Goal: Transaction & Acquisition: Purchase product/service

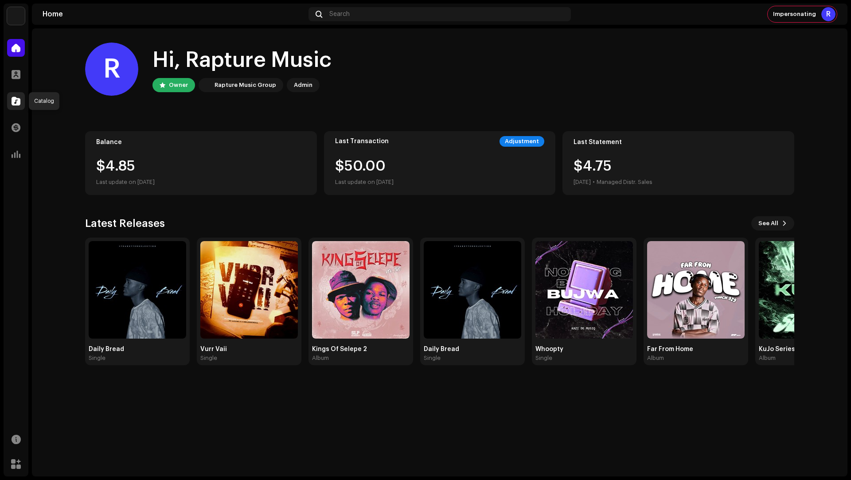
click at [22, 97] on div at bounding box center [16, 101] width 18 height 18
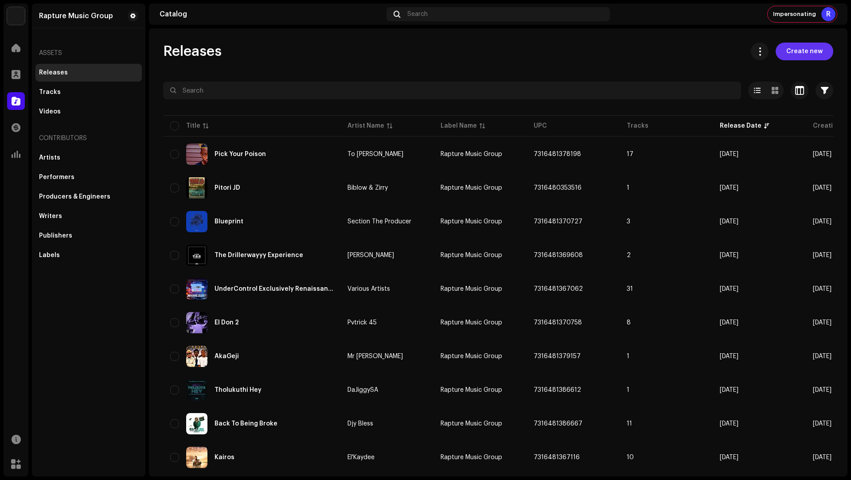
click at [789, 51] on span "Create new" at bounding box center [804, 52] width 36 height 18
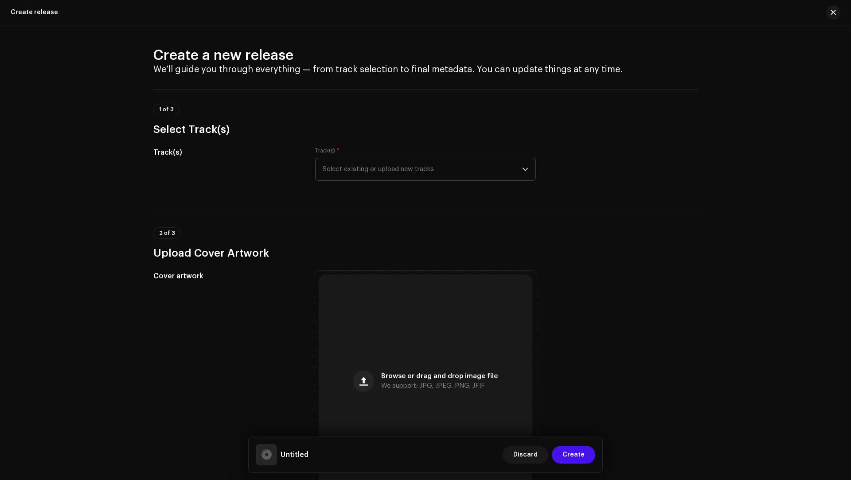
click at [382, 160] on span "Select existing or upload new tracks" at bounding box center [422, 169] width 199 height 22
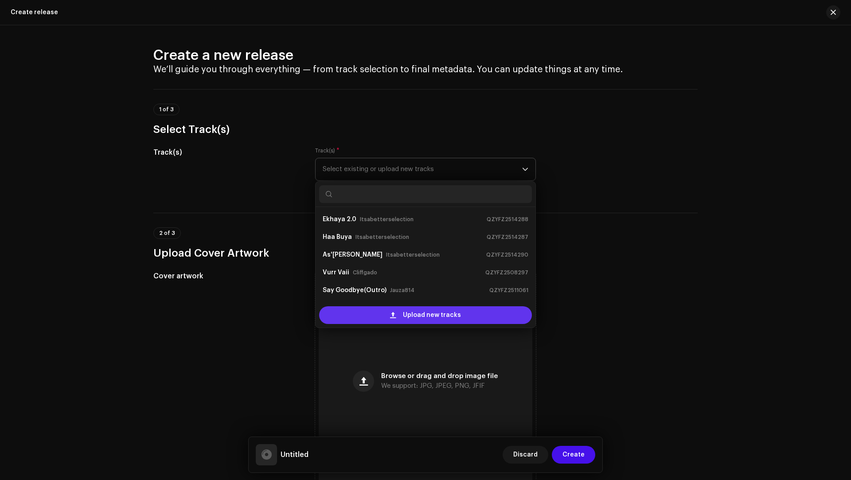
scroll to position [14, 0]
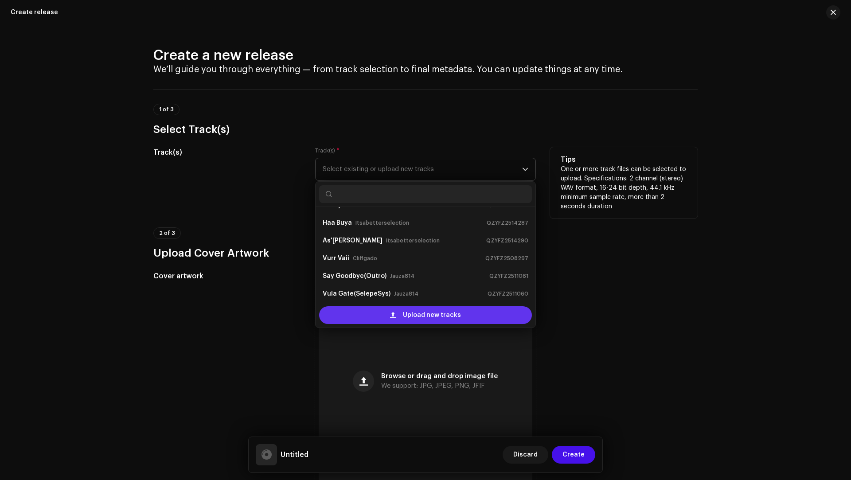
click at [375, 309] on div "Upload new tracks" at bounding box center [425, 315] width 213 height 18
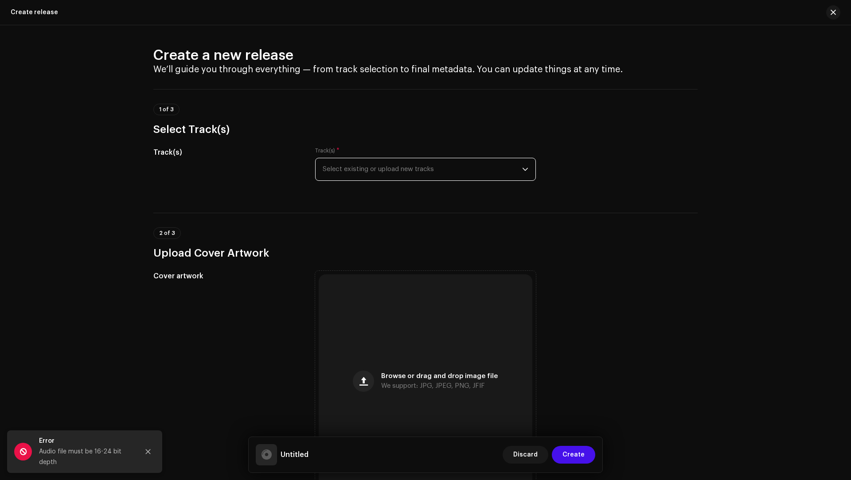
click at [373, 176] on span "Select existing or upload new tracks" at bounding box center [422, 169] width 199 height 22
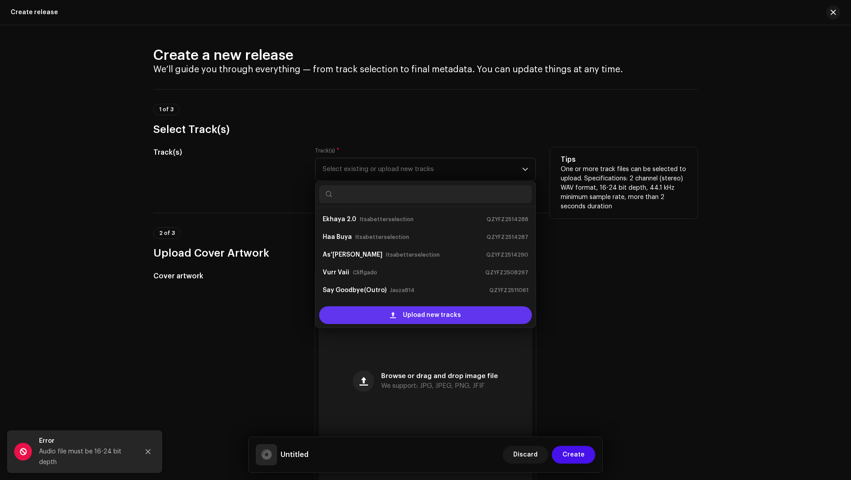
click at [369, 316] on div "Upload new tracks" at bounding box center [425, 315] width 213 height 18
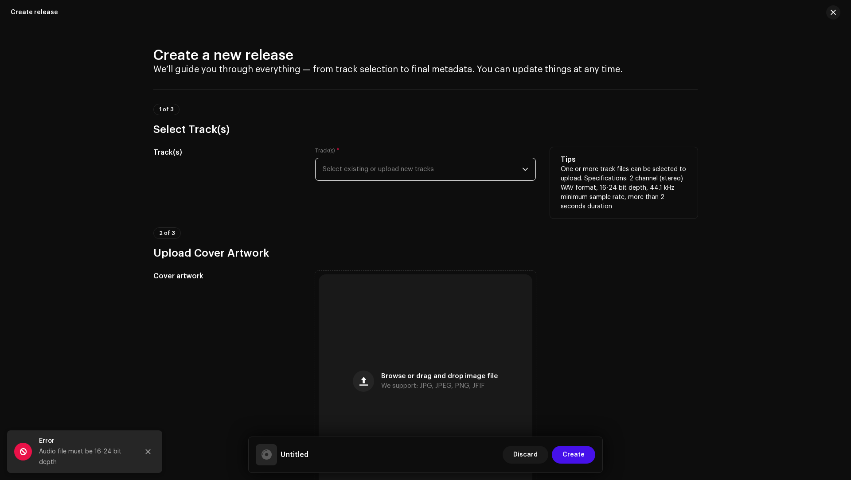
click at [337, 164] on span "Select existing or upload new tracks" at bounding box center [422, 169] width 199 height 22
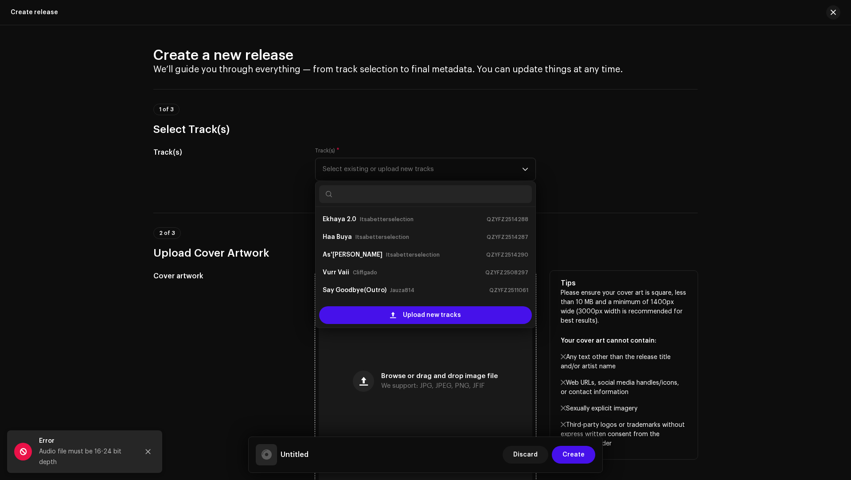
click at [440, 344] on div "Browse or drag and drop image file We support: JPG, JPEG, PNG, JFIF" at bounding box center [426, 381] width 214 height 214
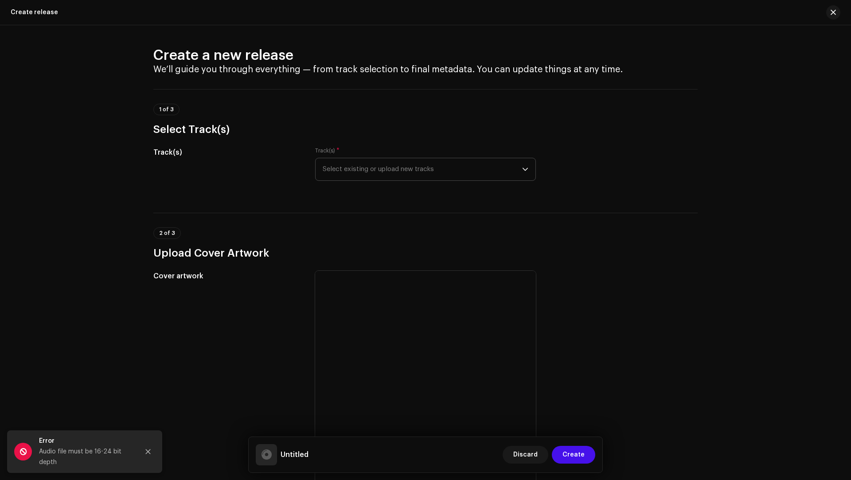
click at [382, 166] on span "Select existing or upload new tracks" at bounding box center [422, 169] width 199 height 22
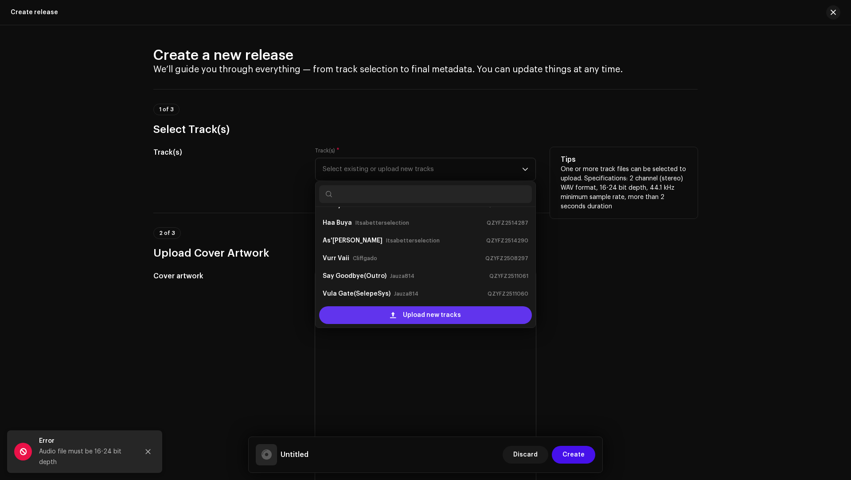
click at [421, 314] on span "Upload new tracks" at bounding box center [432, 315] width 58 height 18
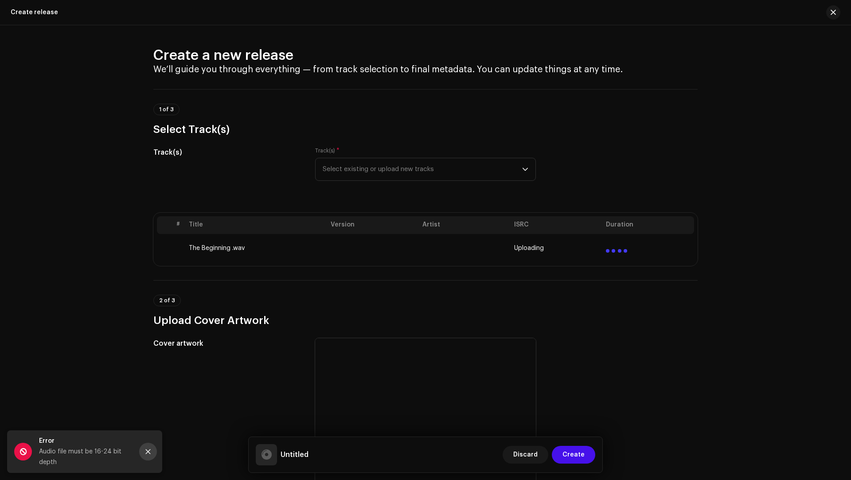
click at [151, 454] on icon "Close" at bounding box center [148, 451] width 6 height 6
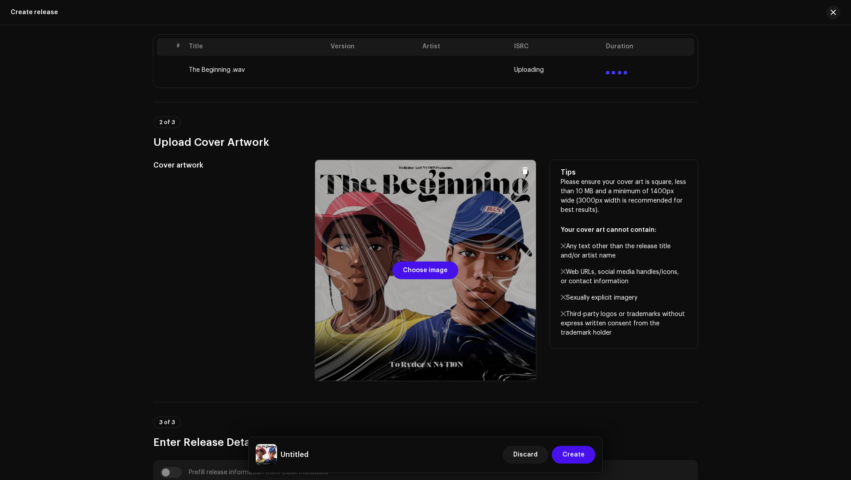
scroll to position [122, 0]
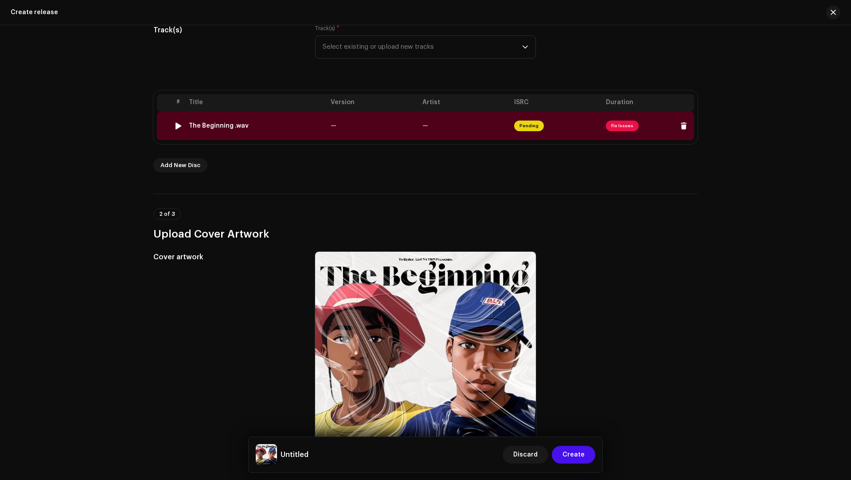
click at [332, 123] on span "—" at bounding box center [334, 126] width 6 height 6
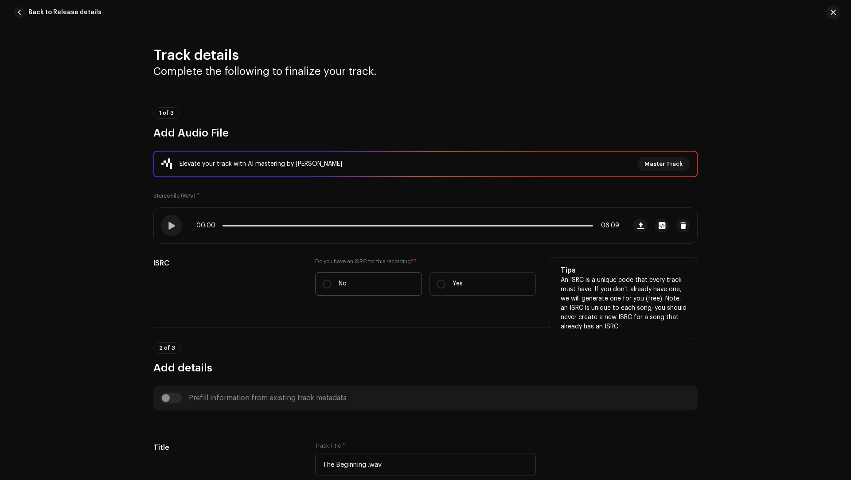
click at [365, 280] on label "No" at bounding box center [368, 283] width 107 height 23
click at [331, 280] on input "No" at bounding box center [327, 284] width 9 height 9
radio input "true"
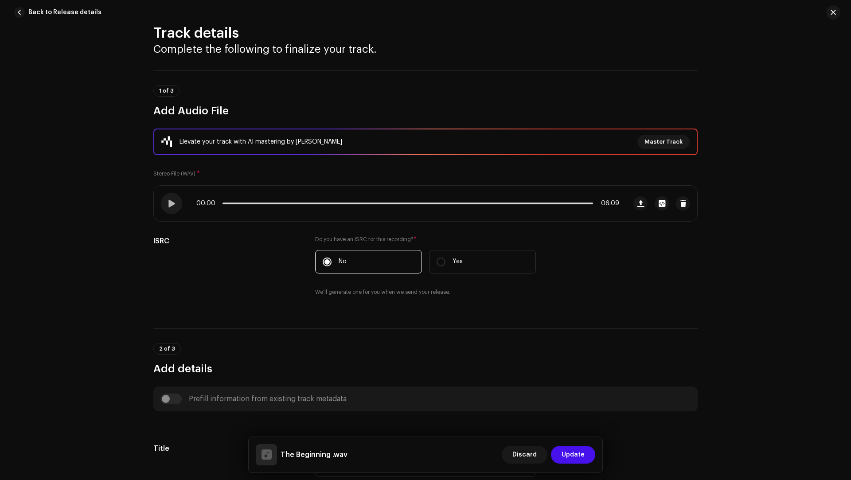
scroll to position [106, 0]
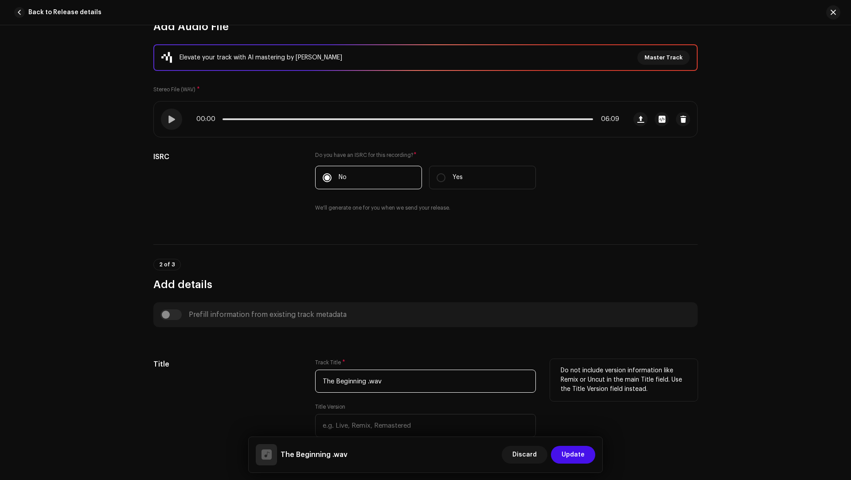
drag, startPoint x: 405, startPoint y: 389, endPoint x: 399, endPoint y: 372, distance: 17.9
click at [399, 372] on input "The Beginning .wav" at bounding box center [425, 381] width 221 height 23
paste input "text"
type input "The Beginning"
drag, startPoint x: 206, startPoint y: 388, endPoint x: 178, endPoint y: 394, distance: 28.6
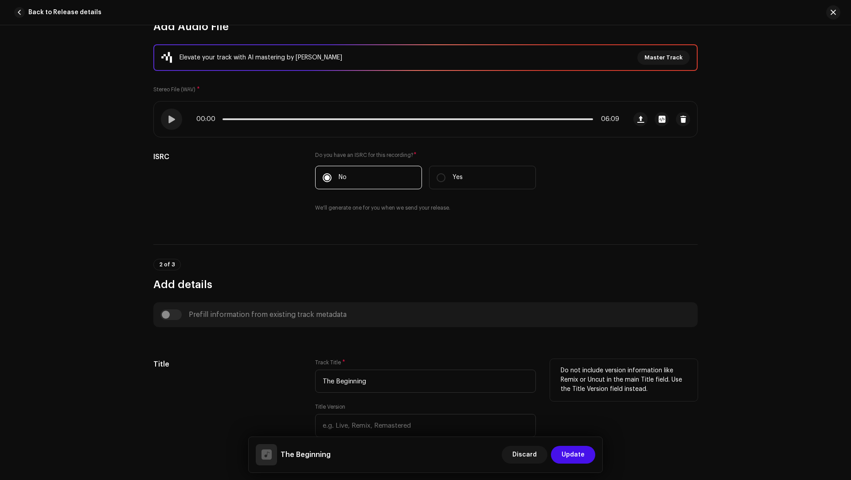
click at [206, 388] on div "Title" at bounding box center [227, 410] width 148 height 103
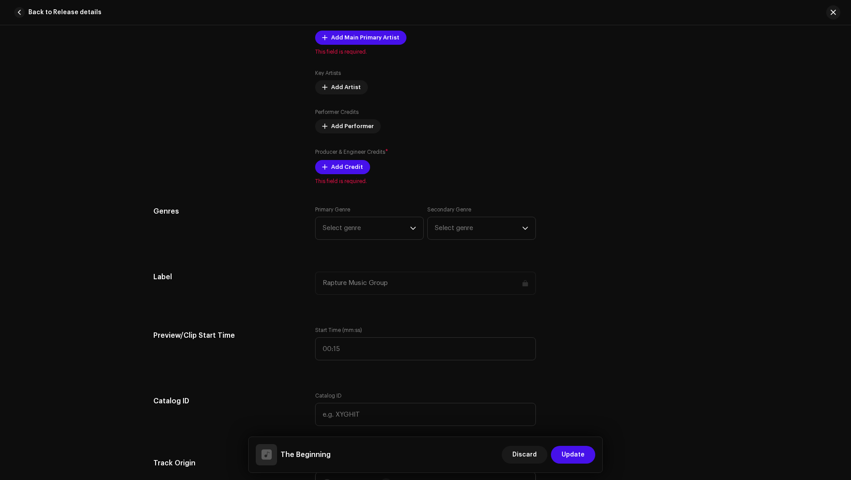
scroll to position [760, 0]
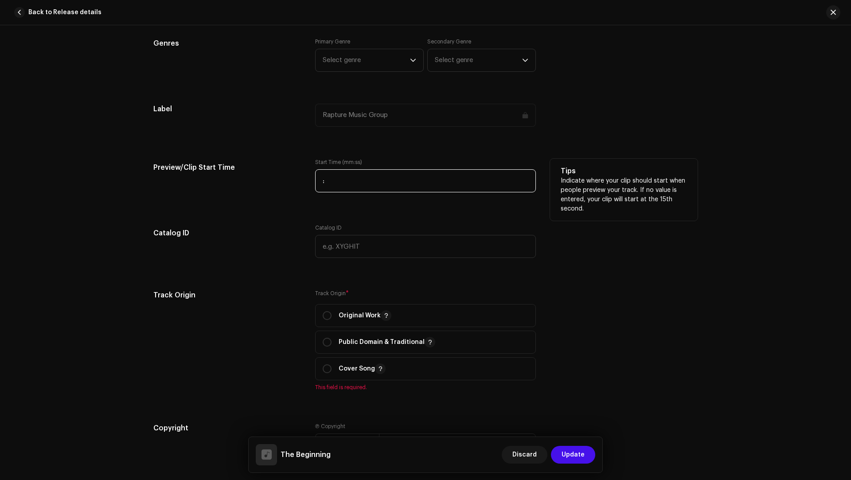
click at [347, 174] on input ":" at bounding box center [425, 180] width 221 height 23
type input "04:12"
click at [233, 275] on div "Track details Complete the following to finalize your track. 1 of 3 Add Audio F…" at bounding box center [425, 236] width 573 height 1901
click at [330, 308] on span "Original Work" at bounding box center [426, 315] width 206 height 22
radio input "true"
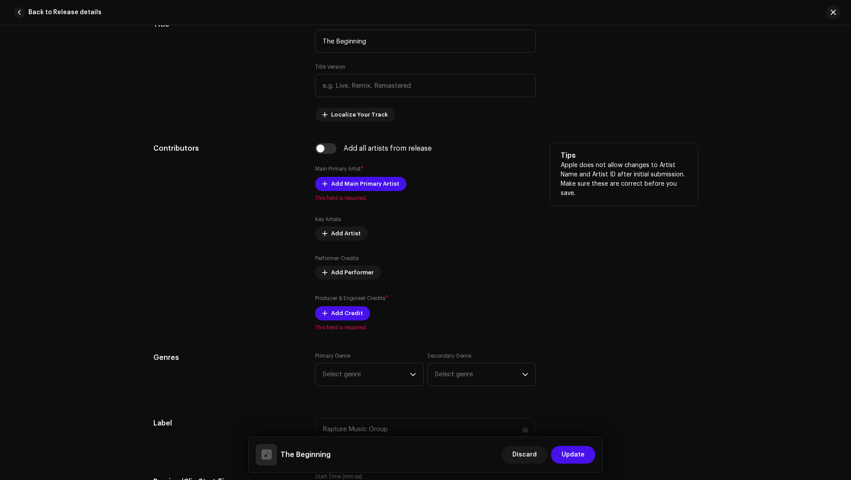
scroll to position [436, 0]
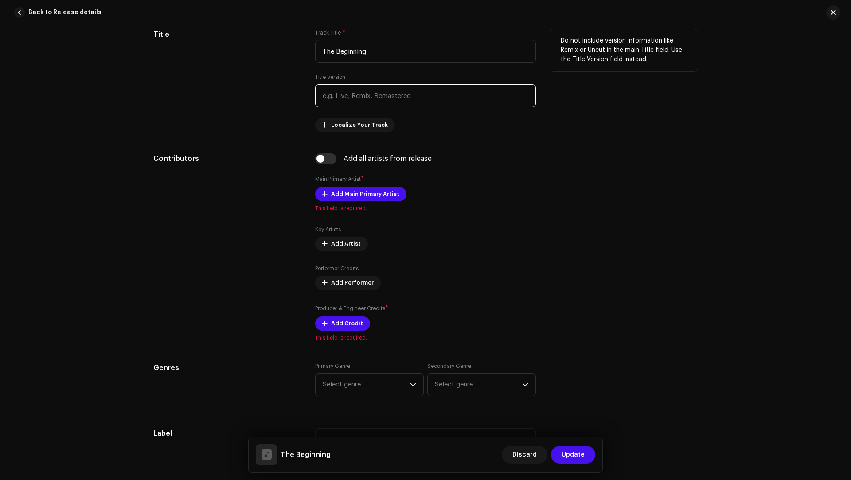
click at [337, 93] on input "text" at bounding box center [425, 95] width 221 height 23
paste input "To Ryder & N4TION"
drag, startPoint x: 334, startPoint y: 94, endPoint x: 326, endPoint y: 94, distance: 8.0
click at [326, 94] on input "To Ryder & N4TION" at bounding box center [425, 95] width 221 height 23
click at [332, 93] on input "To Ryder & N4TION" at bounding box center [425, 95] width 221 height 23
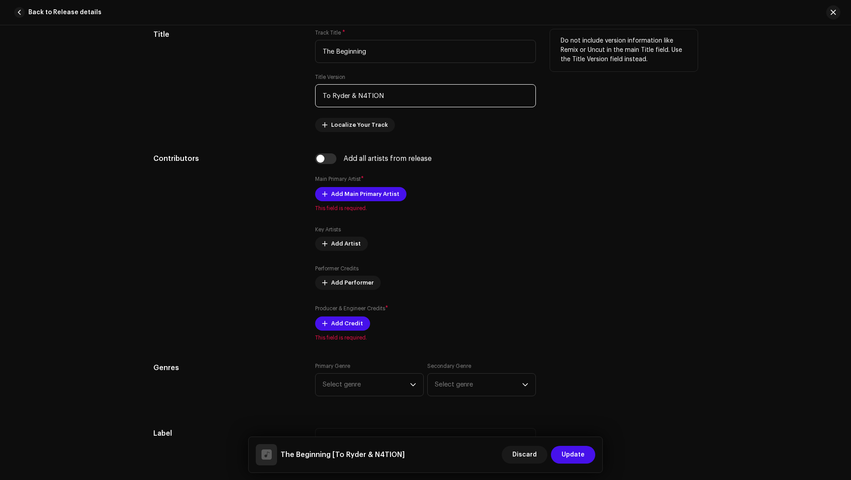
drag, startPoint x: 332, startPoint y: 93, endPoint x: 323, endPoint y: 94, distance: 8.9
click at [323, 94] on input "To Ryder & N4TION" at bounding box center [425, 95] width 221 height 23
click at [335, 95] on input "To Ryder & N4TION" at bounding box center [425, 95] width 221 height 23
drag, startPoint x: 335, startPoint y: 95, endPoint x: 324, endPoint y: 95, distance: 11.1
click at [324, 95] on input "To Ryder & N4TION" at bounding box center [425, 95] width 221 height 23
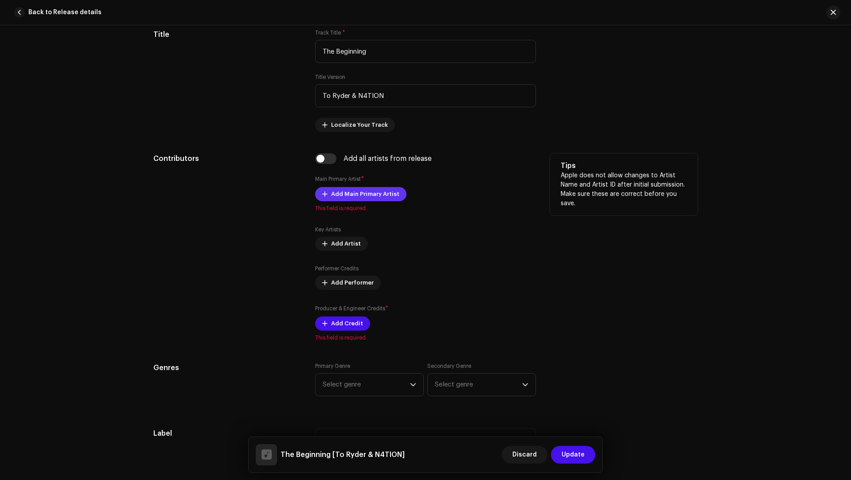
type input "To Ryder & N4TION"
click at [347, 193] on span "Add Main Primary Artist" at bounding box center [365, 194] width 68 height 18
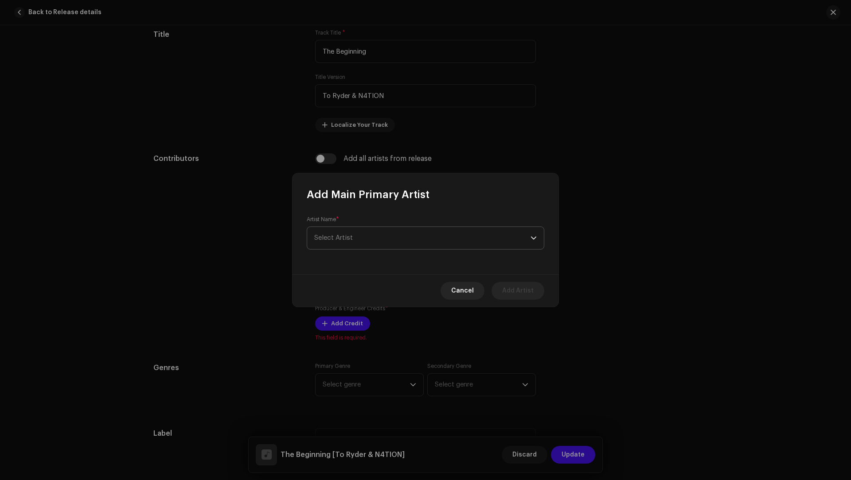
click at [339, 240] on span "Select Artist" at bounding box center [333, 237] width 39 height 7
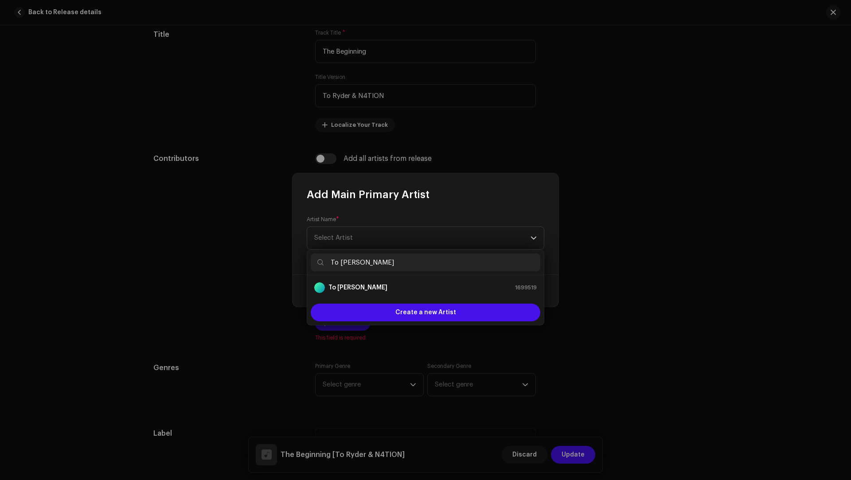
type input "To [PERSON_NAME]"
click at [347, 284] on strong "To [PERSON_NAME]" at bounding box center [357, 287] width 59 height 9
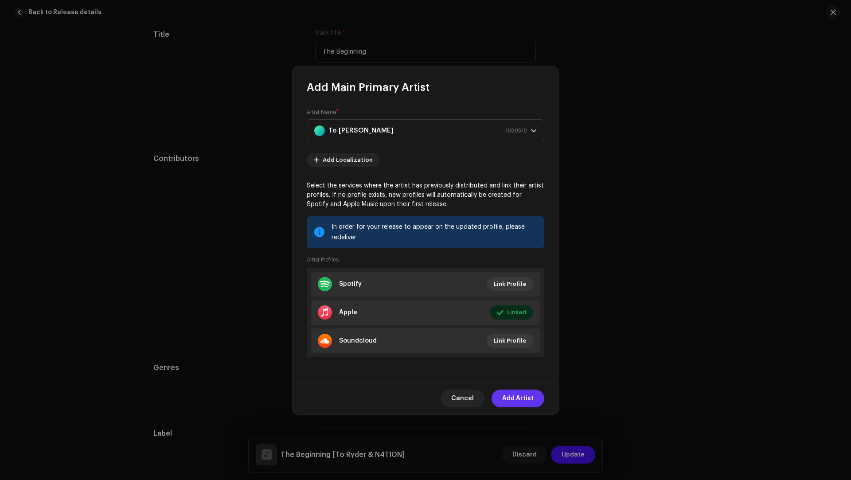
click at [521, 397] on span "Add Artist" at bounding box center [517, 399] width 31 height 18
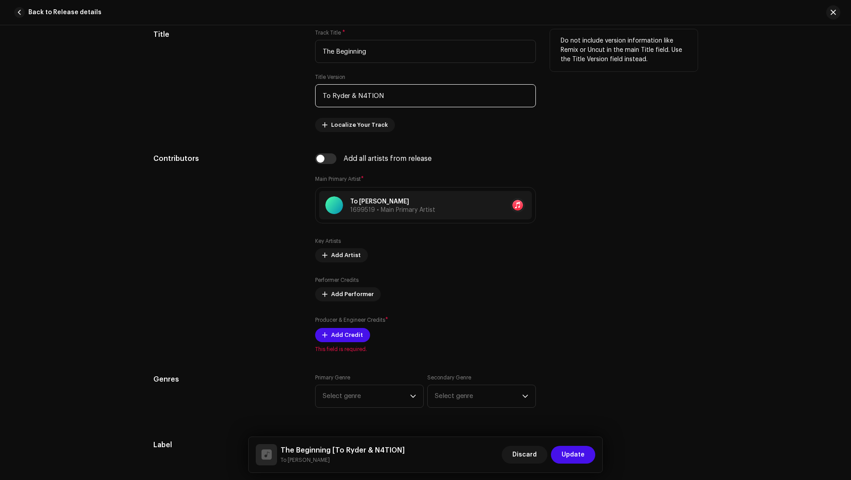
click at [364, 91] on input "To Ryder & N4TION" at bounding box center [425, 95] width 221 height 23
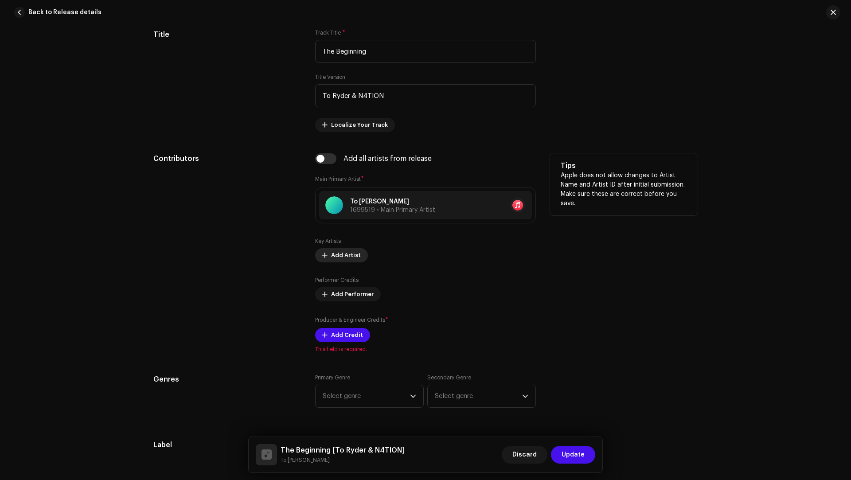
click at [338, 252] on span "Add Artist" at bounding box center [346, 255] width 30 height 18
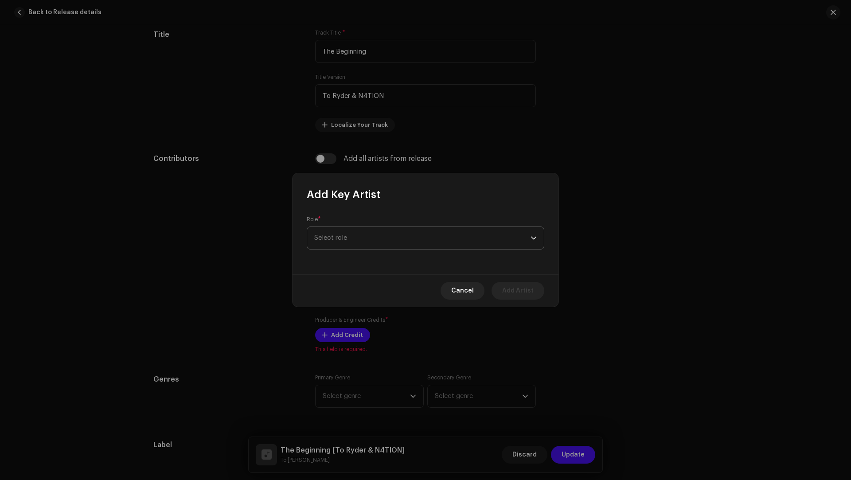
click at [330, 234] on span "Select role" at bounding box center [422, 238] width 216 height 22
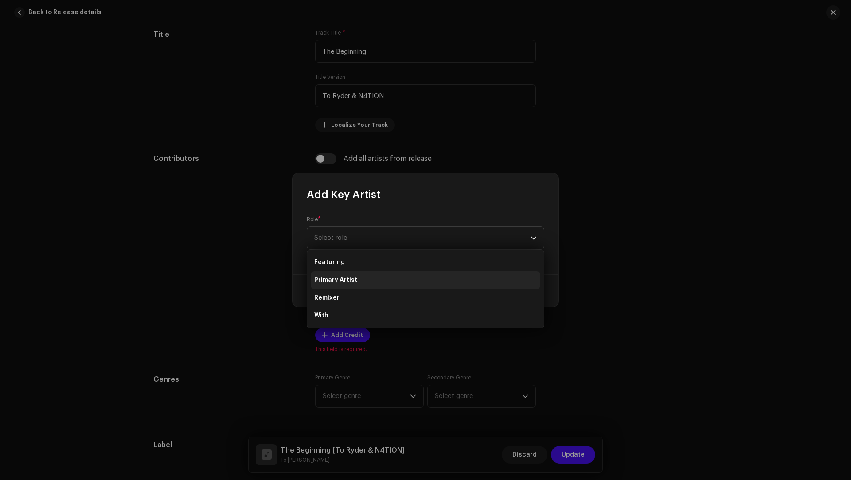
click at [343, 284] on span "Primary Artist" at bounding box center [335, 280] width 43 height 9
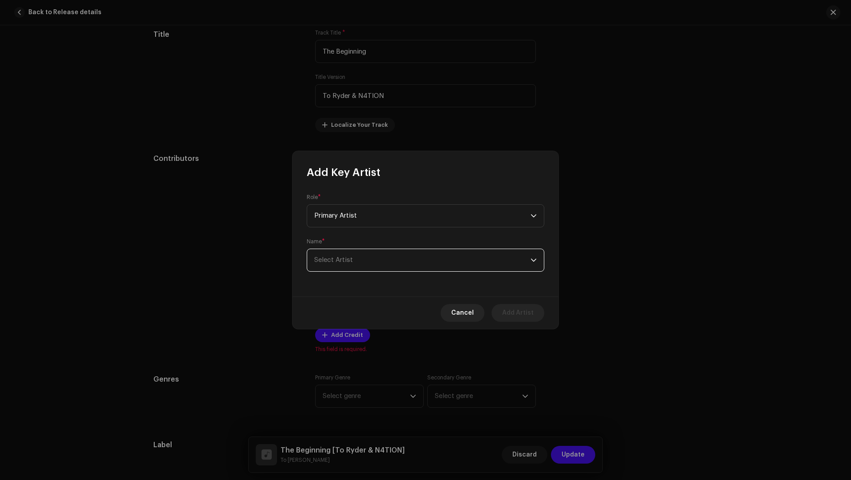
click at [341, 261] on span "Select Artist" at bounding box center [333, 260] width 39 height 7
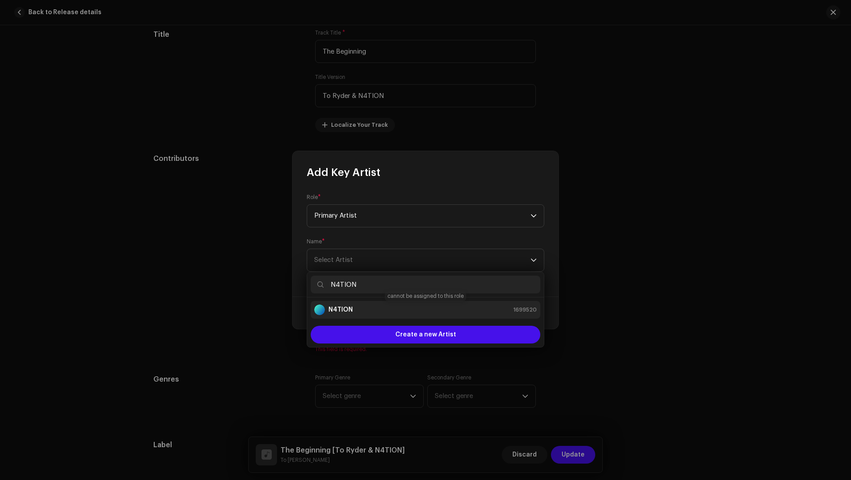
type input "N4TION"
click at [346, 309] on strong "N4TION" at bounding box center [340, 309] width 24 height 9
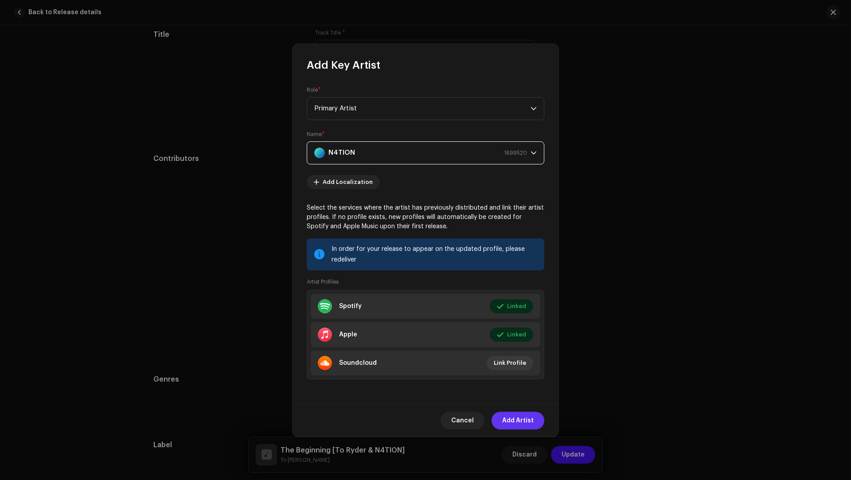
click at [507, 412] on span "Add Artist" at bounding box center [517, 421] width 31 height 18
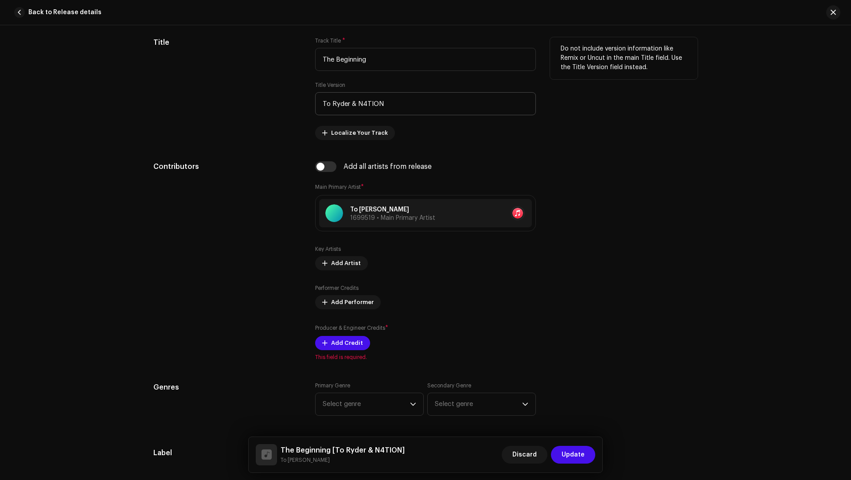
scroll to position [417, 0]
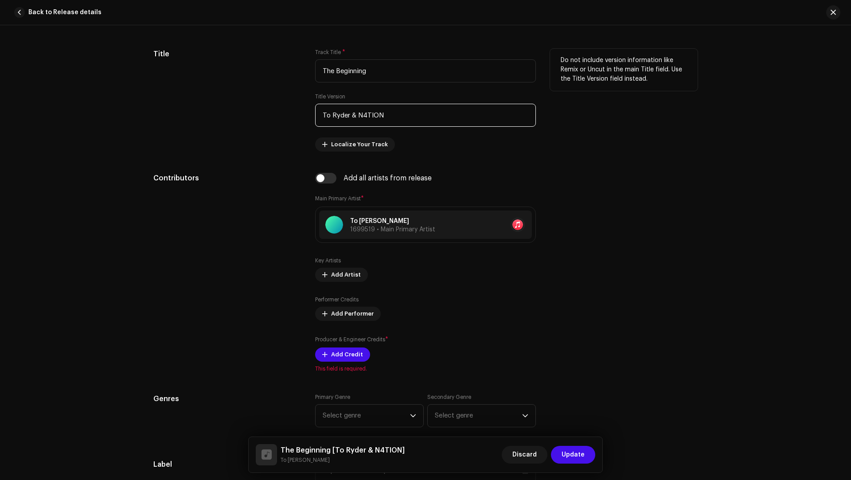
drag, startPoint x: 387, startPoint y: 113, endPoint x: 384, endPoint y: 102, distance: 11.8
click at [384, 104] on input "To Ryder & N4TION" at bounding box center [425, 115] width 221 height 23
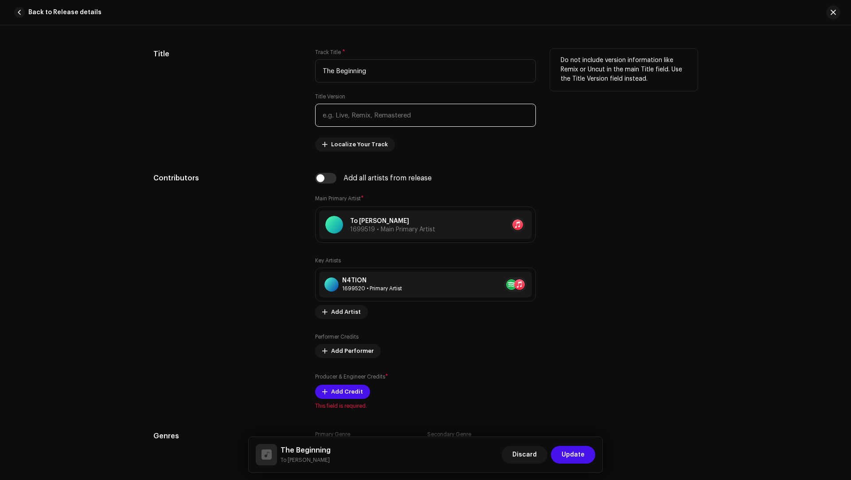
paste input "[PERSON_NAME], Sandile Tshabalala"
click at [359, 117] on input "[PERSON_NAME], Sandile Tshabalala" at bounding box center [425, 115] width 221 height 23
drag, startPoint x: 359, startPoint y: 117, endPoint x: 341, endPoint y: 115, distance: 18.3
click at [341, 115] on input "[PERSON_NAME], Sandile Tshabalala" at bounding box center [425, 115] width 221 height 23
click at [351, 114] on input "[PERSON_NAME], Sandile Tshabalala" at bounding box center [425, 115] width 221 height 23
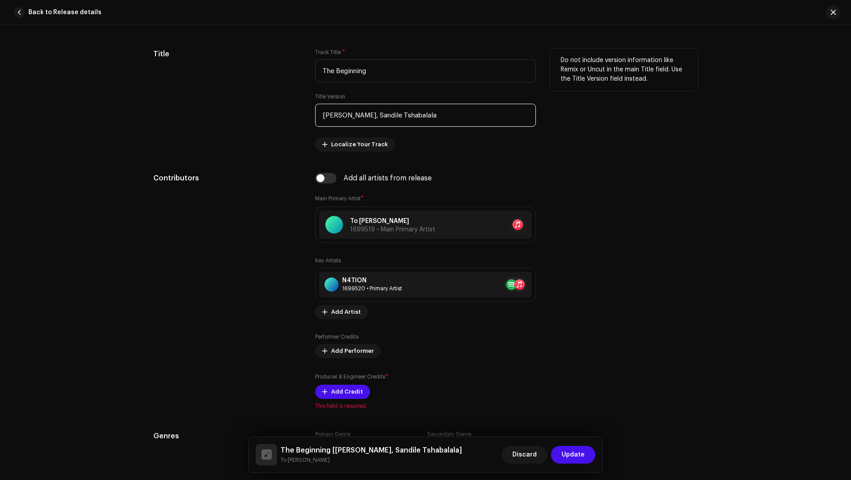
drag, startPoint x: 351, startPoint y: 114, endPoint x: 343, endPoint y: 114, distance: 7.5
click at [343, 114] on input "[PERSON_NAME], Sandile Tshabalala" at bounding box center [425, 115] width 221 height 23
click at [362, 111] on input "[PERSON_NAME], Sandile Tshabalala" at bounding box center [425, 115] width 221 height 23
click at [349, 111] on input "[PERSON_NAME], Sandile Tshabalala" at bounding box center [425, 115] width 221 height 23
click at [359, 111] on input "[PERSON_NAME], Sandile Tshabalala" at bounding box center [425, 115] width 221 height 23
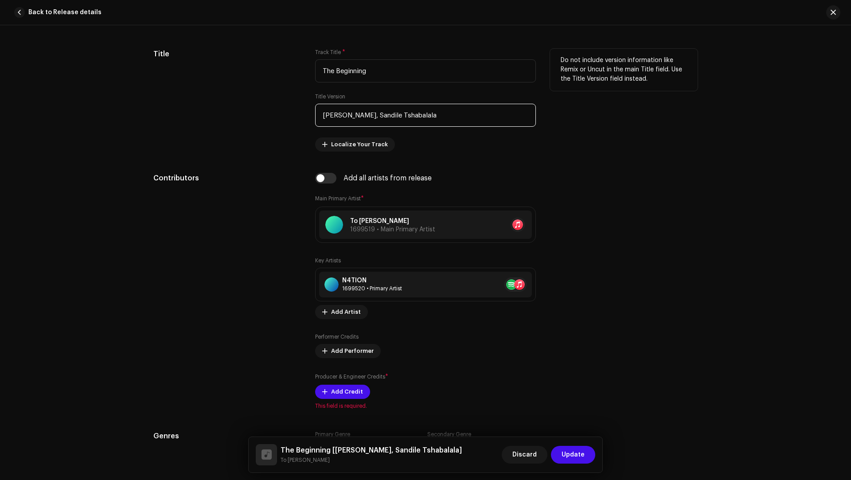
drag, startPoint x: 359, startPoint y: 111, endPoint x: 339, endPoint y: 111, distance: 20.4
click at [339, 111] on input "[PERSON_NAME], Sandile Tshabalala" at bounding box center [425, 115] width 221 height 23
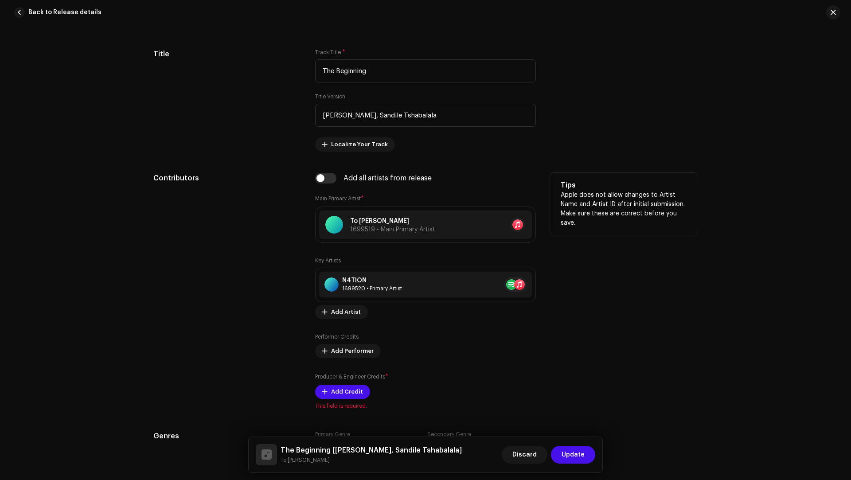
type input "[PERSON_NAME], Sandile Tshabalala"
click at [333, 382] on div "Producer & Engineer Credits * Add Credit" at bounding box center [425, 385] width 221 height 27
click at [336, 380] on div "Producer & Engineer Credits * Add Credit" at bounding box center [425, 385] width 221 height 27
click at [343, 383] on span "Add Credit" at bounding box center [347, 392] width 32 height 18
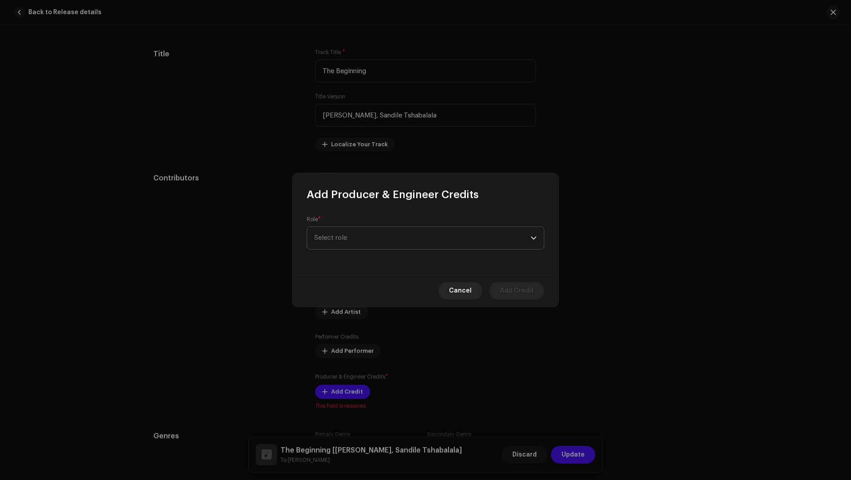
click at [339, 231] on span "Select role" at bounding box center [422, 238] width 216 height 22
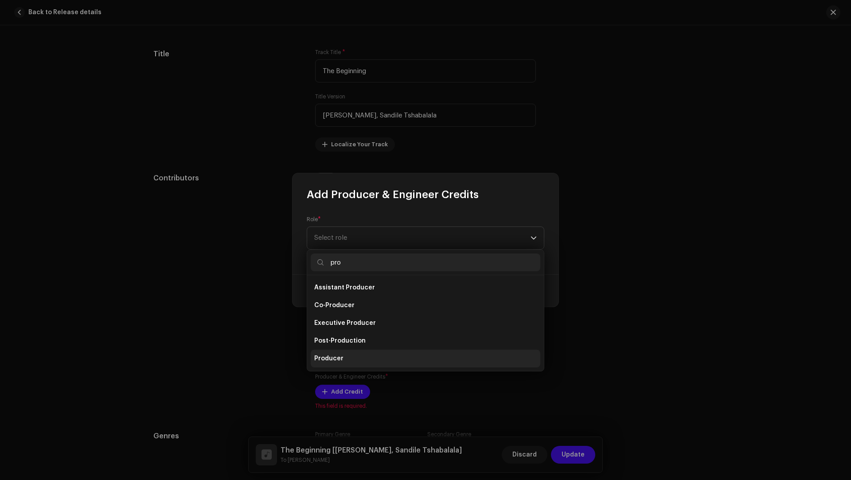
type input "pro"
click at [336, 353] on li "Producer" at bounding box center [426, 359] width 230 height 18
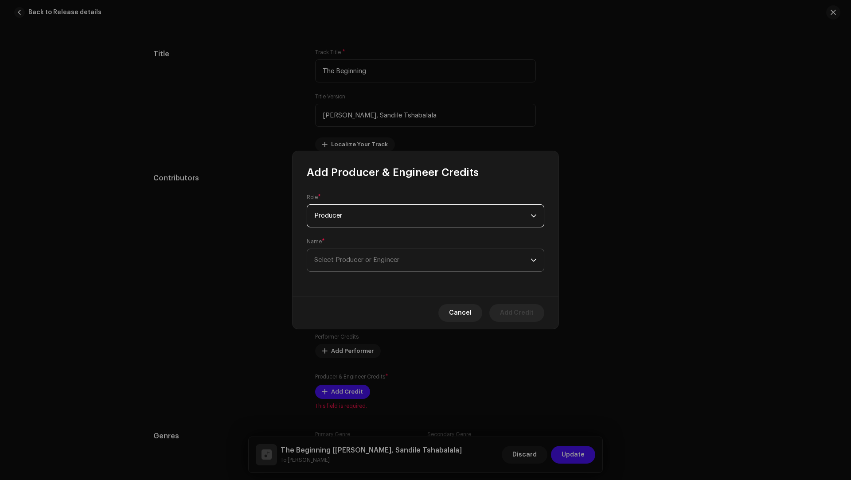
click at [332, 261] on span "Select Producer or Engineer" at bounding box center [356, 260] width 85 height 7
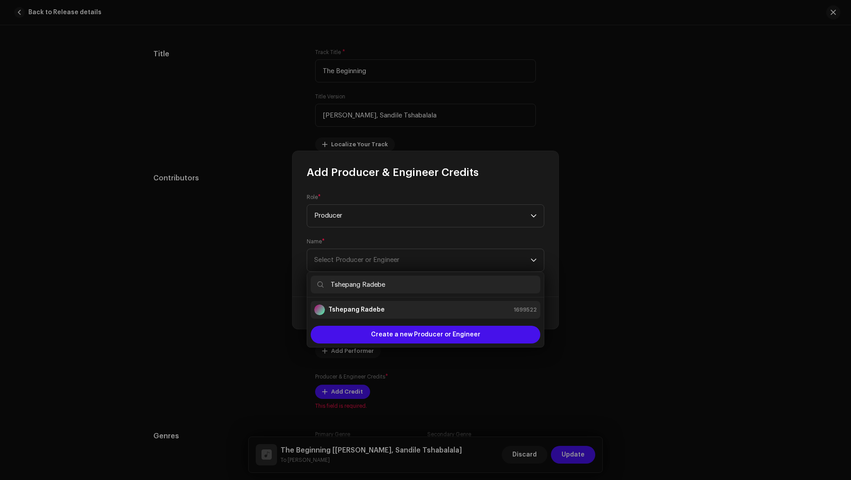
type input "Tshepang Radebe"
click at [355, 314] on div "Tshepang Radebe" at bounding box center [349, 309] width 70 height 11
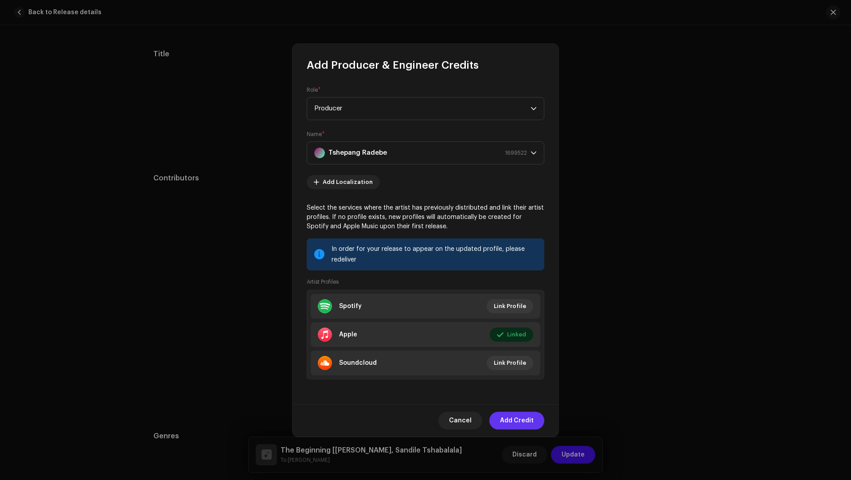
click at [516, 412] on span "Add Credit" at bounding box center [517, 421] width 34 height 18
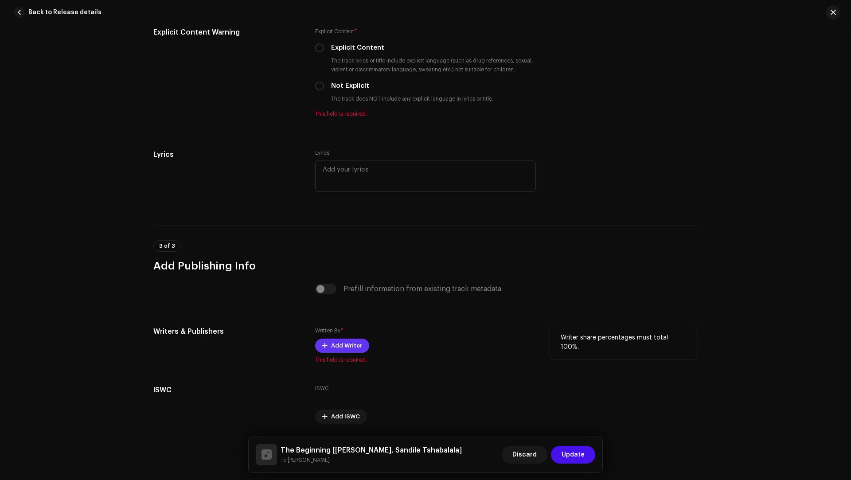
scroll to position [1615, 0]
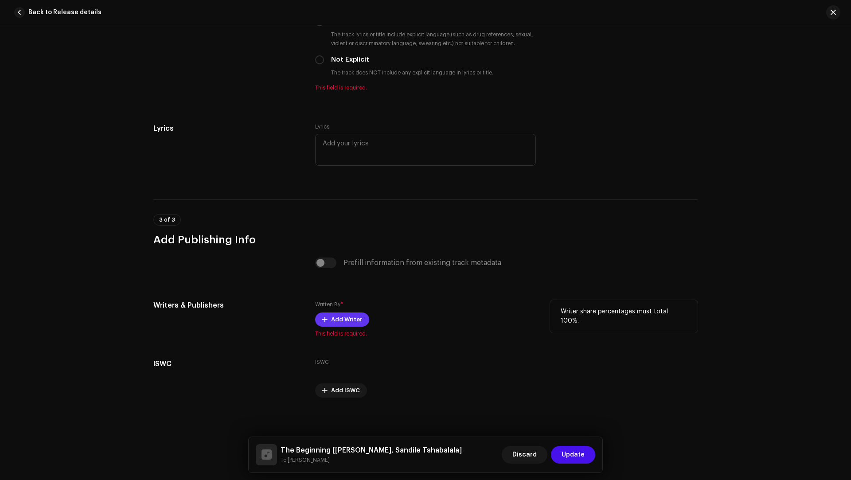
click at [346, 317] on span "Add Writer" at bounding box center [346, 320] width 31 height 18
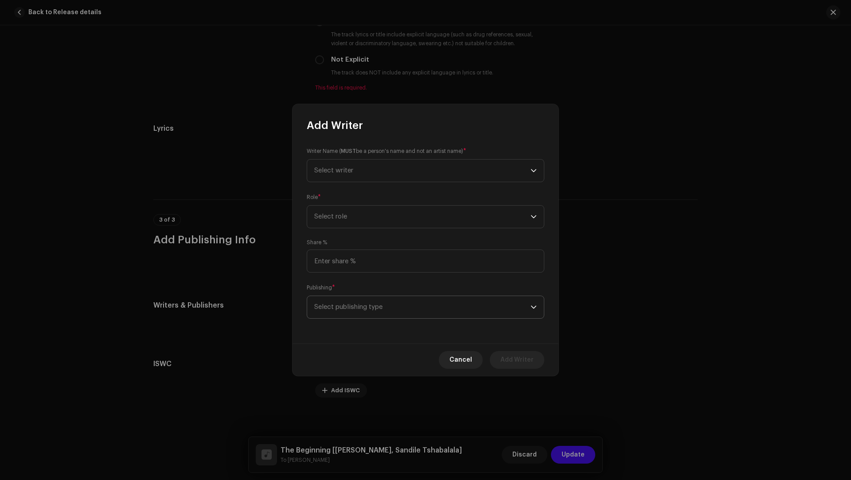
click at [337, 302] on span "Select publishing type" at bounding box center [422, 307] width 216 height 22
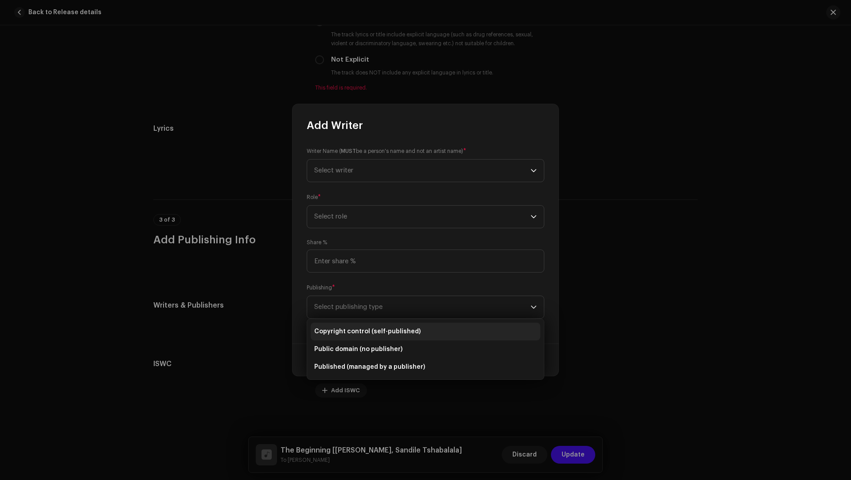
click at [355, 326] on li "Copyright control (self-published)" at bounding box center [426, 332] width 230 height 18
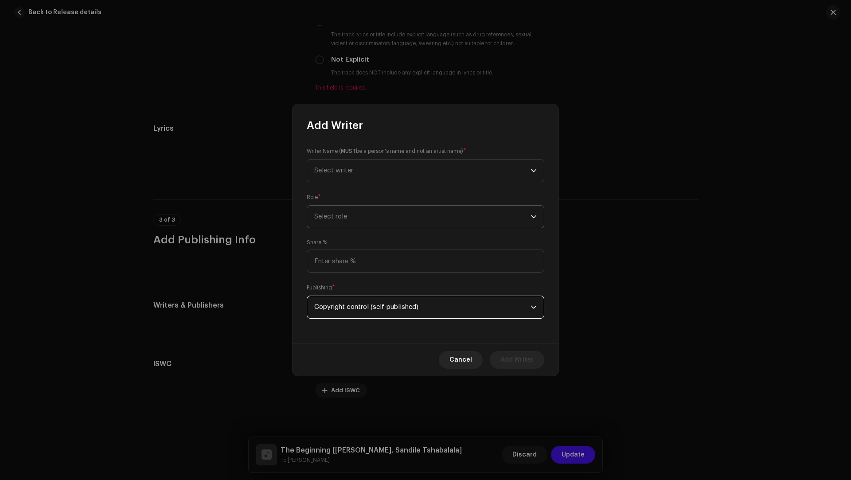
drag, startPoint x: 345, startPoint y: 208, endPoint x: 343, endPoint y: 218, distance: 10.3
click at [344, 208] on span "Select role" at bounding box center [422, 217] width 216 height 22
click at [344, 291] on span "Composer & Lyricist" at bounding box center [345, 294] width 62 height 9
click at [347, 179] on span "Select writer" at bounding box center [422, 171] width 216 height 22
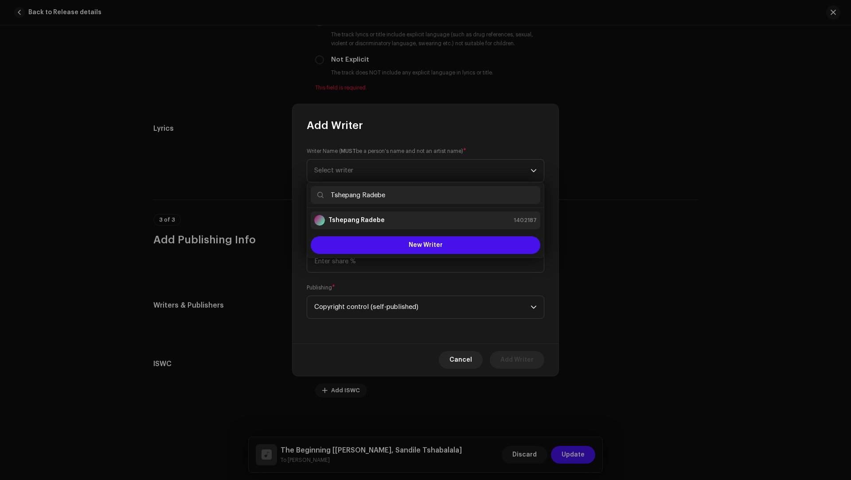
type input "Tshepang Radebe"
click at [361, 222] on strong "Tshepang Radebe" at bounding box center [356, 220] width 56 height 9
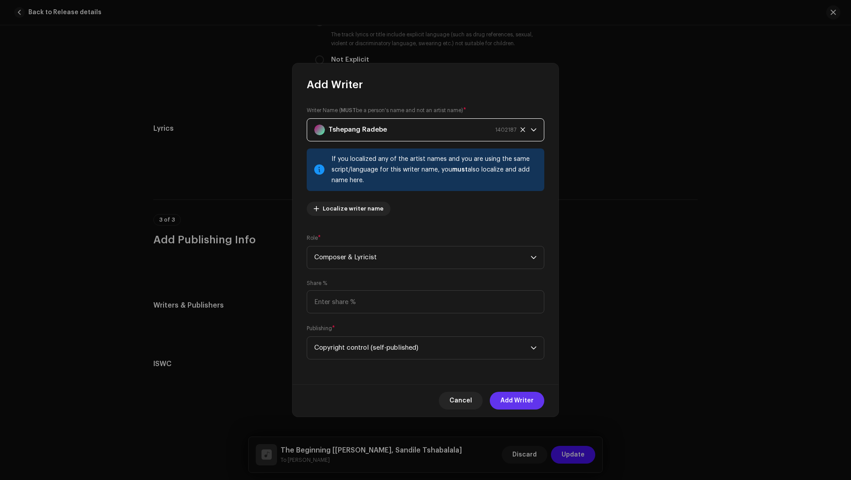
click at [506, 397] on span "Add Writer" at bounding box center [516, 401] width 33 height 18
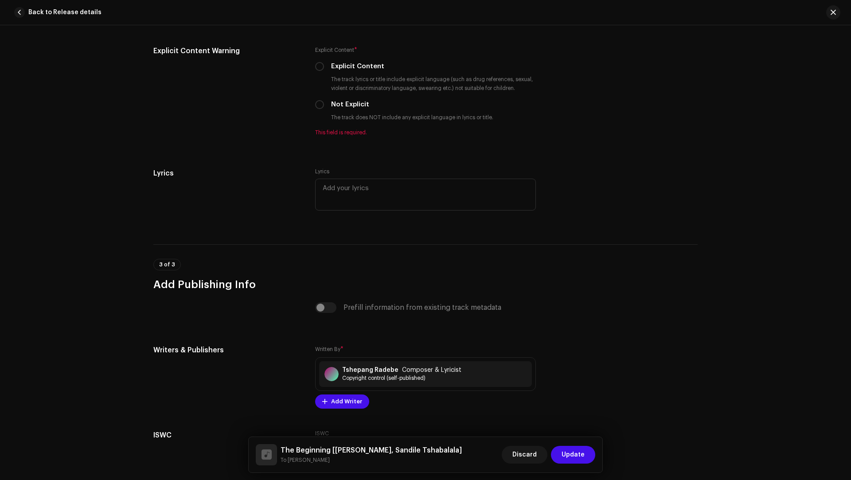
scroll to position [1511, 0]
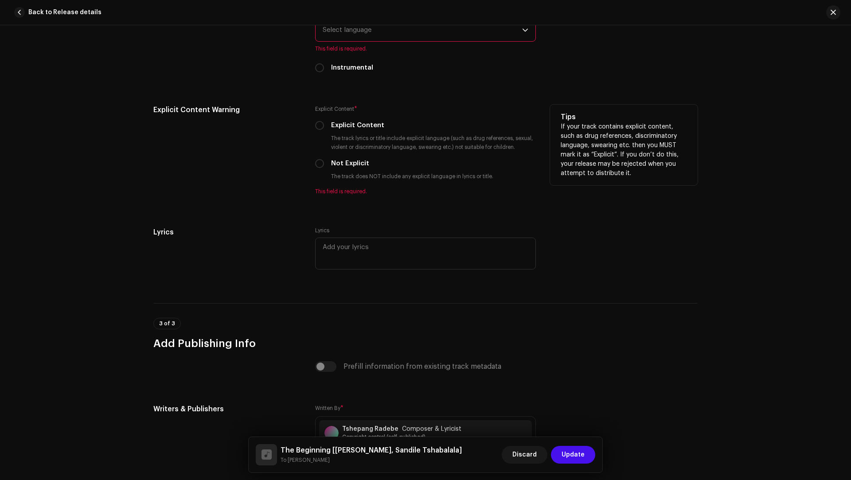
click at [347, 168] on div "Explicit Content * Explicit Content The track lyrics or title include explicit …" at bounding box center [425, 150] width 221 height 90
click at [346, 164] on label "Not Explicit" at bounding box center [350, 164] width 38 height 10
click at [324, 164] on input "Not Explicit" at bounding box center [319, 163] width 9 height 9
radio input "true"
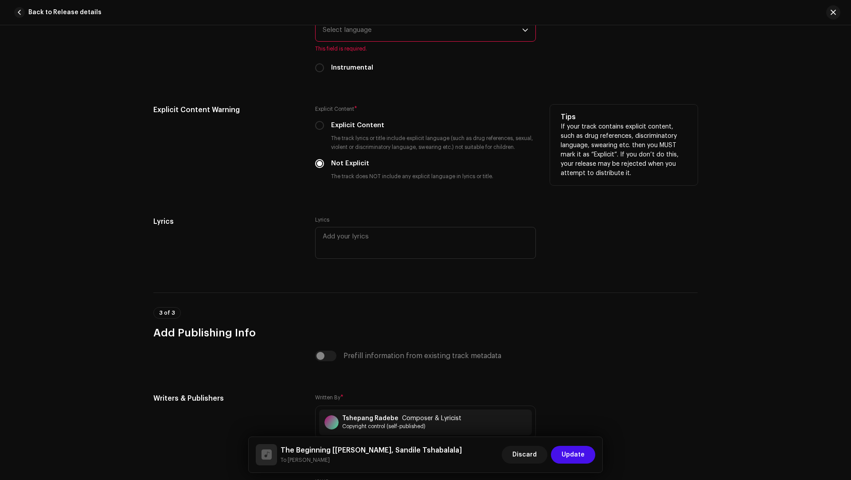
scroll to position [1285, 0]
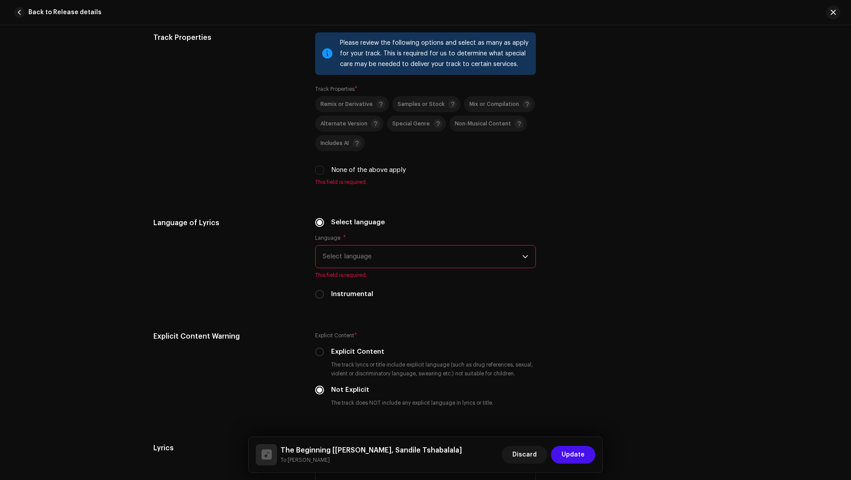
click at [353, 292] on label "Instrumental" at bounding box center [352, 294] width 42 height 10
click at [324, 292] on input "Instrumental" at bounding box center [319, 294] width 9 height 9
radio input "true"
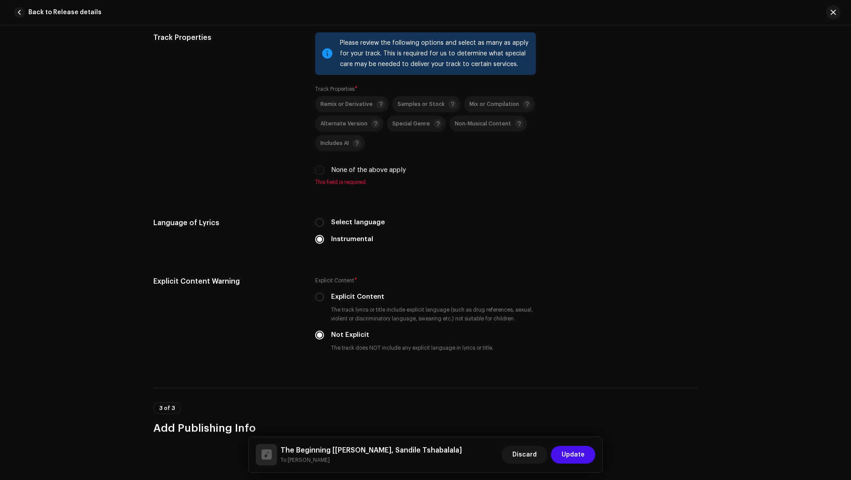
click at [350, 165] on label "None of the above apply" at bounding box center [368, 170] width 75 height 10
click at [324, 166] on input "None of the above apply" at bounding box center [319, 170] width 9 height 9
checkbox input "true"
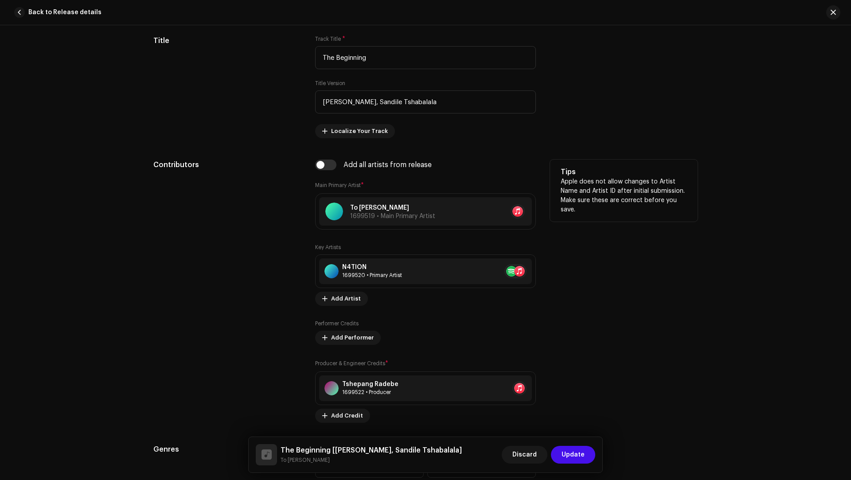
scroll to position [362, 0]
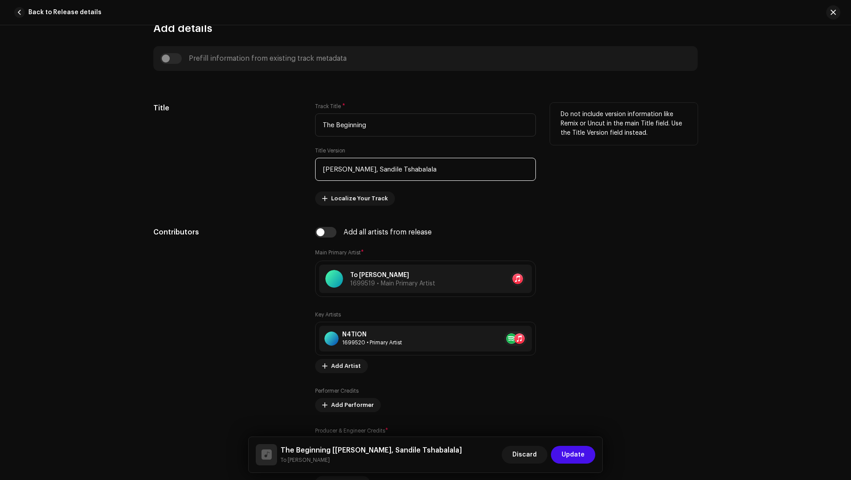
click at [393, 170] on input "[PERSON_NAME], Sandile Tshabalala" at bounding box center [425, 169] width 221 height 23
drag, startPoint x: 393, startPoint y: 170, endPoint x: 408, endPoint y: 171, distance: 15.1
click at [412, 171] on input "[PERSON_NAME], Sandile Tshabalala" at bounding box center [425, 169] width 221 height 23
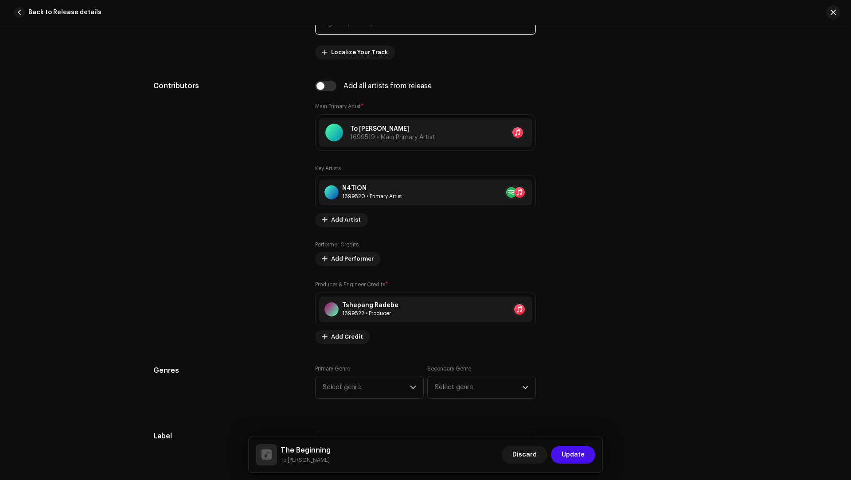
scroll to position [618, 0]
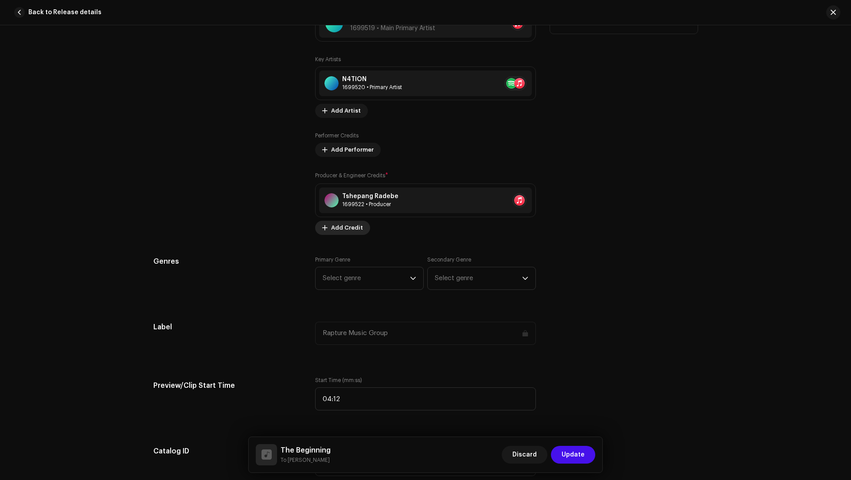
click at [331, 227] on span "Add Credit" at bounding box center [347, 228] width 32 height 18
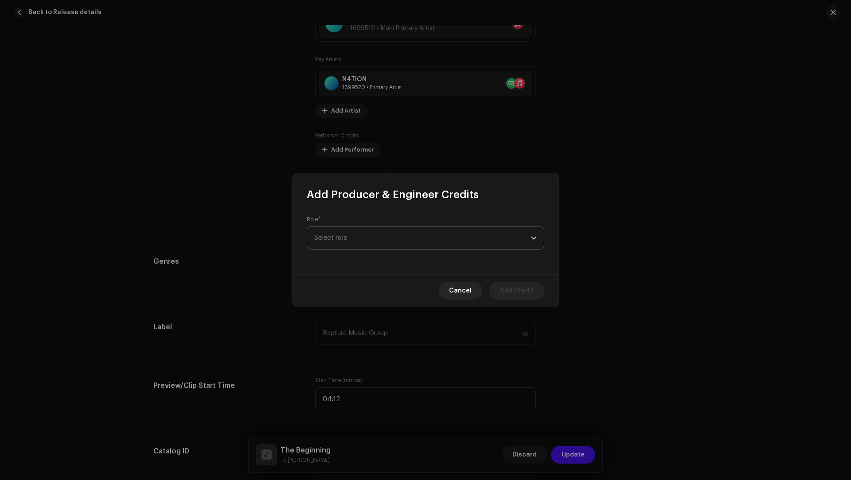
click at [333, 228] on span "Select role" at bounding box center [422, 238] width 216 height 22
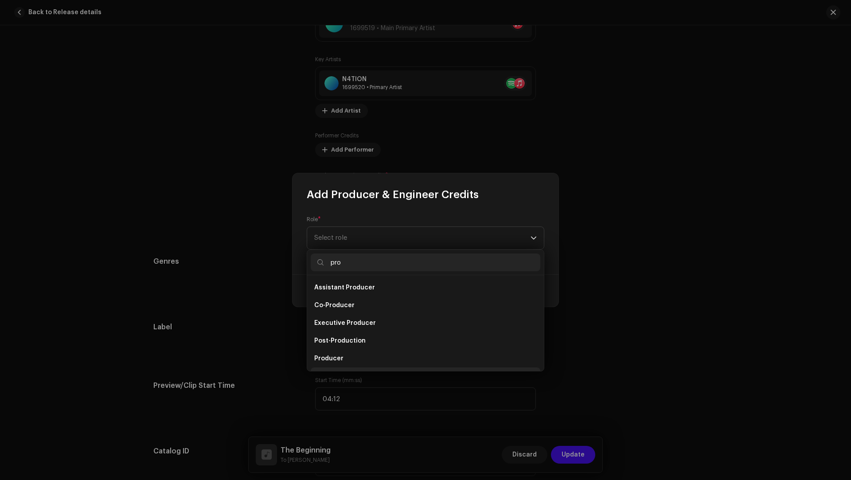
scroll to position [14, 0]
type input "pro"
click at [329, 345] on span "Producer" at bounding box center [328, 344] width 29 height 9
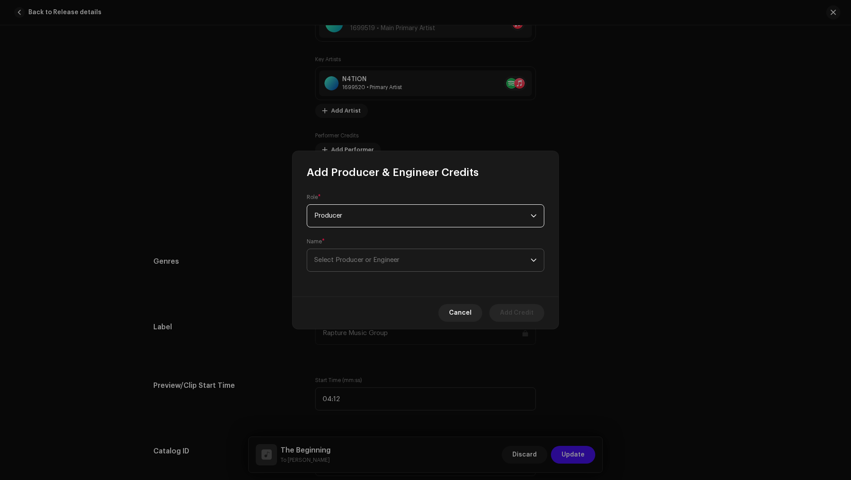
click at [335, 255] on span "Select Producer or Engineer" at bounding box center [422, 260] width 216 height 22
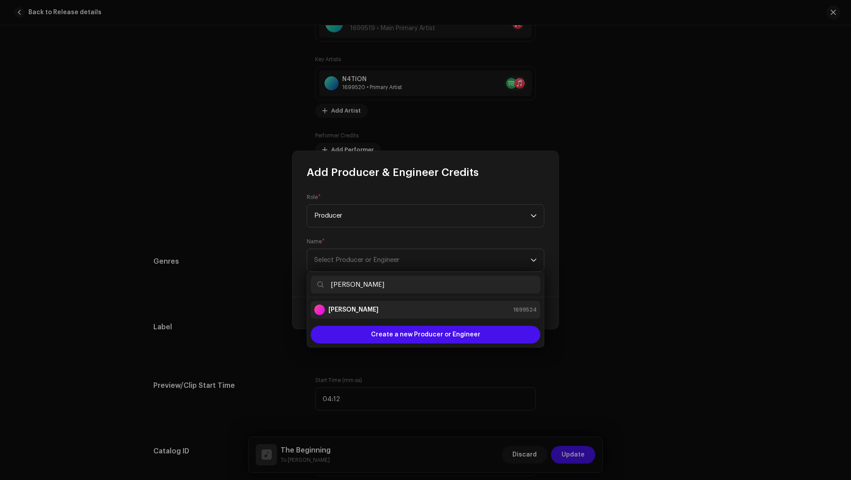
type input "[PERSON_NAME]"
click at [348, 307] on strong "[PERSON_NAME]" at bounding box center [353, 309] width 50 height 9
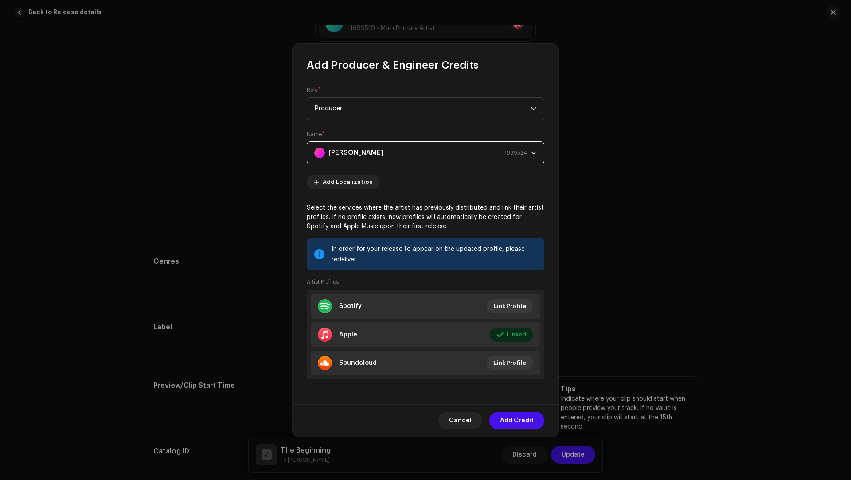
click at [522, 413] on span "Add Credit" at bounding box center [517, 421] width 34 height 18
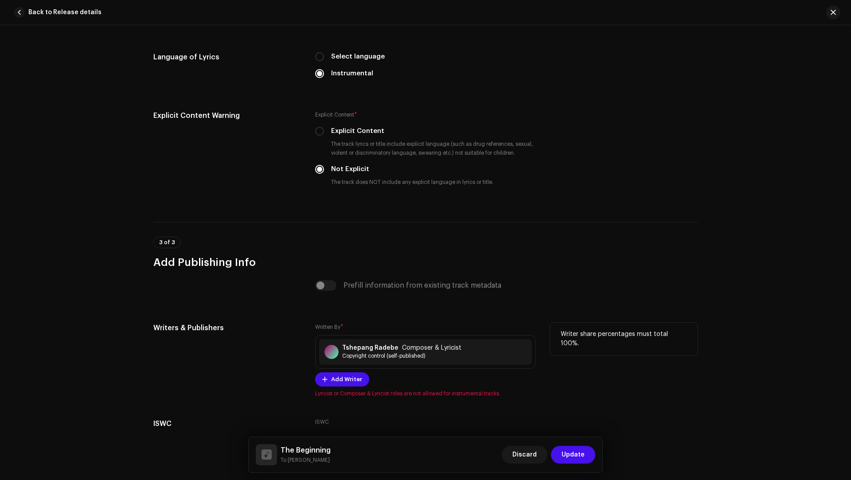
scroll to position [1529, 0]
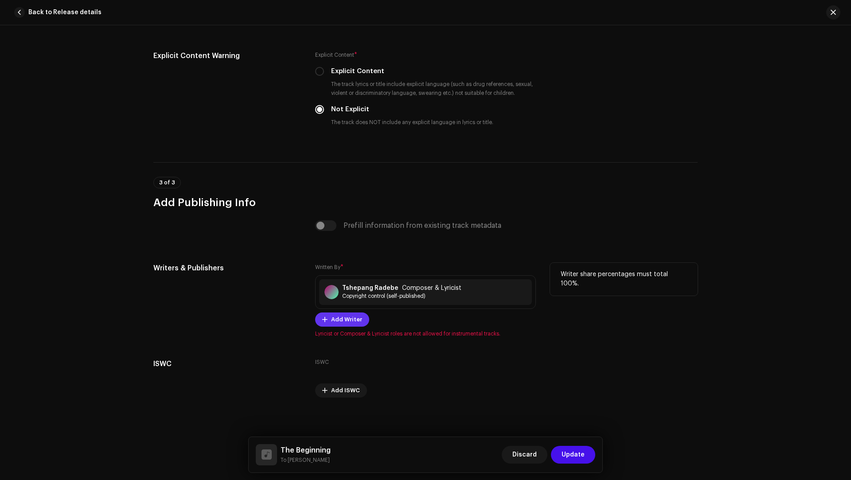
click at [332, 317] on span "Add Writer" at bounding box center [346, 320] width 31 height 18
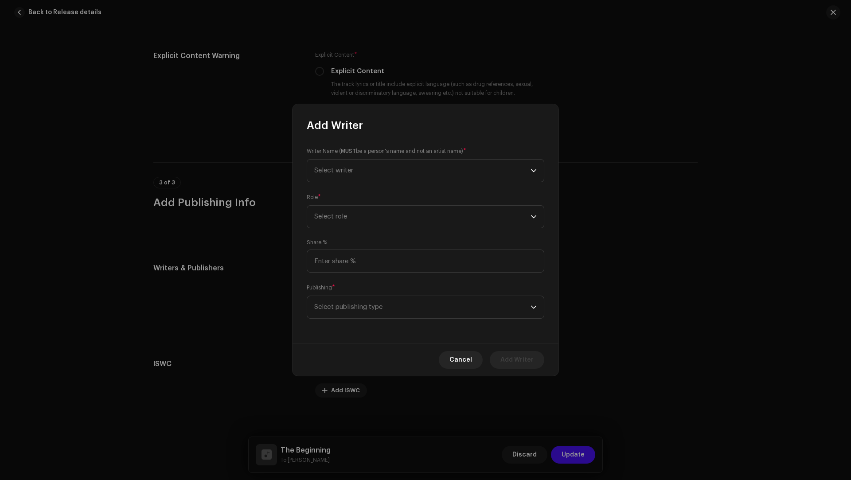
click at [326, 295] on div "Publishing * Select publishing type" at bounding box center [426, 300] width 238 height 35
click at [331, 306] on span "Select publishing type" at bounding box center [422, 307] width 216 height 22
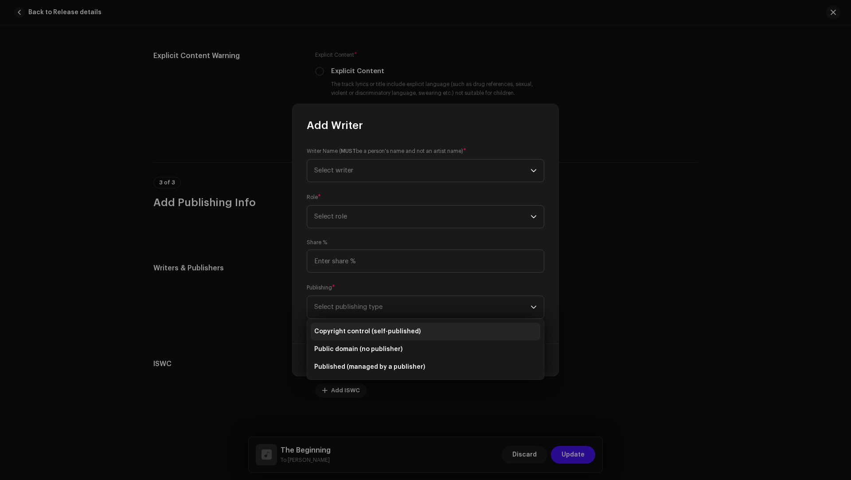
click at [343, 326] on li "Copyright control (self-published)" at bounding box center [426, 332] width 230 height 18
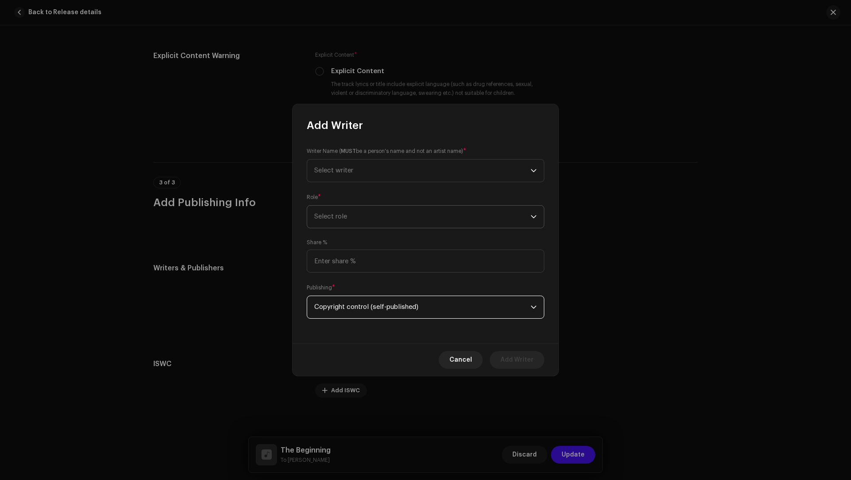
click at [328, 206] on span "Select role" at bounding box center [422, 217] width 216 height 22
click at [350, 292] on span "Composer & Lyricist" at bounding box center [345, 294] width 62 height 9
click at [349, 173] on span "Select writer" at bounding box center [422, 171] width 216 height 22
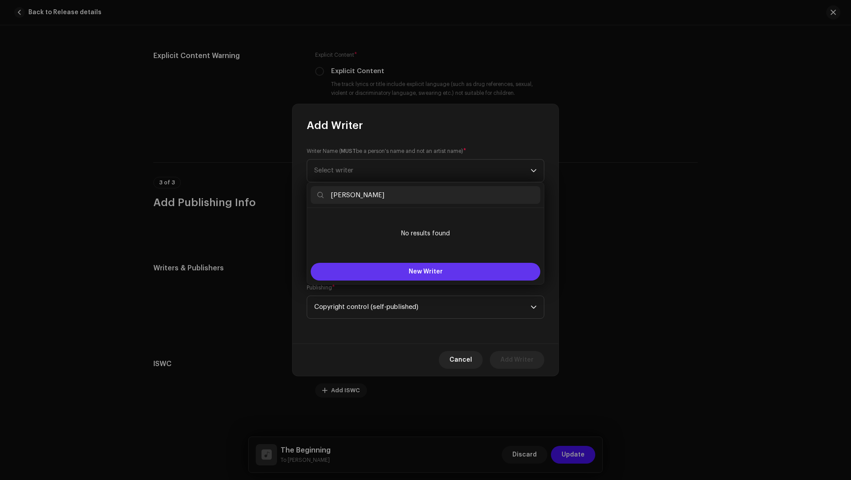
type input "[PERSON_NAME]"
click at [396, 269] on button "New Writer" at bounding box center [426, 272] width 230 height 18
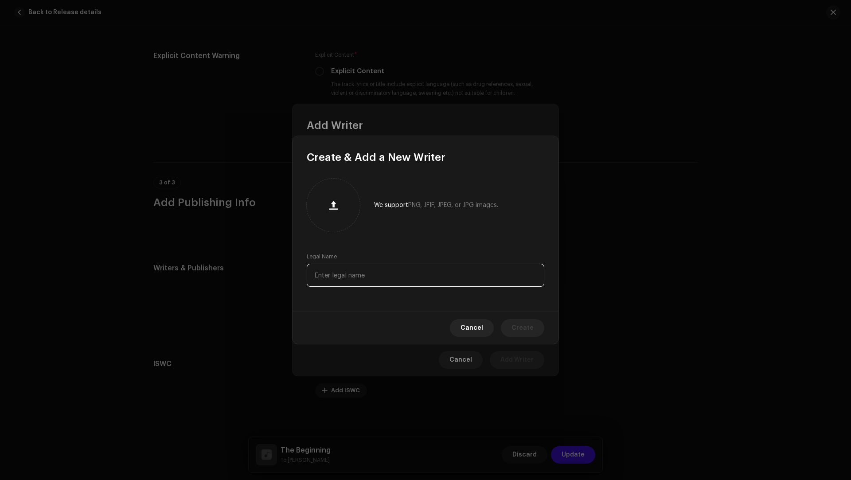
click at [378, 285] on input "text" at bounding box center [426, 275] width 238 height 23
paste input "[PERSON_NAME]"
type input "[PERSON_NAME]"
click at [524, 325] on span "Create" at bounding box center [522, 328] width 22 height 18
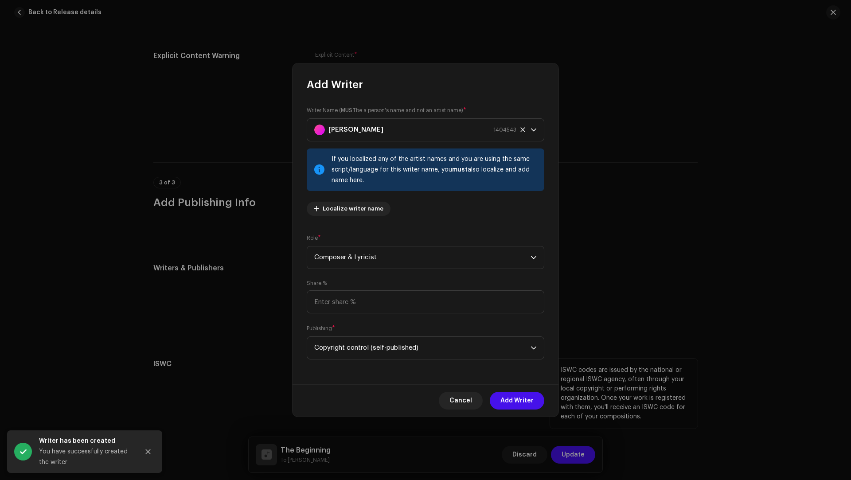
click at [516, 400] on span "Add Writer" at bounding box center [516, 401] width 33 height 18
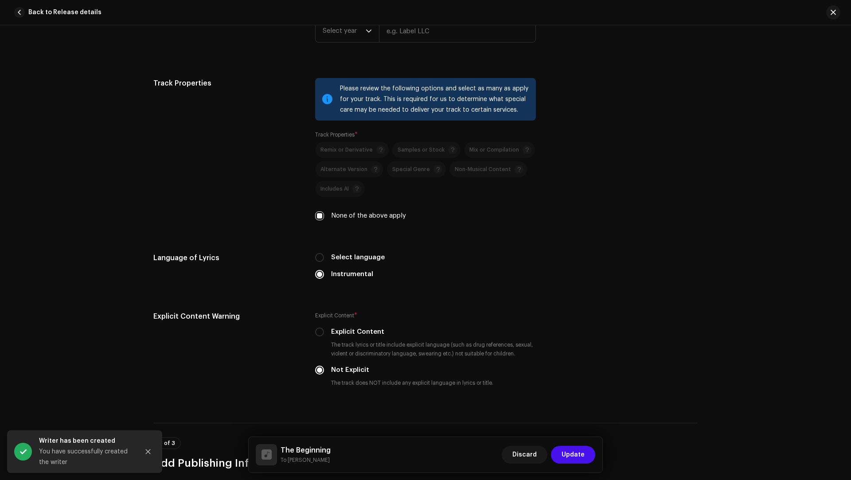
scroll to position [1243, 0]
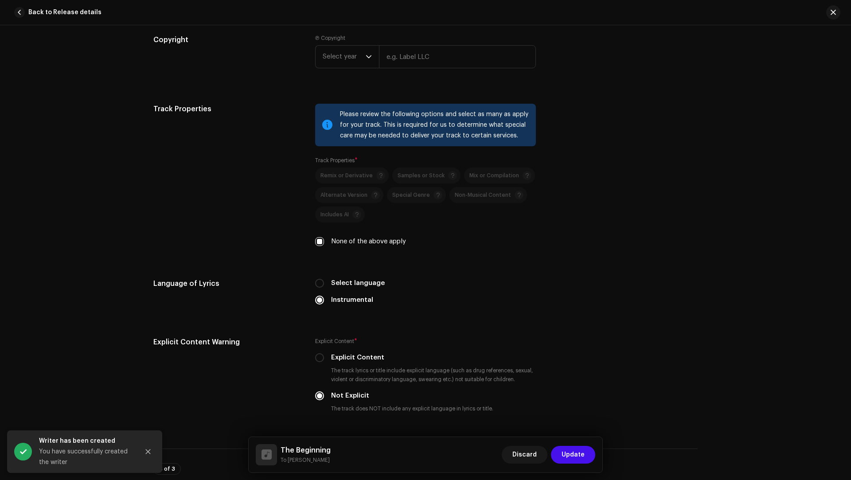
click at [367, 279] on label "Select language" at bounding box center [358, 283] width 54 height 10
click at [324, 279] on input "Select language" at bounding box center [319, 283] width 9 height 9
radio input "true"
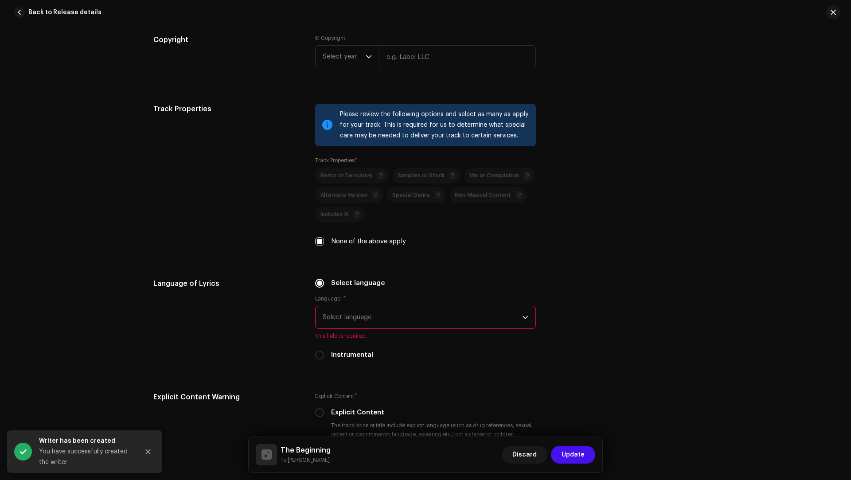
click at [370, 320] on span "Select language" at bounding box center [422, 317] width 199 height 22
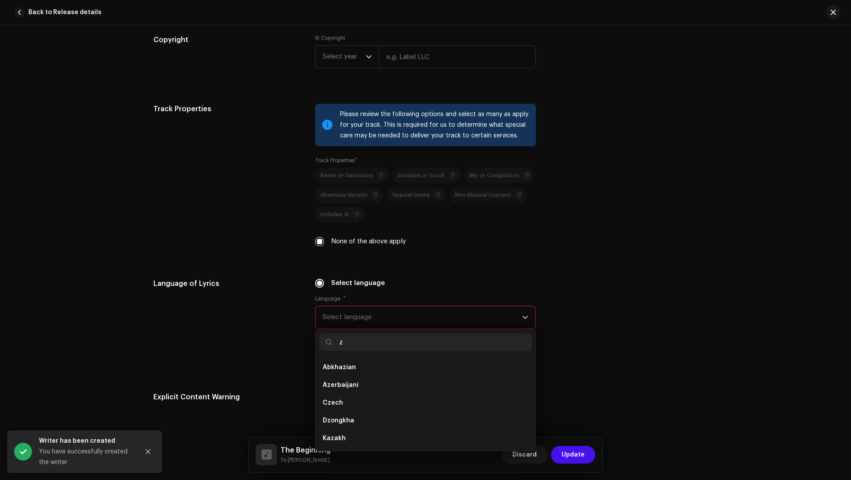
scroll to position [0, 0]
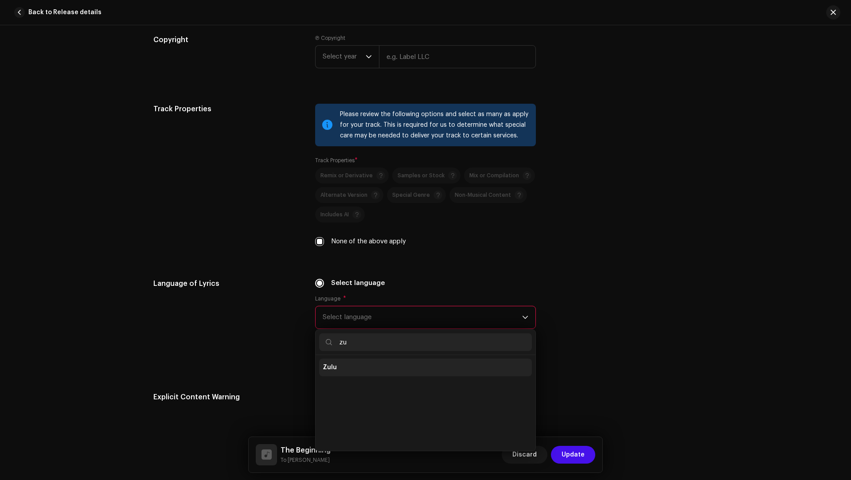
type input "zu"
click at [377, 370] on li "Zulu" at bounding box center [425, 367] width 213 height 18
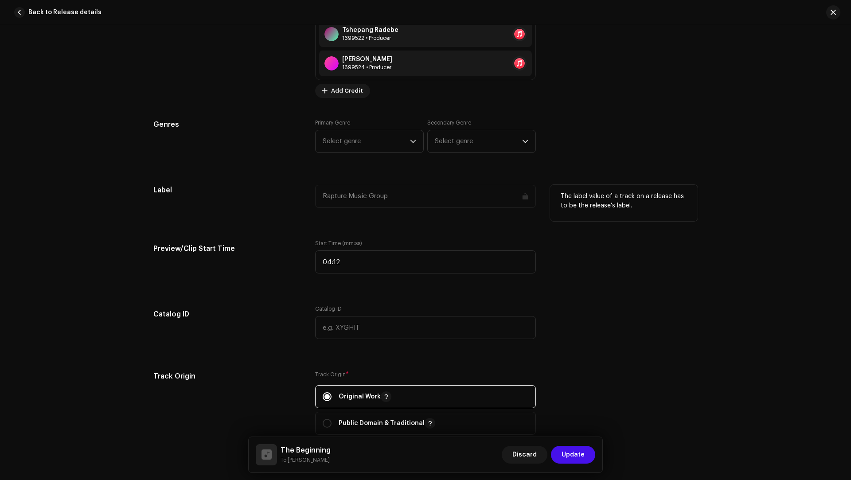
scroll to position [783, 0]
click at [294, 466] on div "The Beginning To Ryder Discard Update" at bounding box center [426, 454] width 354 height 35
drag, startPoint x: 294, startPoint y: 464, endPoint x: 284, endPoint y: 465, distance: 9.3
click at [284, 465] on div "The Beginning To Ryder Discard Update" at bounding box center [426, 454] width 354 height 35
click at [291, 461] on small "To [PERSON_NAME]" at bounding box center [305, 460] width 50 height 9
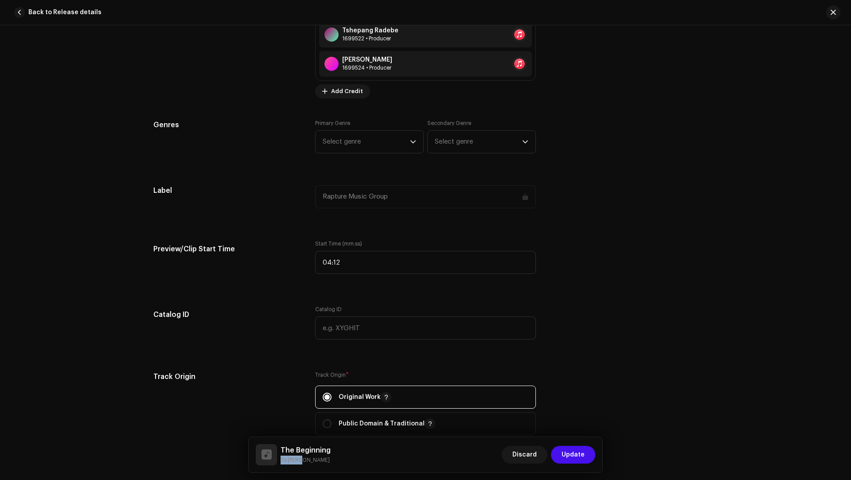
drag, startPoint x: 291, startPoint y: 461, endPoint x: 280, endPoint y: 461, distance: 11.1
click at [280, 461] on small "To [PERSON_NAME]" at bounding box center [305, 460] width 50 height 9
copy small "To [PERSON_NAME]"
click at [349, 143] on span "Select genre" at bounding box center [366, 142] width 87 height 22
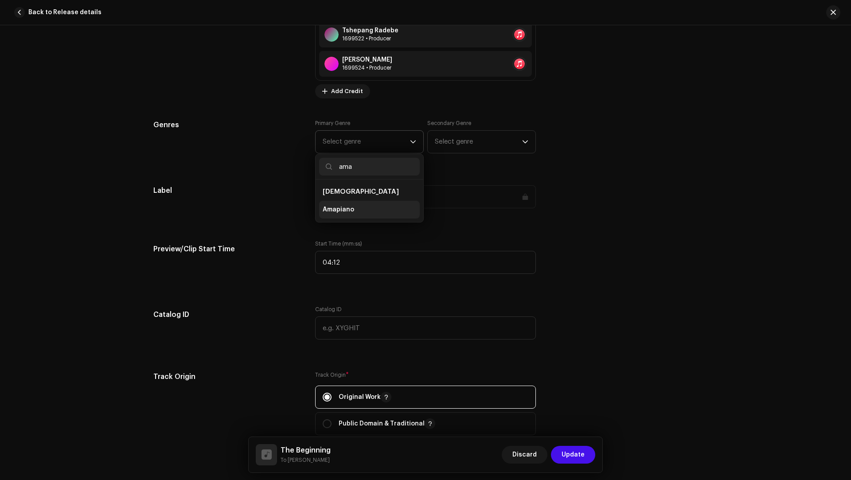
type input "ama"
click at [364, 205] on li "Amapiano" at bounding box center [369, 210] width 101 height 18
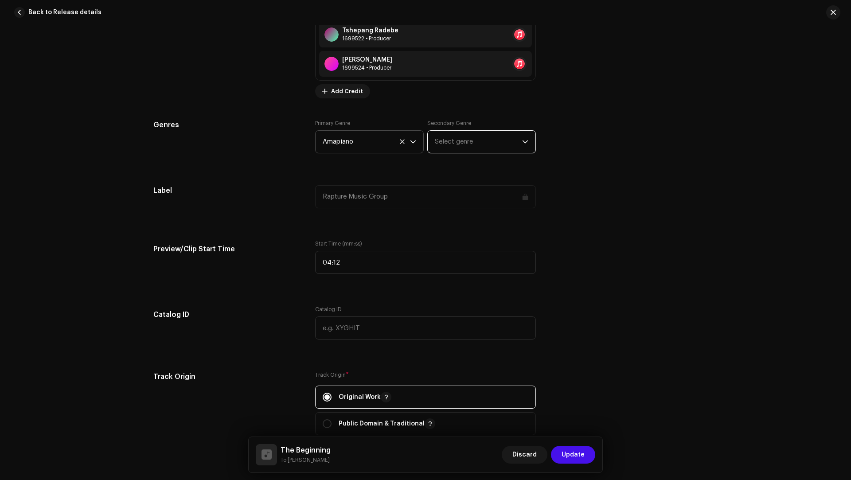
click at [444, 142] on span "Select genre" at bounding box center [478, 142] width 87 height 22
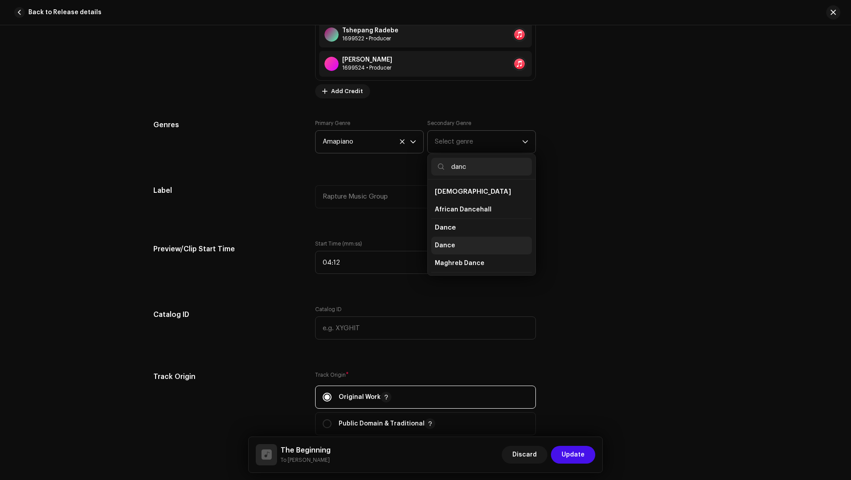
type input "danc"
click at [435, 242] on span "Dance" at bounding box center [445, 245] width 20 height 9
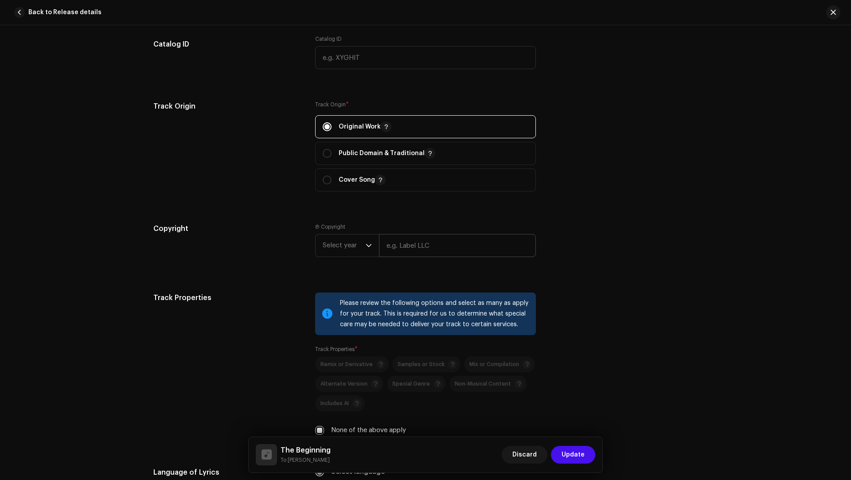
scroll to position [1067, 0]
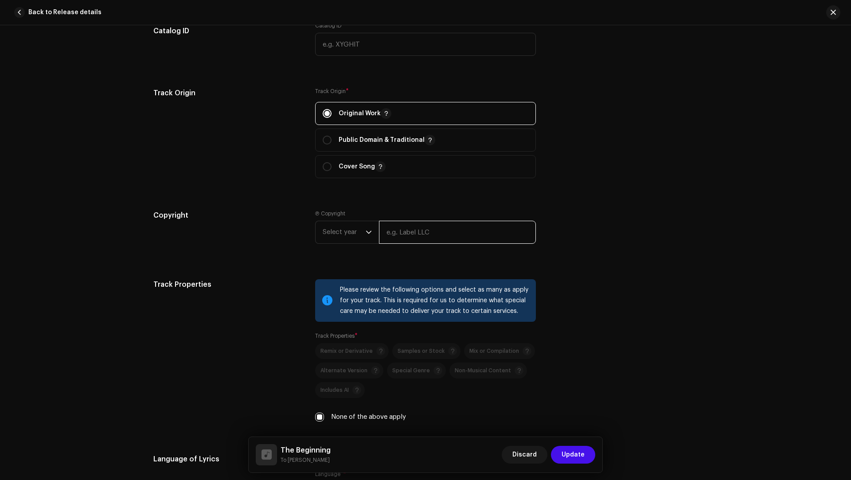
click at [387, 226] on input "text" at bounding box center [457, 232] width 157 height 23
paste input "To [PERSON_NAME]"
type input "To [PERSON_NAME]"
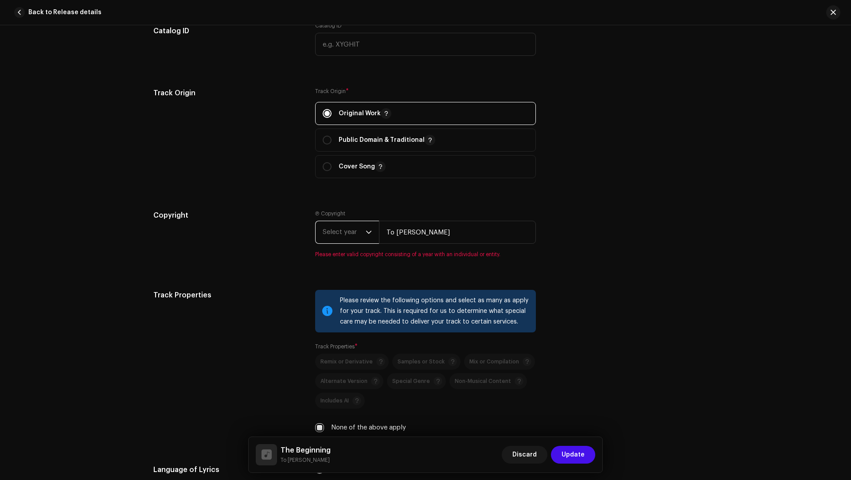
click at [330, 234] on span "Select year" at bounding box center [344, 232] width 43 height 22
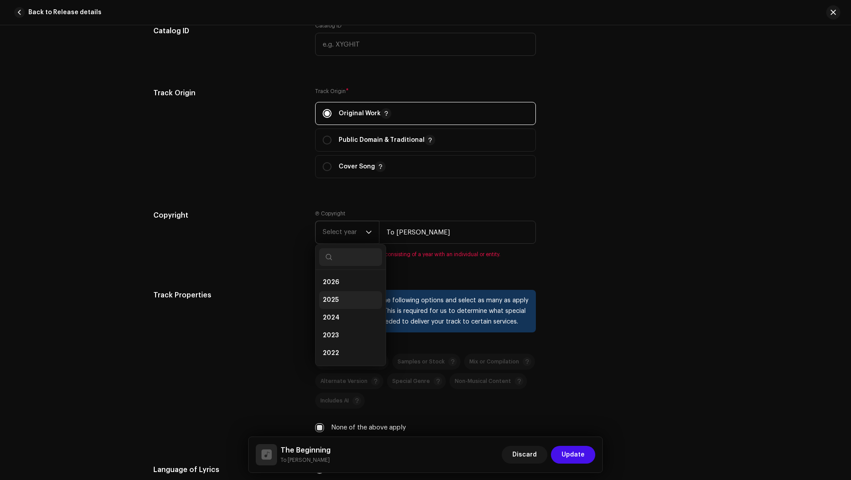
click at [336, 294] on li "2025" at bounding box center [350, 300] width 63 height 18
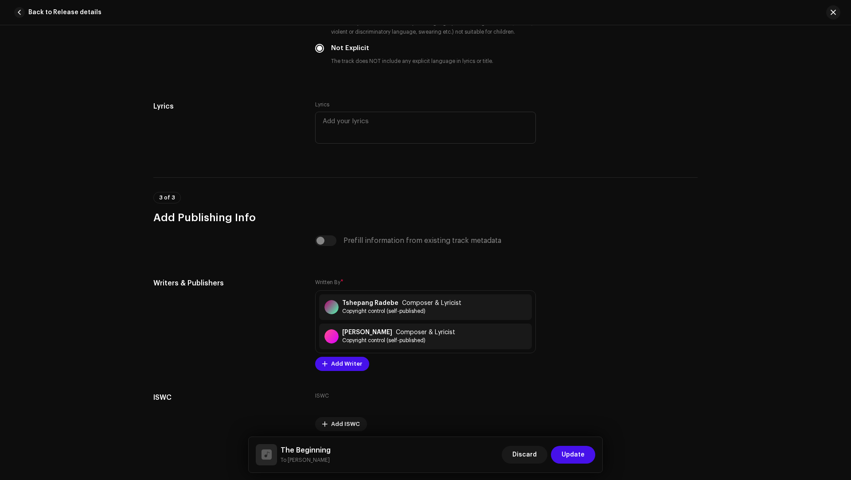
scroll to position [1668, 0]
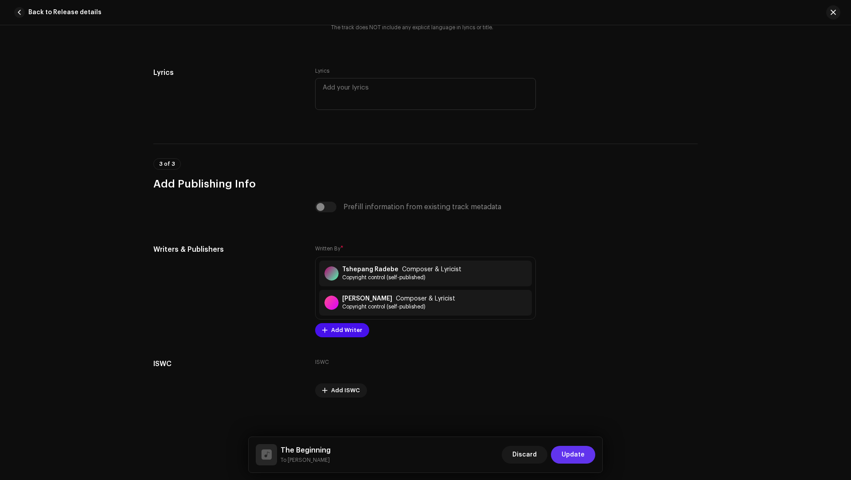
click at [566, 449] on span "Update" at bounding box center [572, 455] width 23 height 18
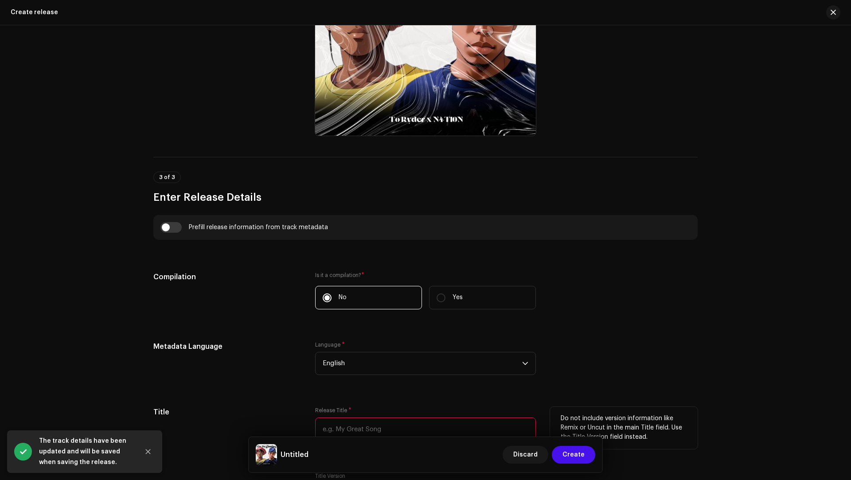
scroll to position [522, 0]
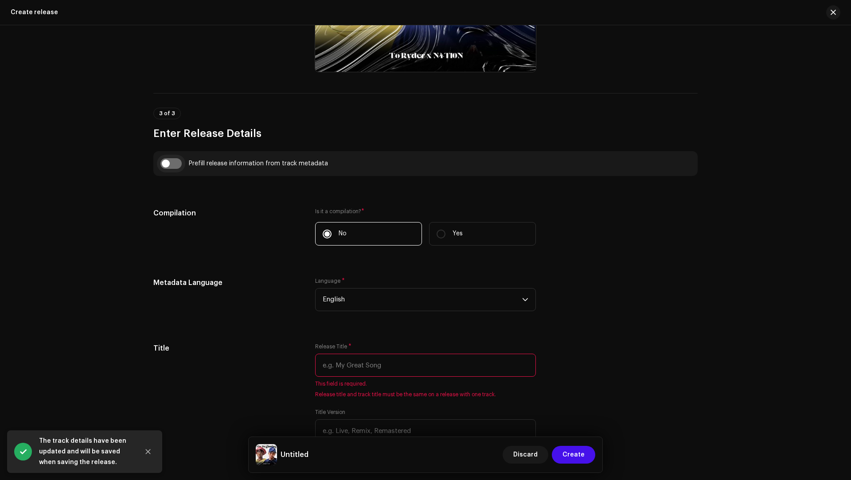
click at [171, 163] on input "checkbox" at bounding box center [170, 163] width 21 height 11
checkbox input "true"
type input "The Beginning"
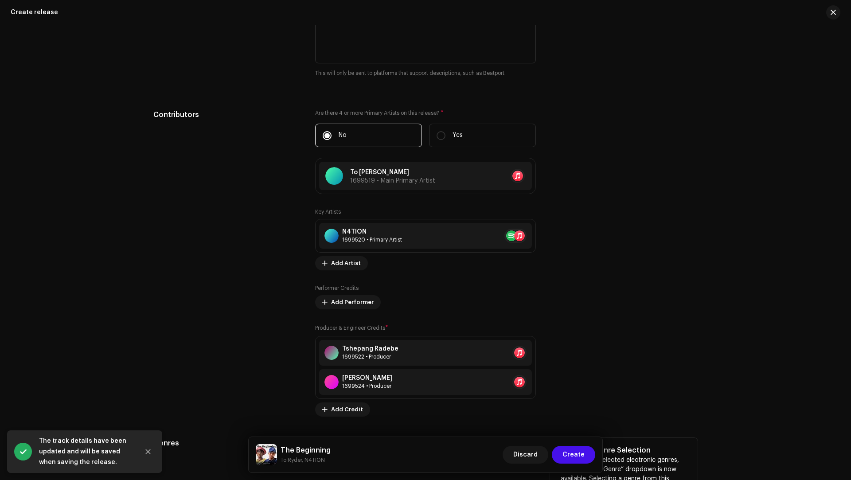
scroll to position [1187, 0]
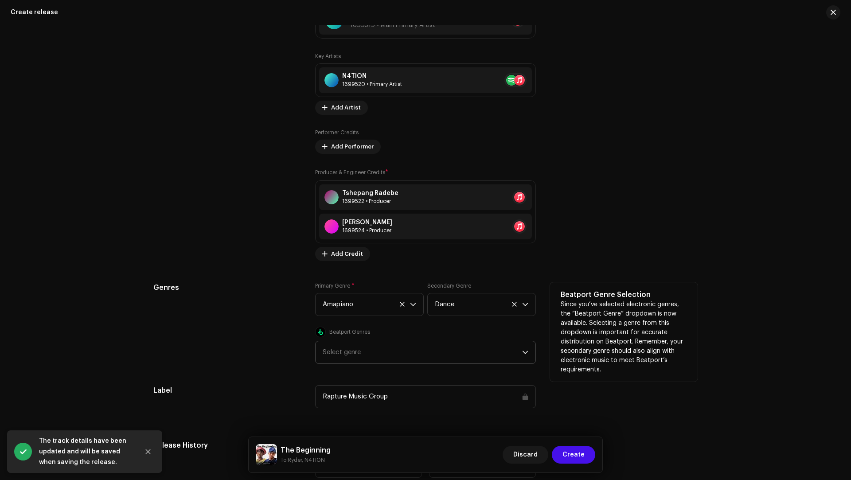
click at [359, 355] on div "Select genre" at bounding box center [422, 352] width 199 height 22
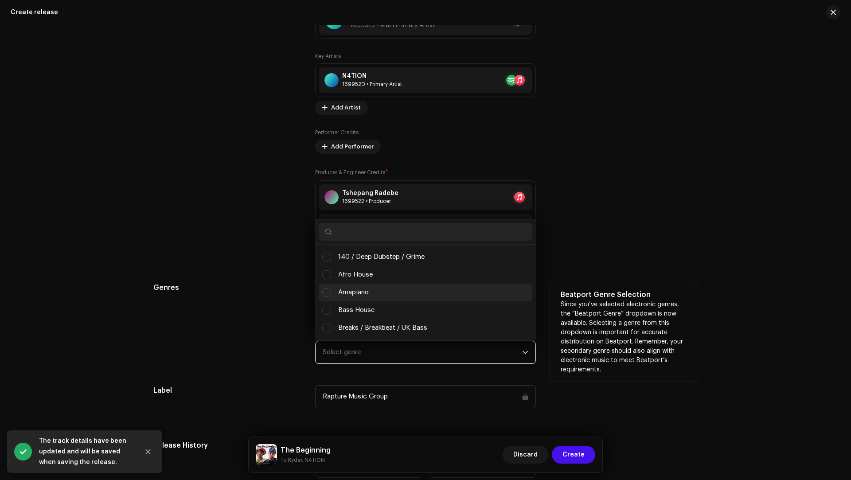
click at [362, 288] on span "Amapiano" at bounding box center [353, 293] width 31 height 10
checkbox input "true"
click at [283, 296] on div "Genres" at bounding box center [227, 323] width 148 height 82
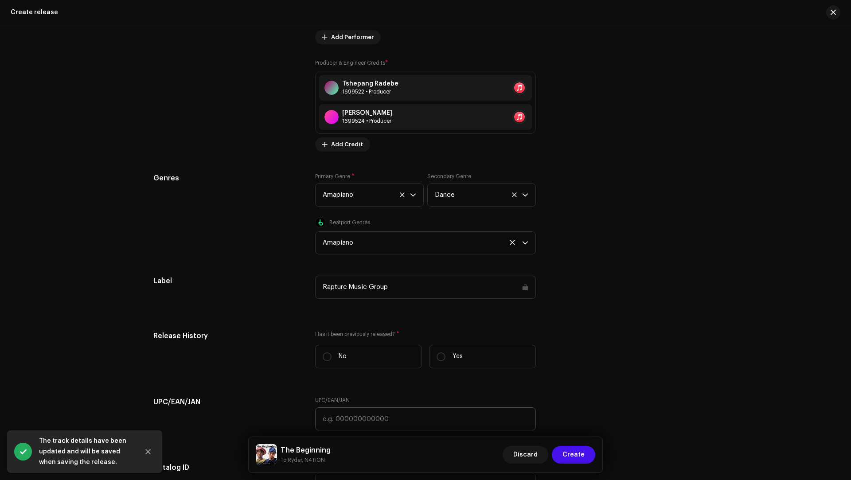
scroll to position [1417, 0]
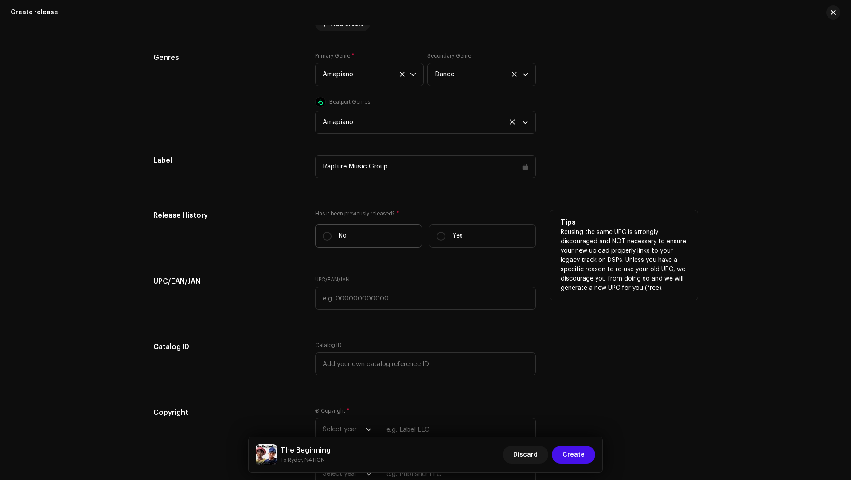
click at [342, 241] on label "No" at bounding box center [368, 235] width 107 height 23
click at [331, 241] on input "No" at bounding box center [327, 236] width 9 height 9
radio input "true"
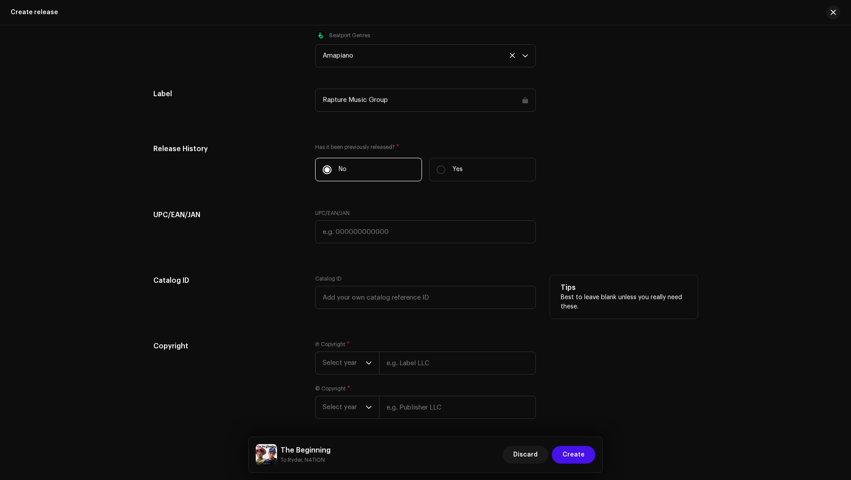
scroll to position [1515, 0]
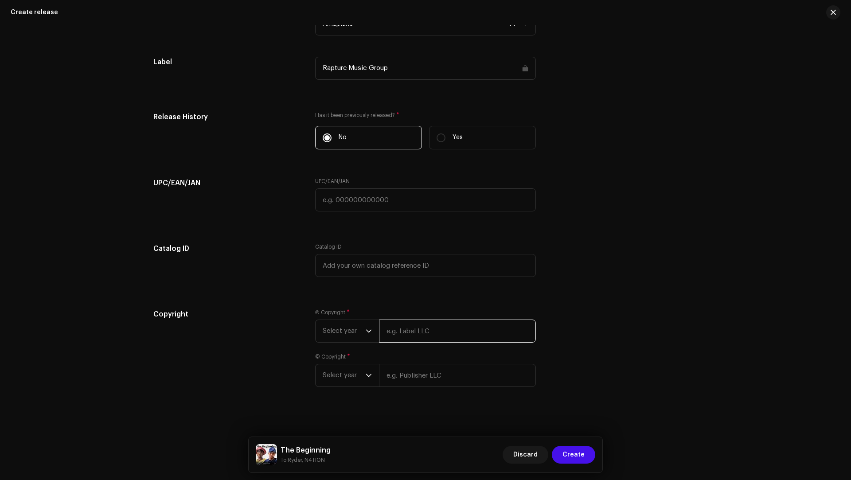
click at [390, 321] on input "text" at bounding box center [457, 330] width 157 height 23
paste input "To [PERSON_NAME]"
type input "To [PERSON_NAME]"
click at [400, 366] on div "© Copyright * Select year" at bounding box center [425, 381] width 221 height 34
paste input "To [PERSON_NAME]"
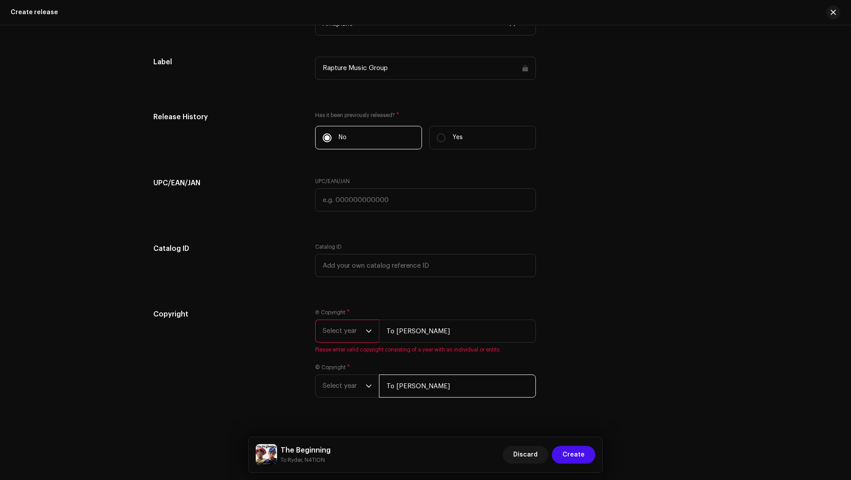
type input "To [PERSON_NAME]"
click at [343, 324] on span "Select year" at bounding box center [344, 331] width 43 height 22
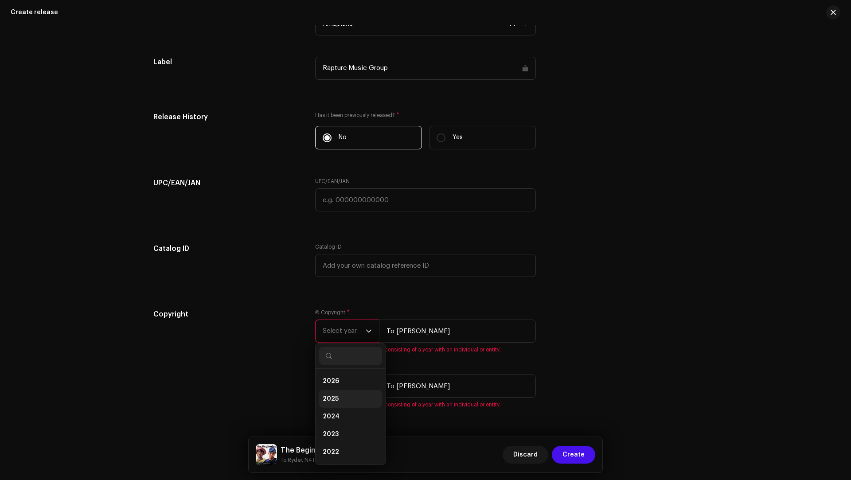
click at [330, 397] on span "2025" at bounding box center [331, 398] width 16 height 9
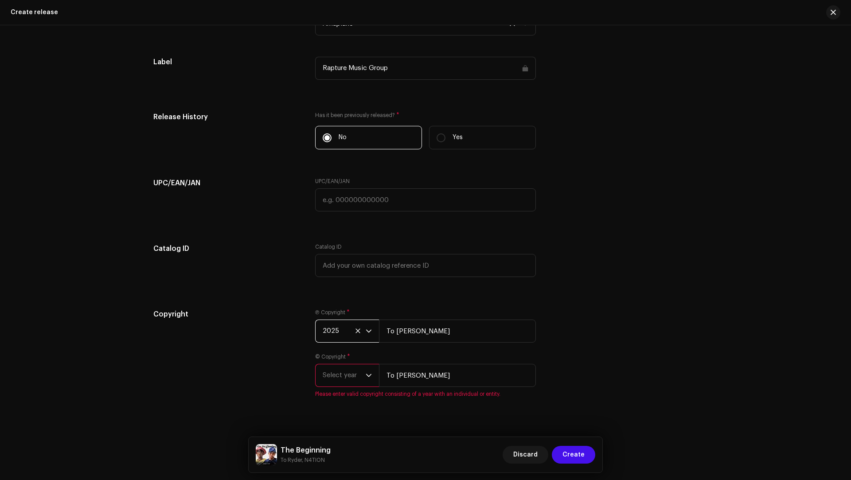
click at [332, 378] on span "Select year" at bounding box center [344, 375] width 43 height 22
click at [329, 295] on span "2025" at bounding box center [331, 297] width 16 height 9
click at [567, 456] on span "Create" at bounding box center [573, 455] width 22 height 18
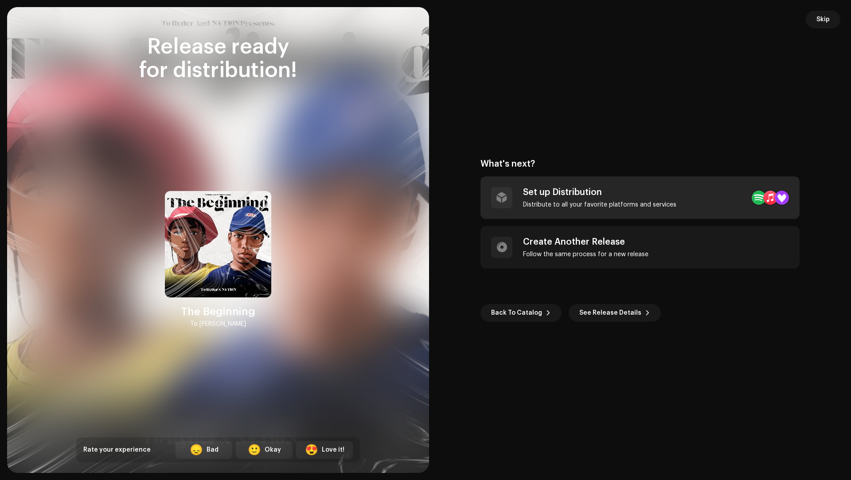
click at [549, 195] on div "Set up Distribution" at bounding box center [599, 192] width 153 height 11
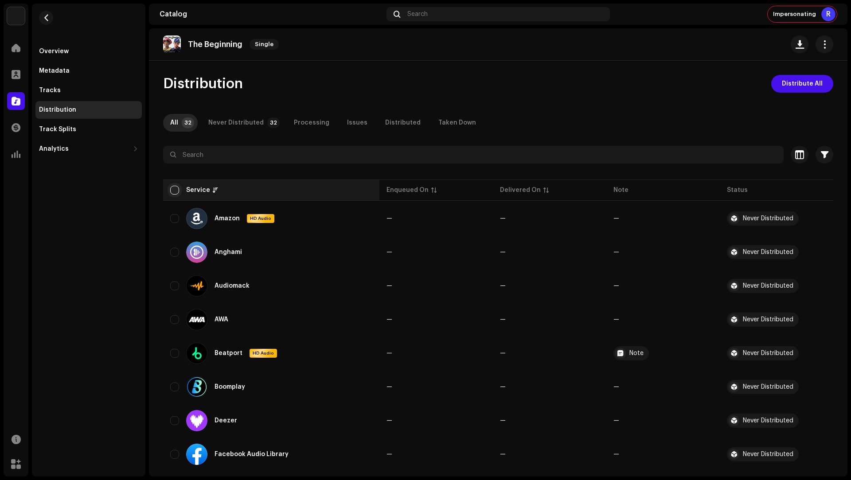
click at [175, 191] on input "checkbox" at bounding box center [174, 190] width 9 height 9
checkbox input "true"
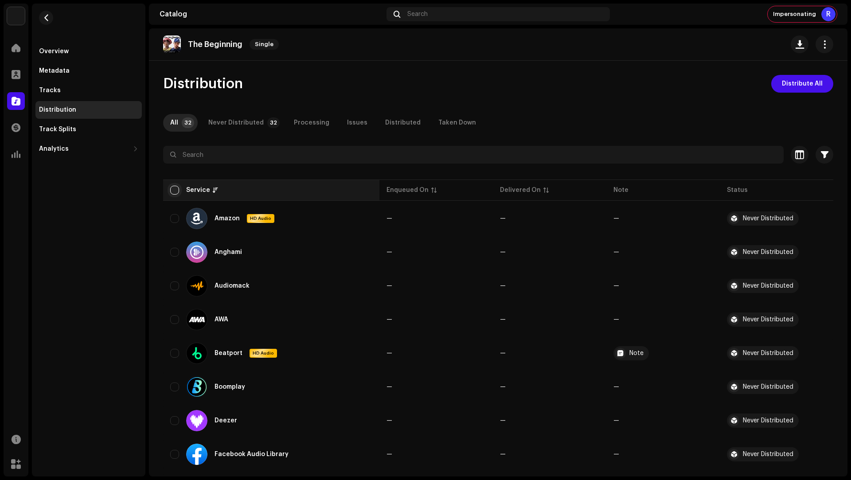
checkbox input "true"
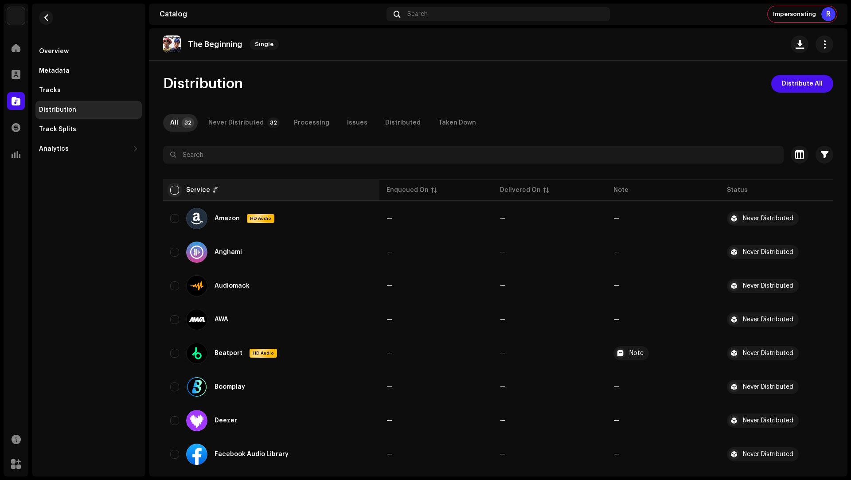
checkbox input "true"
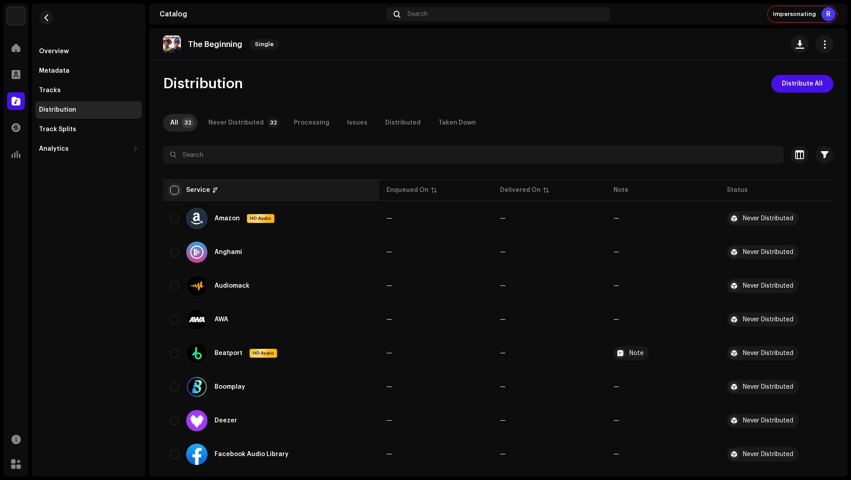
checkbox input "true"
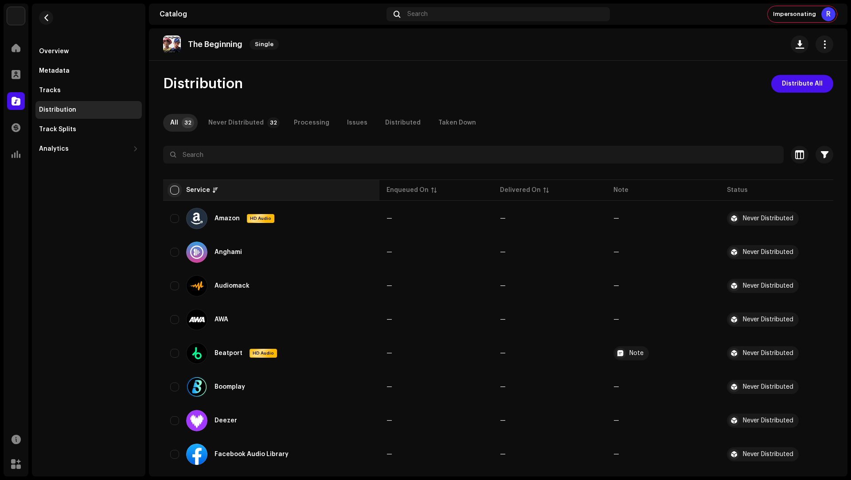
checkbox input "true"
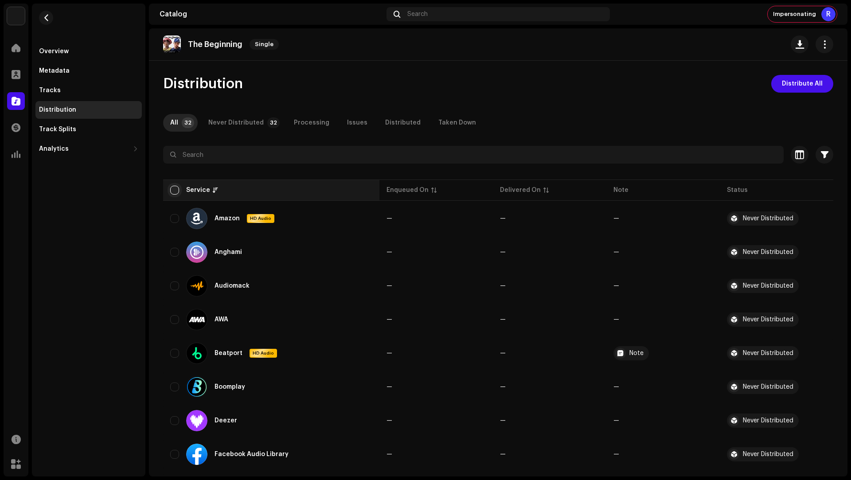
checkbox input "true"
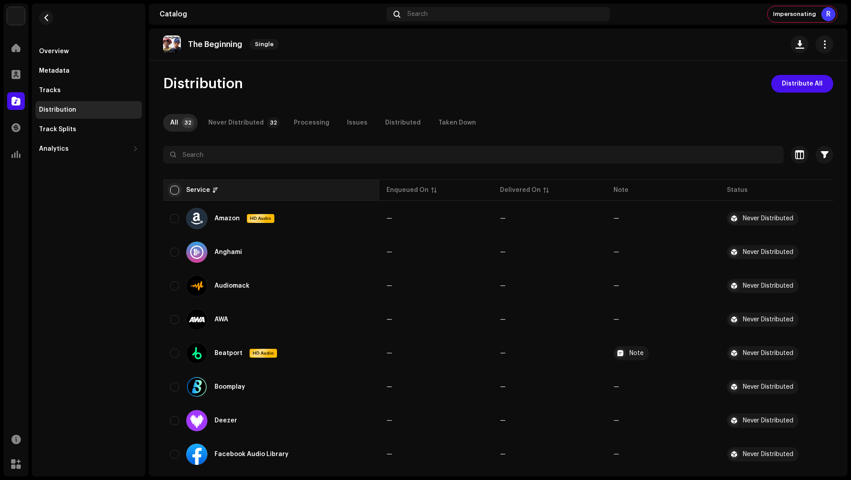
checkbox input "true"
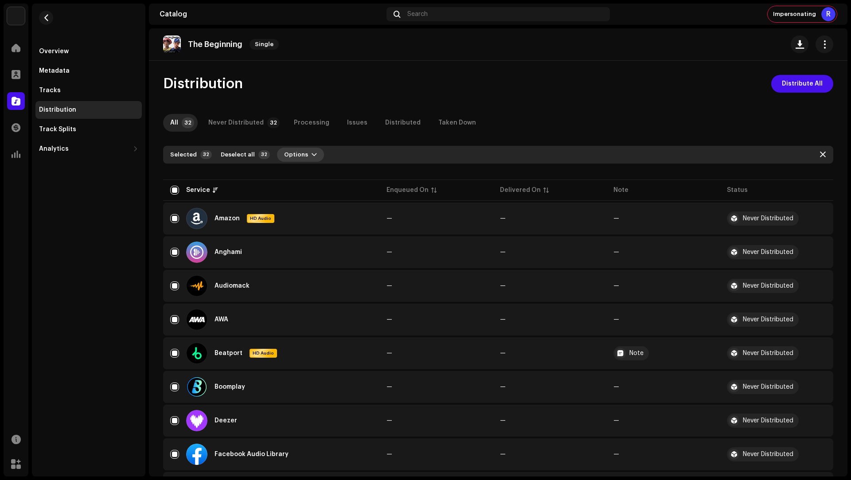
click at [293, 154] on span "Options" at bounding box center [296, 155] width 24 height 18
click at [293, 172] on span "Distribute" at bounding box center [294, 174] width 31 height 7
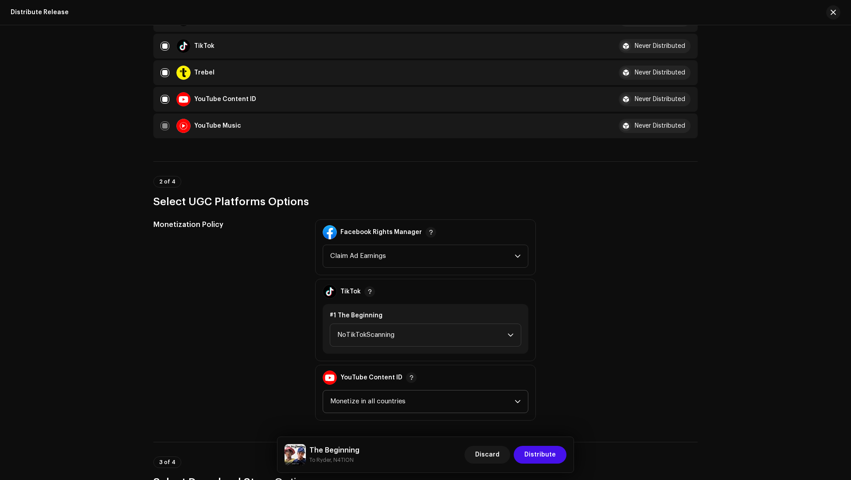
scroll to position [978, 0]
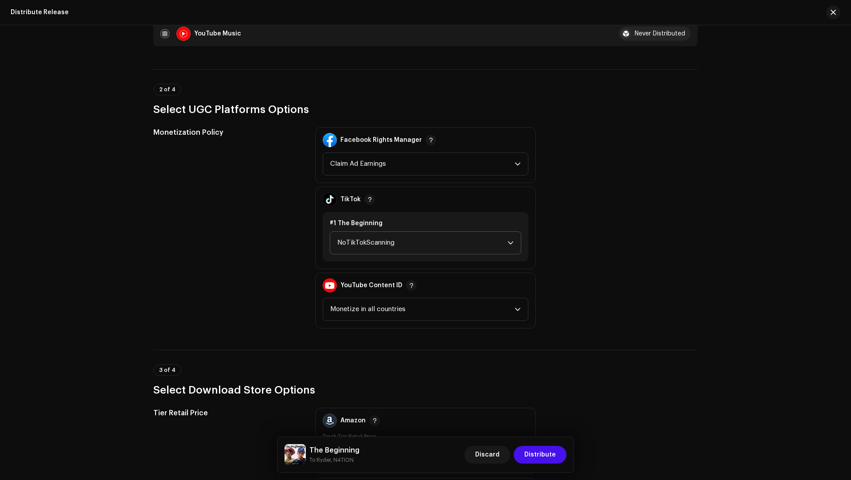
click at [371, 252] on span "NoTikTokScanning" at bounding box center [422, 243] width 170 height 22
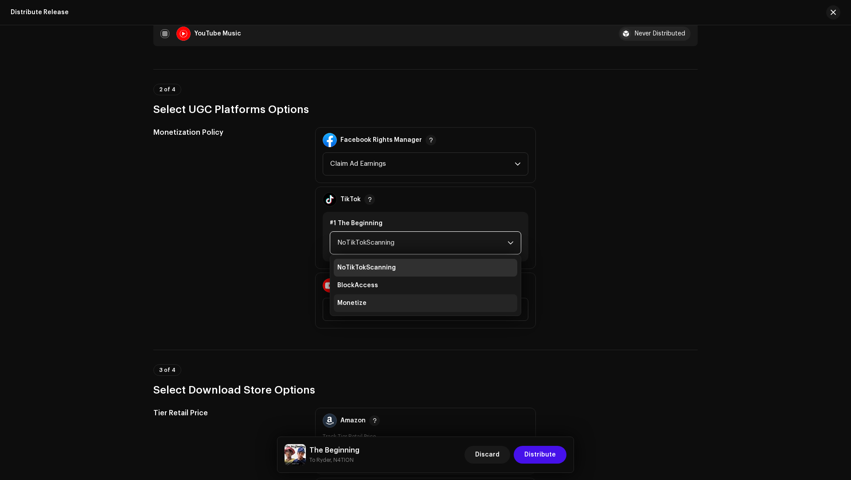
click at [357, 299] on span "Monetize" at bounding box center [351, 303] width 29 height 9
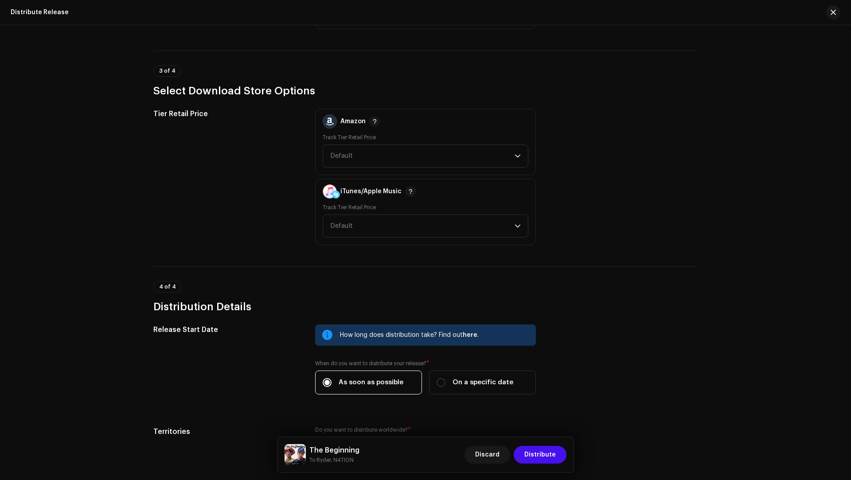
scroll to position [1351, 0]
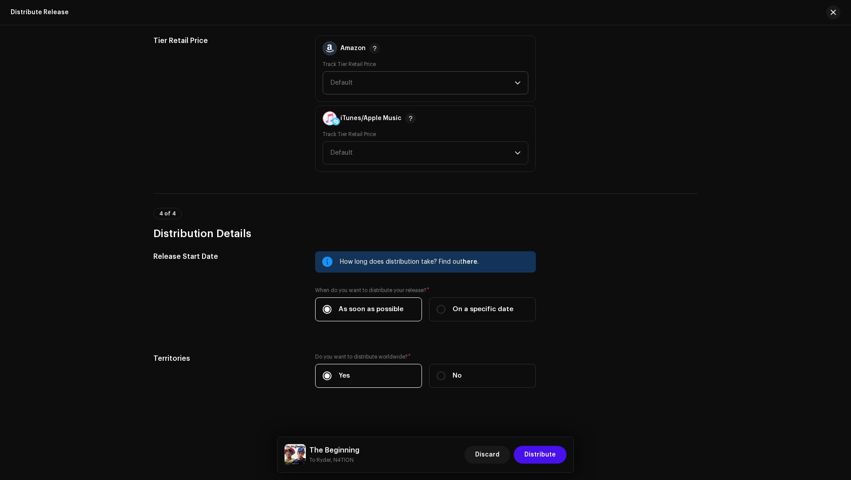
click at [338, 81] on span "Default" at bounding box center [341, 82] width 23 height 7
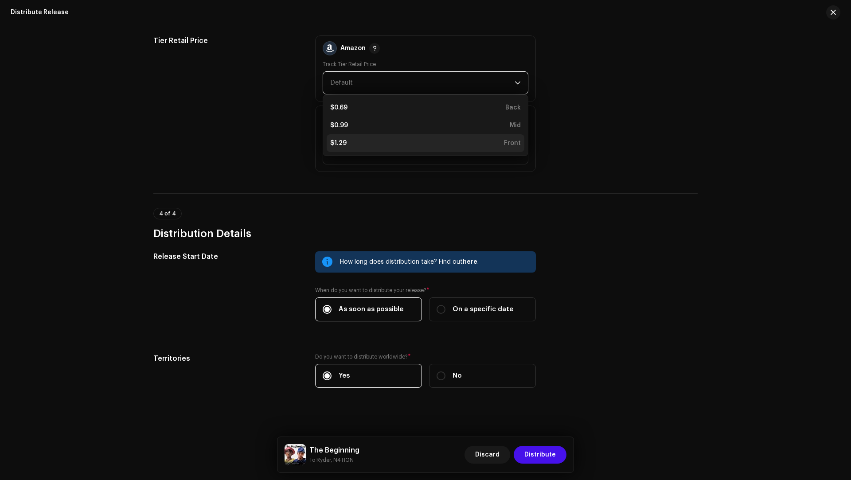
click at [347, 147] on li "$1.29 Front" at bounding box center [426, 143] width 198 height 18
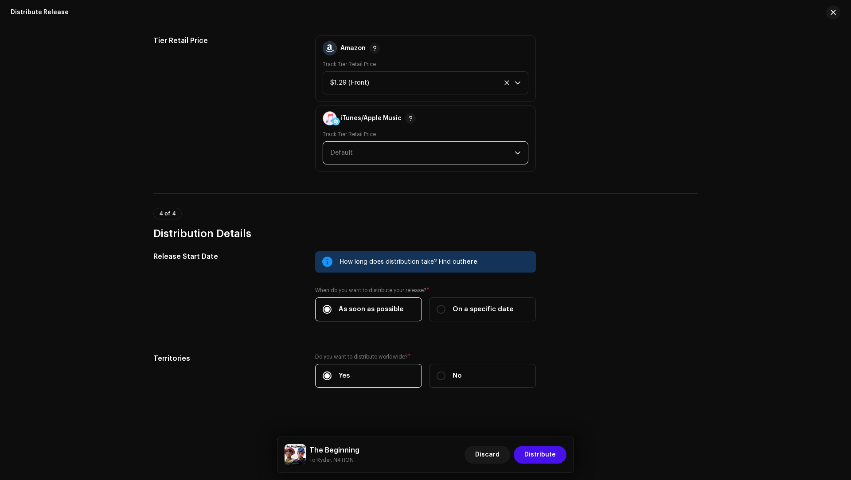
click at [340, 161] on span "Default" at bounding box center [422, 153] width 184 height 22
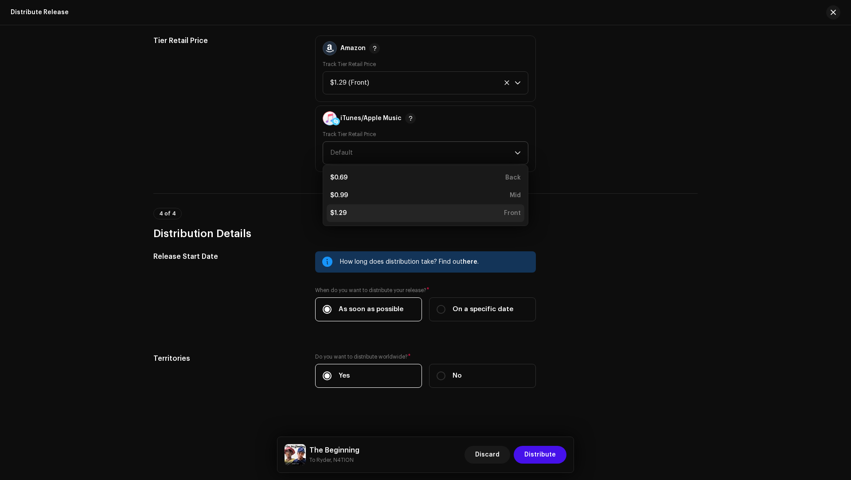
click at [332, 214] on div "$1.29" at bounding box center [338, 213] width 16 height 9
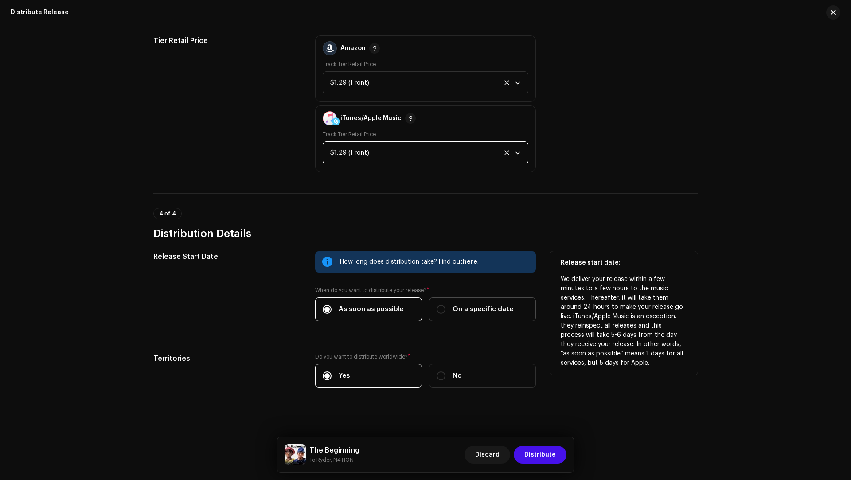
click at [446, 308] on div "On a specific date" at bounding box center [474, 309] width 77 height 10
click at [445, 308] on input "On a specific date" at bounding box center [440, 309] width 9 height 9
radio input "true"
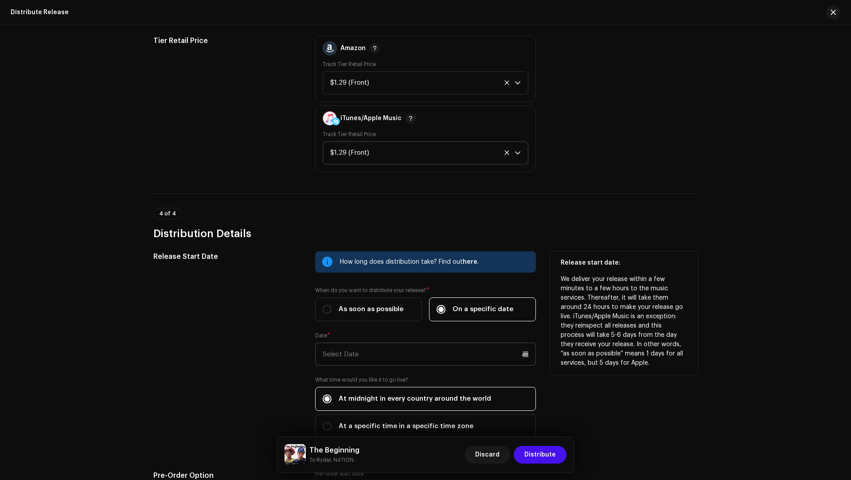
drag, startPoint x: 436, startPoint y: 339, endPoint x: 434, endPoint y: 344, distance: 5.0
click at [436, 340] on div "Date *" at bounding box center [425, 349] width 221 height 34
click at [419, 358] on input "text" at bounding box center [425, 354] width 221 height 23
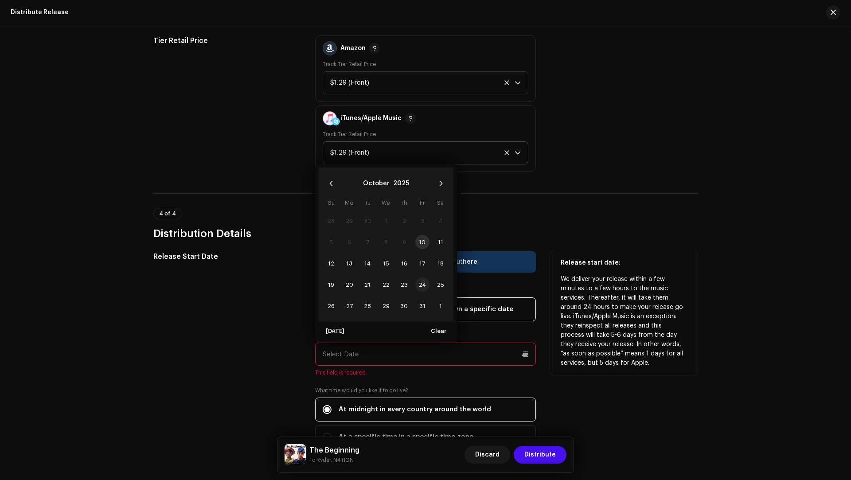
click at [419, 280] on span "24" at bounding box center [422, 284] width 14 height 14
type input "[DATE]"
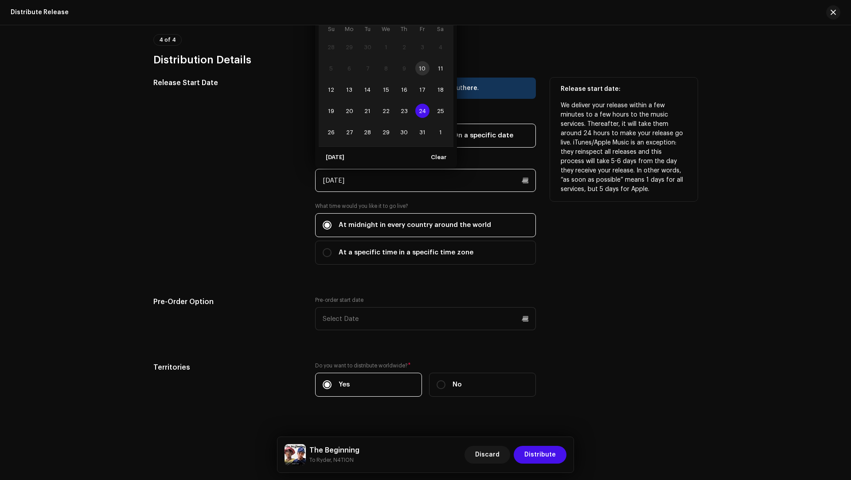
scroll to position [1532, 0]
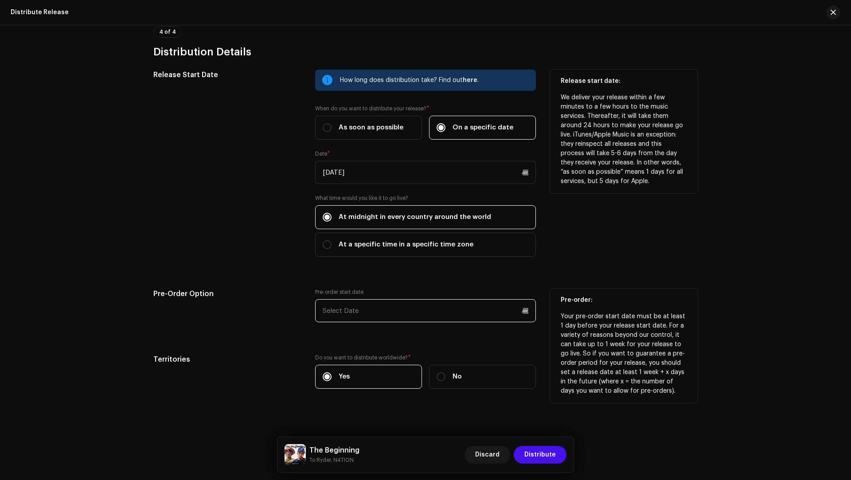
click at [347, 309] on input "text" at bounding box center [425, 310] width 221 height 23
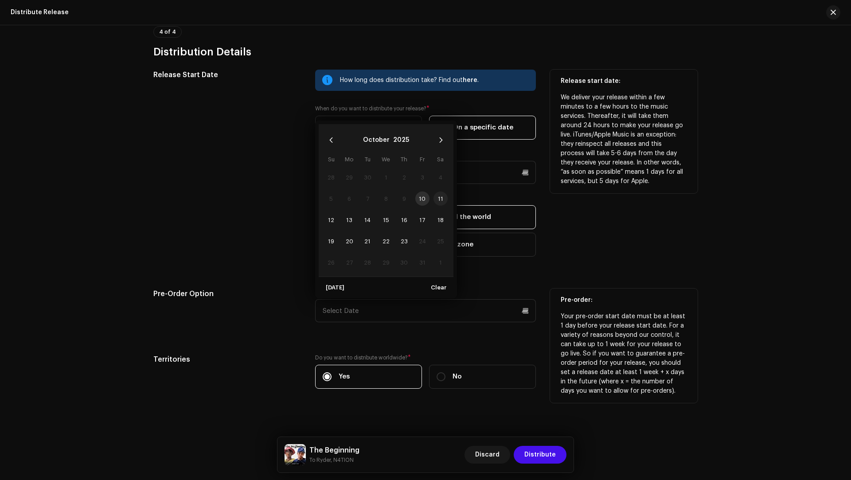
click at [440, 191] on span "11" at bounding box center [440, 198] width 14 height 14
type input "[DATE]"
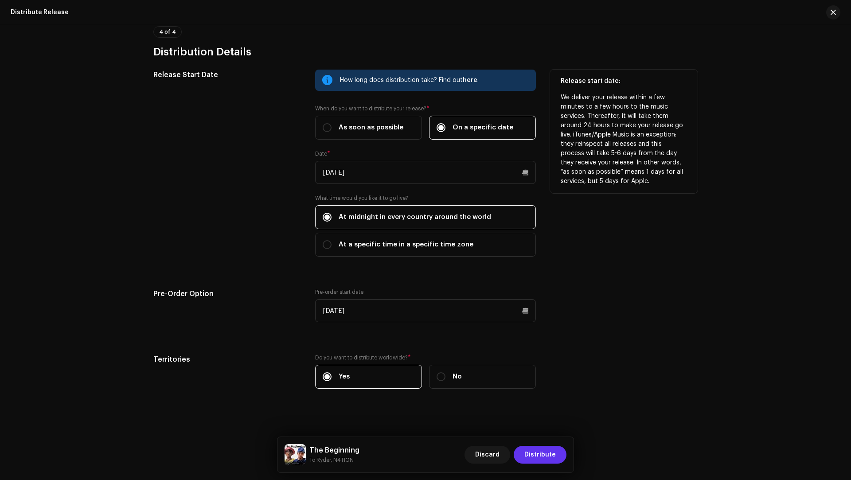
click at [546, 455] on span "Distribute" at bounding box center [539, 455] width 31 height 18
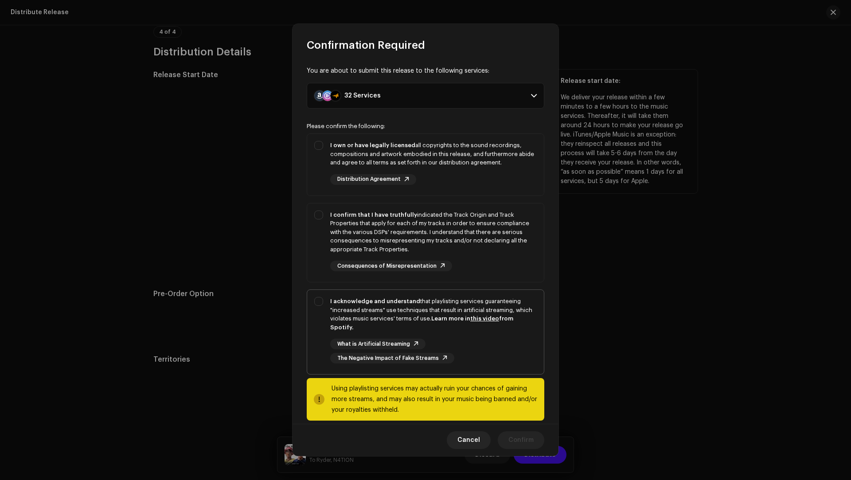
click at [410, 307] on div "I acknowledge and understand that playlisting services guaranteeing "increased …" at bounding box center [433, 314] width 206 height 35
checkbox input "true"
click at [477, 246] on div "I confirm that I have truthfully indicated the Track Origin and Track Propertie…" at bounding box center [433, 231] width 206 height 43
checkbox input "true"
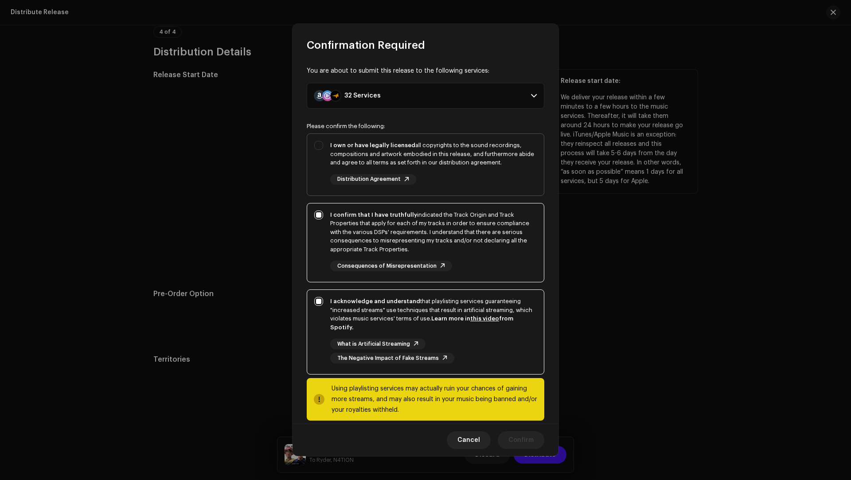
click at [480, 155] on div "I own or have legally licensed all copyrights to the sound recordings, composit…" at bounding box center [433, 154] width 206 height 26
checkbox input "true"
click at [514, 436] on span "Confirm" at bounding box center [520, 440] width 25 height 18
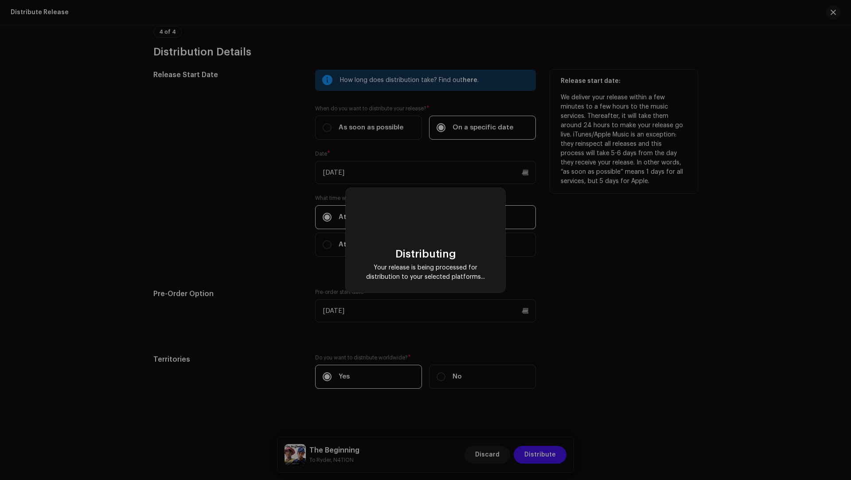
checkbox input "false"
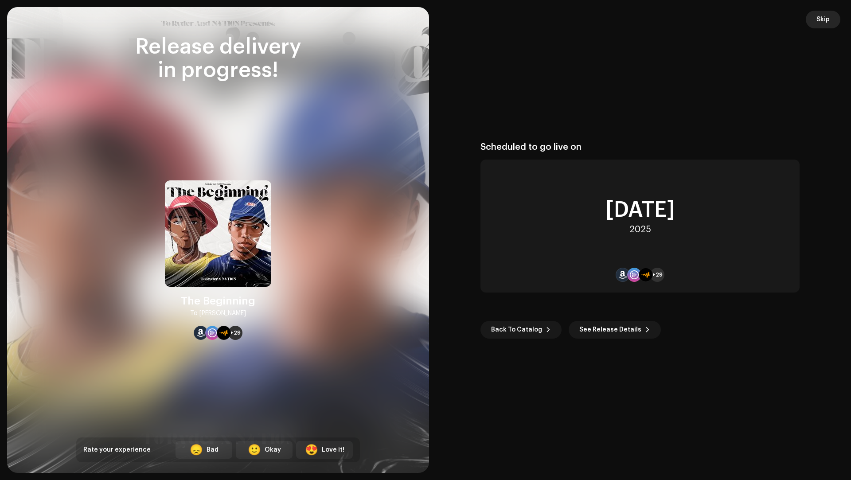
click at [815, 27] on button "Skip" at bounding box center [823, 20] width 35 height 18
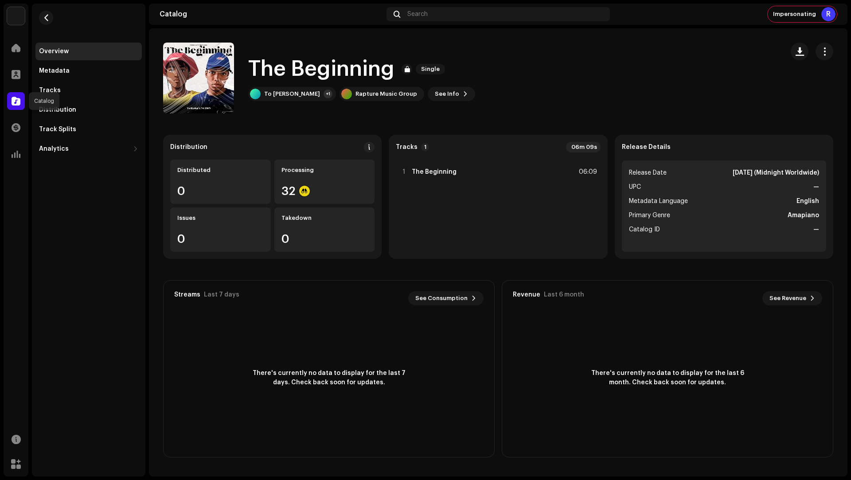
click at [15, 100] on span at bounding box center [16, 100] width 9 height 7
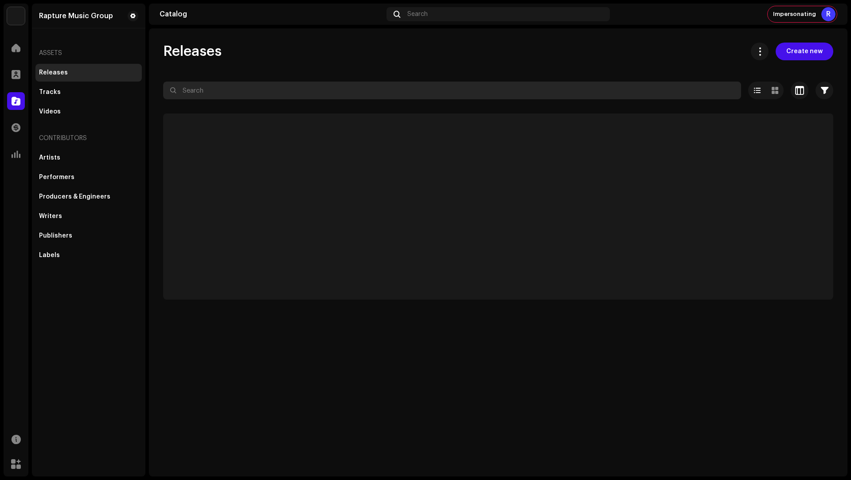
click at [222, 90] on input "text" at bounding box center [452, 91] width 578 height 18
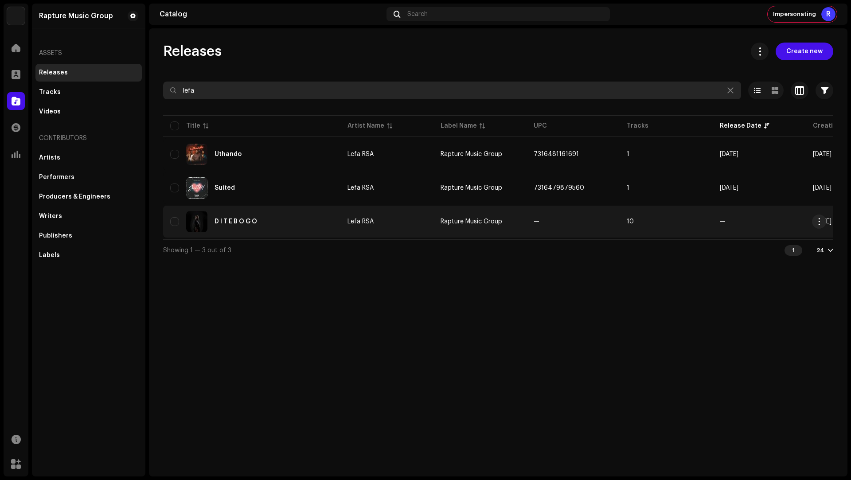
type input "lefa"
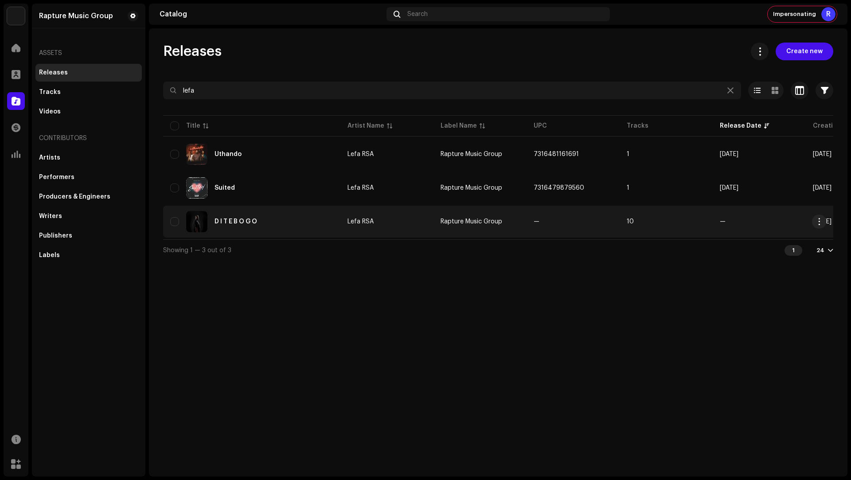
click at [291, 218] on div "D I T E B O G O" at bounding box center [251, 221] width 163 height 21
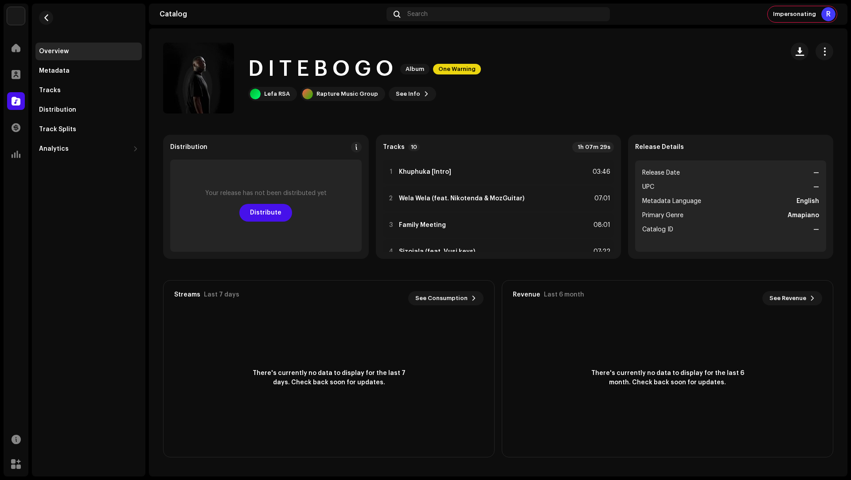
scroll to position [179, 0]
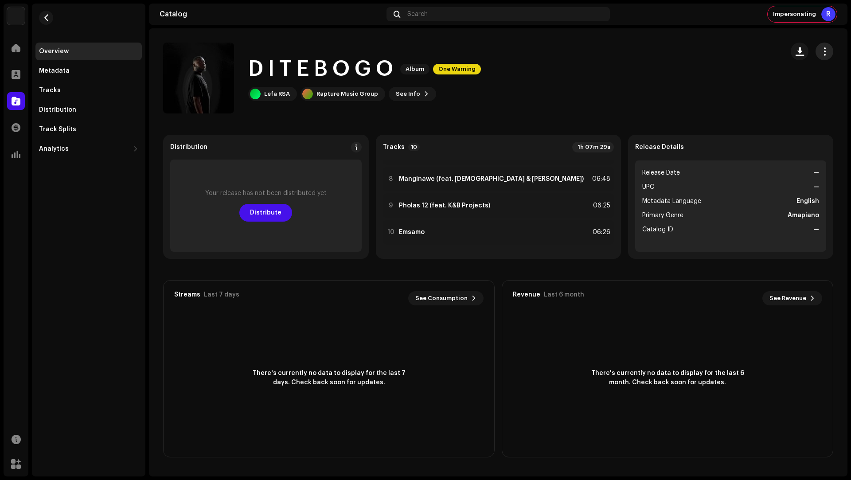
click at [826, 53] on span "button" at bounding box center [824, 51] width 8 height 7
click at [752, 93] on span "Edit" at bounding box center [749, 90] width 12 height 7
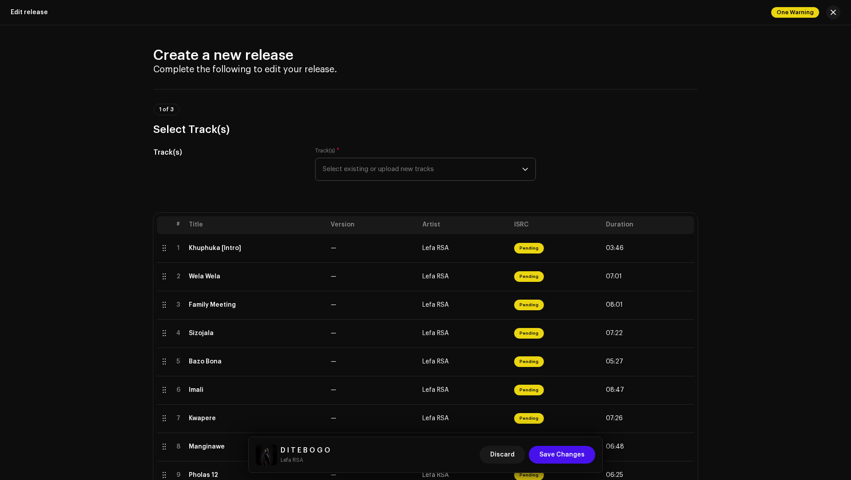
click at [359, 176] on span "Select existing or upload new tracks" at bounding box center [422, 169] width 199 height 22
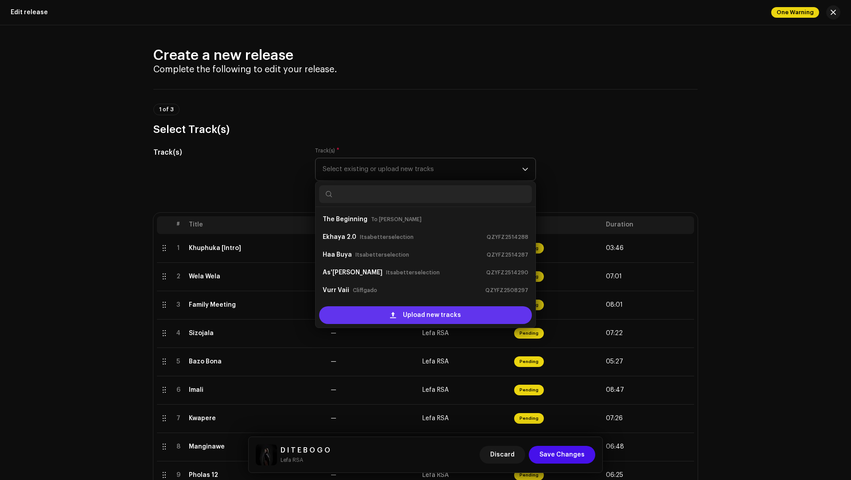
scroll to position [14, 0]
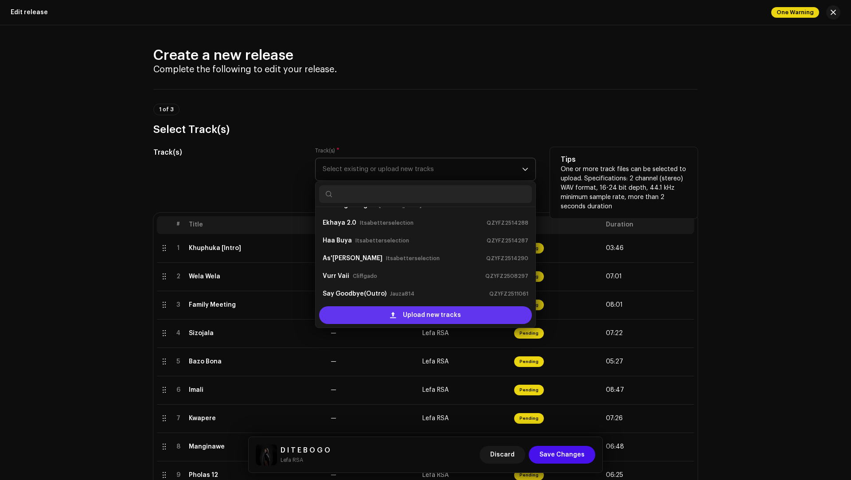
click at [377, 311] on div "Upload new tracks" at bounding box center [425, 315] width 213 height 18
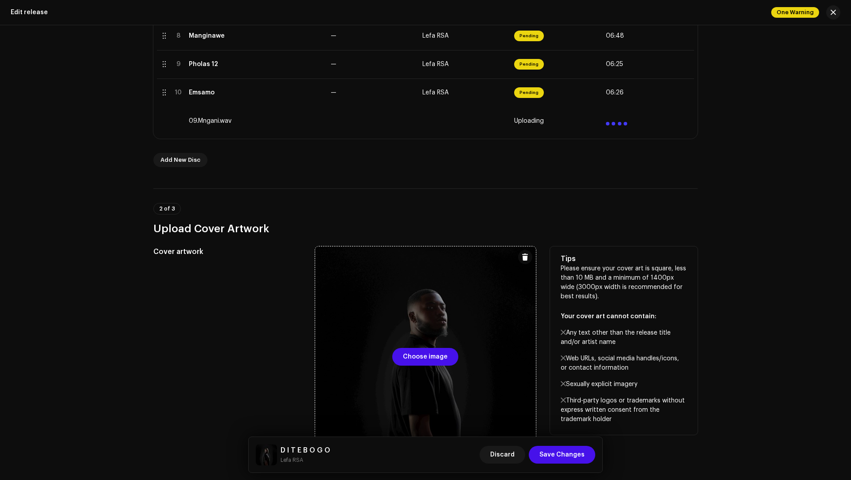
scroll to position [413, 0]
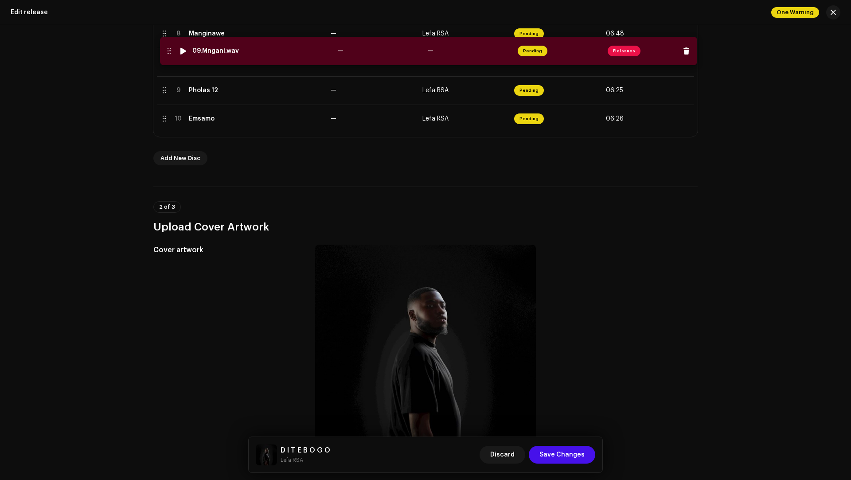
drag, startPoint x: 164, startPoint y: 118, endPoint x: 168, endPoint y: 51, distance: 67.5
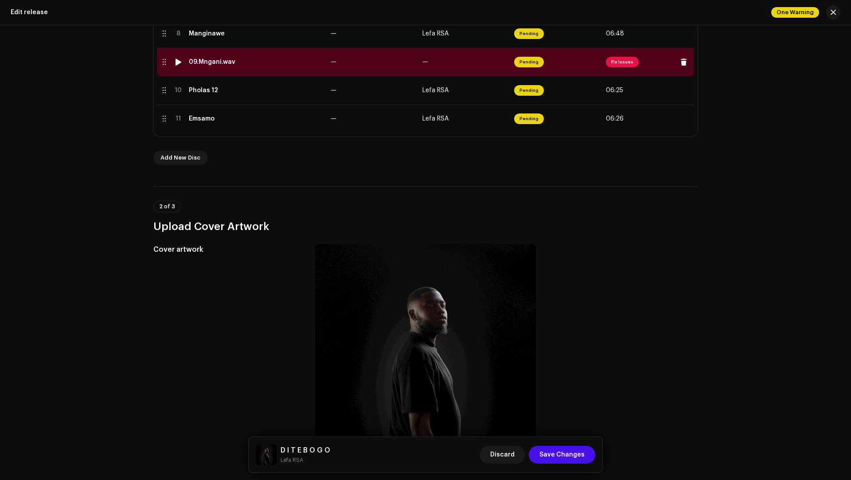
click at [298, 64] on div "09.Mngani.wav" at bounding box center [256, 61] width 135 height 7
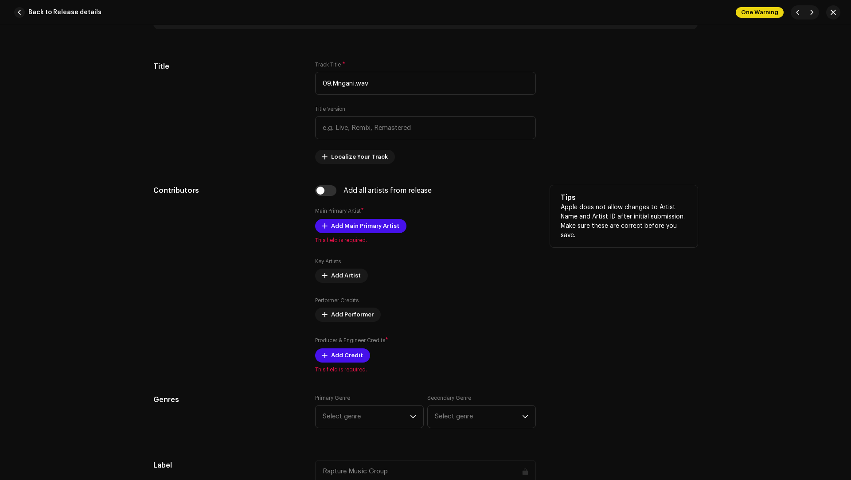
scroll to position [310, 0]
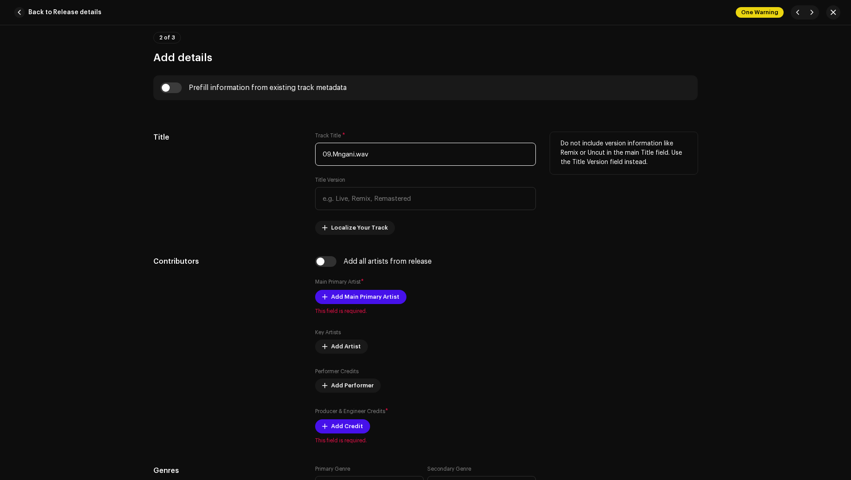
click at [332, 153] on input "09.Mngani.wav" at bounding box center [425, 154] width 221 height 23
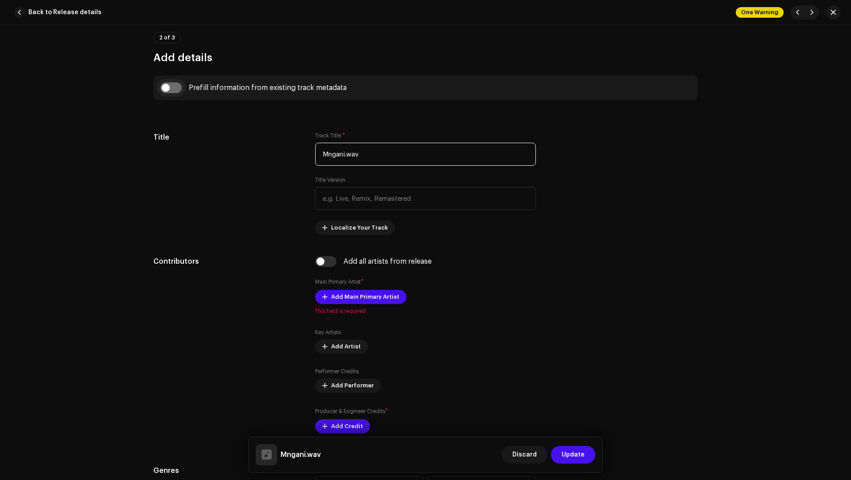
type input "Mngani.wav"
click at [174, 86] on input "checkbox" at bounding box center [170, 87] width 21 height 11
checkbox input "true"
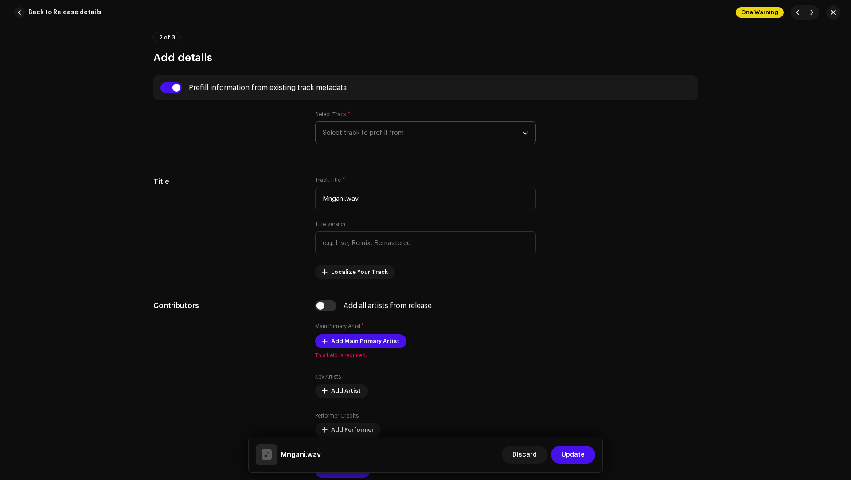
click at [350, 133] on span "Select track to prefill from" at bounding box center [422, 133] width 199 height 22
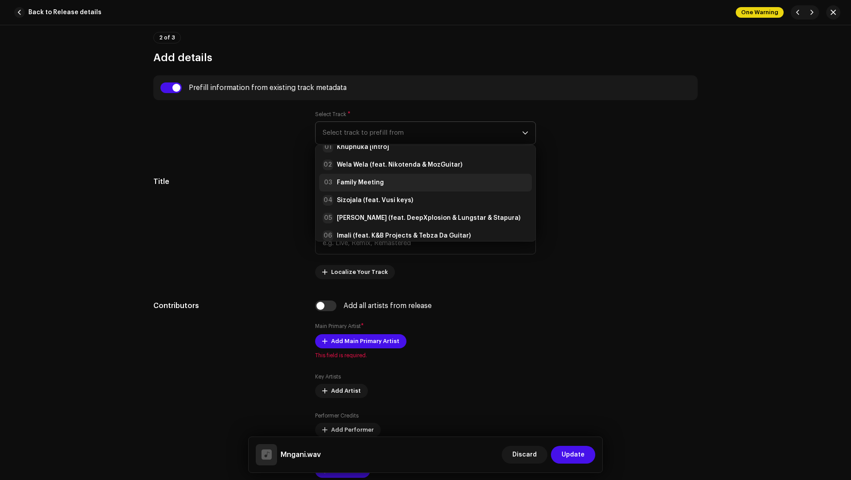
scroll to position [23, 0]
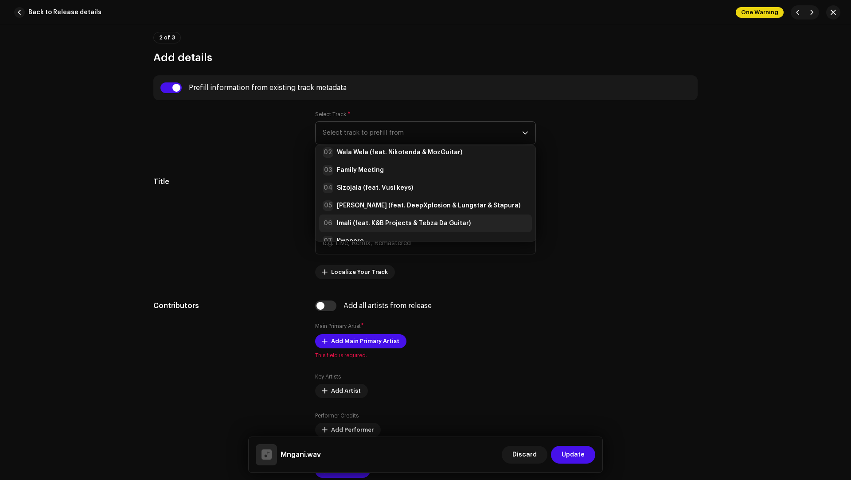
click at [367, 216] on li "06 Imali (feat. K&B Projects & Tebza Da Guitar)" at bounding box center [425, 223] width 213 height 18
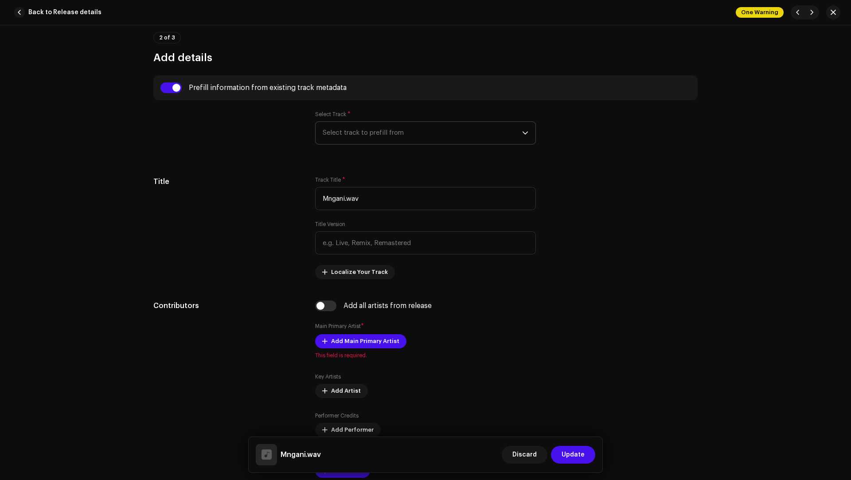
type input "02:54"
radio input "true"
type input "Lefa RSA"
checkbox input "true"
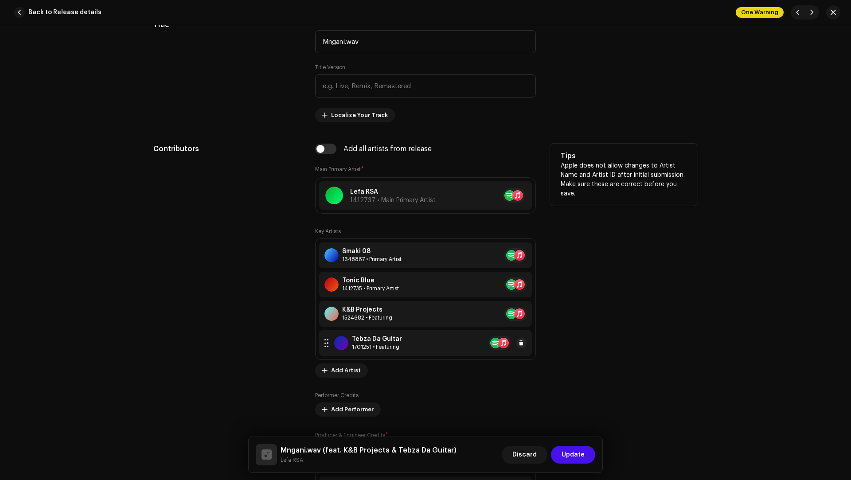
scroll to position [551, 0]
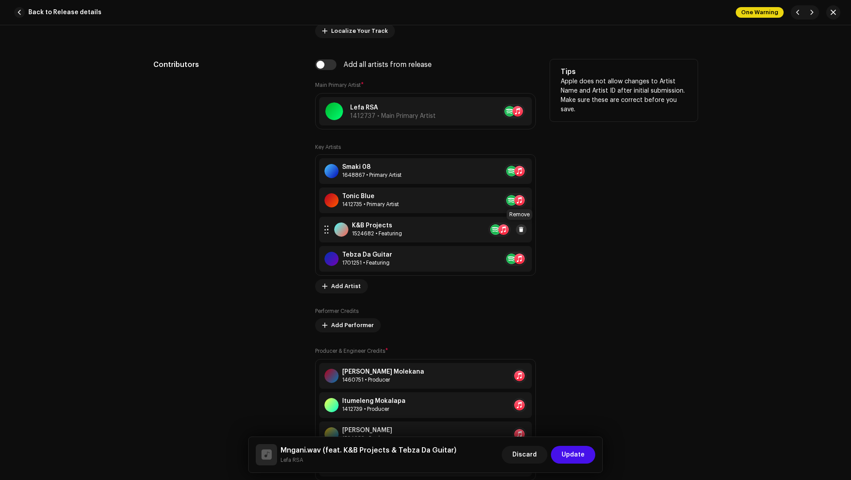
click at [519, 227] on span at bounding box center [520, 229] width 5 height 7
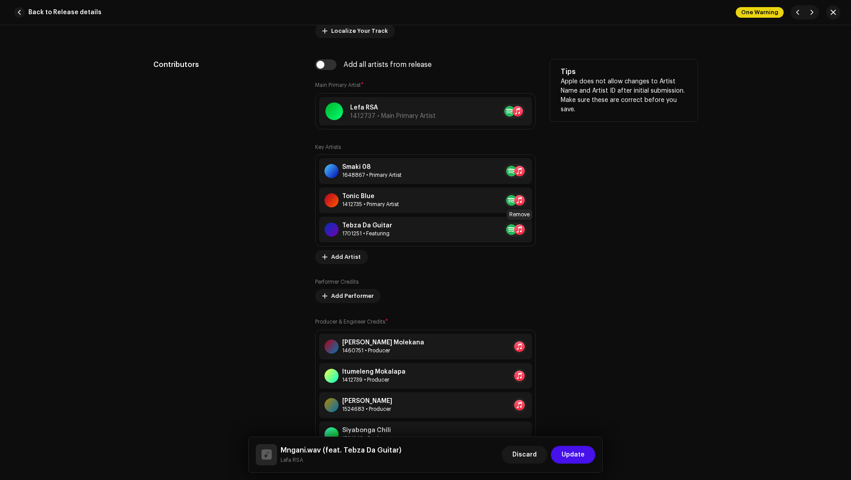
click at [534, 227] on span at bounding box center [536, 229] width 5 height 7
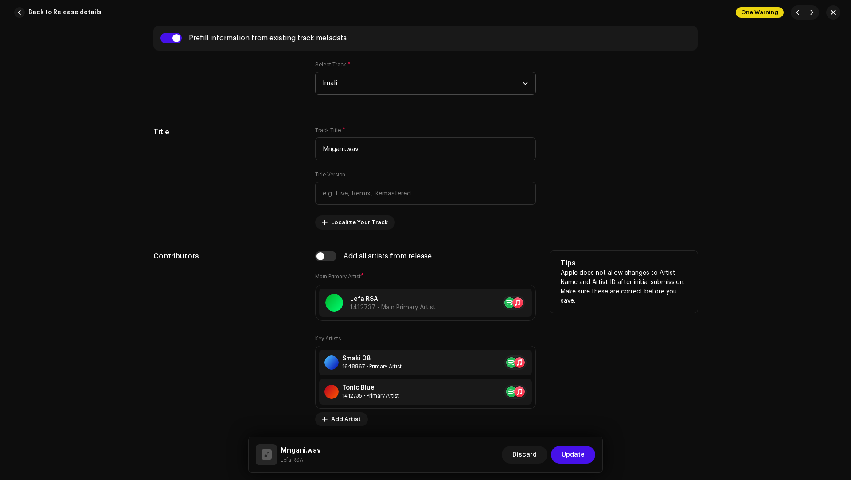
scroll to position [359, 0]
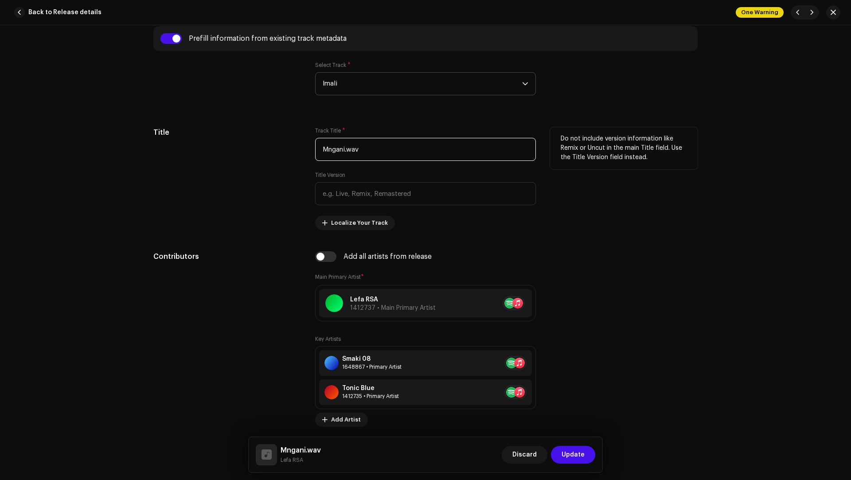
click at [380, 148] on input "Mngani.wav" at bounding box center [425, 149] width 221 height 23
type input "Mngani"
click at [518, 393] on span at bounding box center [520, 392] width 5 height 7
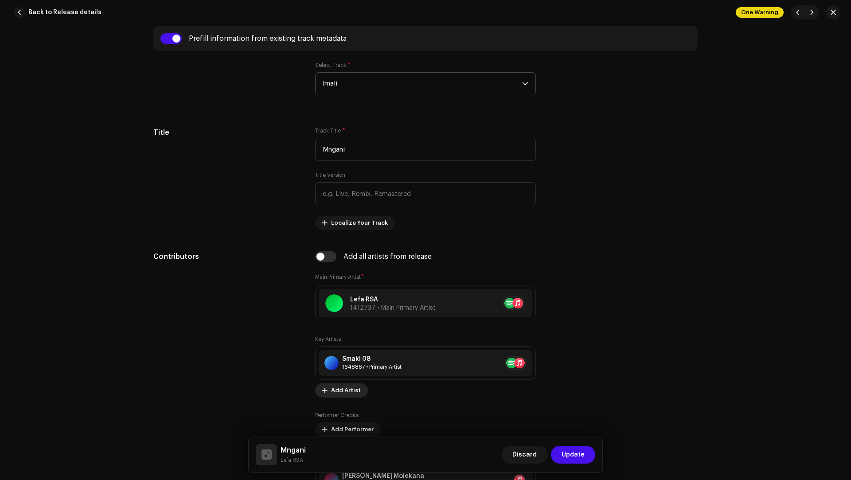
click at [340, 390] on span "Add Artist" at bounding box center [346, 391] width 30 height 18
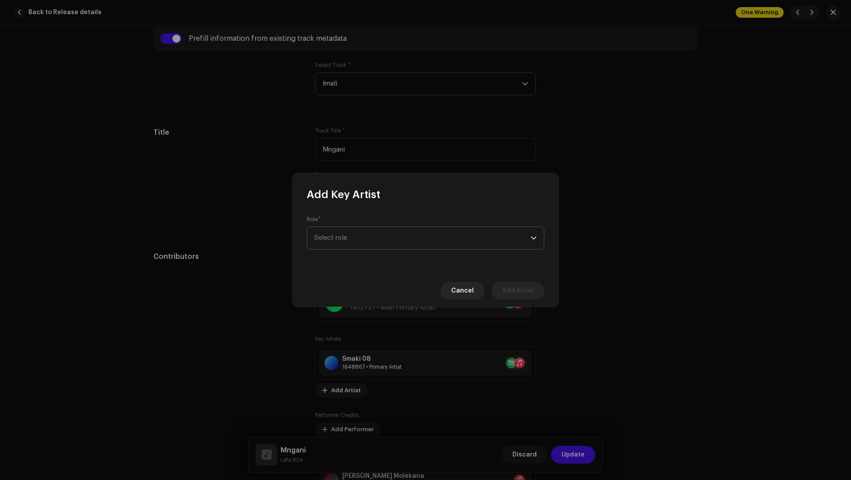
click at [334, 242] on span "Select role" at bounding box center [422, 238] width 216 height 22
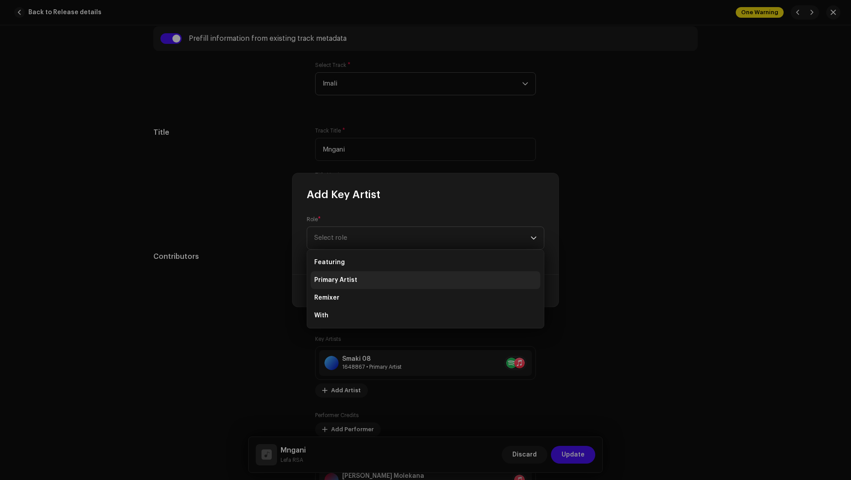
click at [351, 276] on span "Primary Artist" at bounding box center [335, 280] width 43 height 9
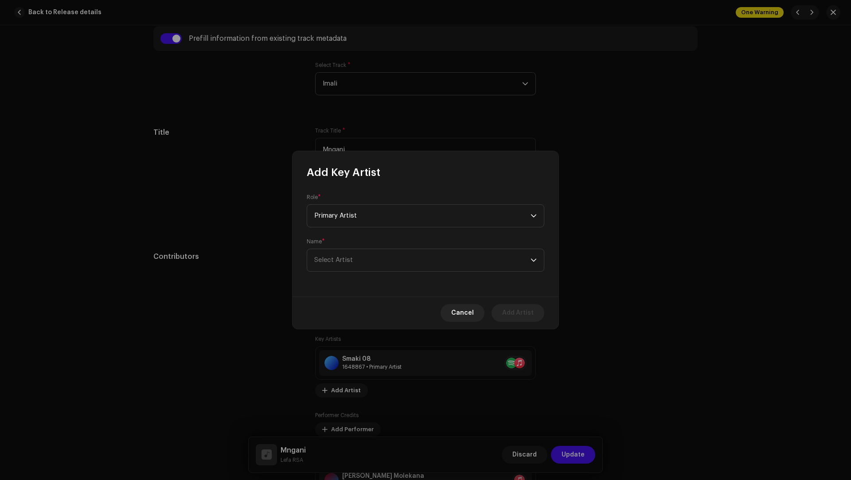
click at [353, 241] on div "Name * Select Artist" at bounding box center [426, 255] width 238 height 34
click at [346, 251] on span "Select Artist" at bounding box center [422, 260] width 216 height 22
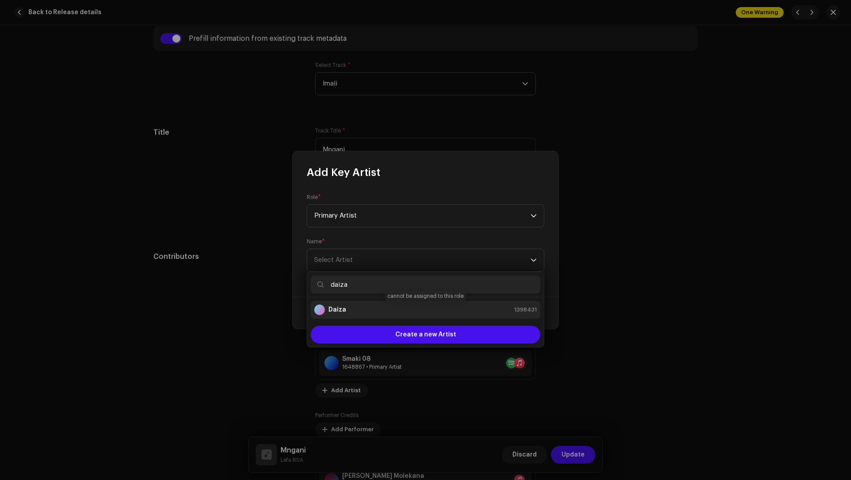
type input "daiza"
click at [370, 310] on div "Daiza 1398431" at bounding box center [425, 309] width 222 height 11
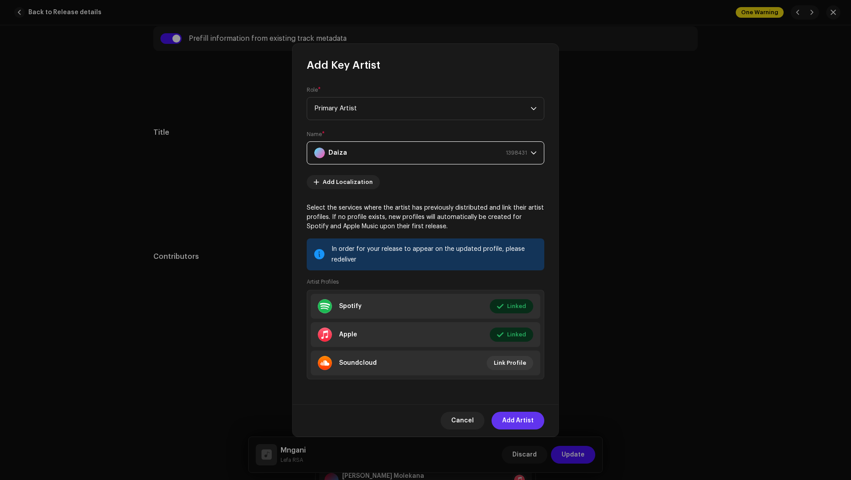
click at [522, 420] on span "Add Artist" at bounding box center [517, 421] width 31 height 18
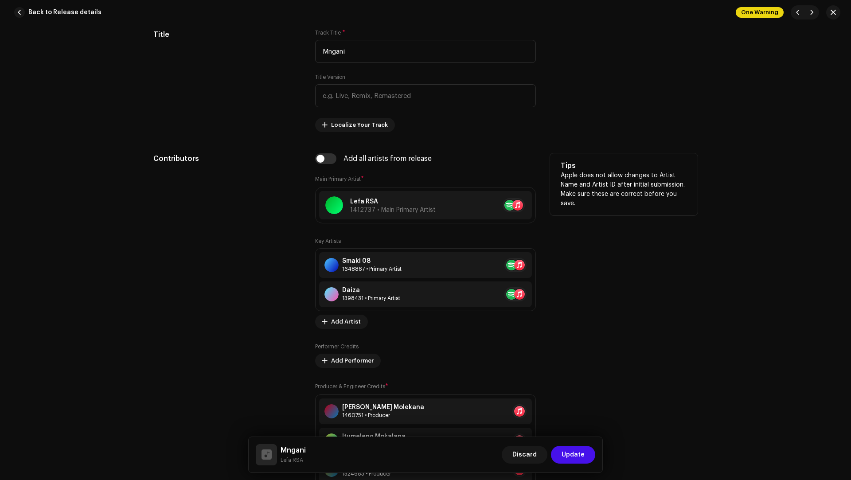
scroll to position [473, 0]
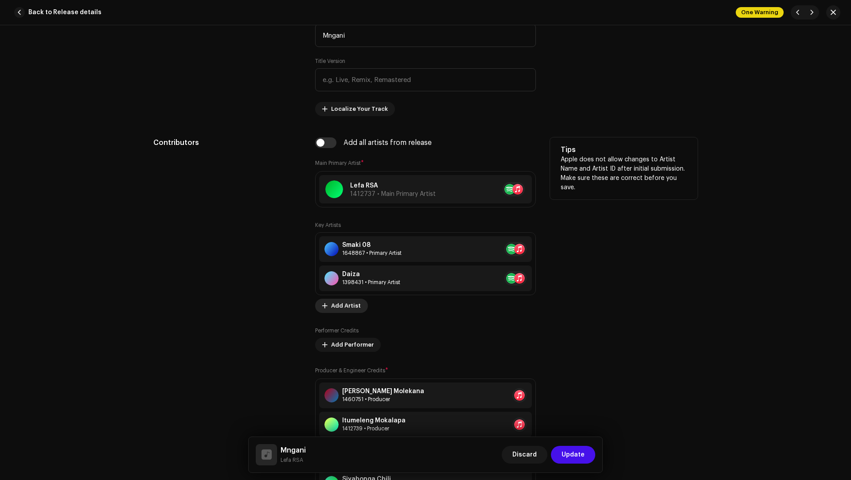
click at [342, 300] on span "Add Artist" at bounding box center [346, 306] width 30 height 18
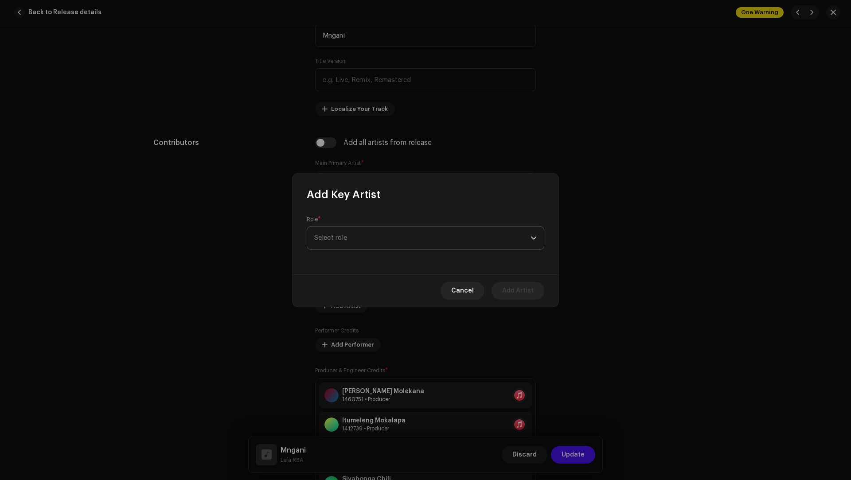
click at [331, 234] on span "Select role" at bounding box center [422, 238] width 216 height 22
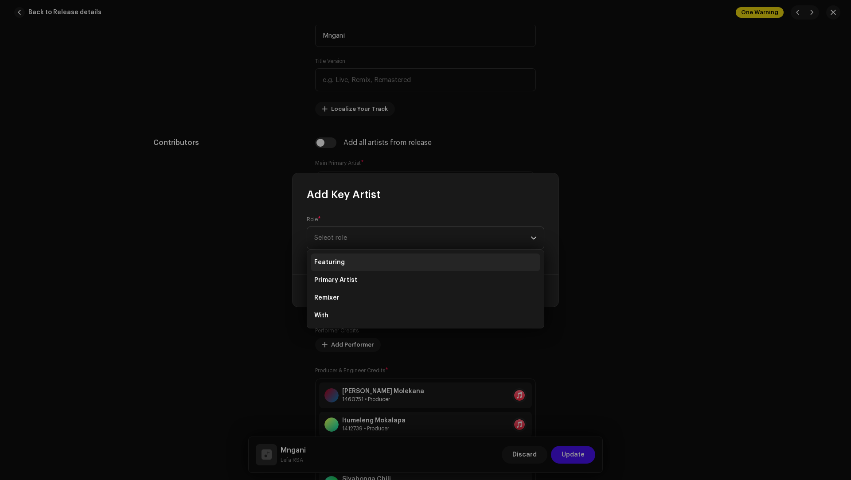
click at [334, 261] on span "Featuring" at bounding box center [329, 262] width 31 height 9
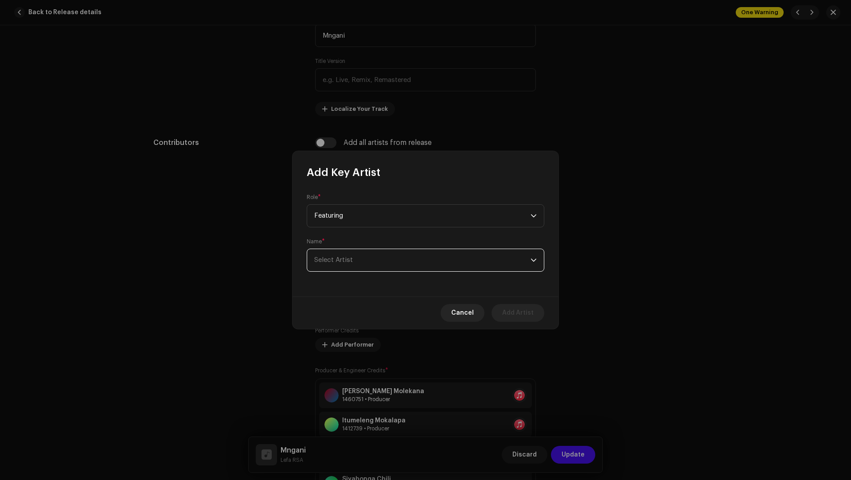
click at [333, 268] on span "Select Artist" at bounding box center [422, 260] width 216 height 22
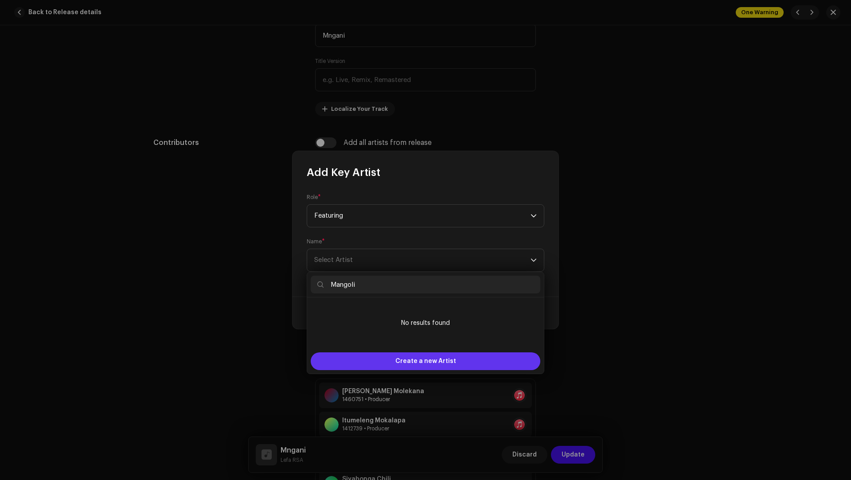
type input "Mangoli"
click at [375, 357] on div "Create a new Artist" at bounding box center [426, 361] width 230 height 18
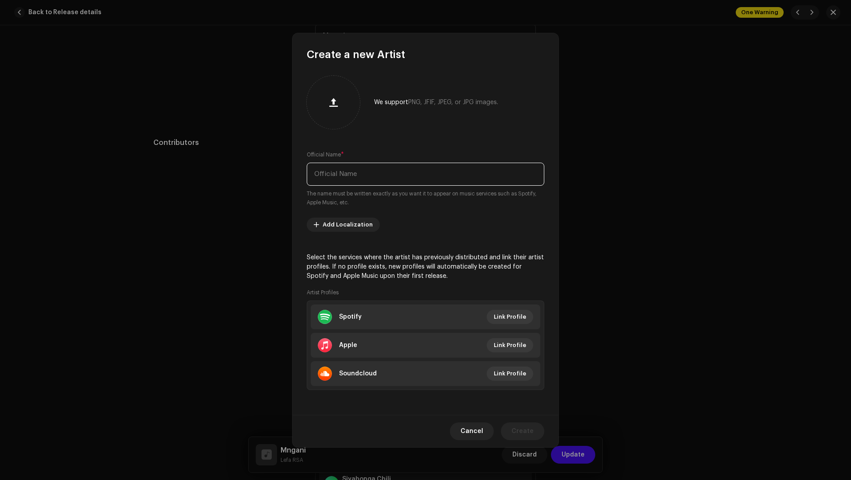
click at [342, 176] on input "text" at bounding box center [426, 174] width 238 height 23
paste input "Mangoli"
type input "Mangoli"
click at [388, 340] on li "Apple Link Profile" at bounding box center [426, 345] width 230 height 25
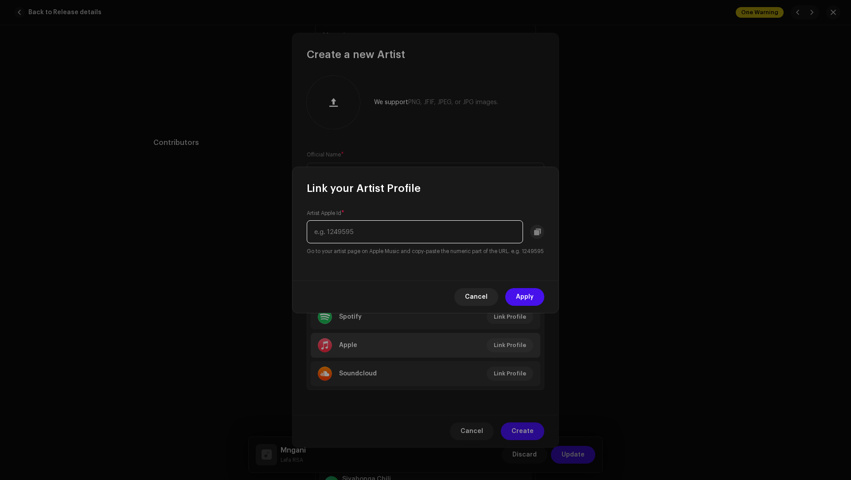
paste input "624773785"
type input "624773785"
click at [517, 302] on span "Apply" at bounding box center [525, 297] width 18 height 18
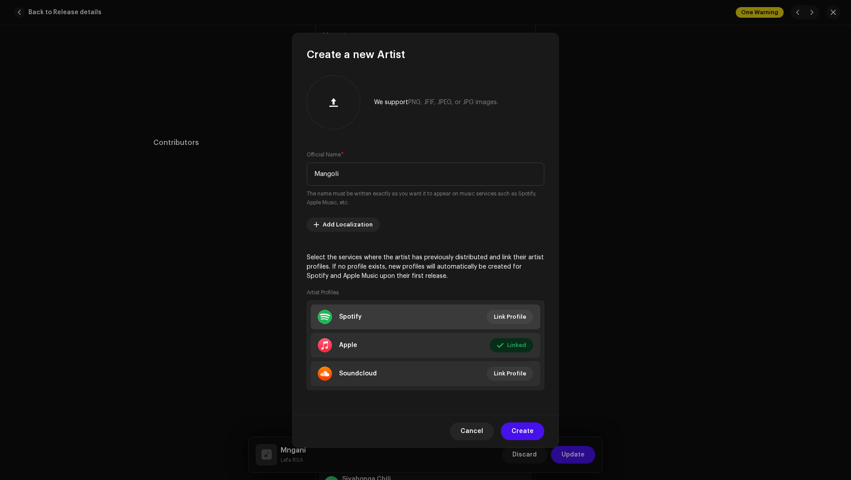
click at [382, 315] on li "Spotify Link Profile" at bounding box center [426, 316] width 230 height 25
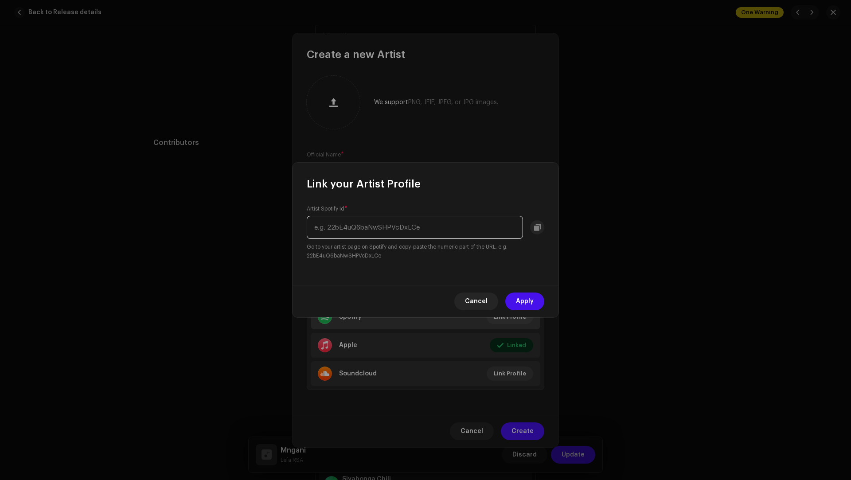
paste input "2bKDSzbdp1lQ0OQxcpZ39L"
type input "2bKDSzbdp1lQ0OQxcpZ39L"
click at [533, 300] on span "Apply" at bounding box center [525, 301] width 18 height 18
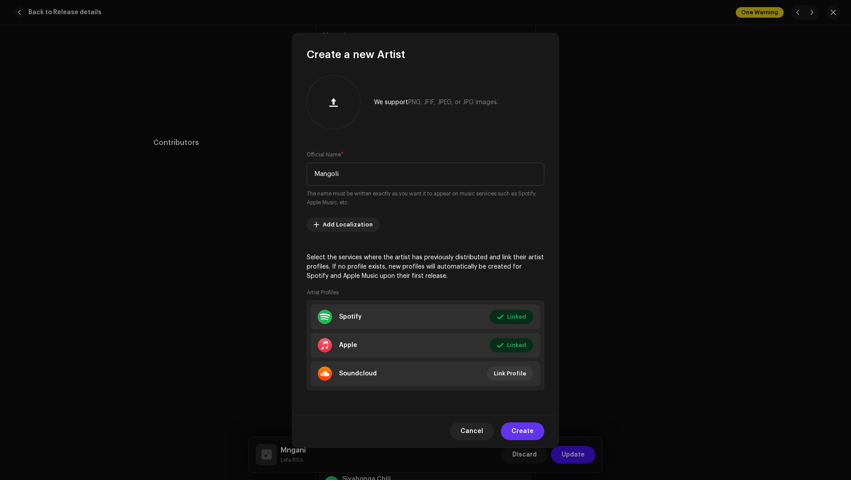
click at [523, 432] on span "Create" at bounding box center [522, 431] width 22 height 18
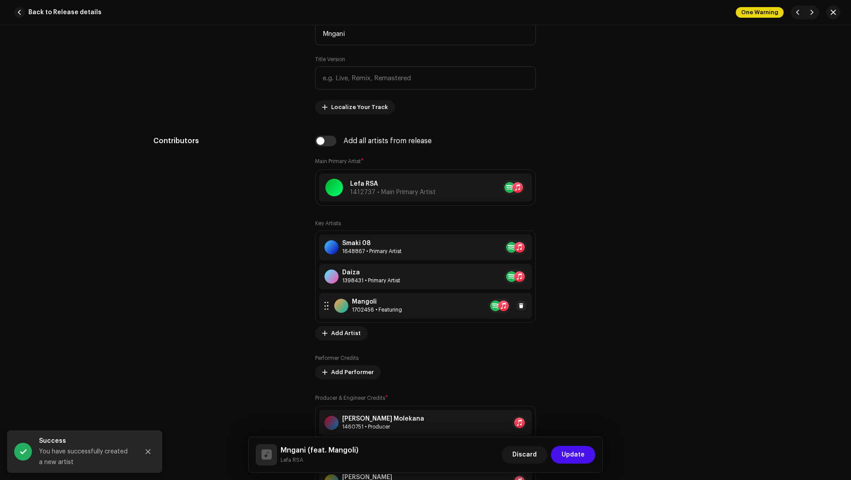
scroll to position [475, 0]
click at [343, 331] on span "Add Artist" at bounding box center [346, 333] width 30 height 18
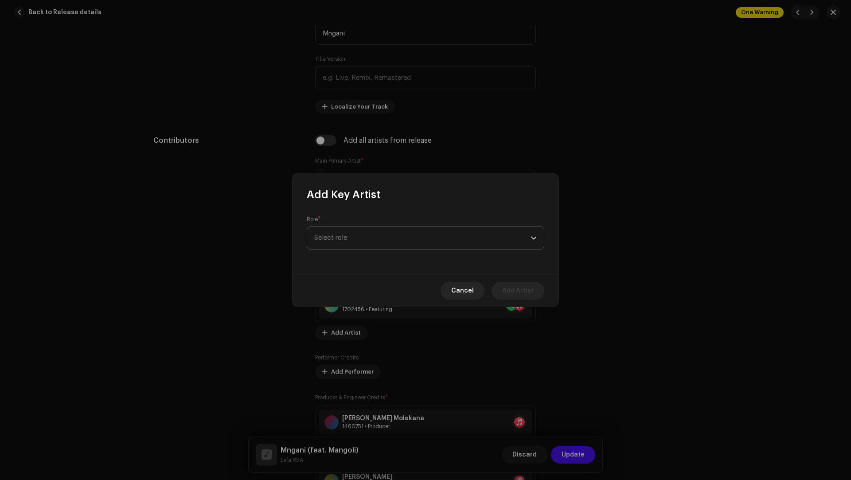
click at [341, 238] on span "Select role" at bounding box center [422, 238] width 216 height 22
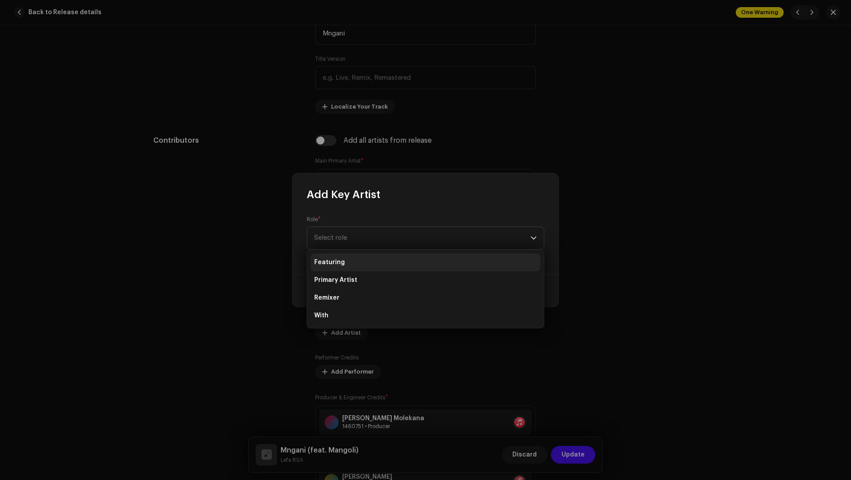
click at [336, 266] on span "Featuring" at bounding box center [329, 262] width 31 height 9
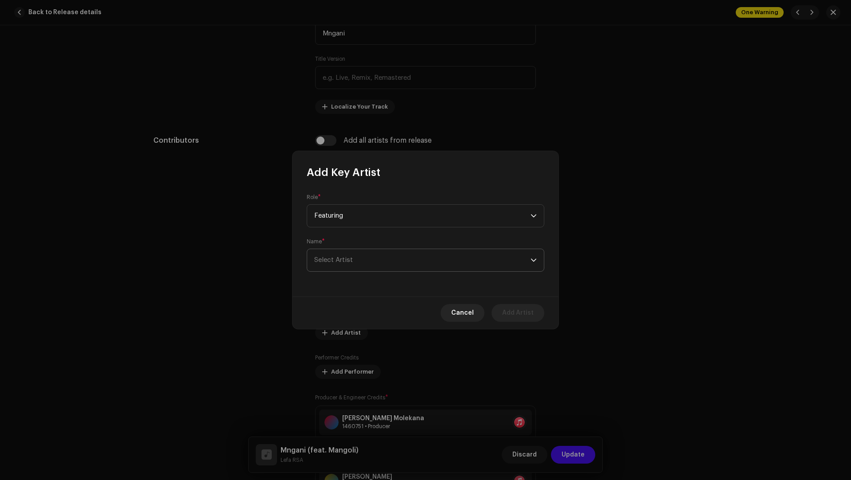
click at [346, 265] on span "Select Artist" at bounding box center [422, 260] width 216 height 22
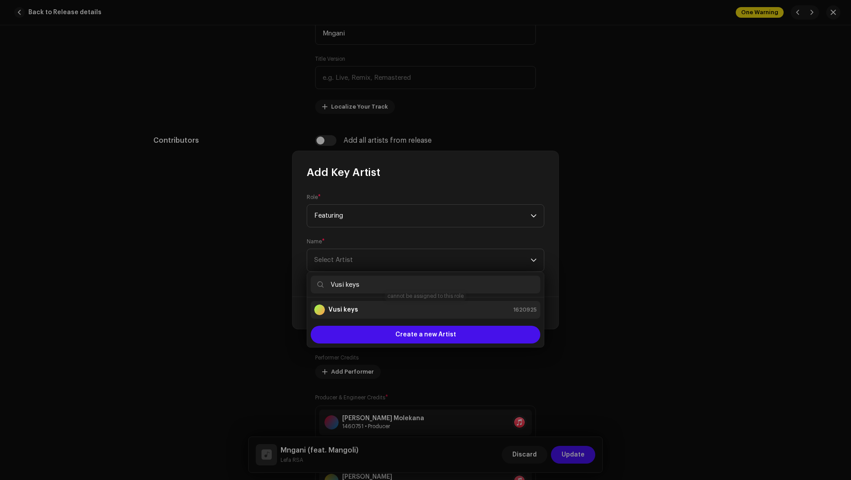
type input "Vusi keys"
click at [338, 314] on div "Vusi keys" at bounding box center [336, 309] width 44 height 11
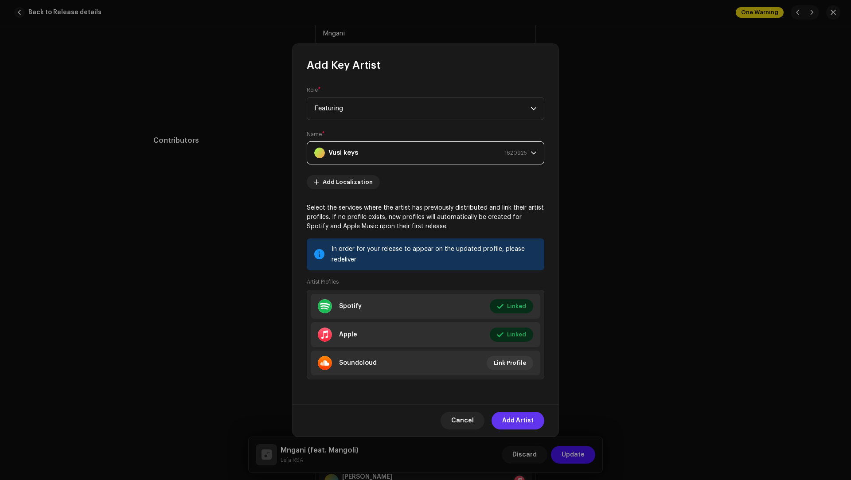
click at [508, 419] on span "Add Artist" at bounding box center [517, 421] width 31 height 18
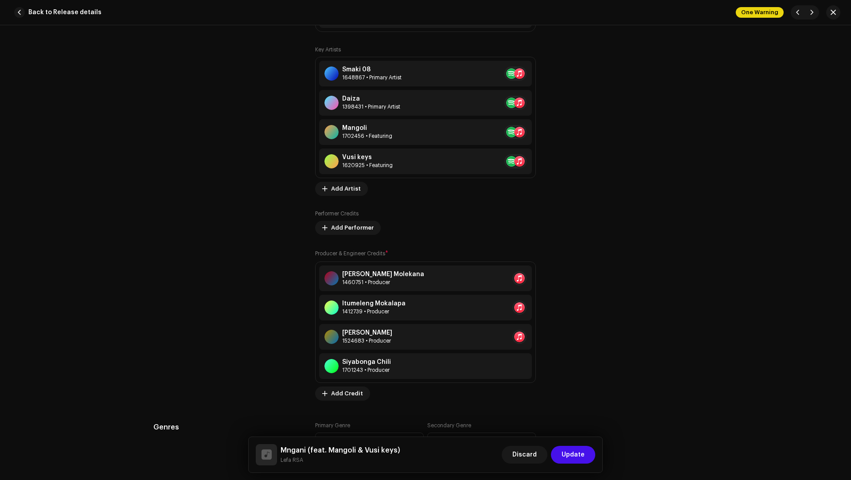
scroll to position [649, 0]
click at [521, 306] on span at bounding box center [520, 307] width 5 height 7
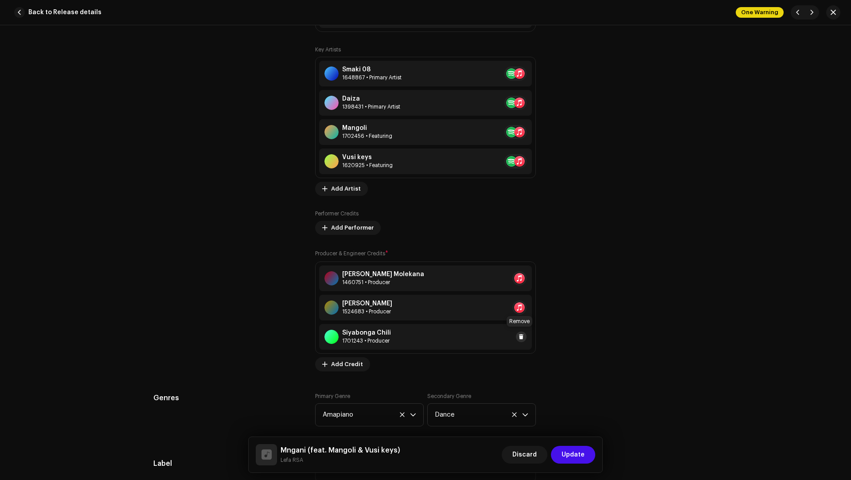
click at [521, 335] on span at bounding box center [520, 336] width 5 height 7
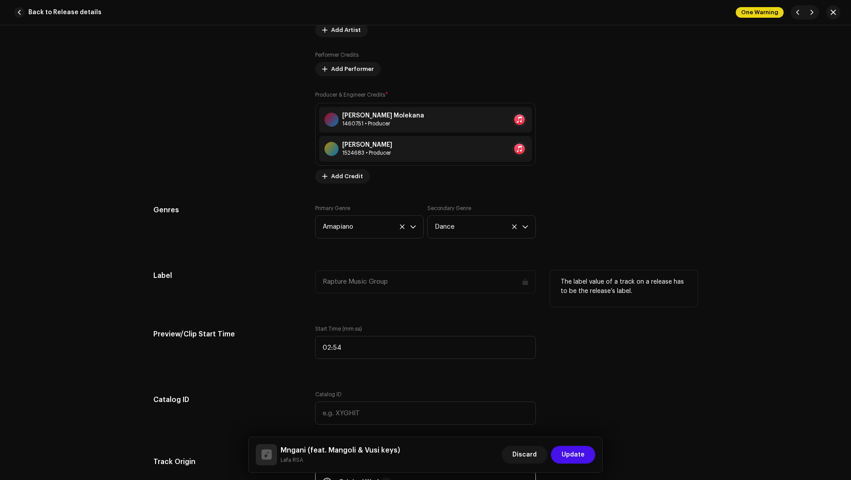
scroll to position [894, 0]
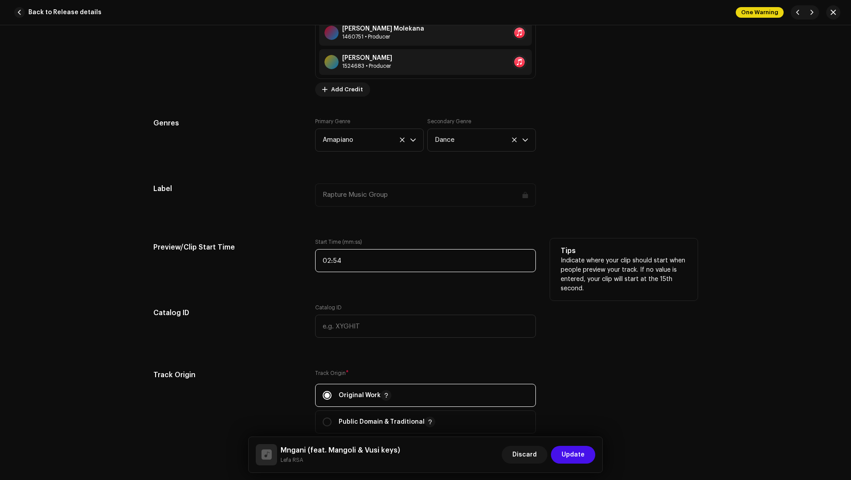
click at [374, 265] on input "02:54" at bounding box center [425, 260] width 221 height 23
type input "01:30"
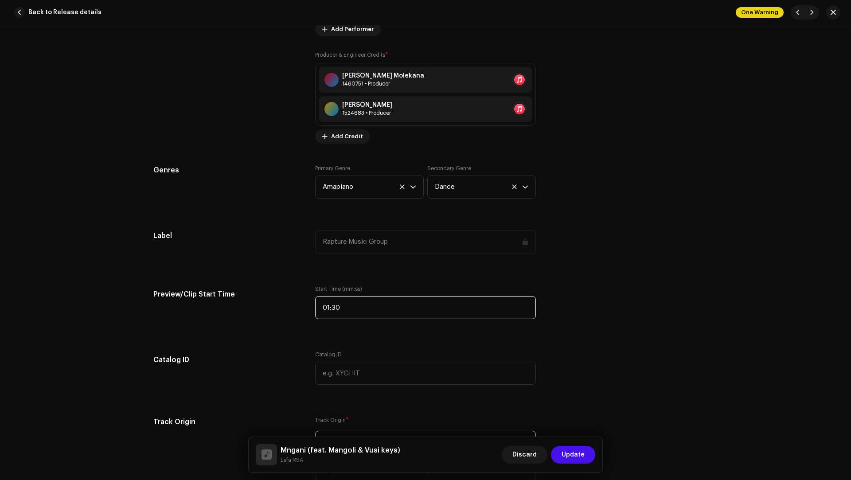
scroll to position [797, 0]
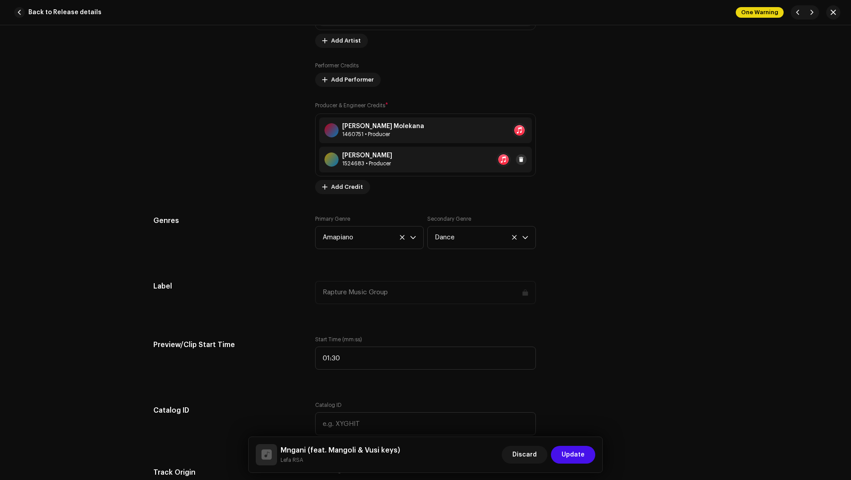
click at [522, 158] on span at bounding box center [520, 159] width 5 height 7
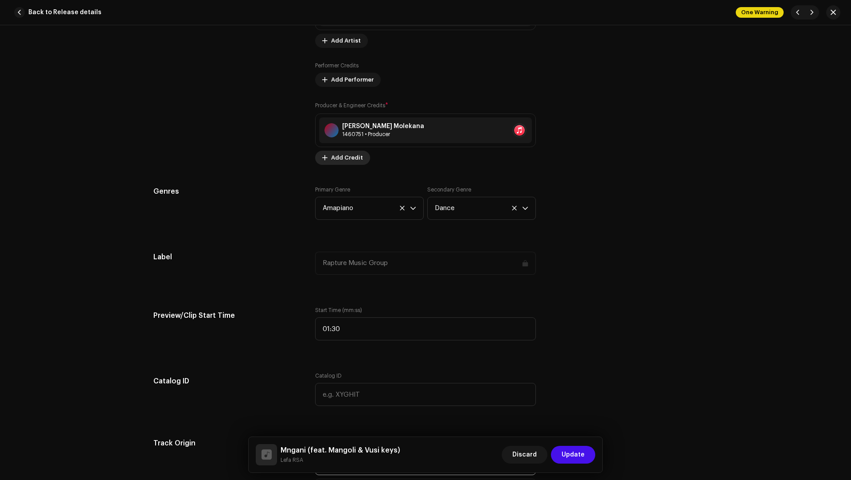
click at [349, 160] on span "Add Credit" at bounding box center [347, 158] width 32 height 18
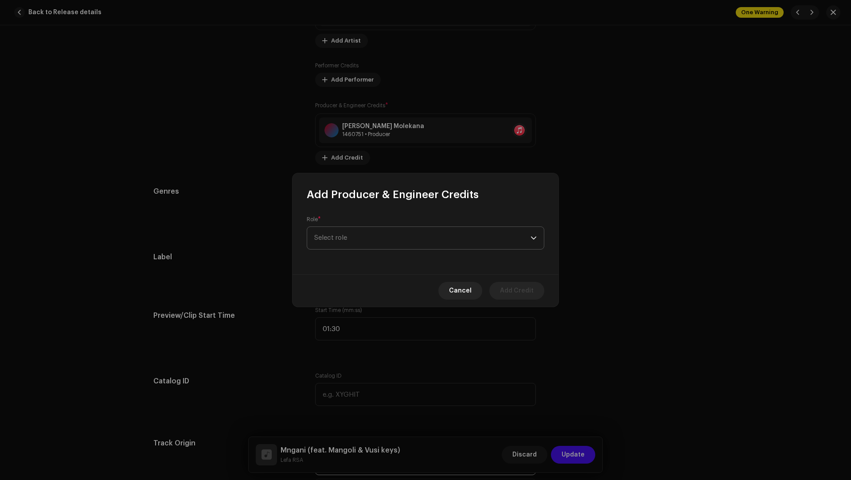
click at [341, 236] on span "Select role" at bounding box center [422, 238] width 216 height 22
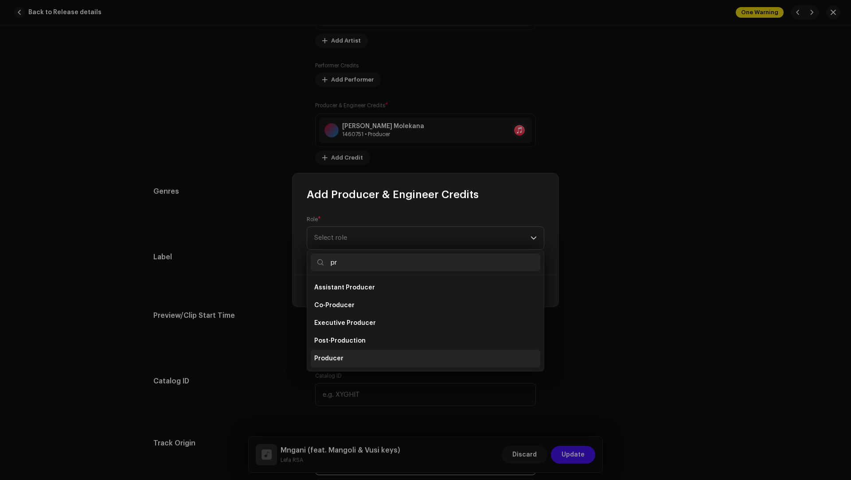
type input "pr"
click at [327, 355] on span "Producer" at bounding box center [328, 358] width 29 height 9
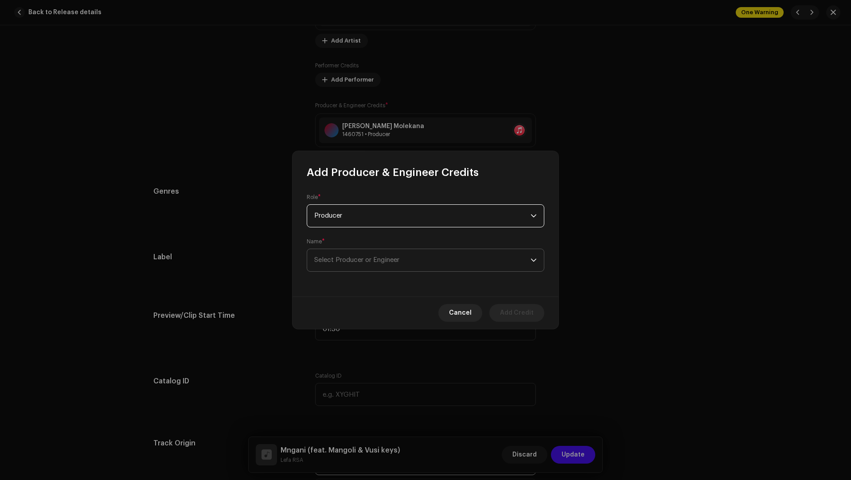
click at [339, 257] on span "Select Producer or Engineer" at bounding box center [356, 260] width 85 height 7
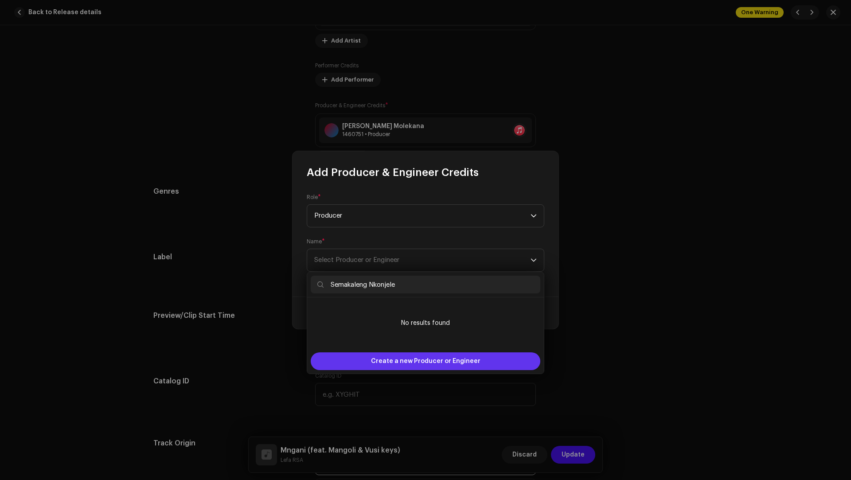
type input "Semakaleng Nkonjele"
click at [388, 354] on span "Create a new Producer or Engineer" at bounding box center [425, 361] width 109 height 18
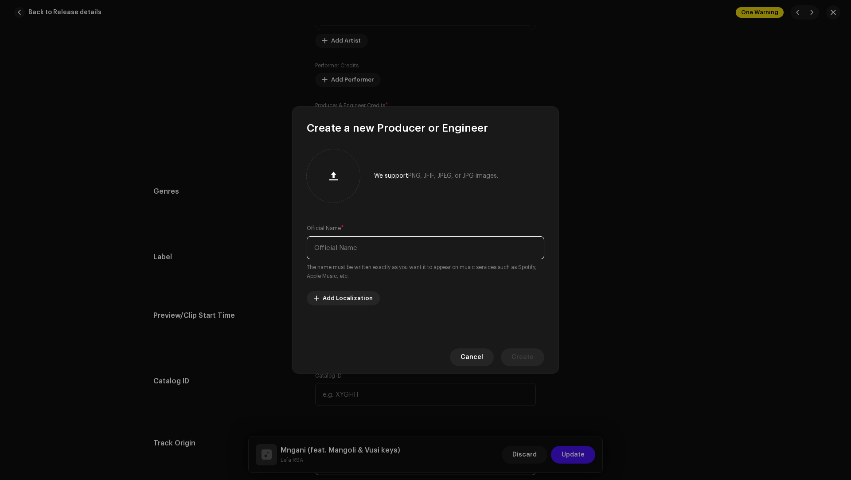
click at [355, 237] on input "text" at bounding box center [426, 247] width 238 height 23
paste input "Semakaleng Nkonjele"
type input "Semakaleng Nkonjele"
click at [509, 354] on button "Create" at bounding box center [522, 357] width 43 height 18
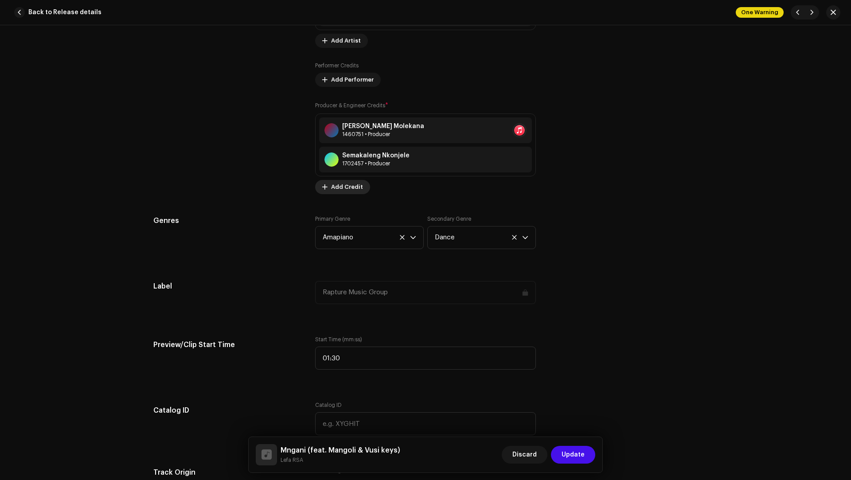
click at [341, 190] on span "Add Credit" at bounding box center [347, 187] width 32 height 18
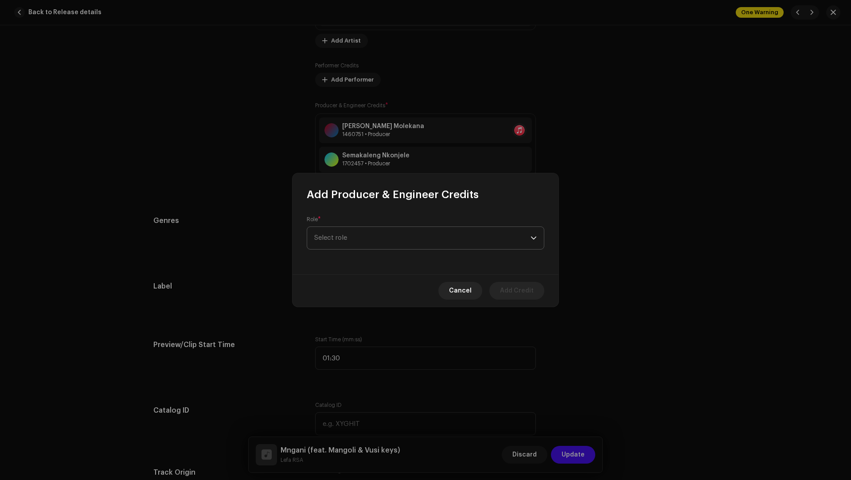
click at [342, 242] on span "Select role" at bounding box center [422, 238] width 216 height 22
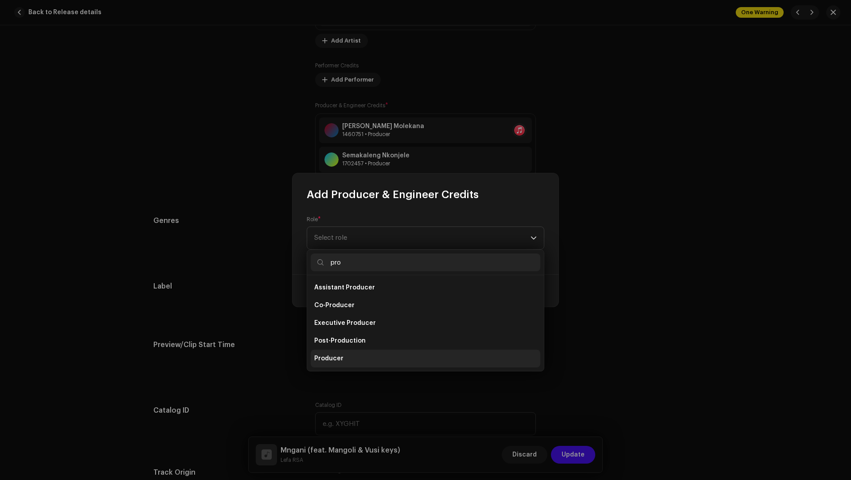
type input "pro"
click at [327, 358] on span "Producer" at bounding box center [328, 358] width 29 height 9
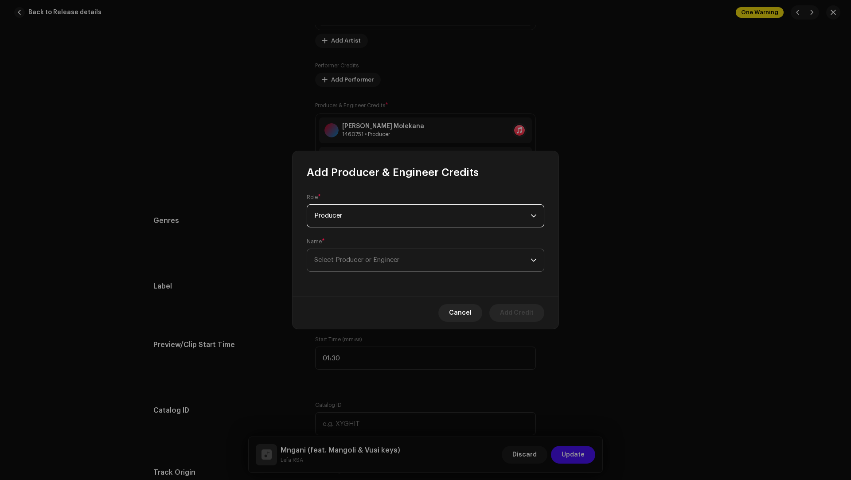
click at [338, 261] on span "Select Producer or Engineer" at bounding box center [356, 260] width 85 height 7
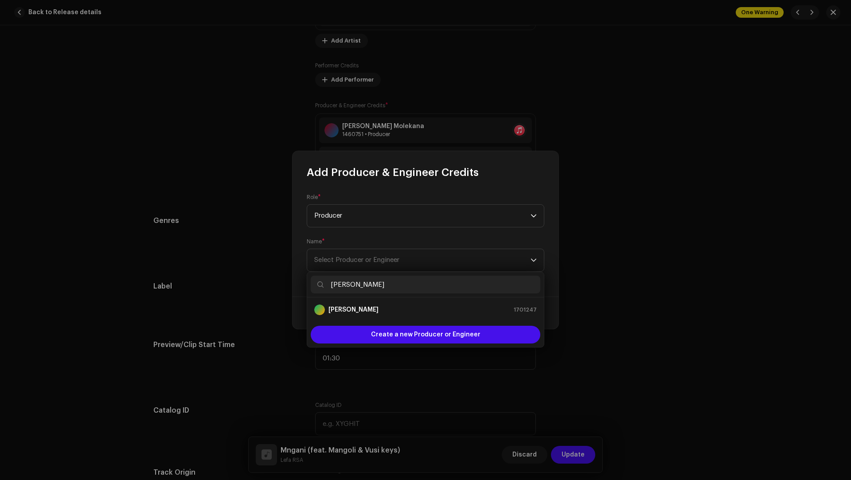
type input "Vusimuzi Cindi"
click at [359, 318] on li "Vusimuzi Cindi 1701247" at bounding box center [426, 310] width 230 height 18
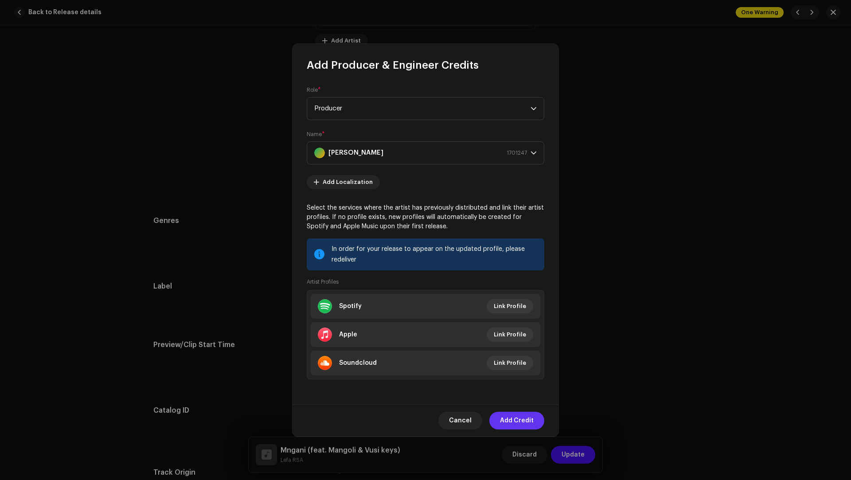
click at [515, 422] on span "Add Credit" at bounding box center [517, 421] width 34 height 18
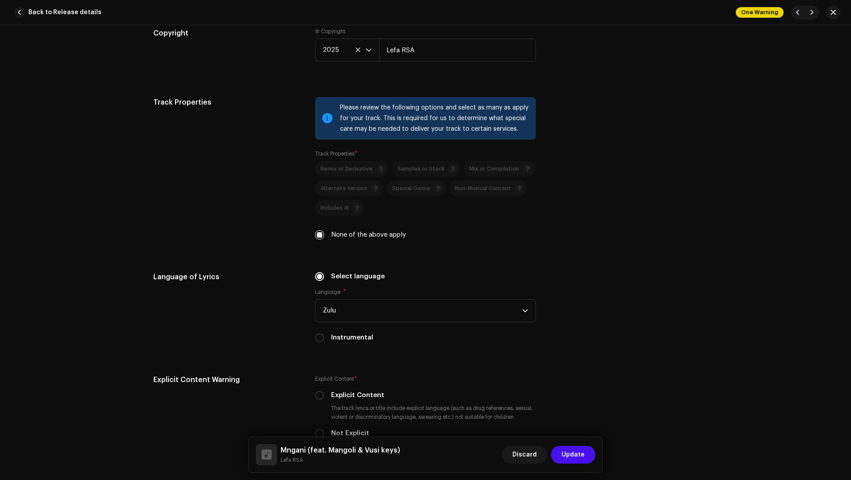
scroll to position [1612, 0]
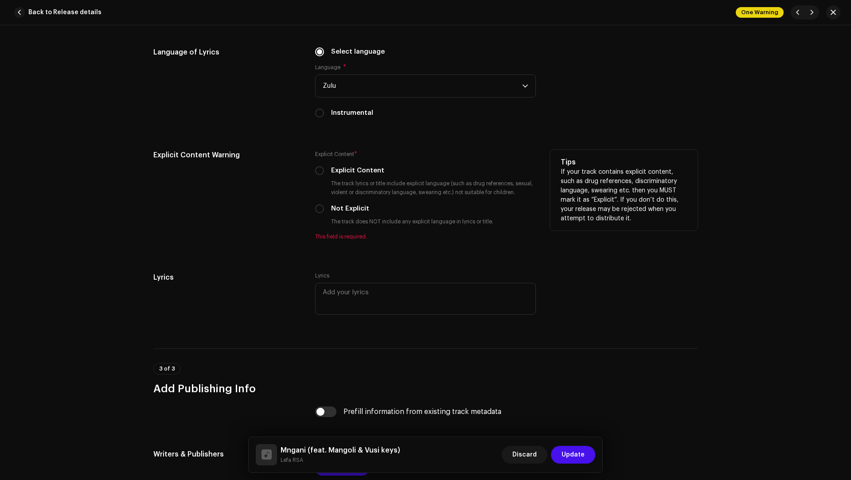
click at [345, 207] on label "Not Explicit" at bounding box center [350, 209] width 38 height 10
click at [324, 207] on input "Not Explicit" at bounding box center [319, 208] width 9 height 9
radio input "true"
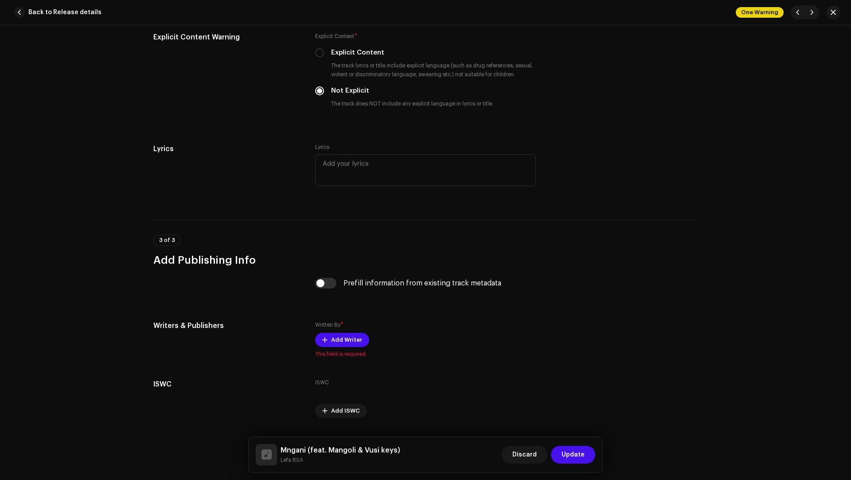
scroll to position [1750, 0]
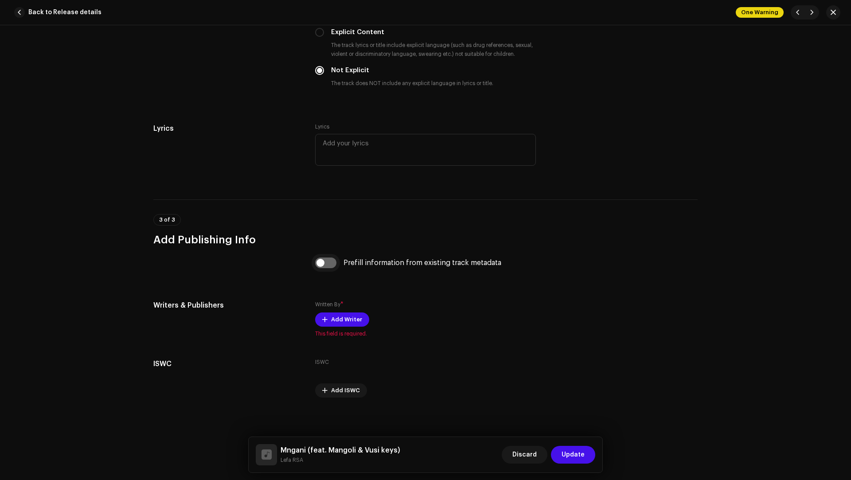
click at [325, 261] on input "checkbox" at bounding box center [325, 262] width 21 height 11
checkbox input "true"
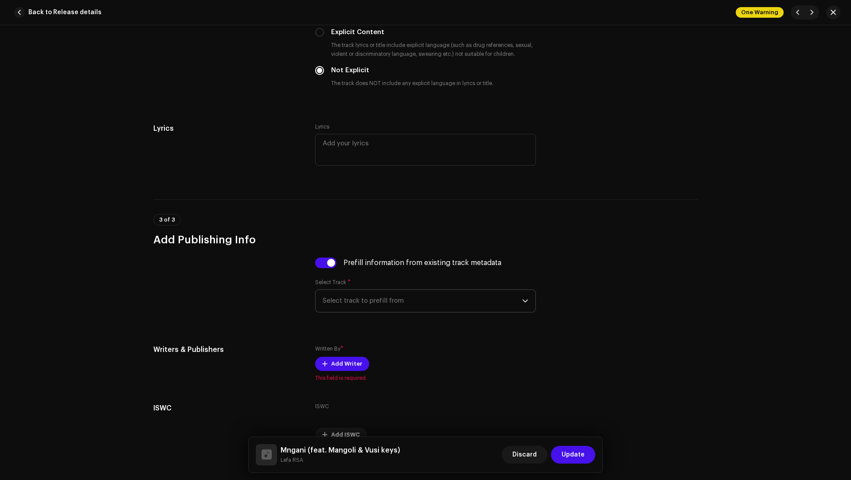
click at [357, 305] on span "Select track to prefill from" at bounding box center [422, 301] width 199 height 22
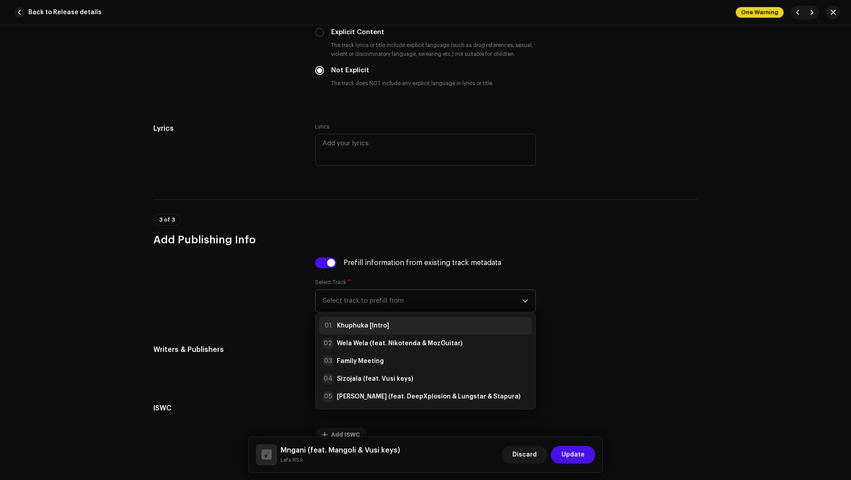
click at [355, 321] on strong "Khuphuka [Intro]" at bounding box center [363, 325] width 52 height 9
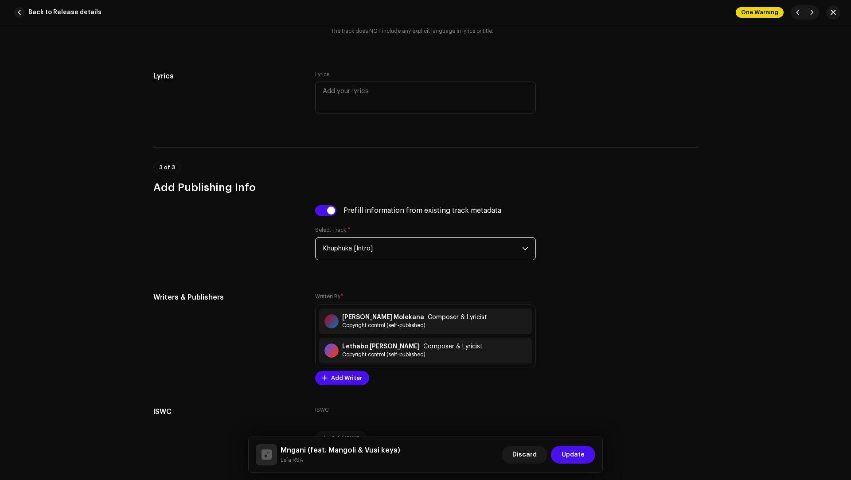
scroll to position [1847, 0]
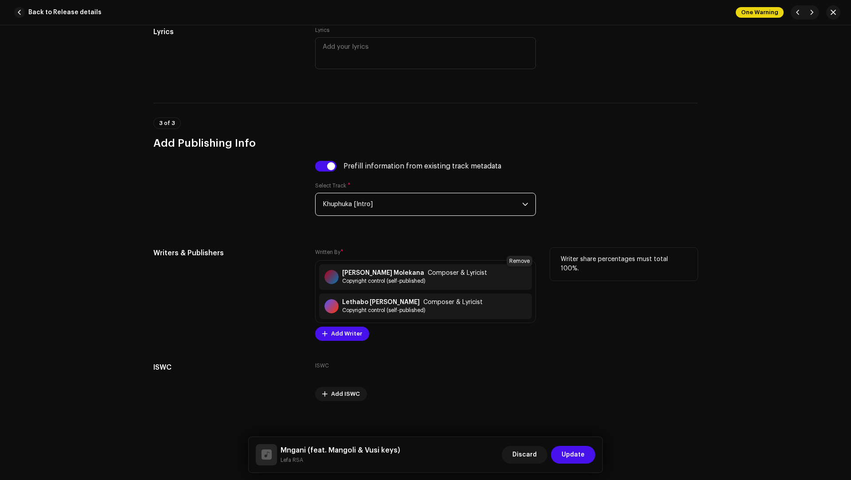
click at [534, 274] on span at bounding box center [536, 276] width 5 height 7
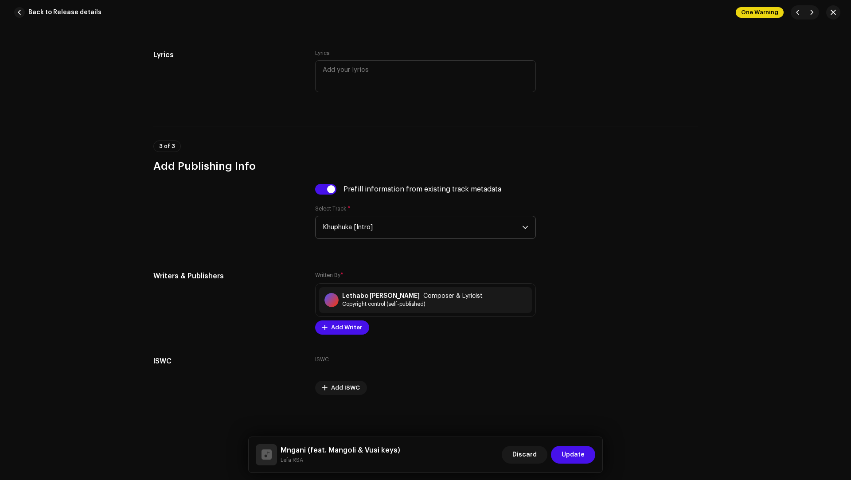
scroll to position [1821, 0]
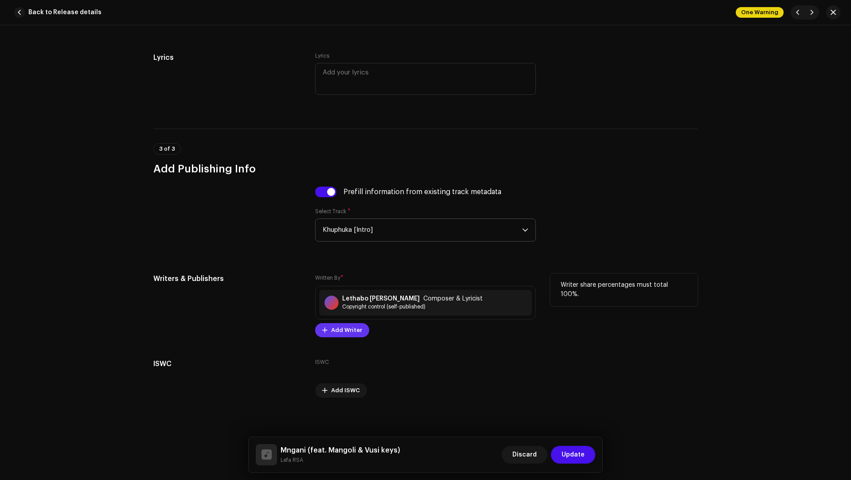
click at [335, 329] on span "Add Writer" at bounding box center [346, 330] width 31 height 18
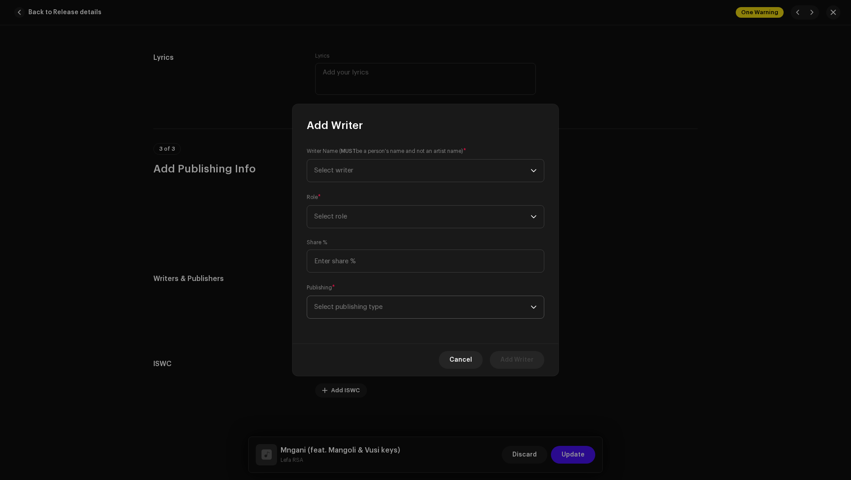
click at [343, 304] on span "Select publishing type" at bounding box center [422, 307] width 216 height 22
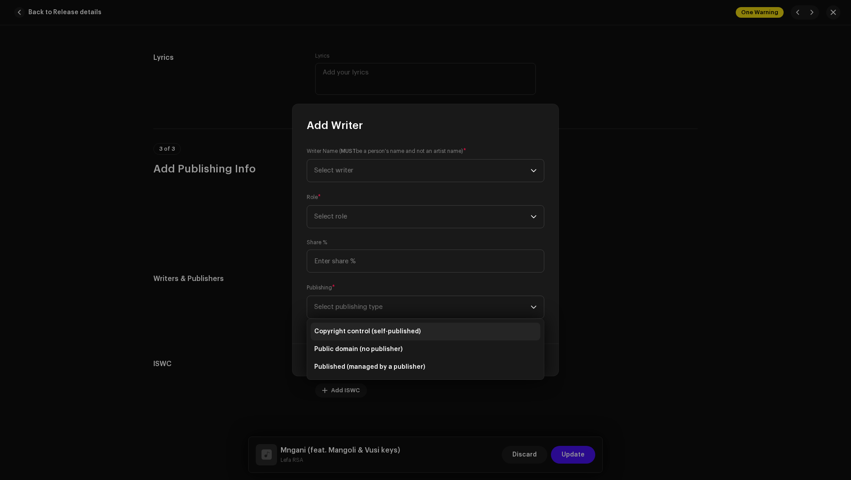
click at [357, 335] on span "Copyright control (self-published)" at bounding box center [367, 331] width 106 height 9
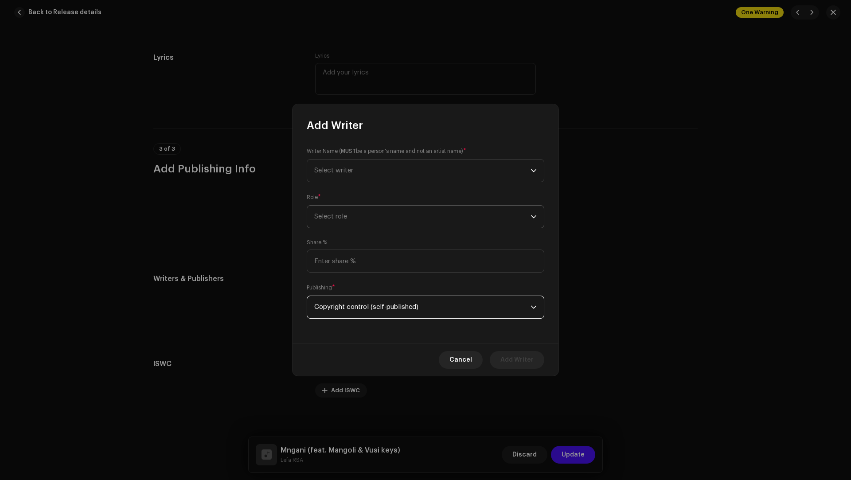
click at [345, 226] on span "Select role" at bounding box center [422, 217] width 216 height 22
click at [350, 297] on span "Composer & Lyricist" at bounding box center [345, 294] width 62 height 9
click at [350, 165] on span "Select writer" at bounding box center [422, 171] width 216 height 22
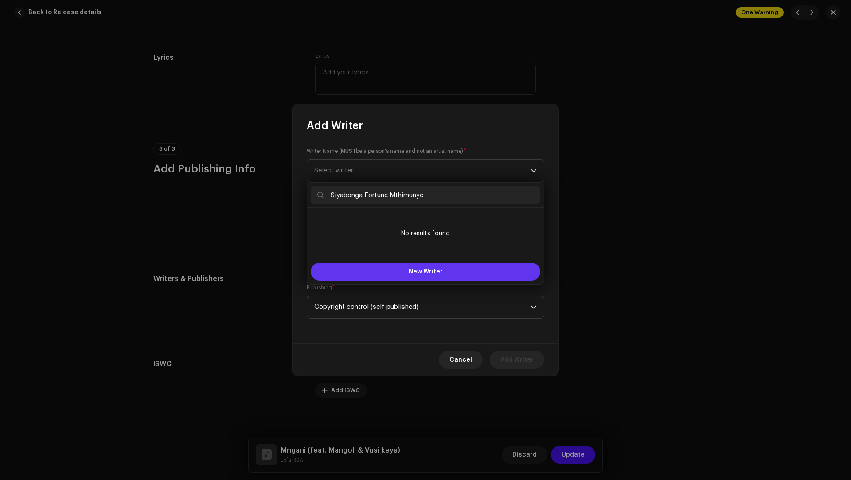
type input "Siyabonga Fortune Mthimunye"
click at [397, 272] on button "New Writer" at bounding box center [426, 272] width 230 height 18
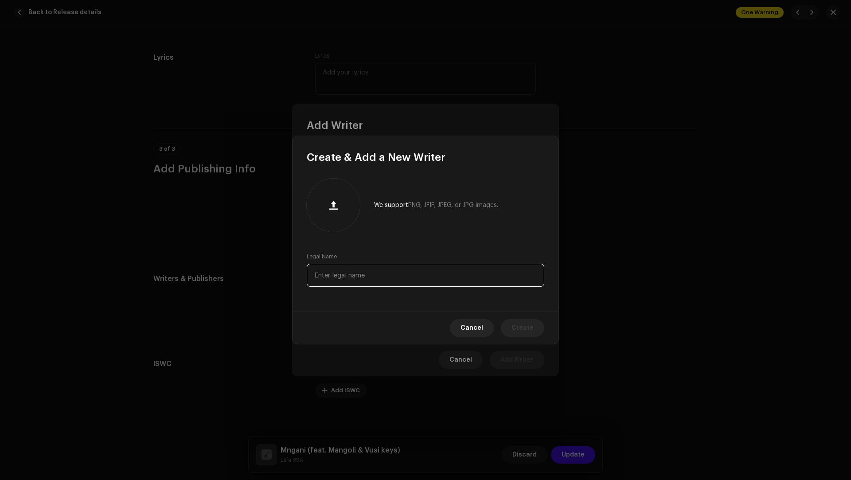
click at [389, 278] on input "text" at bounding box center [426, 275] width 238 height 23
paste input "Siyabonga Fortune Mthimunye"
type input "Siyabonga Fortune Mthimunye"
click at [524, 327] on span "Create" at bounding box center [522, 328] width 22 height 18
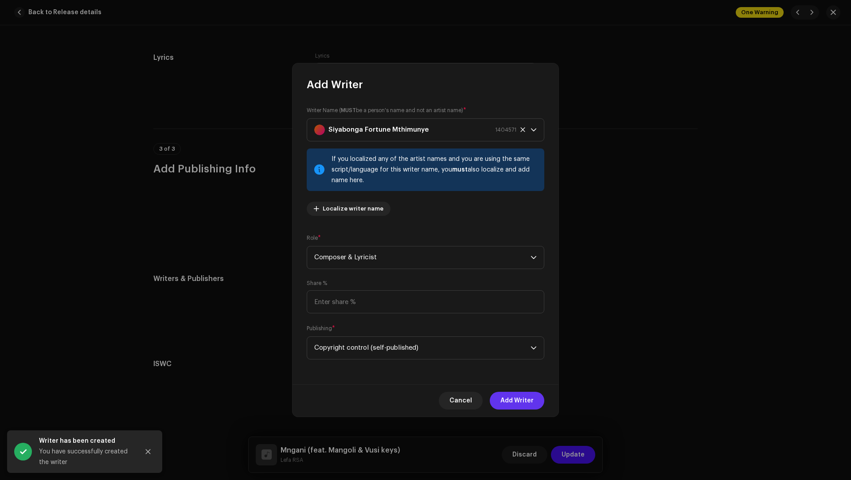
click at [527, 399] on span "Add Writer" at bounding box center [516, 401] width 33 height 18
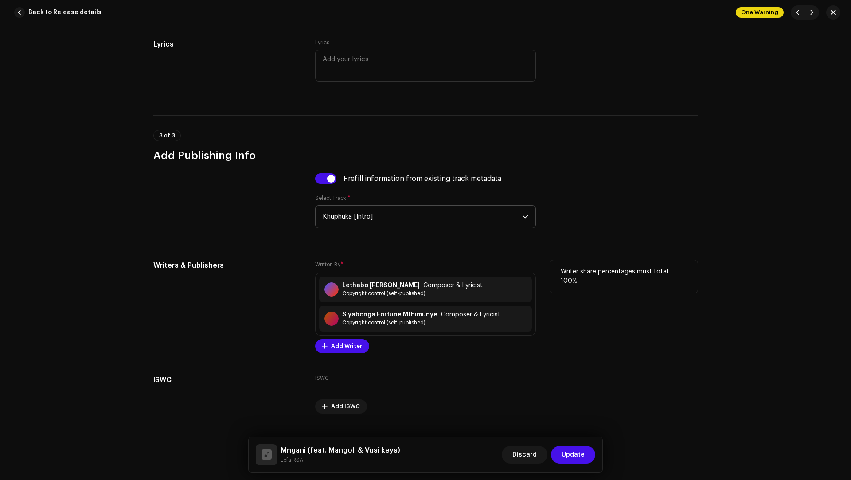
scroll to position [1850, 0]
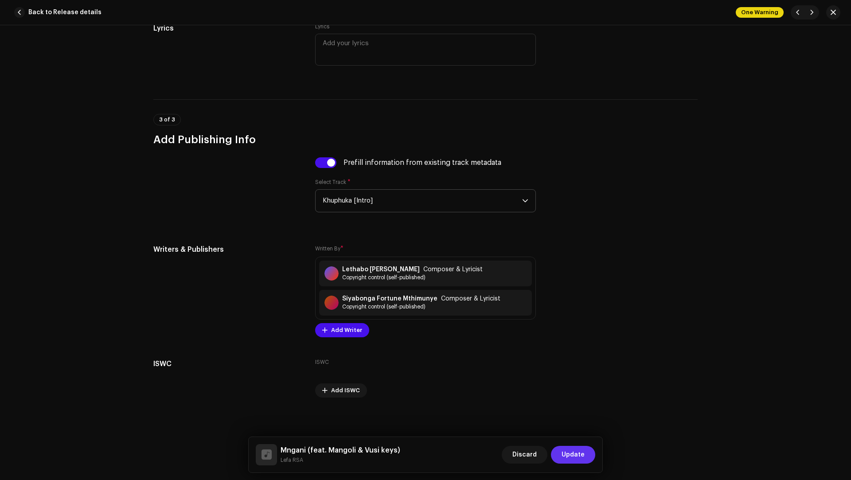
click at [568, 447] on span "Update" at bounding box center [572, 455] width 23 height 18
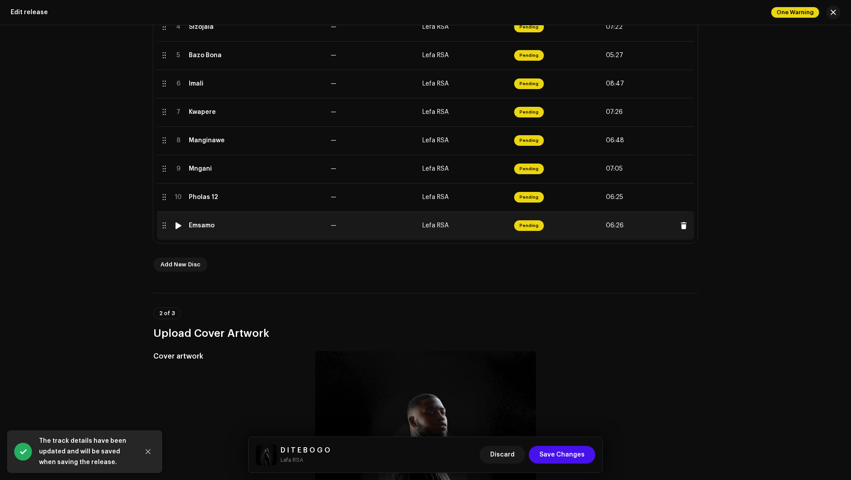
scroll to position [82, 0]
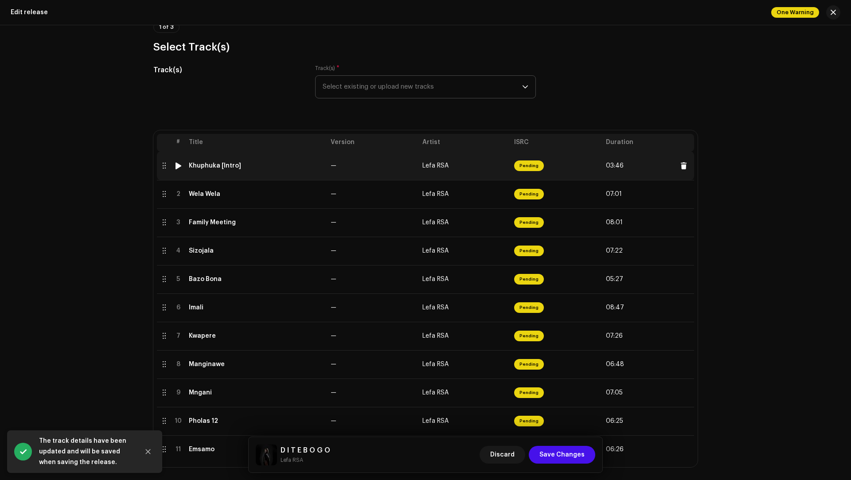
click at [281, 173] on td "Khuphuka [Intro]" at bounding box center [256, 166] width 142 height 28
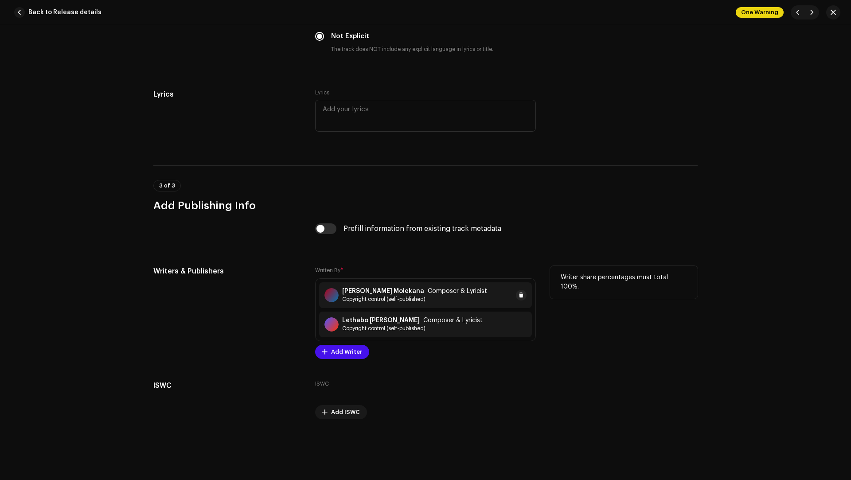
scroll to position [1697, 0]
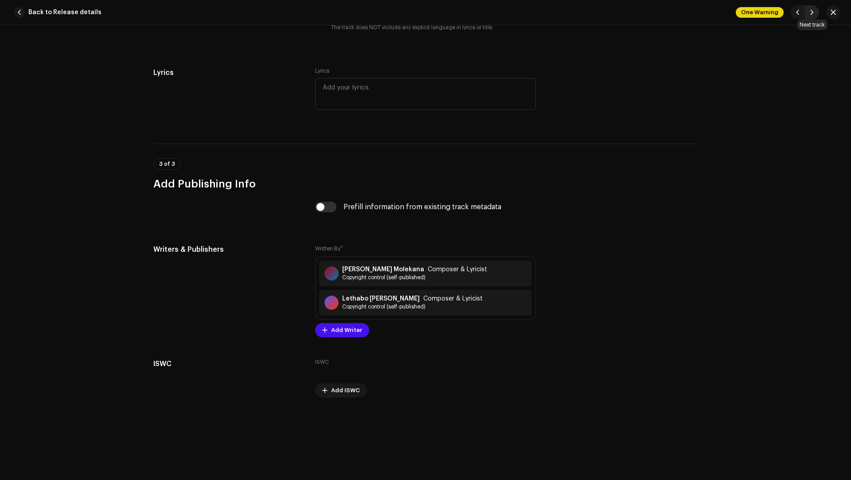
click at [814, 13] on button "button" at bounding box center [812, 12] width 14 height 14
type input "Wela Wela"
type input "01:30"
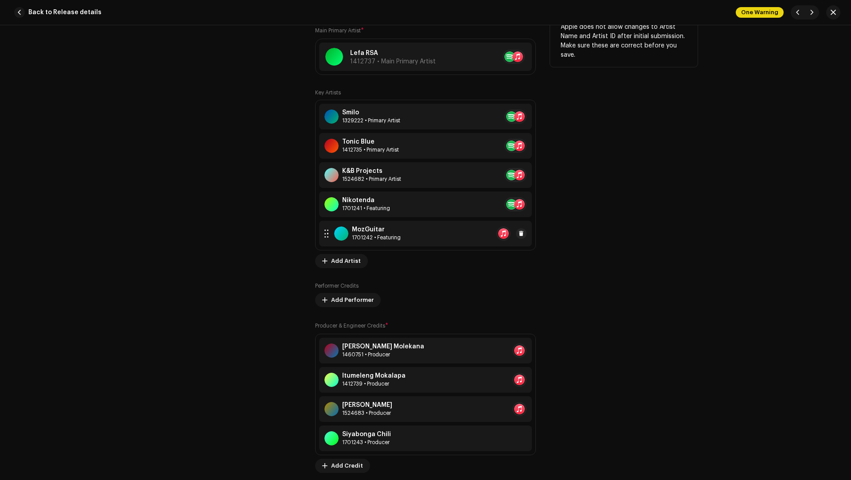
scroll to position [584, 0]
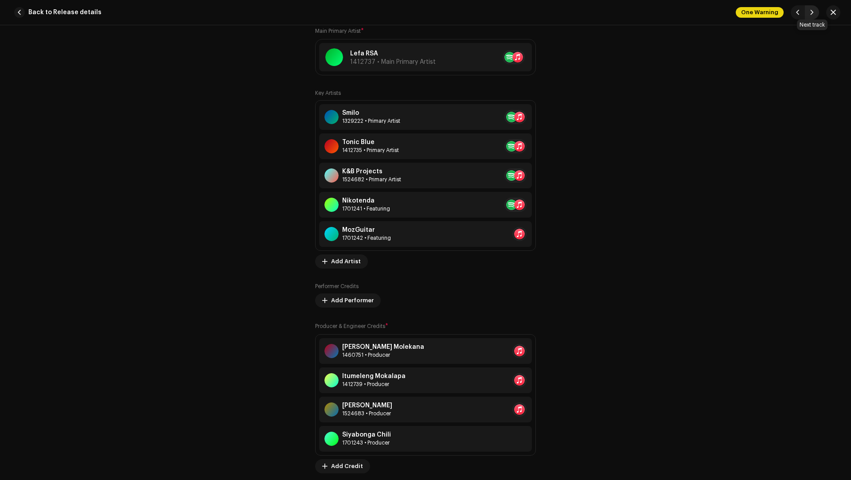
click at [811, 11] on span "button" at bounding box center [811, 12] width 5 height 7
type input "Family Meeting"
type input "01:40"
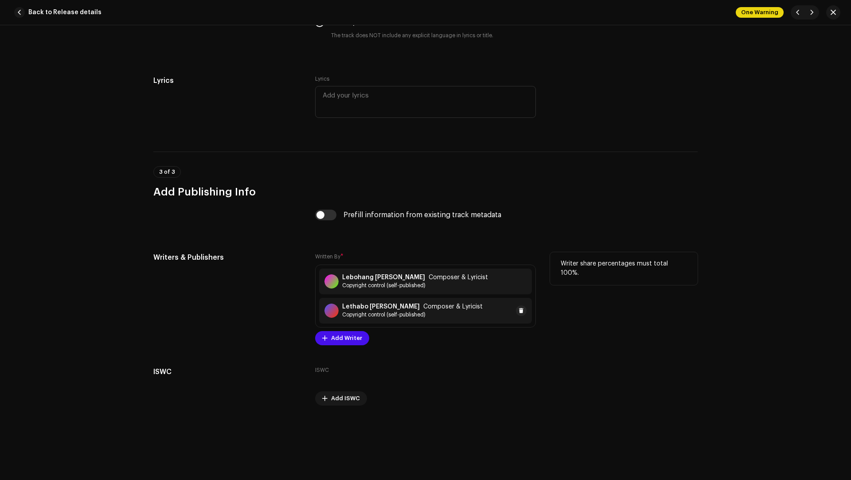
scroll to position [1726, 0]
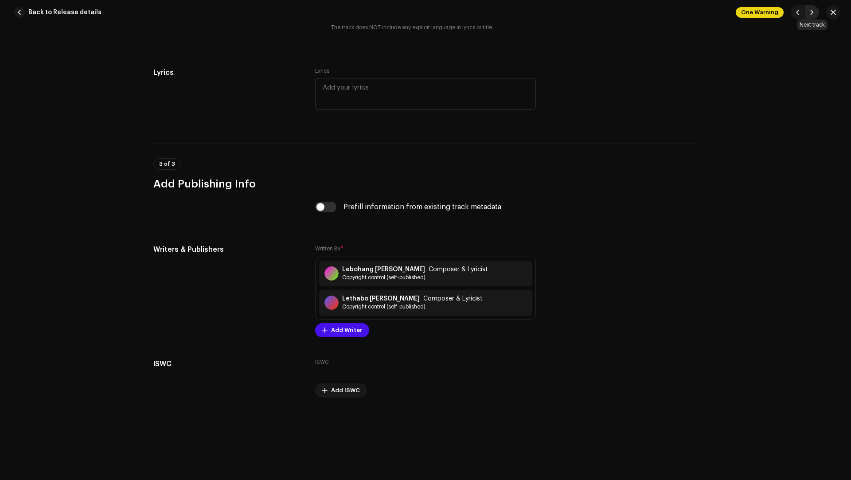
click at [810, 9] on span "button" at bounding box center [811, 12] width 5 height 7
type input "Sizojala"
type input "01:25"
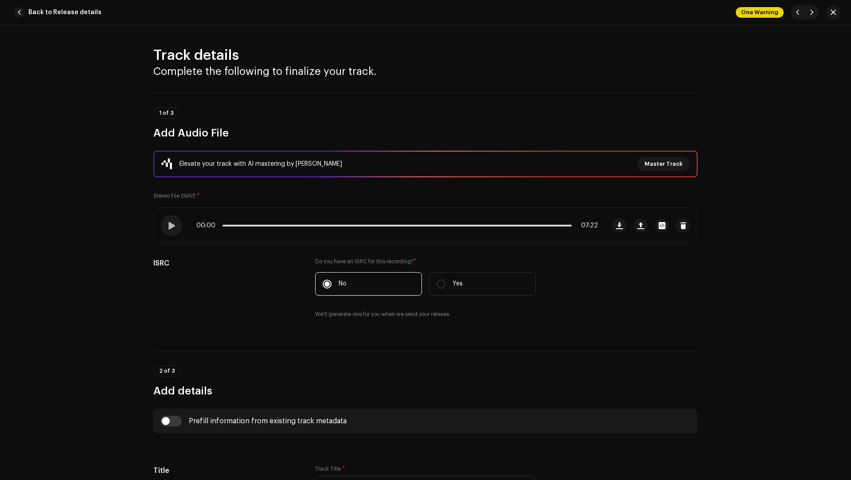
scroll to position [557, 0]
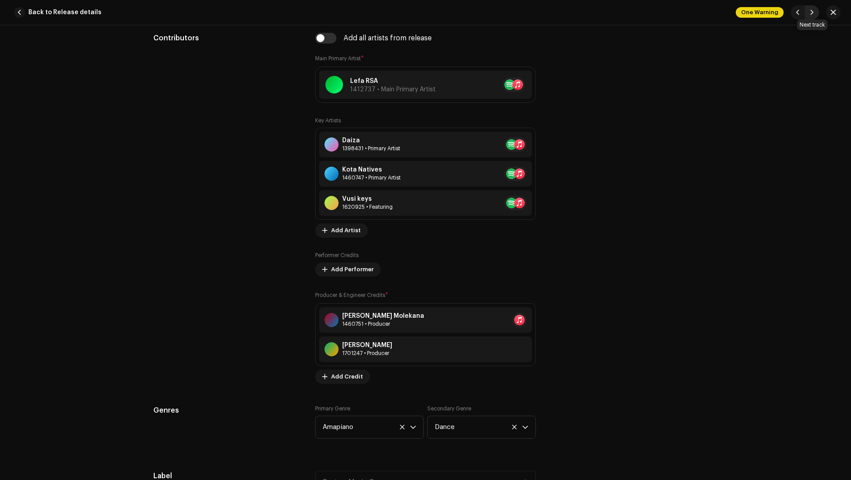
click at [812, 15] on span "button" at bounding box center [811, 12] width 5 height 7
type input "Bazo Bona"
type input "01:30"
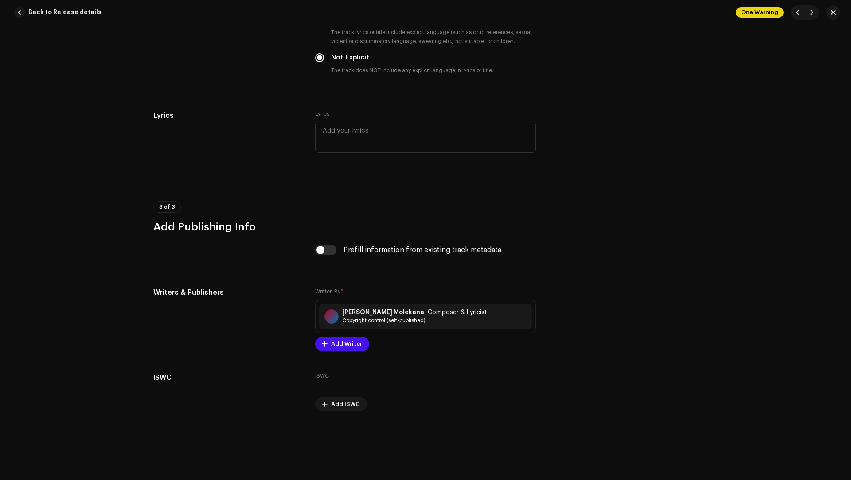
scroll to position [1724, 0]
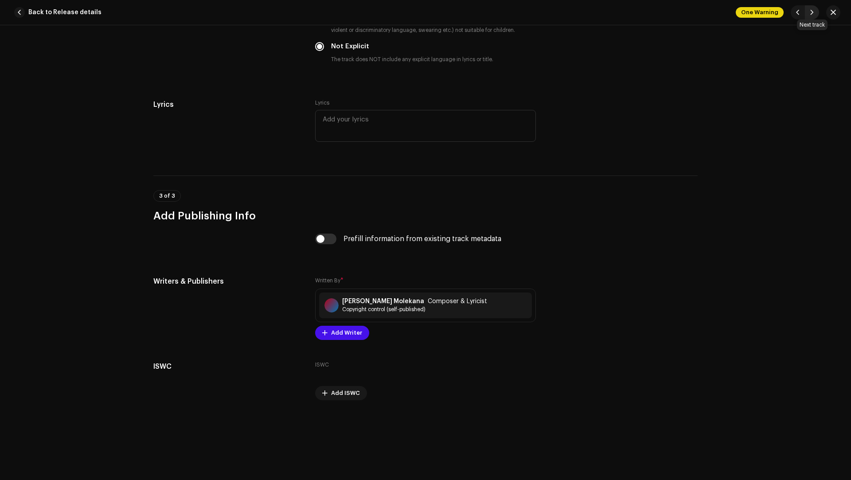
click at [812, 11] on span "button" at bounding box center [811, 12] width 5 height 7
type input "Imali"
type input "02:54"
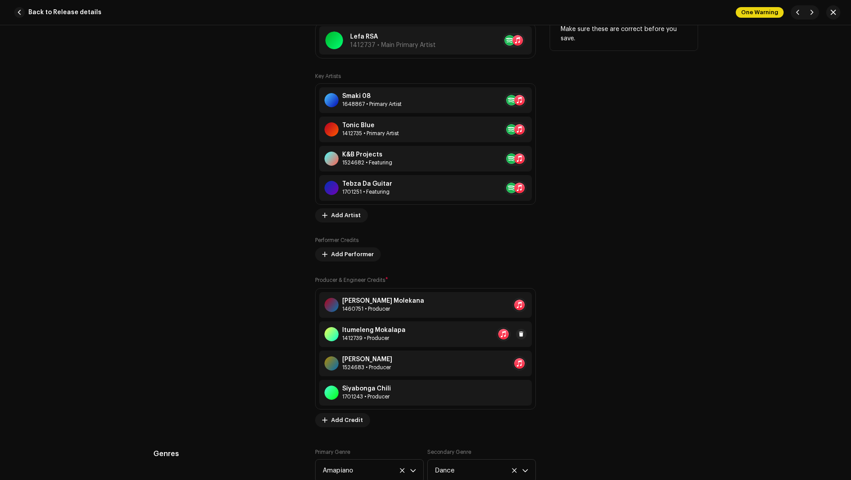
scroll to position [716, 0]
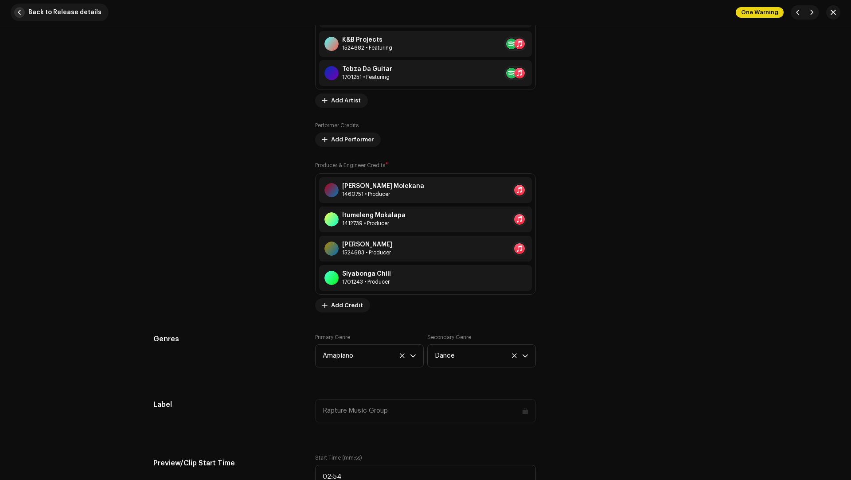
click at [23, 11] on span "button" at bounding box center [19, 12] width 11 height 11
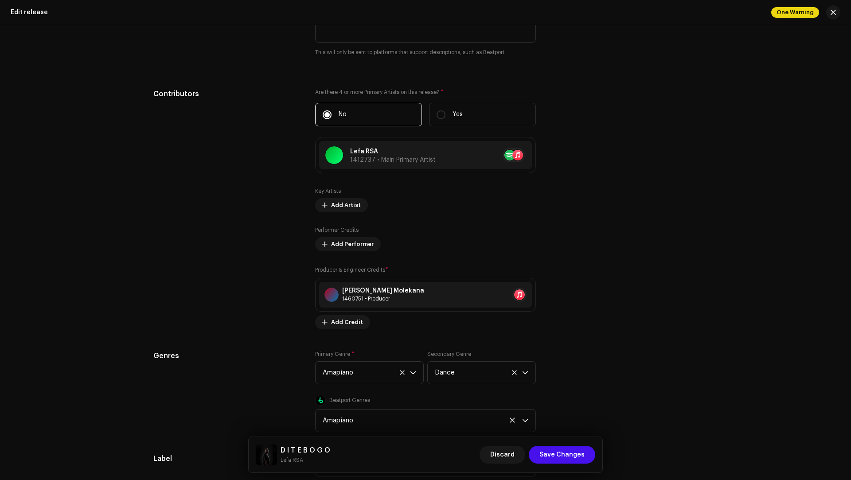
scroll to position [1448, 0]
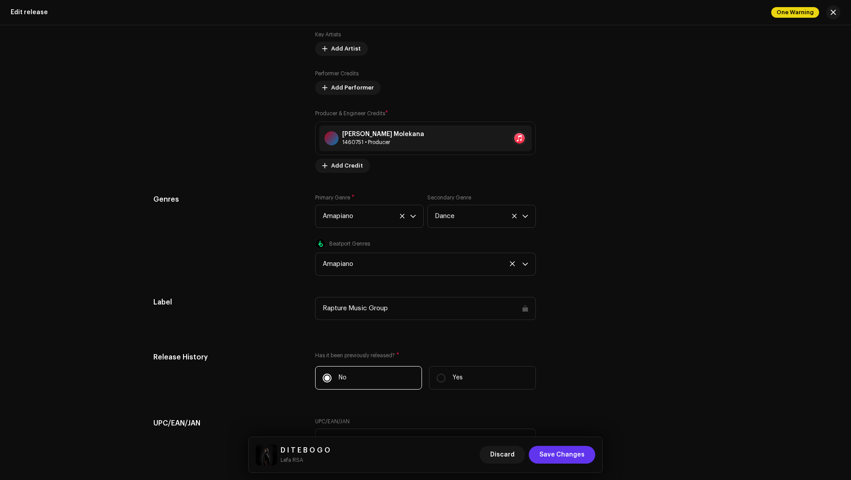
click at [567, 449] on span "Save Changes" at bounding box center [561, 455] width 45 height 18
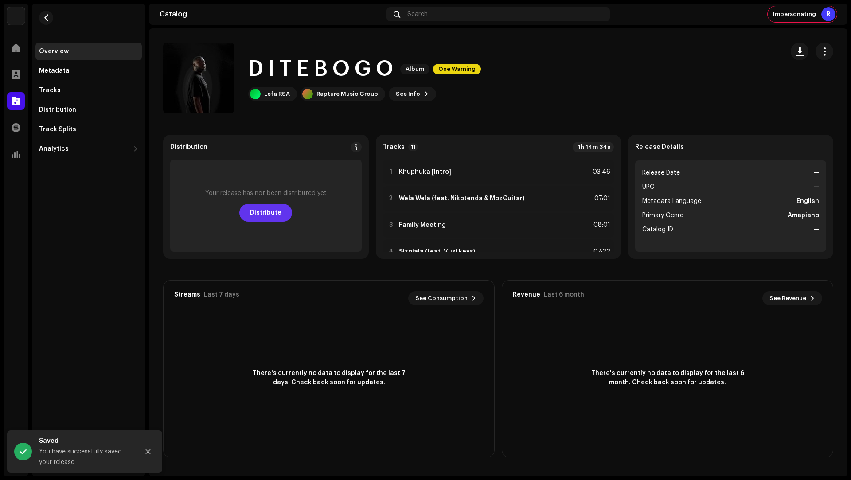
click at [277, 213] on span "Distribute" at bounding box center [265, 213] width 31 height 18
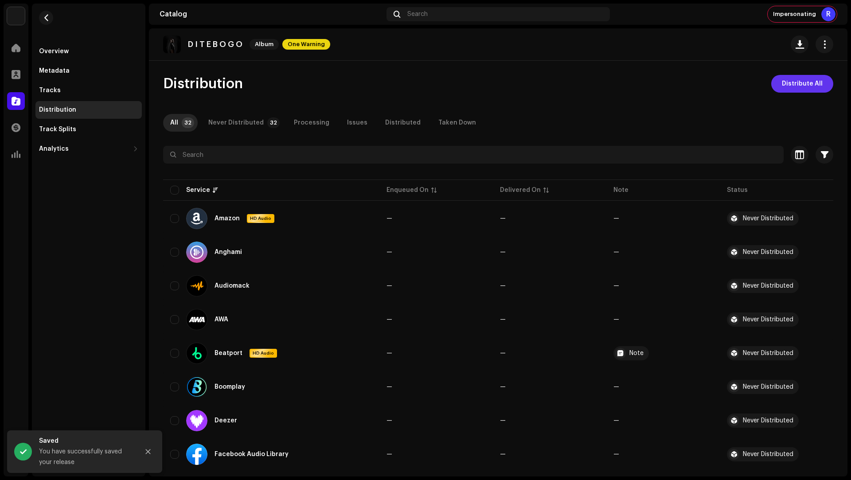
click at [807, 84] on span "Distribute All" at bounding box center [802, 84] width 41 height 18
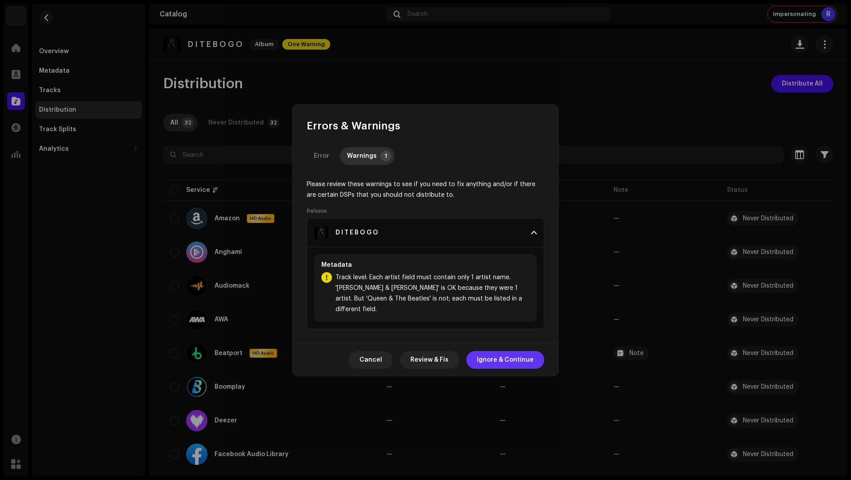
click at [502, 351] on span "Ignore & Continue" at bounding box center [505, 360] width 57 height 18
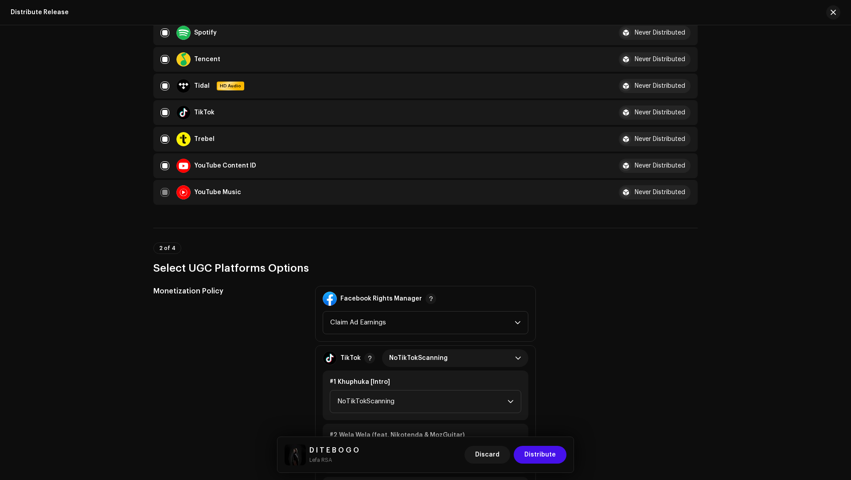
scroll to position [1063, 0]
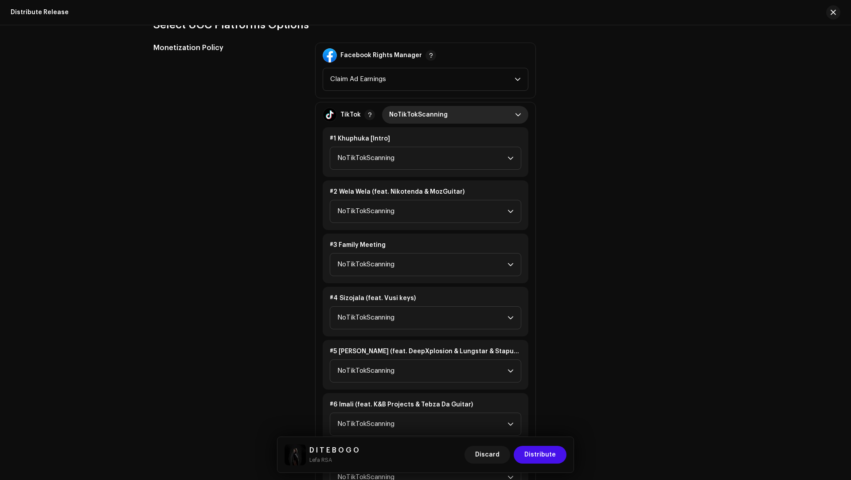
click at [419, 117] on span "NoTikTokScanning" at bounding box center [452, 115] width 126 height 18
click at [393, 173] on span "Monetize" at bounding box center [403, 172] width 29 height 9
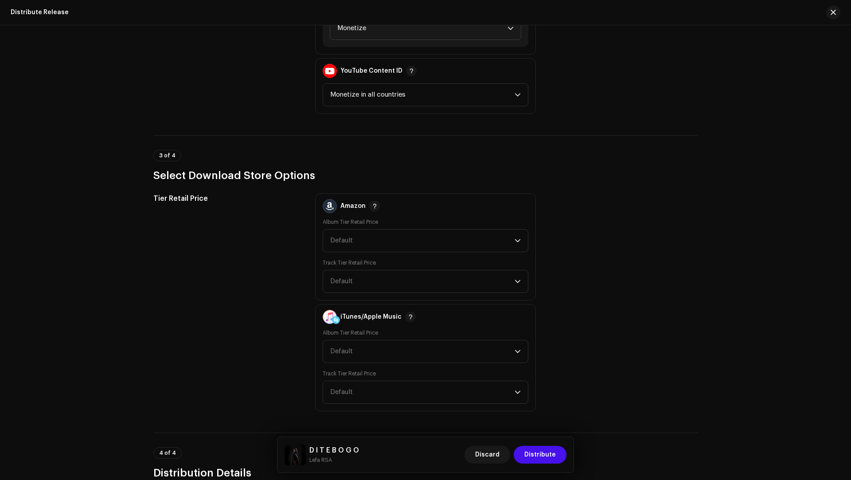
scroll to position [1752, 0]
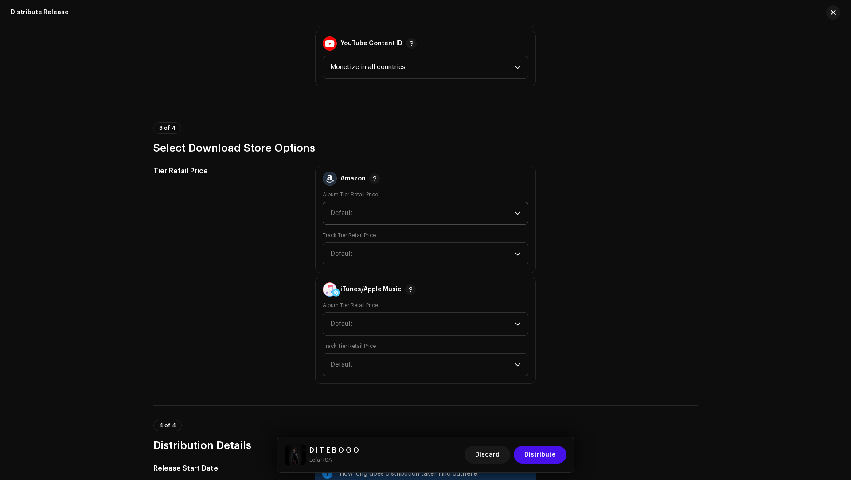
click at [350, 214] on span "Default" at bounding box center [422, 213] width 184 height 22
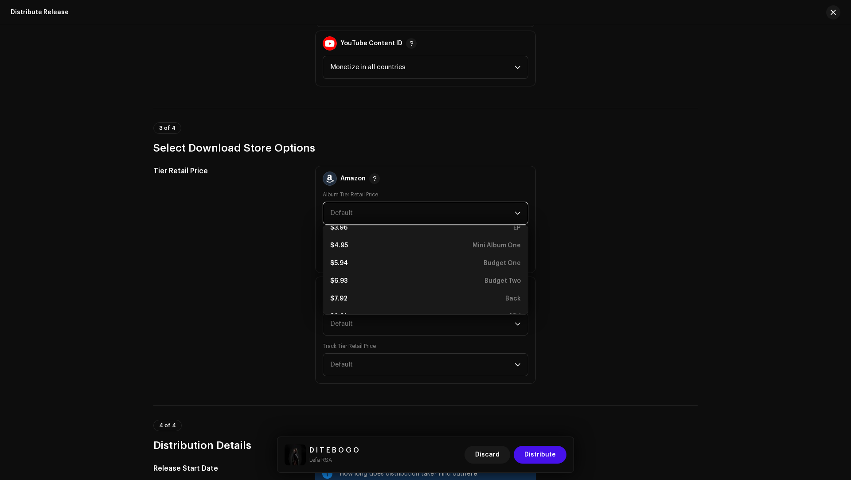
scroll to position [103, 0]
click at [344, 275] on div "$7.92 Back" at bounding box center [425, 277] width 191 height 9
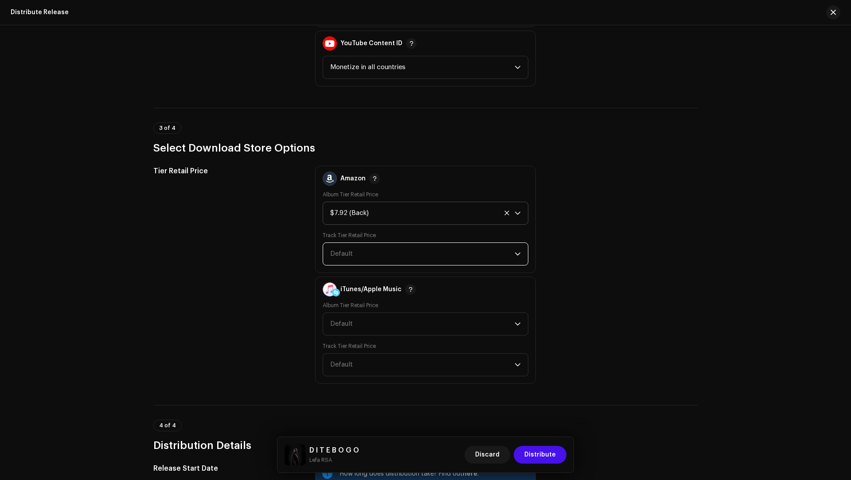
click at [338, 243] on span "Default" at bounding box center [422, 254] width 184 height 22
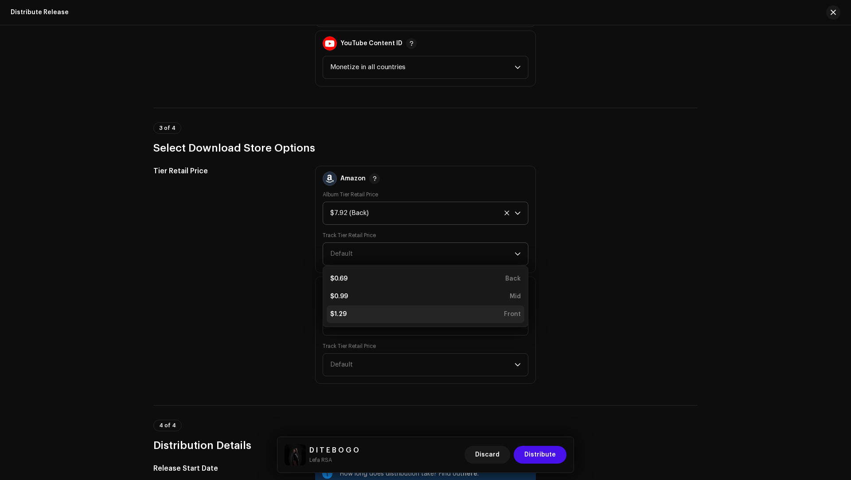
click at [335, 305] on li "$1.29 Front" at bounding box center [426, 314] width 198 height 18
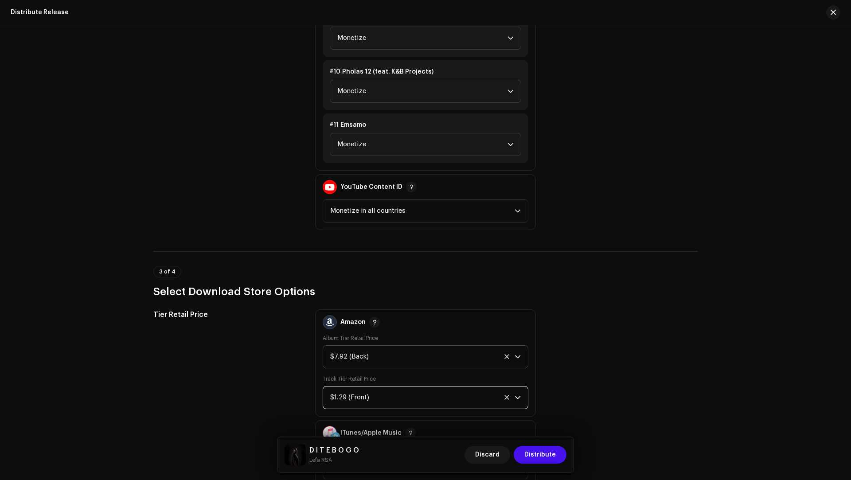
scroll to position [1784, 0]
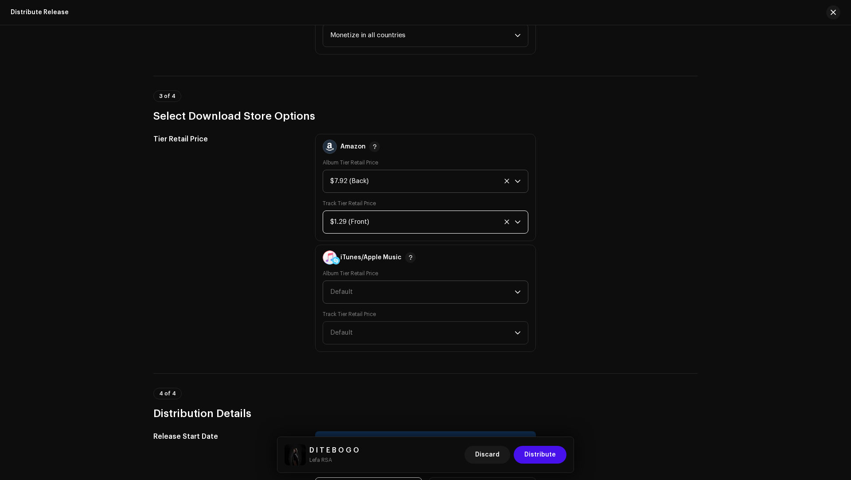
click at [340, 296] on span "Default" at bounding box center [422, 292] width 184 height 22
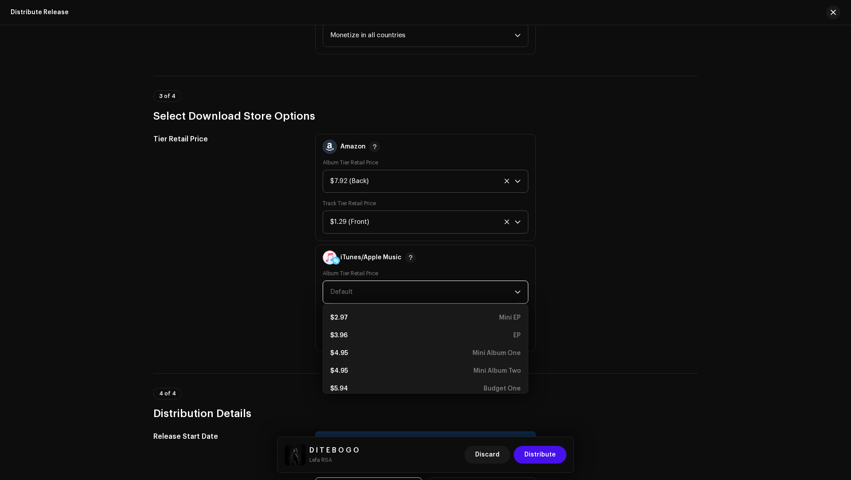
scroll to position [78, 0]
click at [348, 355] on li "$7.92 Back" at bounding box center [426, 364] width 198 height 18
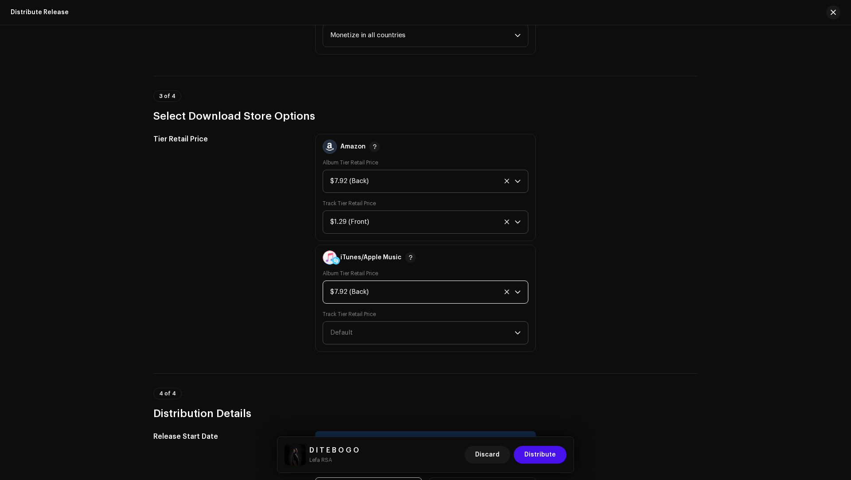
click at [343, 326] on span "Default" at bounding box center [422, 333] width 184 height 22
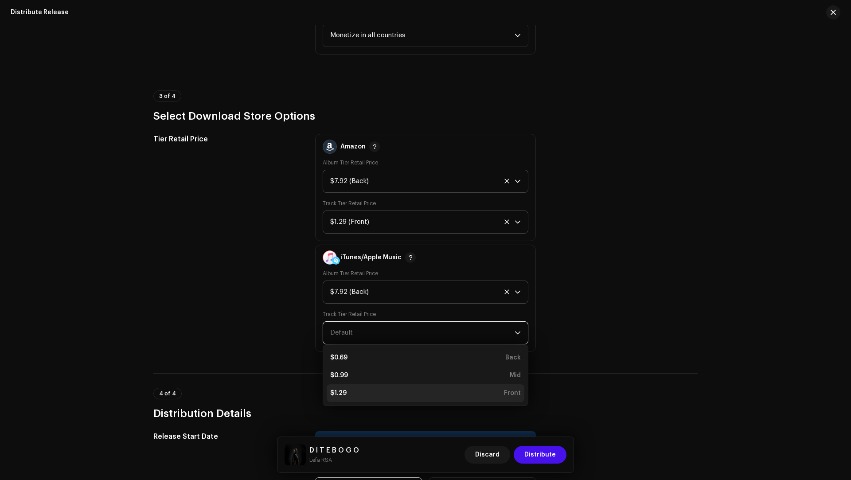
click at [348, 389] on div "$1.29 Front" at bounding box center [425, 393] width 191 height 9
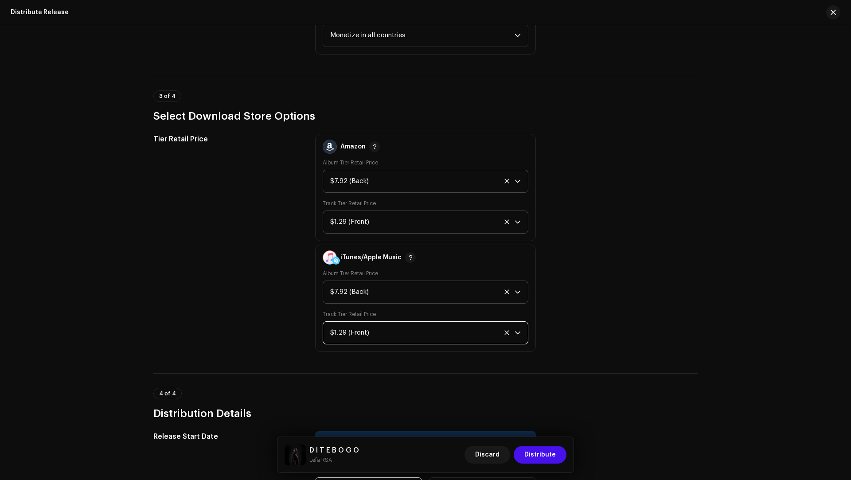
scroll to position [1964, 0]
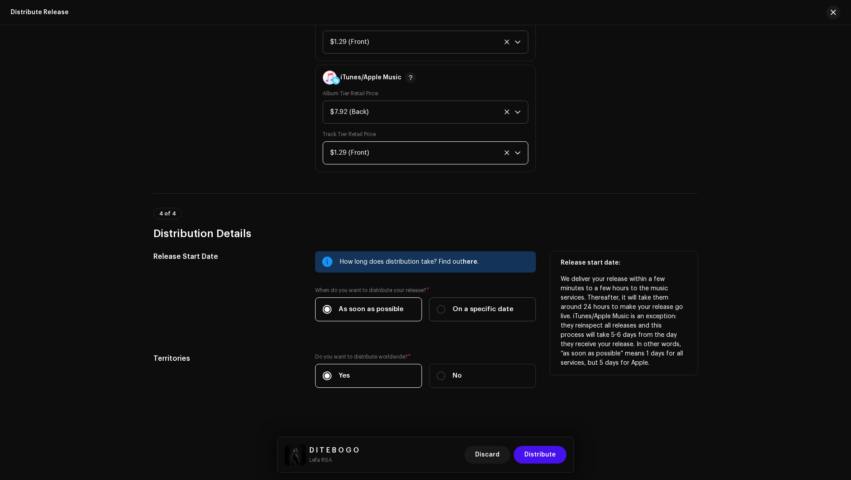
click at [461, 304] on span "On a specific date" at bounding box center [482, 309] width 61 height 10
click at [445, 305] on input "On a specific date" at bounding box center [440, 309] width 9 height 9
radio input "true"
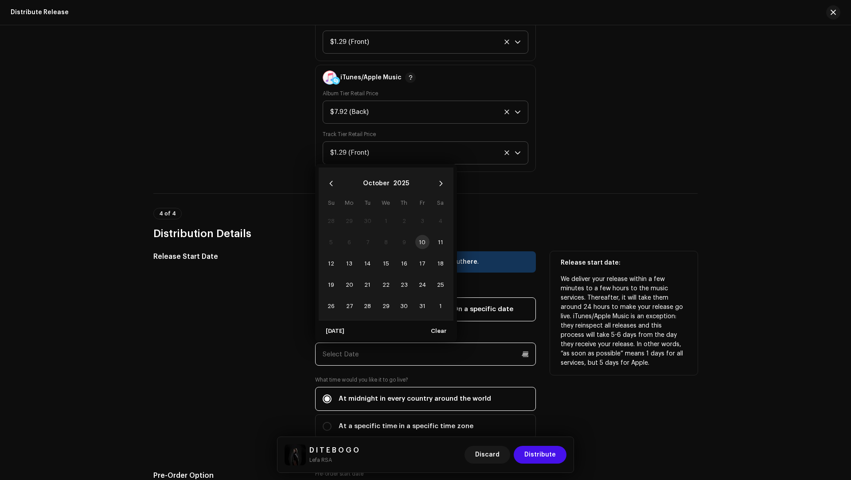
click at [397, 348] on input "text" at bounding box center [425, 354] width 221 height 23
click at [418, 257] on span "17" at bounding box center [422, 263] width 14 height 14
type input "10/17/2025"
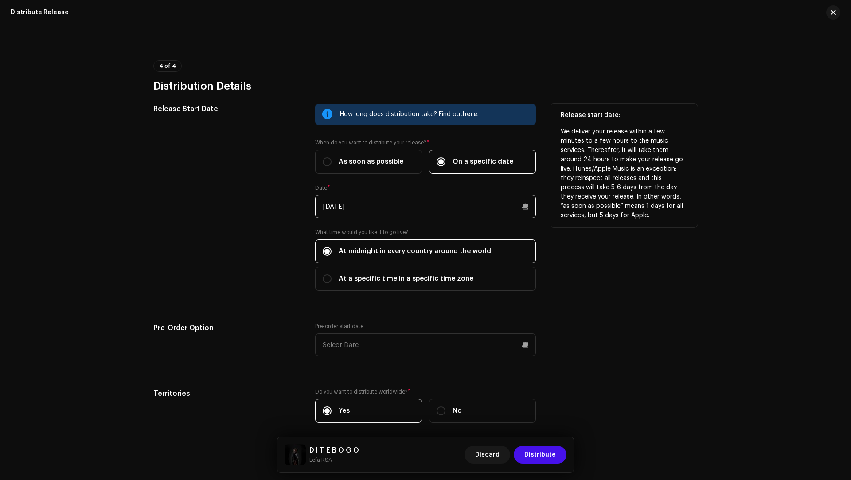
scroll to position [2146, 0]
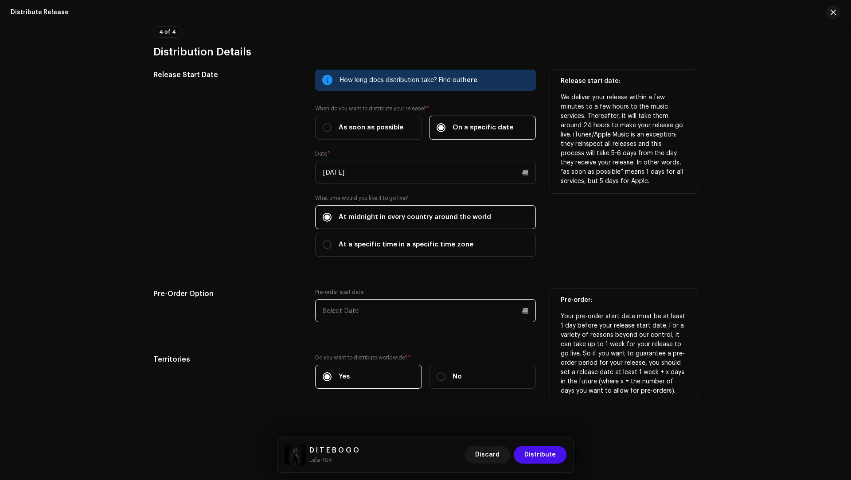
click at [356, 312] on input "text" at bounding box center [425, 310] width 221 height 23
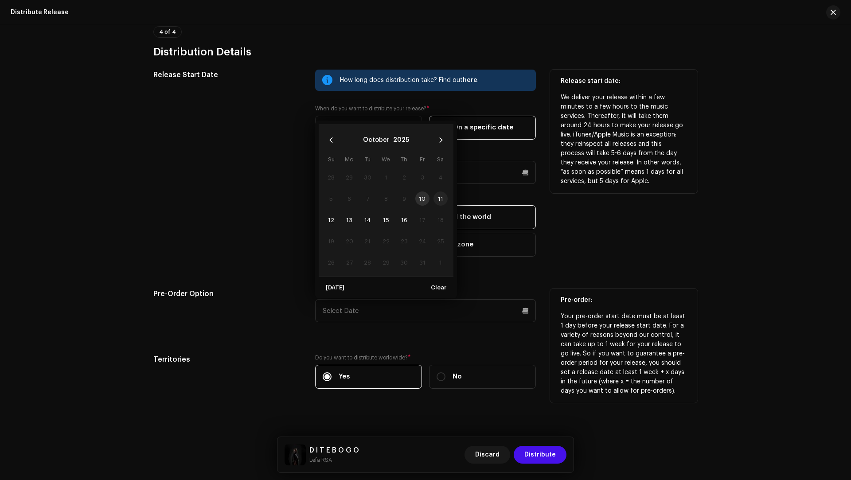
click at [436, 192] on span "11" at bounding box center [440, 198] width 14 height 14
type input "[DATE]"
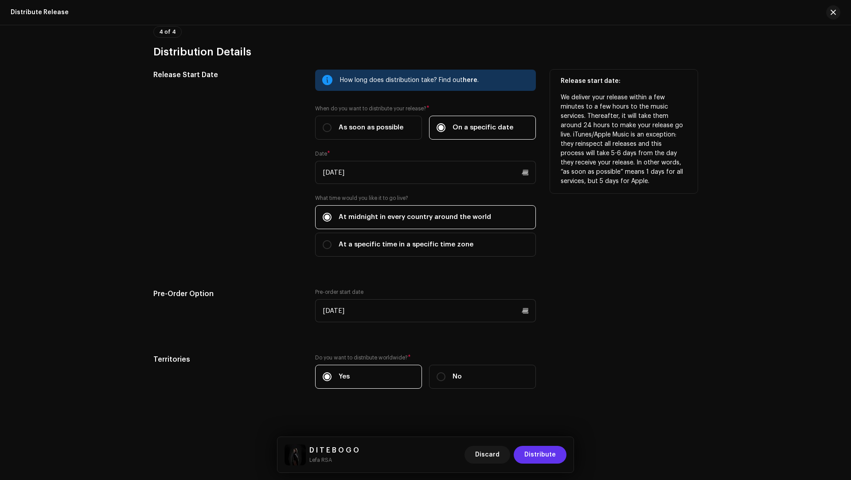
click at [539, 461] on span "Distribute" at bounding box center [539, 455] width 31 height 18
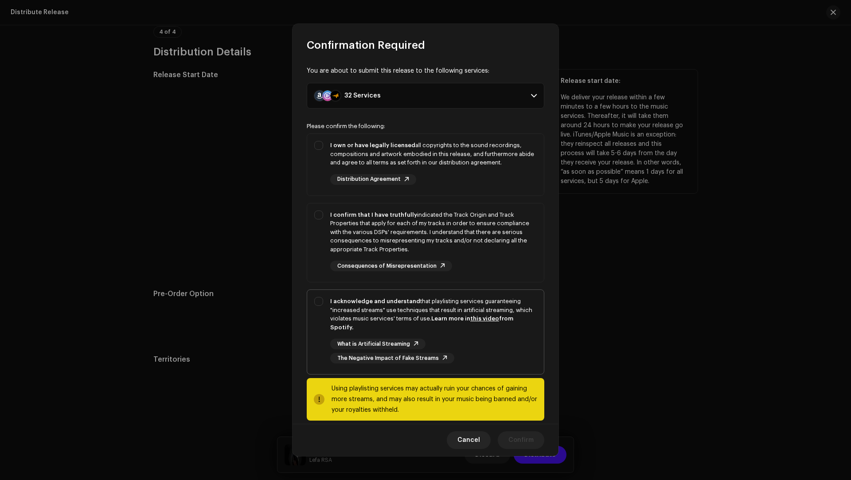
click at [407, 314] on div "I acknowledge and understand that playlisting services guaranteeing "increased …" at bounding box center [433, 314] width 206 height 35
checkbox input "true"
click at [479, 227] on div "I confirm that I have truthfully indicated the Track Origin and Track Propertie…" at bounding box center [433, 231] width 206 height 43
checkbox input "true"
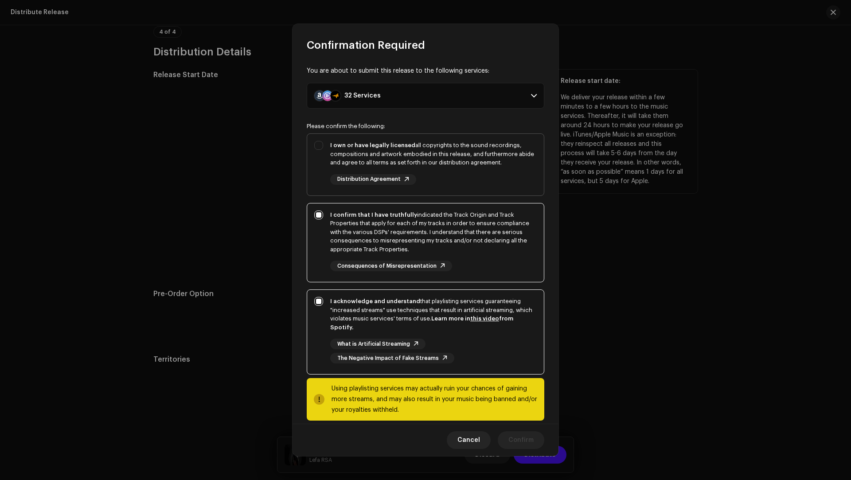
drag, startPoint x: 465, startPoint y: 161, endPoint x: 467, endPoint y: 166, distance: 4.6
click at [465, 162] on div "I own or have legally licensed all copyrights to the sound recordings, composit…" at bounding box center [433, 154] width 206 height 26
checkbox input "true"
click at [530, 431] on span "Confirm" at bounding box center [520, 440] width 25 height 18
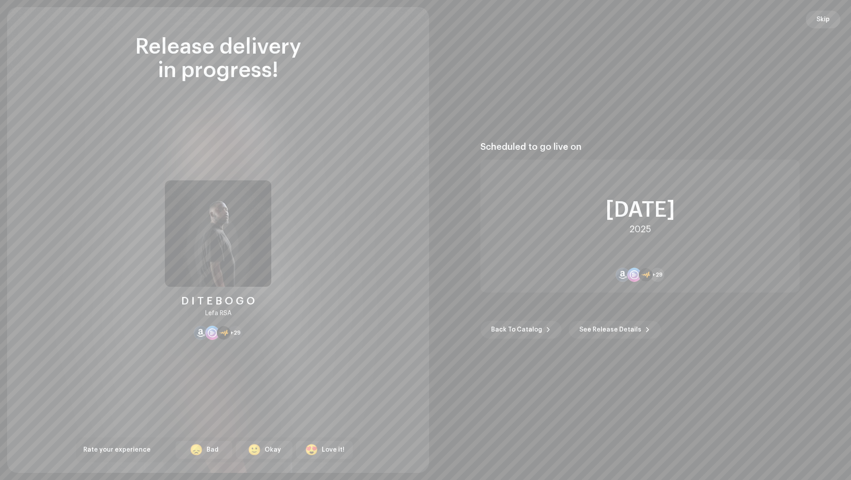
click at [818, 15] on span "Skip" at bounding box center [822, 20] width 13 height 18
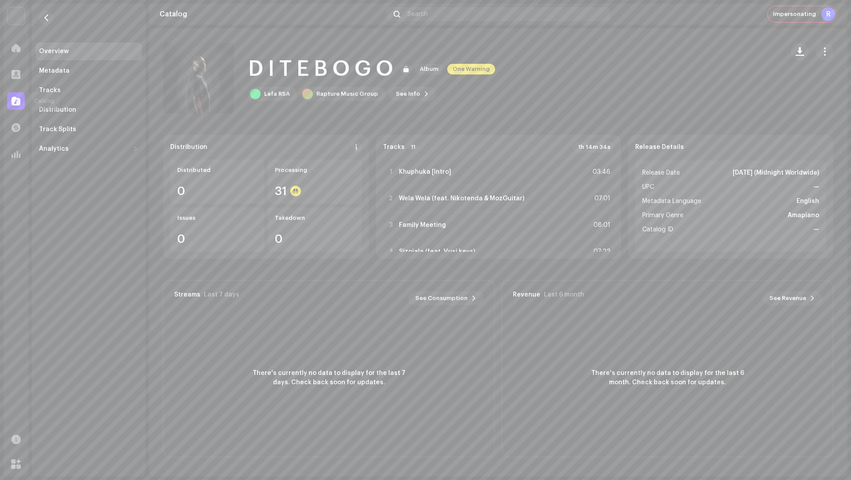
click at [22, 101] on div at bounding box center [16, 101] width 18 height 18
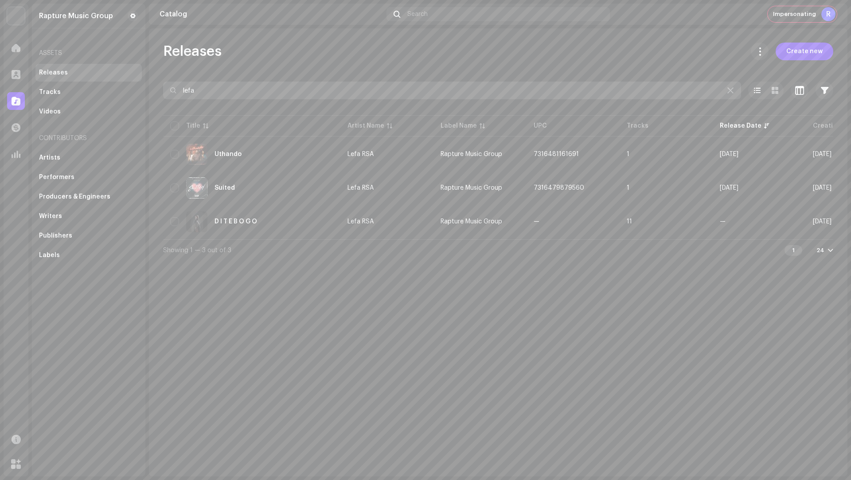
drag, startPoint x: 215, startPoint y: 92, endPoint x: 187, endPoint y: 87, distance: 28.3
click at [187, 87] on input "lefa" at bounding box center [452, 91] width 578 height 18
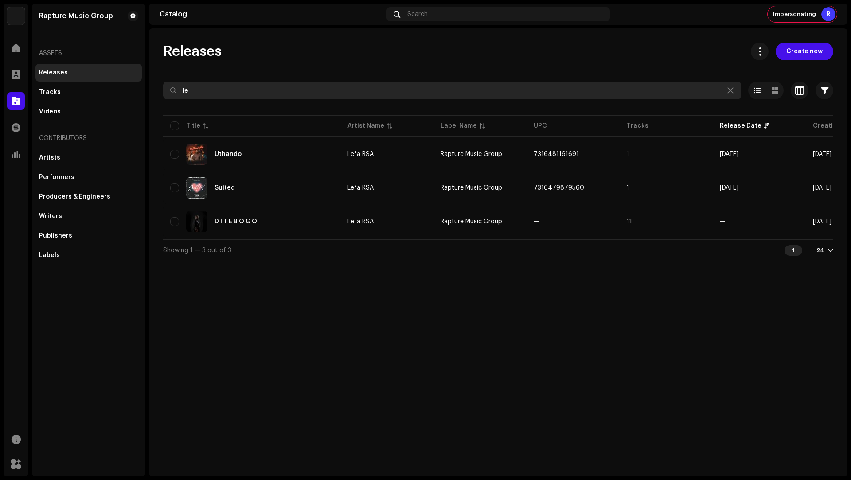
type input "l"
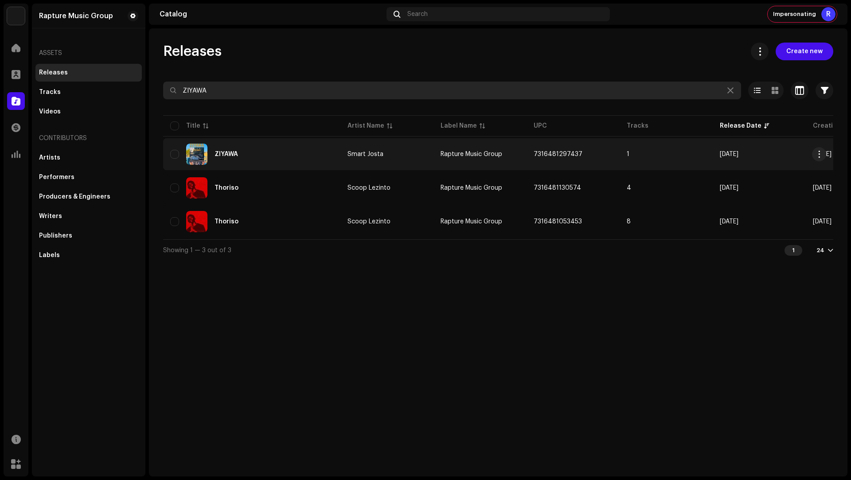
type input "ZIYAWA"
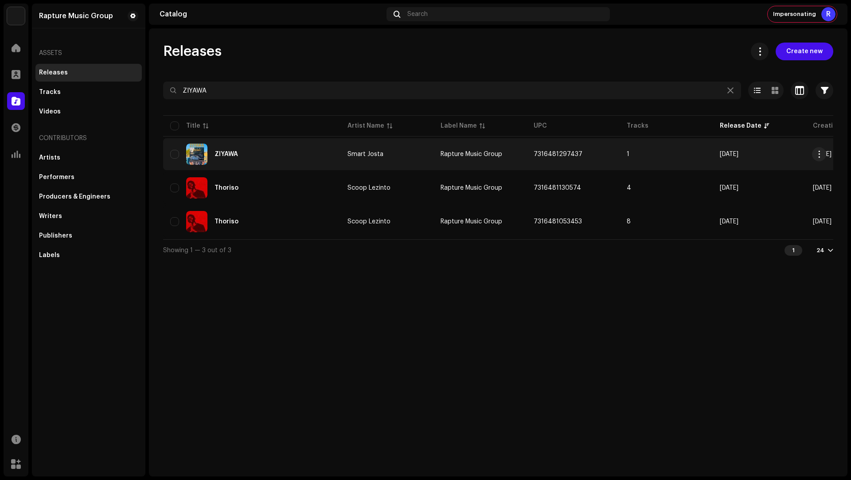
click at [264, 164] on td "ZIYAWA" at bounding box center [251, 154] width 177 height 32
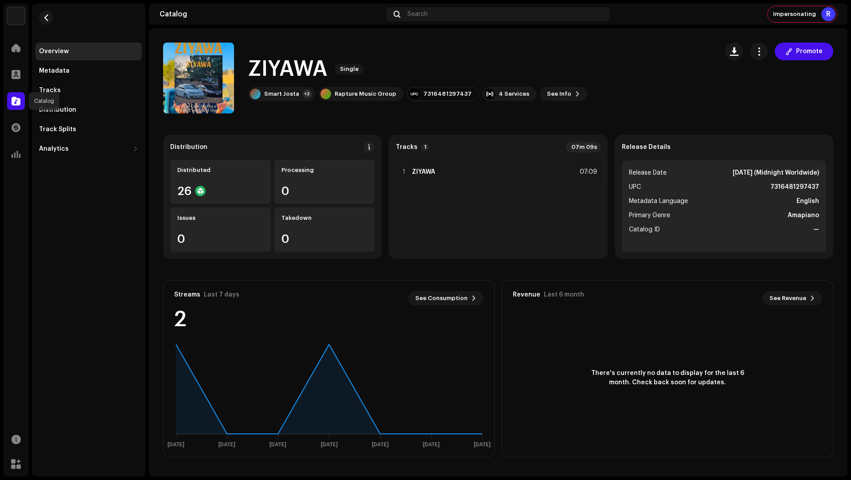
click at [15, 103] on span at bounding box center [16, 100] width 9 height 7
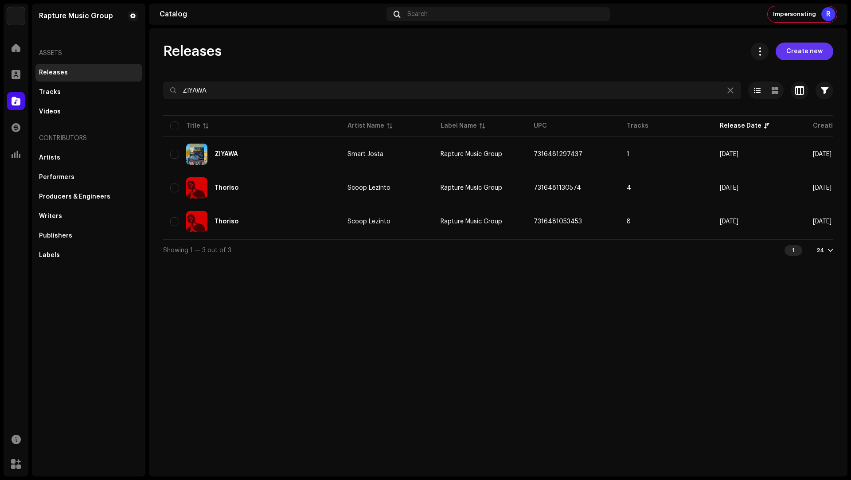
click at [794, 49] on span "Create new" at bounding box center [804, 52] width 36 height 18
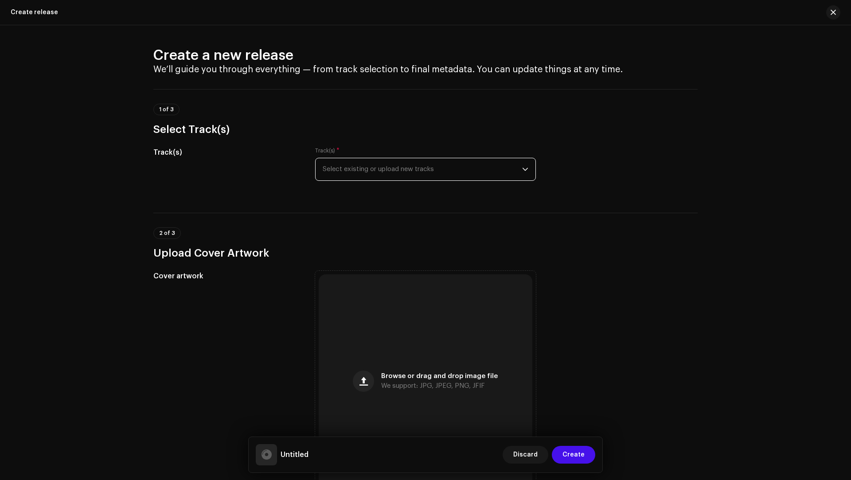
click at [334, 175] on span "Select existing or upload new tracks" at bounding box center [422, 169] width 199 height 22
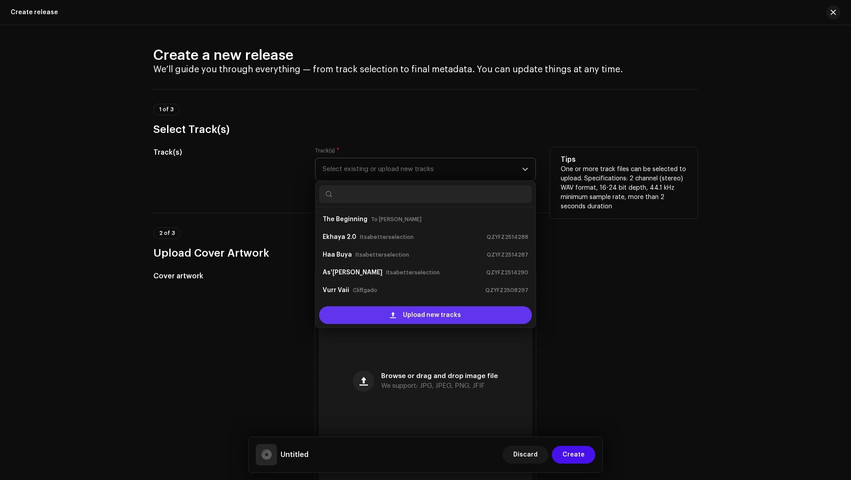
click at [378, 311] on div "Upload new tracks" at bounding box center [425, 315] width 213 height 18
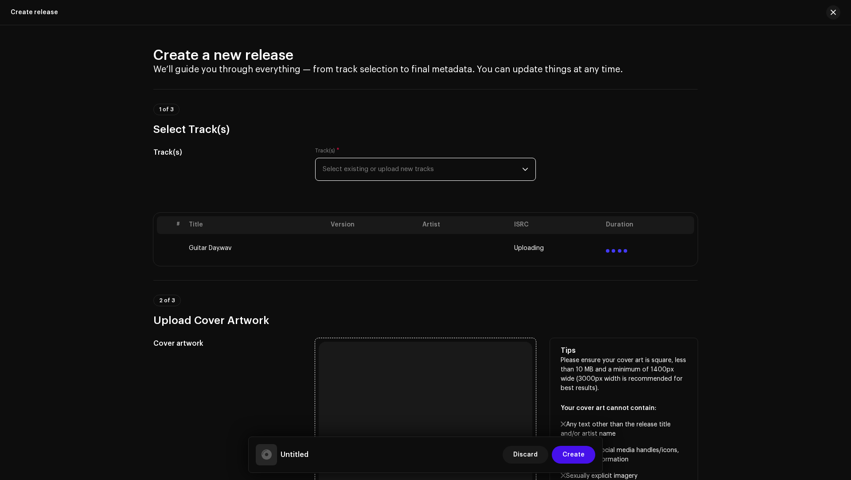
click at [461, 359] on div "Browse or drag and drop image file We support: JPG, JPEG, PNG, JFIF" at bounding box center [426, 449] width 214 height 214
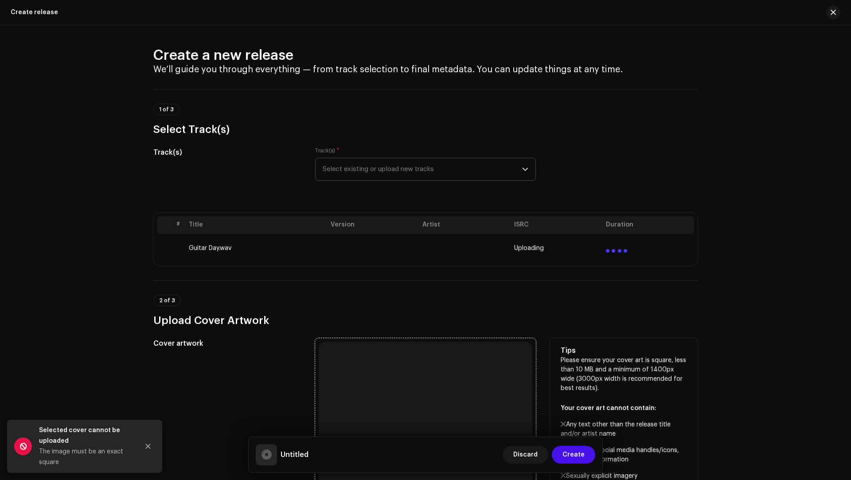
click at [391, 392] on div "Browse or drag and drop image file We support: JPG, JPEG, PNG, JFIF" at bounding box center [426, 449] width 214 height 214
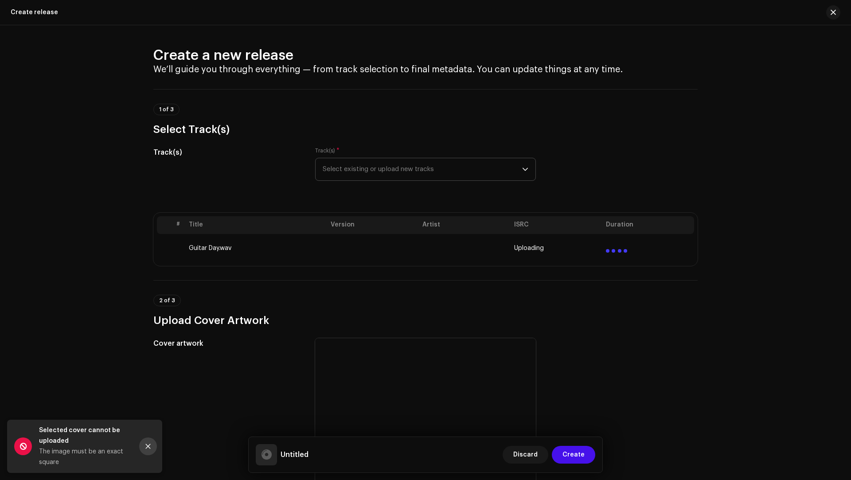
click at [144, 448] on button "Close" at bounding box center [148, 446] width 18 height 18
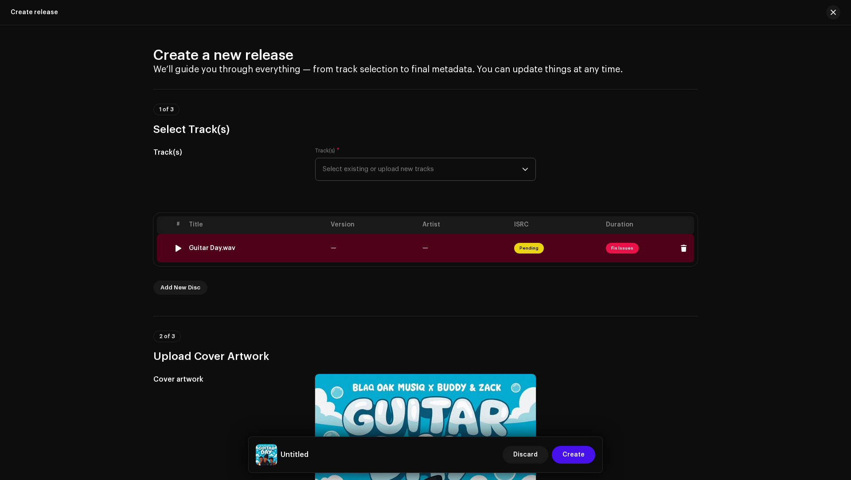
click at [327, 244] on td "—" at bounding box center [373, 248] width 92 height 28
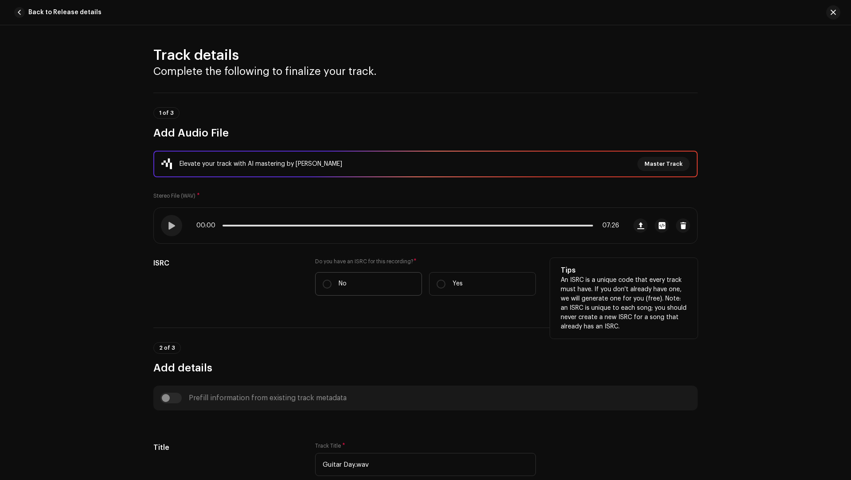
click at [350, 289] on label "No" at bounding box center [368, 283] width 107 height 23
click at [331, 288] on input "No" at bounding box center [327, 284] width 9 height 9
radio input "true"
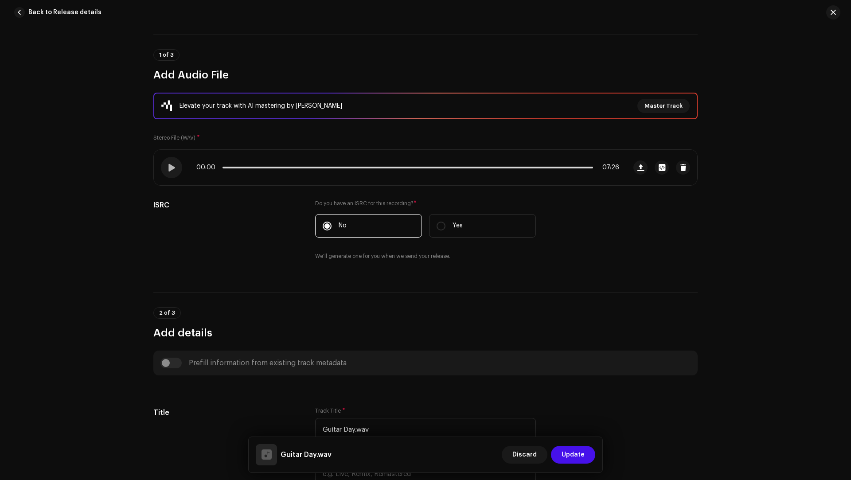
scroll to position [109, 0]
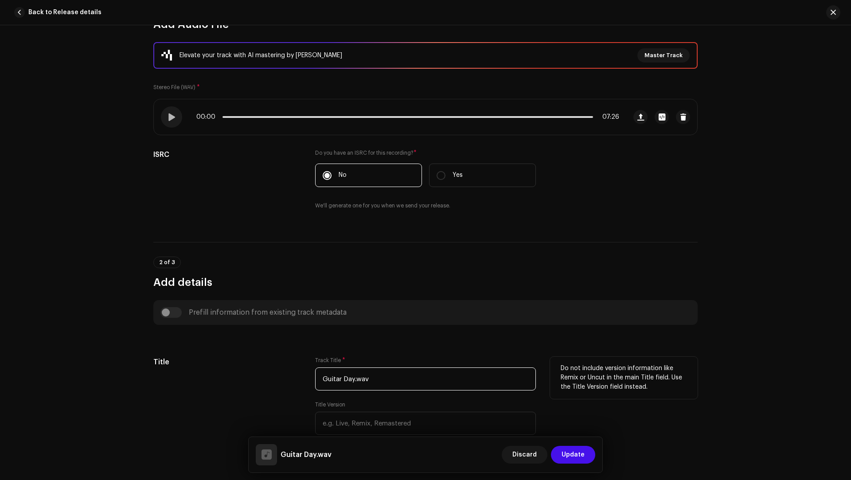
click at [384, 382] on input "Guitar Day.wav" at bounding box center [425, 378] width 221 height 23
type input "Guitar Day"
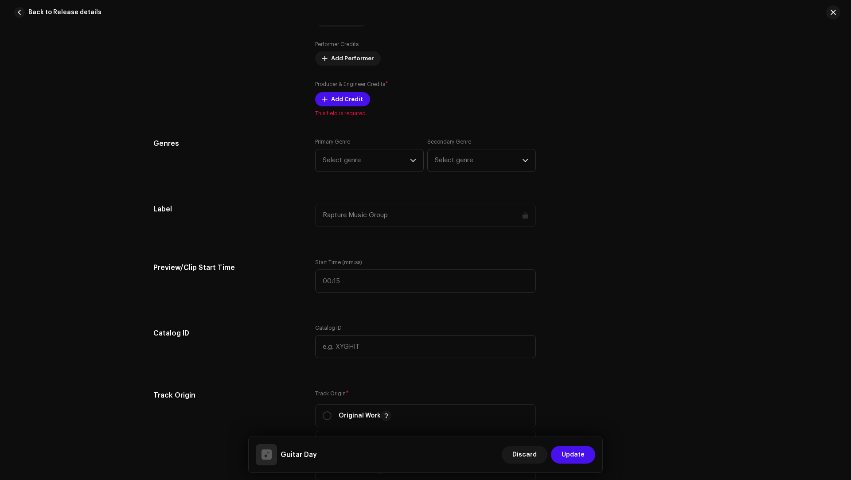
scroll to position [727, 0]
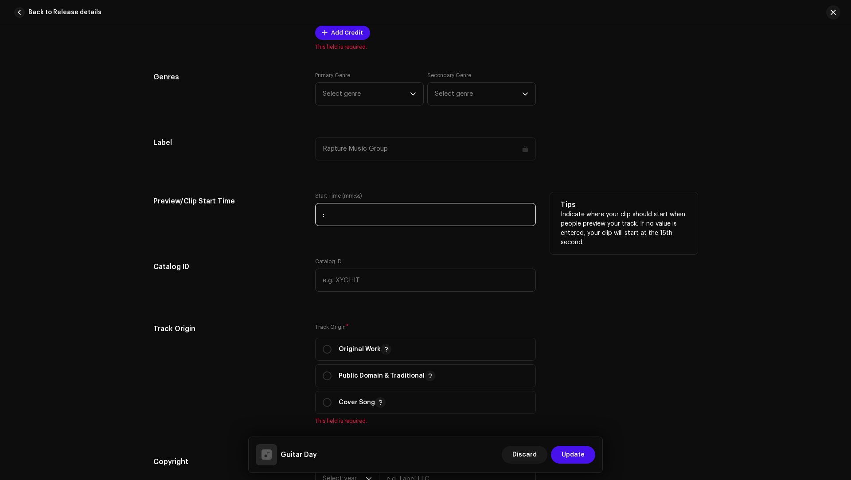
click at [347, 210] on input ":" at bounding box center [425, 214] width 221 height 23
paste input "21:8"
type input "02:18"
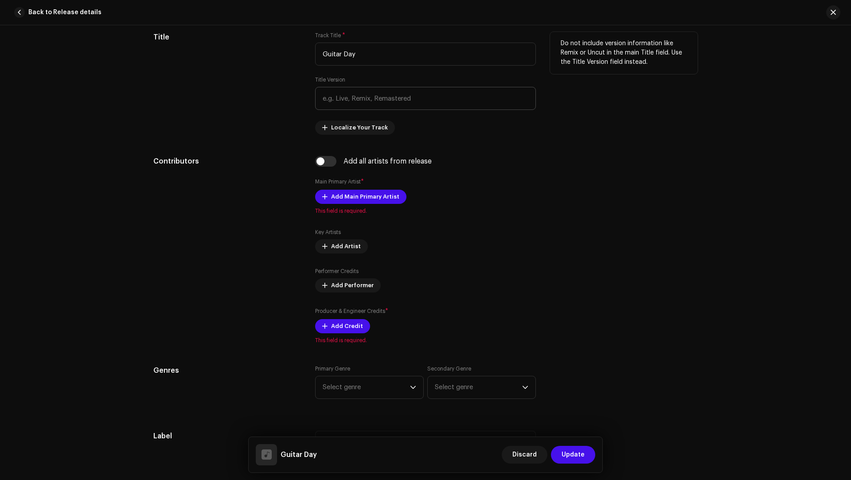
scroll to position [429, 0]
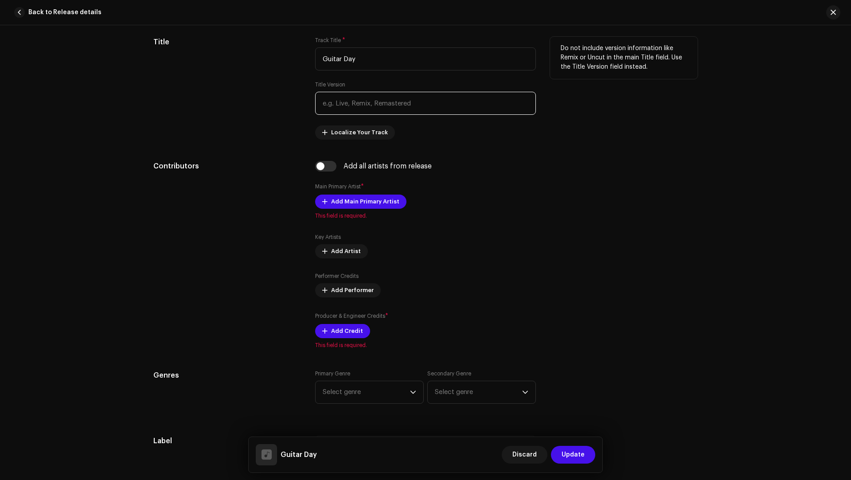
click at [337, 96] on input "text" at bounding box center [425, 103] width 221 height 23
paste input "Blaq oak Musiq, Buddy & Zack"
click at [358, 99] on input "Blaq oak Musiq, Buddy & Zack" at bounding box center [425, 103] width 221 height 23
drag, startPoint x: 358, startPoint y: 99, endPoint x: 326, endPoint y: 100, distance: 32.8
click at [326, 100] on input "Blaq oak Musiq, Buddy & Zack" at bounding box center [425, 103] width 221 height 23
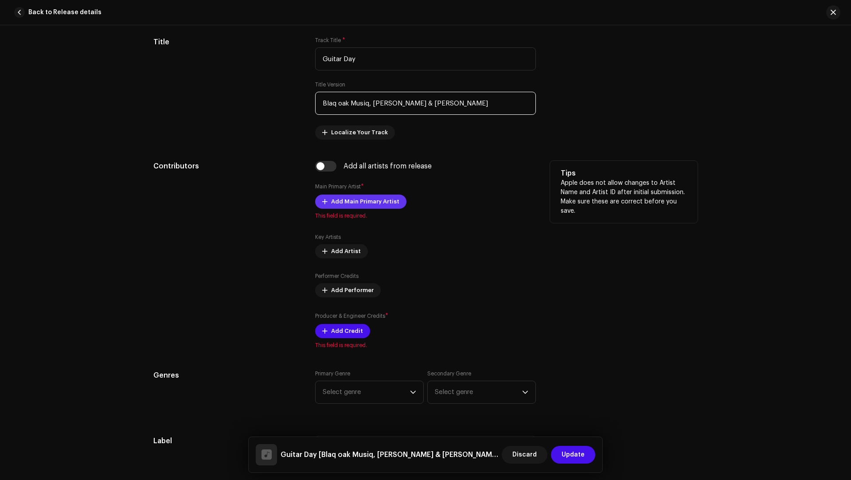
type input "Blaq oak Musiq, Buddy & Zack"
click at [359, 199] on span "Add Main Primary Artist" at bounding box center [365, 202] width 68 height 18
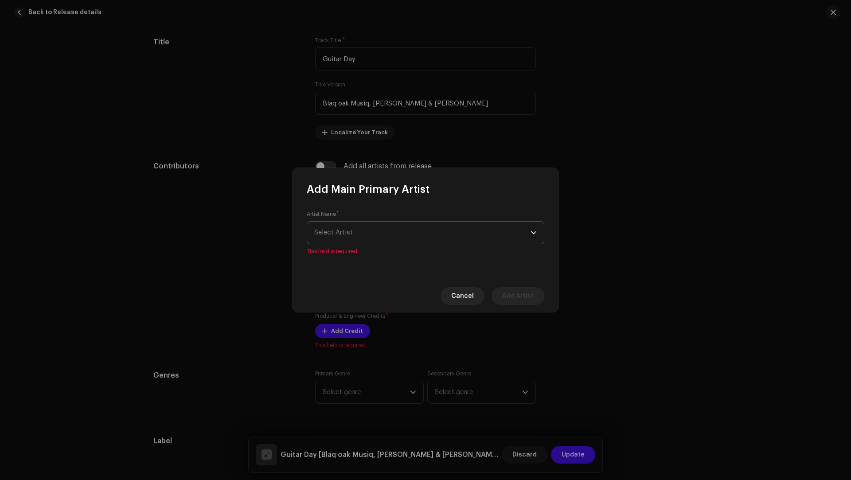
click at [350, 253] on div "Artist Name * Select Artist This field is required." at bounding box center [425, 237] width 266 height 83
click at [347, 246] on div "Artist Name * Select Artist This field is required." at bounding box center [426, 232] width 238 height 44
click at [344, 238] on span "Select Artist" at bounding box center [422, 233] width 216 height 22
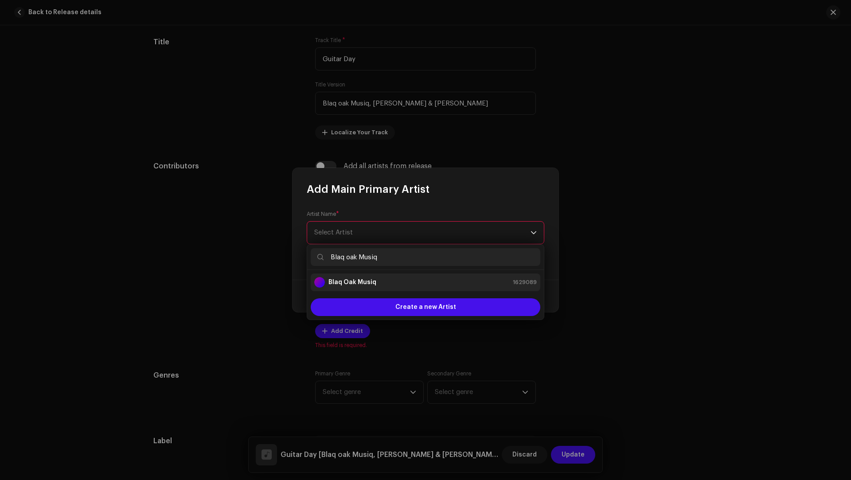
type input "Blaq oak Musiq"
click at [354, 283] on strong "Blaq Oak Musiq" at bounding box center [352, 282] width 48 height 9
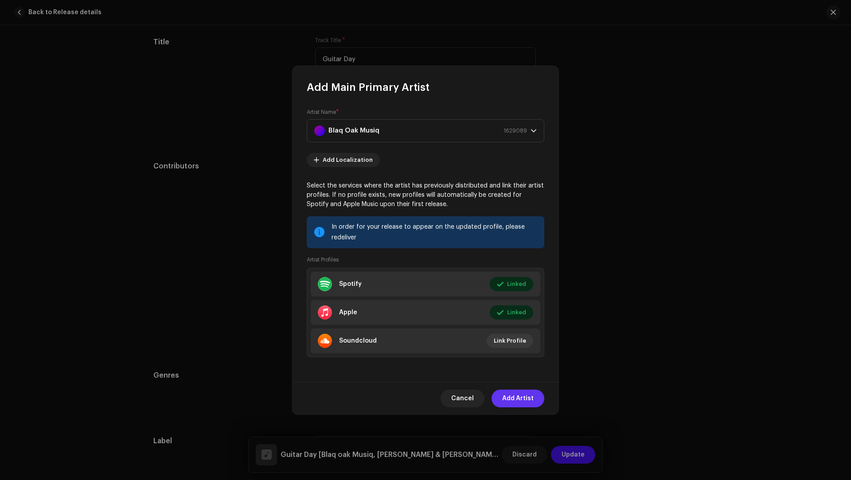
click at [515, 390] on span "Add Artist" at bounding box center [517, 399] width 31 height 18
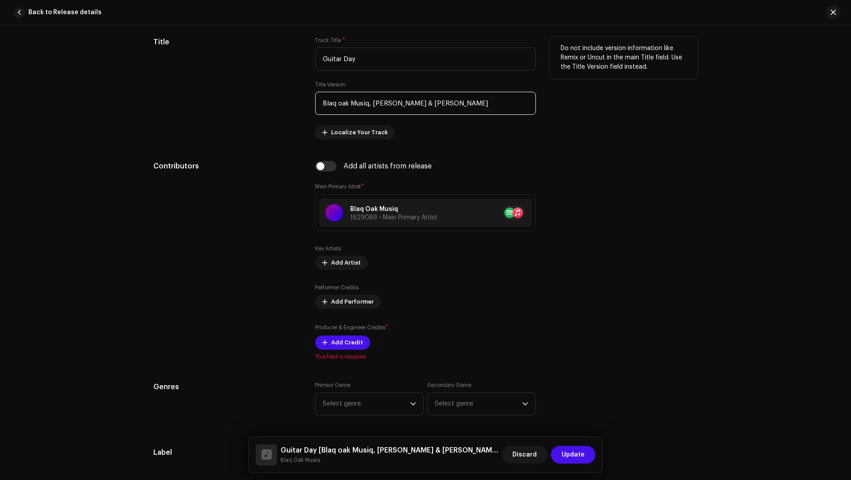
click at [378, 104] on input "Blaq oak Musiq, Buddy & Zack" at bounding box center [425, 103] width 221 height 23
click at [383, 102] on input "Blaq oak Musiq, Buddy & Zack" at bounding box center [425, 103] width 221 height 23
click at [408, 100] on input "Blaq oak Musiq, Buddy & Zack" at bounding box center [425, 103] width 221 height 23
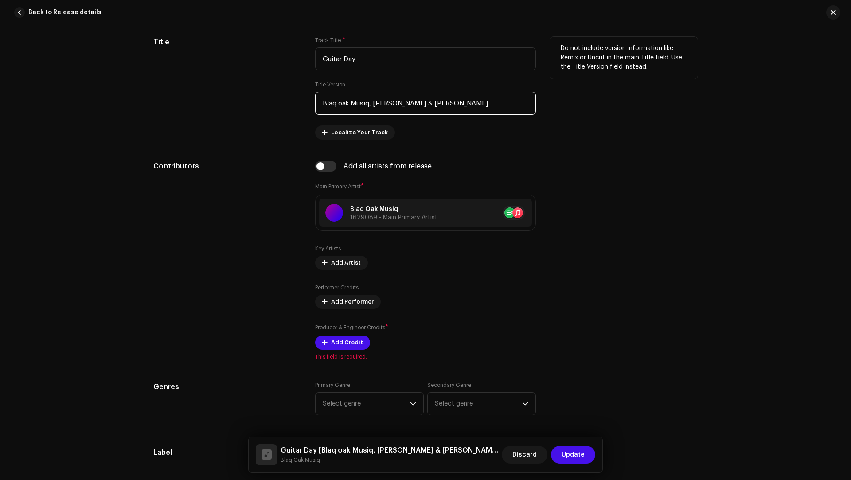
drag, startPoint x: 408, startPoint y: 100, endPoint x: 387, endPoint y: 102, distance: 21.0
click at [387, 102] on input "Blaq oak Musiq, Buddy & Zack" at bounding box center [425, 103] width 221 height 23
click at [381, 106] on input "Blaq oak Musiq, Buddy & Zack" at bounding box center [425, 103] width 221 height 23
click at [381, 101] on input "Blaq oak Musiq, Buddy & Zack" at bounding box center [425, 103] width 221 height 23
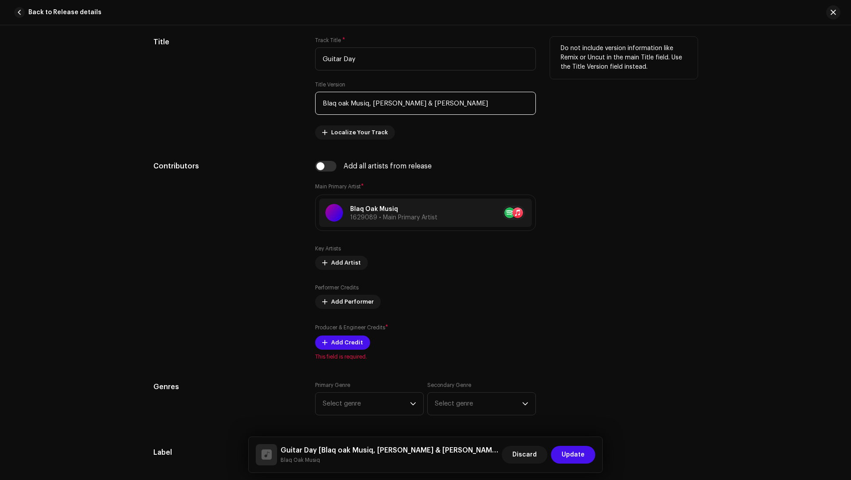
click at [381, 101] on input "Blaq oak Musiq, Buddy & Zack" at bounding box center [425, 103] width 221 height 23
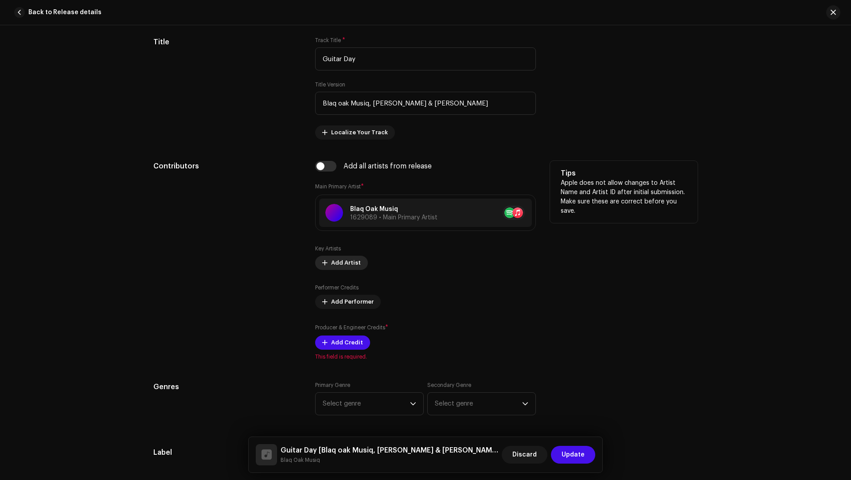
click at [339, 261] on span "Add Artist" at bounding box center [346, 263] width 30 height 18
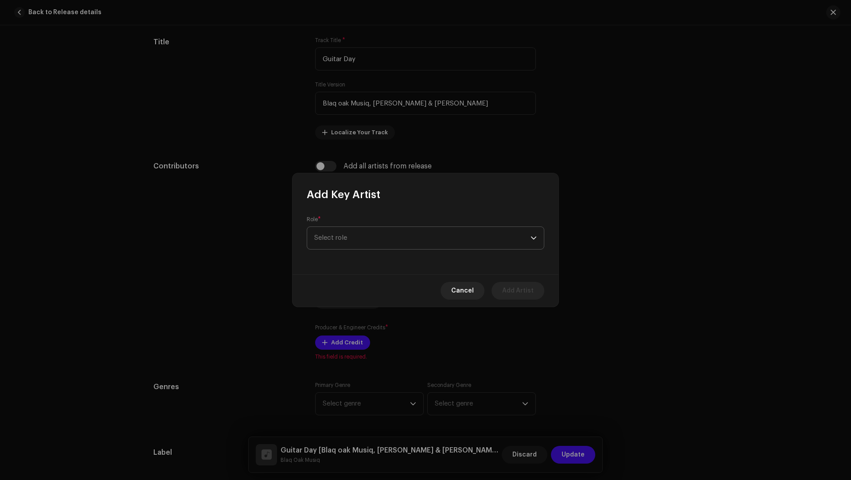
click at [341, 238] on span "Select role" at bounding box center [422, 238] width 216 height 22
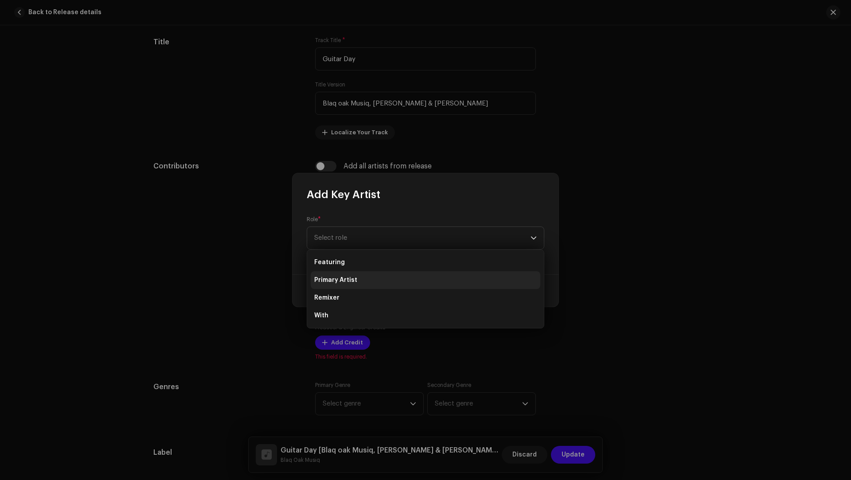
click at [336, 278] on span "Primary Artist" at bounding box center [335, 280] width 43 height 9
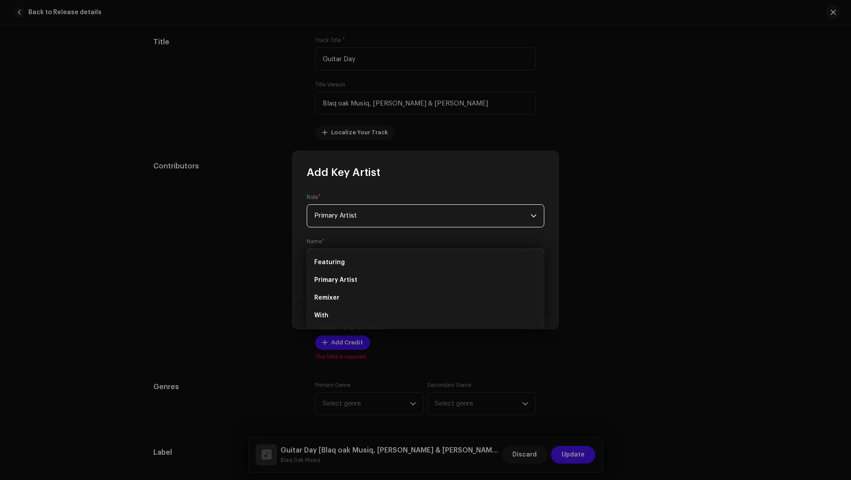
click at [335, 271] on span "Select Artist" at bounding box center [422, 260] width 216 height 22
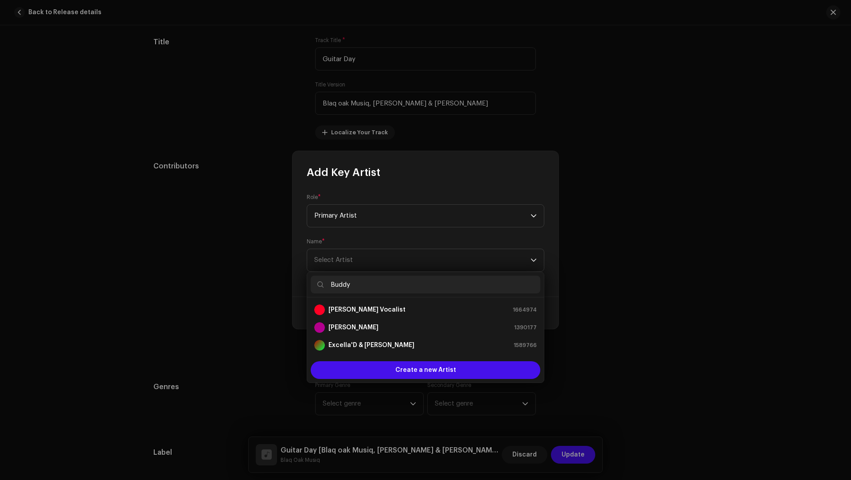
type input "Buddy"
click at [375, 360] on div "Create a new Artist" at bounding box center [425, 370] width 237 height 25
click at [375, 372] on div "Create a new Artist" at bounding box center [426, 370] width 230 height 18
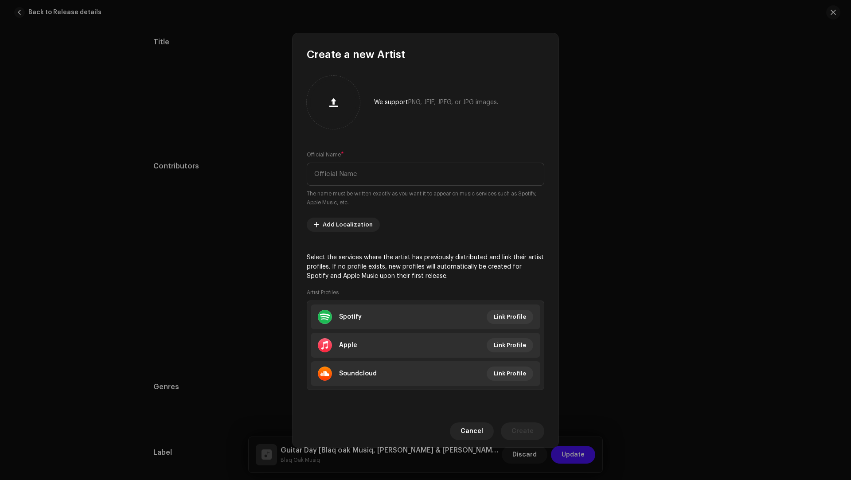
click at [350, 192] on small "The name must be written exactly as you want it to appear on music services suc…" at bounding box center [426, 198] width 238 height 18
click at [347, 186] on div "Official Name * The name must be written exactly as you want it to appear on mu…" at bounding box center [426, 178] width 238 height 57
click at [343, 177] on input "text" at bounding box center [426, 174] width 238 height 23
paste input "Buddy"
type input "Buddy"
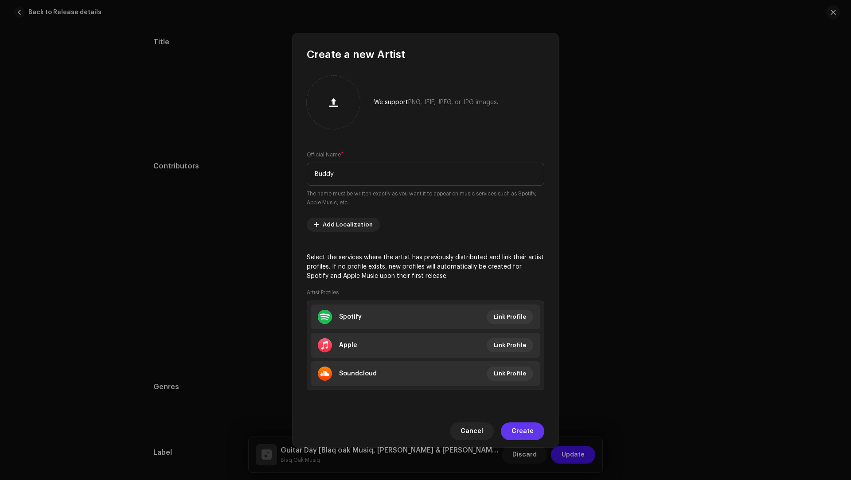
click at [523, 430] on span "Create" at bounding box center [522, 431] width 22 height 18
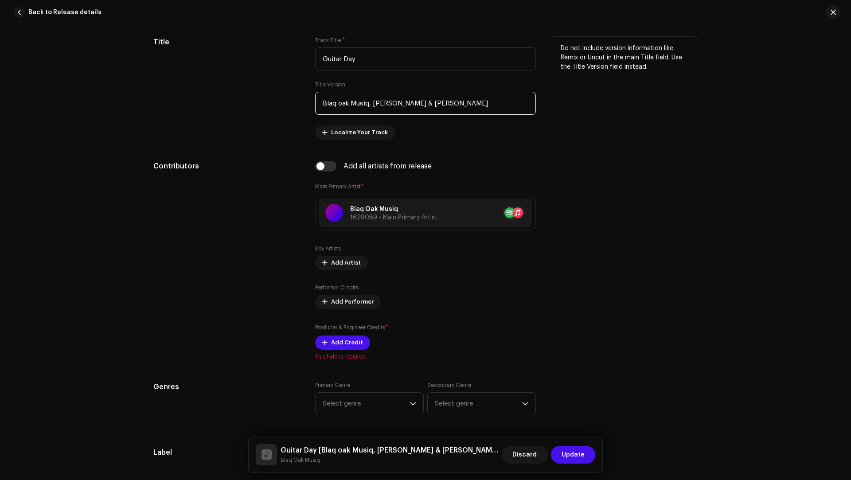
click at [408, 99] on input "Blaq oak Musiq, Buddy & Zack" at bounding box center [425, 103] width 221 height 23
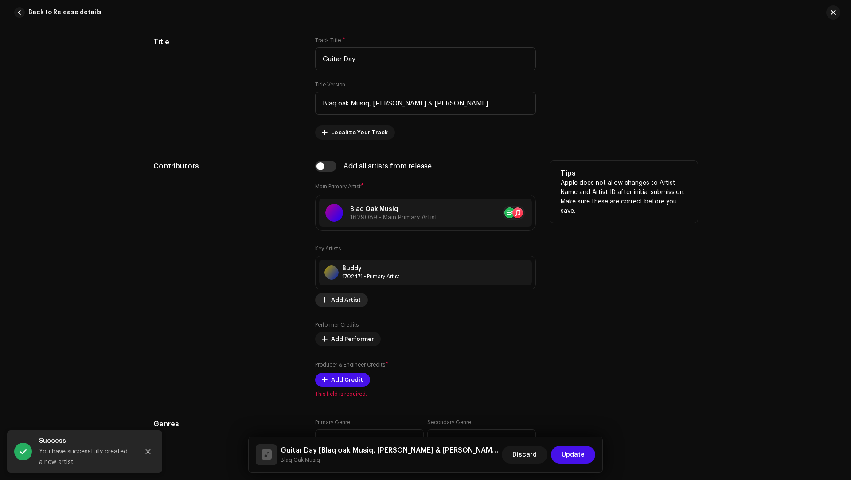
click at [337, 299] on span "Add Artist" at bounding box center [346, 300] width 30 height 18
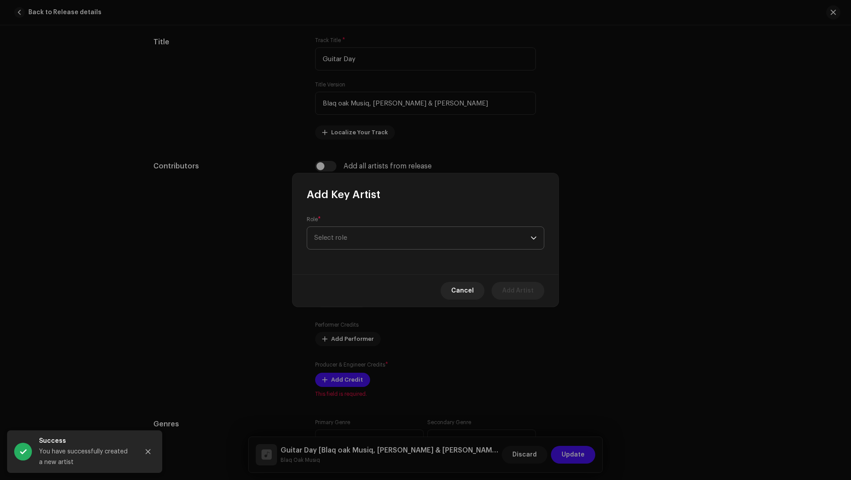
click at [337, 237] on span "Select role" at bounding box center [422, 238] width 216 height 22
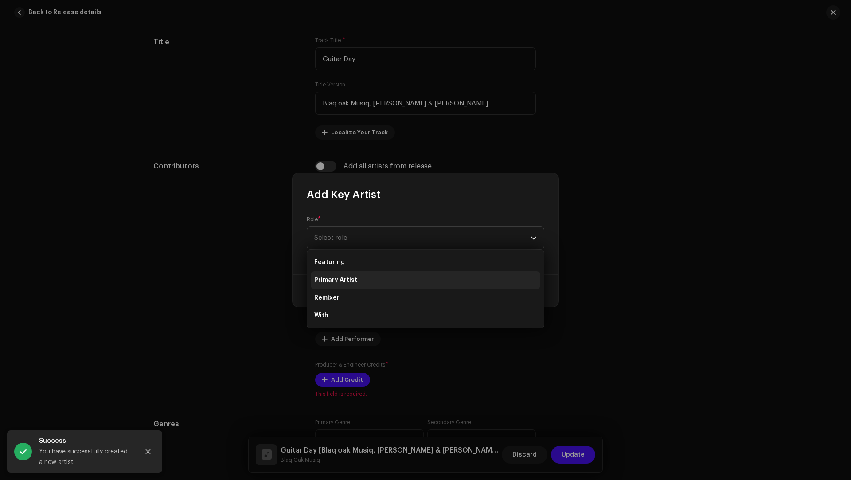
click at [340, 285] on li "Primary Artist" at bounding box center [426, 280] width 230 height 18
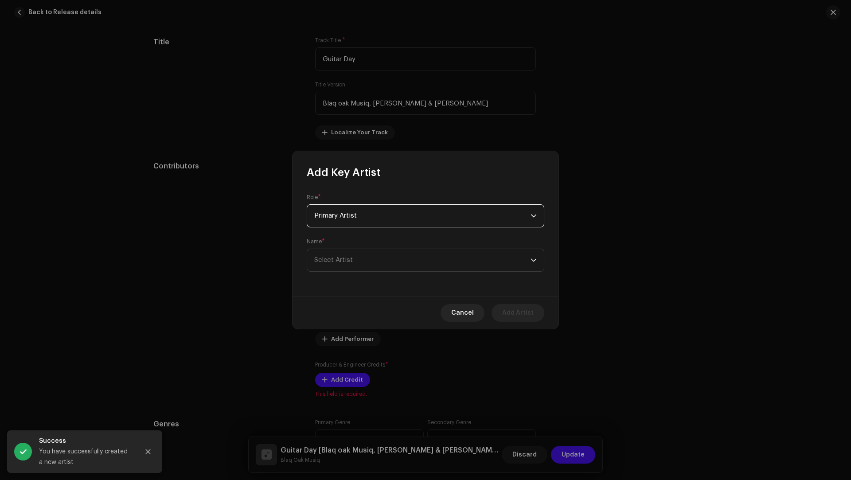
click at [344, 260] on span "Select Artist" at bounding box center [333, 260] width 39 height 7
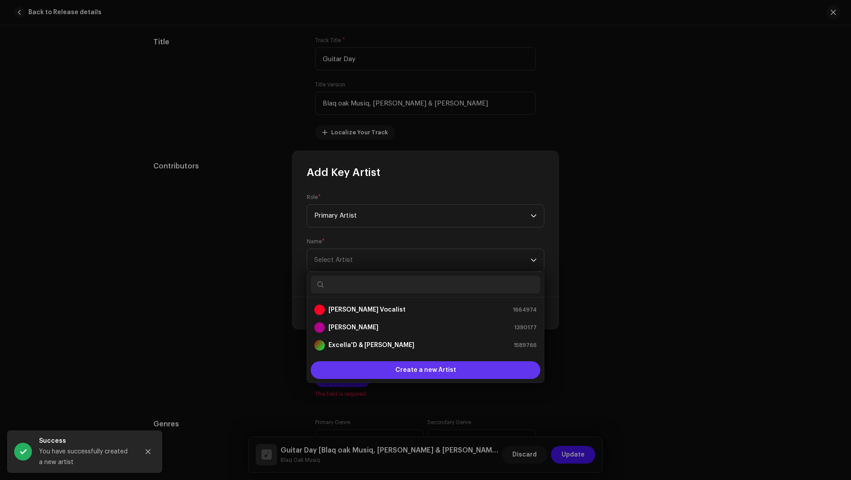
click at [424, 370] on span "Create a new Artist" at bounding box center [425, 370] width 61 height 18
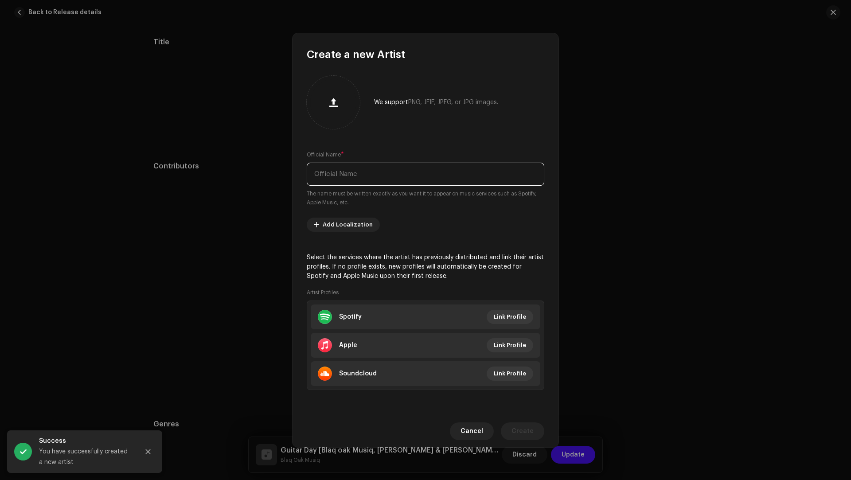
click at [349, 167] on input "text" at bounding box center [426, 174] width 238 height 23
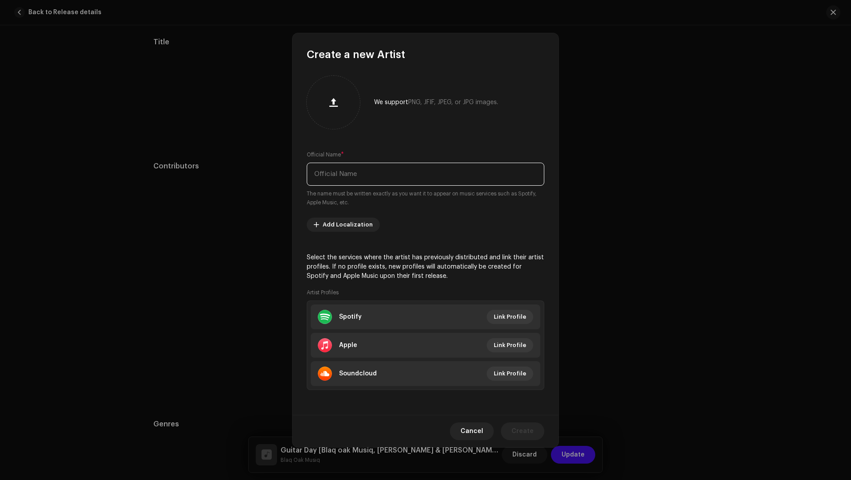
paste input "Zack"
type input "Zack"
click at [519, 423] on span "Create" at bounding box center [522, 431] width 22 height 18
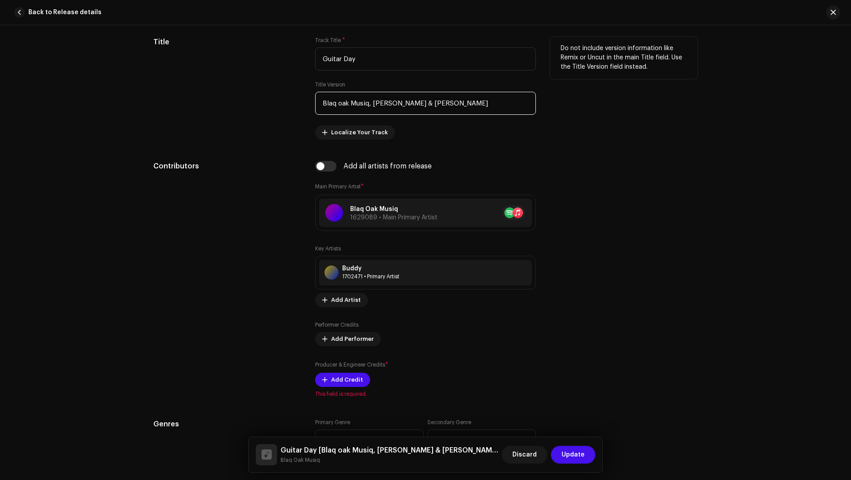
click at [433, 93] on input "Blaq oak Musiq, Buddy & Zack" at bounding box center [425, 103] width 221 height 23
drag, startPoint x: 434, startPoint y: 106, endPoint x: 425, endPoint y: 91, distance: 17.5
click at [425, 92] on input "Blaq oak Musiq, Buddy & Zack" at bounding box center [425, 103] width 221 height 23
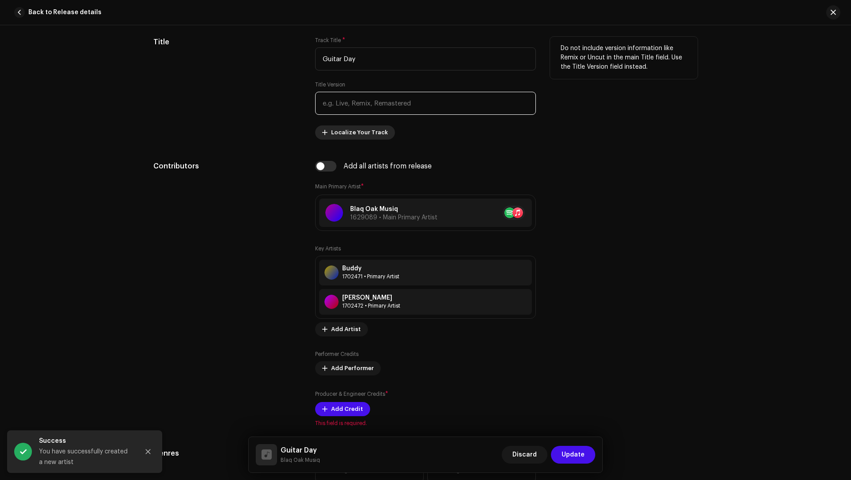
paste input "Puleng Chauke, Oarabile matjilo, Isaac Mabosela"
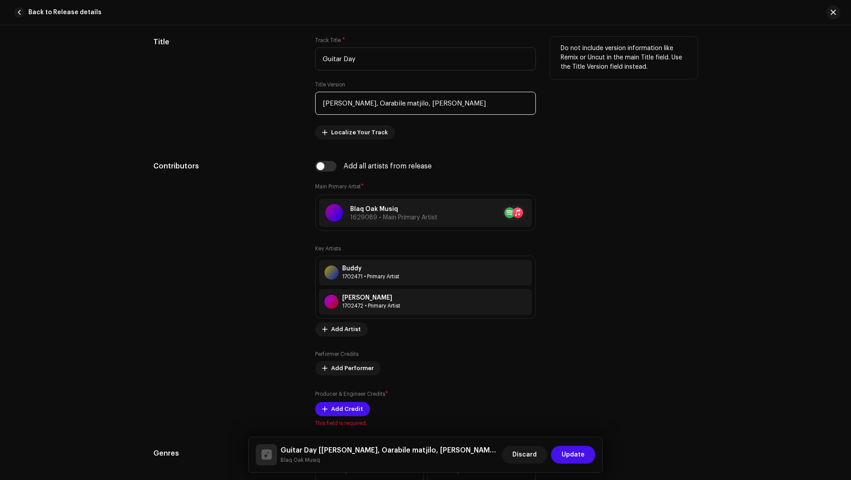
click at [355, 99] on input "Puleng Chauke, Oarabile matjilo, Isaac Mabosela" at bounding box center [425, 103] width 221 height 23
drag, startPoint x: 355, startPoint y: 99, endPoint x: 331, endPoint y: 97, distance: 24.0
click at [331, 97] on input "Puleng Chauke, Oarabile matjilo, Isaac Mabosela" at bounding box center [425, 103] width 221 height 23
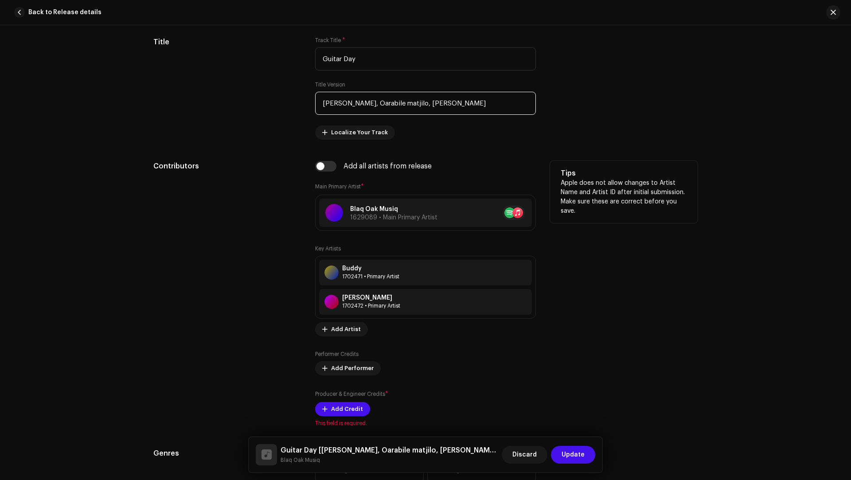
scroll to position [547, 0]
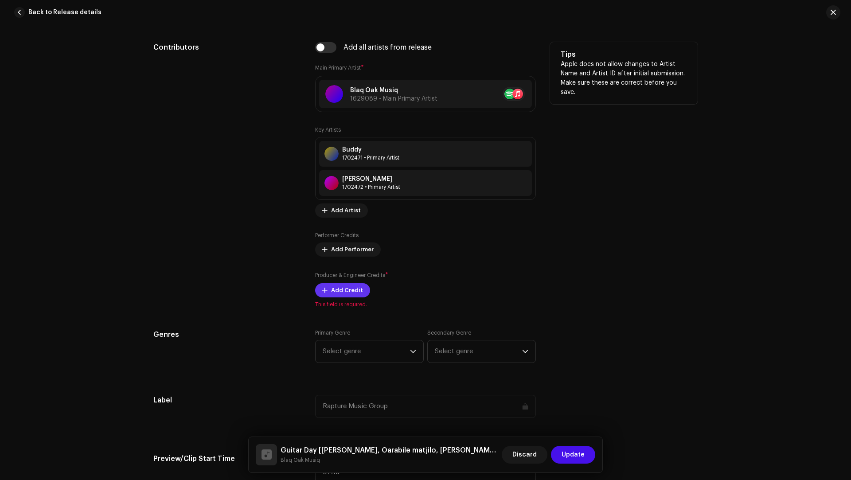
type input "Puleng Chauke, Oarabile matjilo, Isaac Mabosela"
click at [341, 284] on span "Add Credit" at bounding box center [347, 290] width 32 height 18
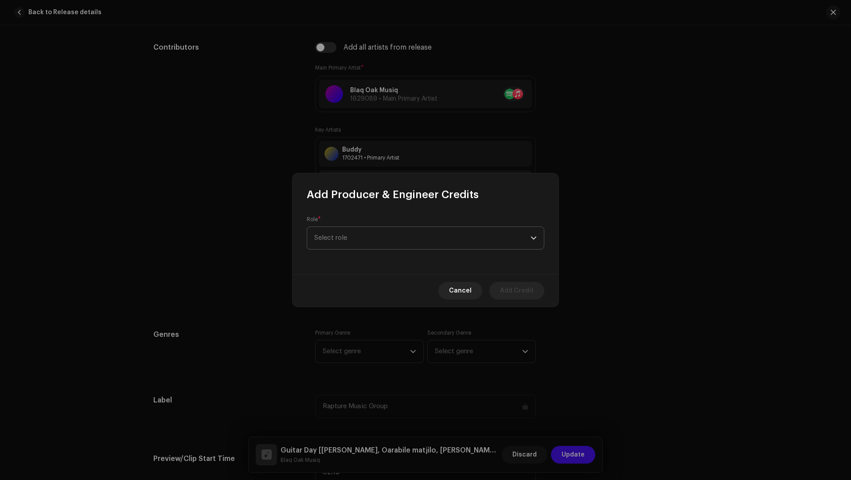
click at [320, 238] on span "Select role" at bounding box center [422, 238] width 216 height 22
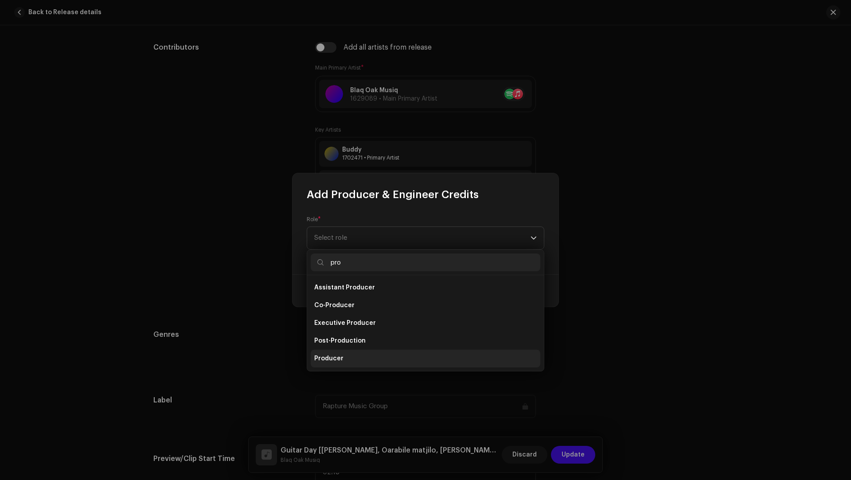
type input "pro"
click at [335, 356] on span "Producer" at bounding box center [328, 358] width 29 height 9
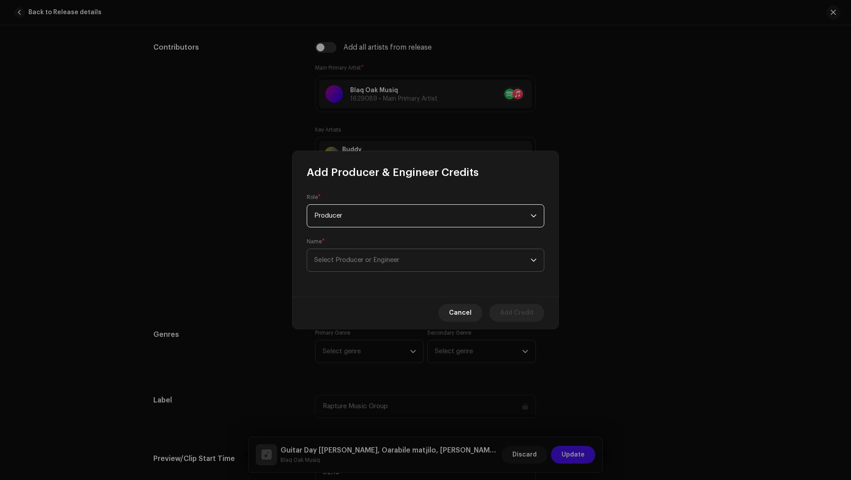
click at [322, 259] on span "Select Producer or Engineer" at bounding box center [356, 260] width 85 height 7
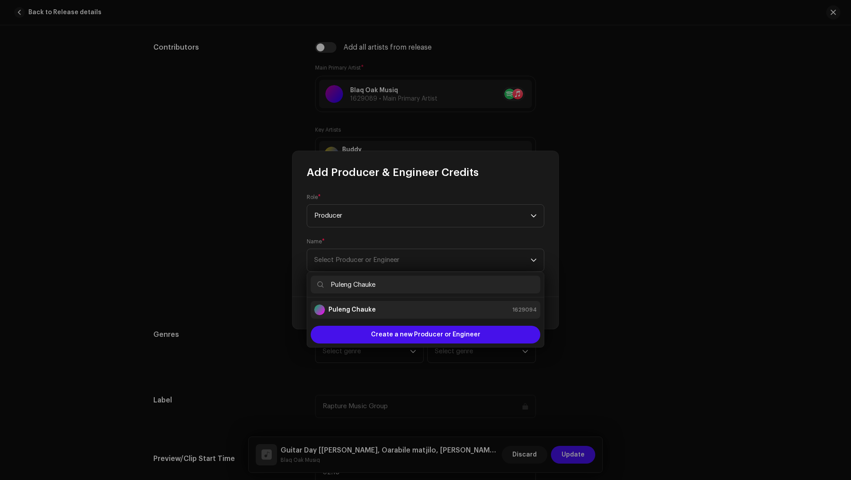
type input "Puleng Chauke"
click at [361, 307] on strong "Puleng Chauke" at bounding box center [351, 309] width 47 height 9
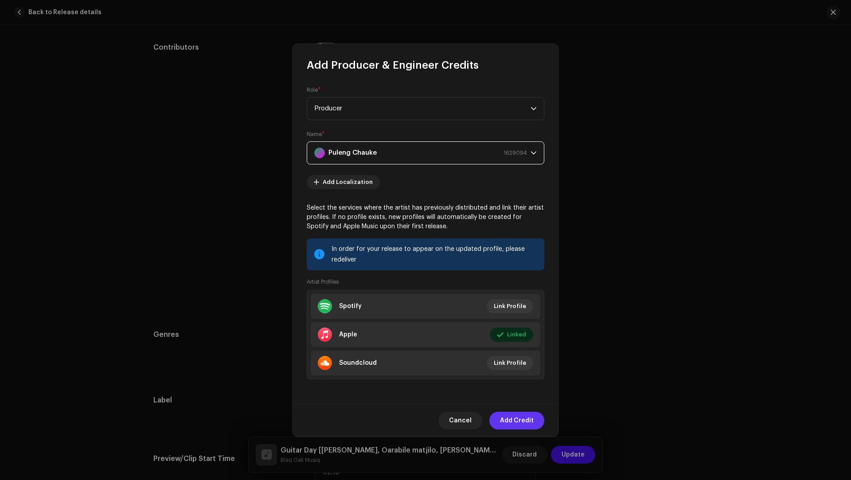
click at [515, 421] on span "Add Credit" at bounding box center [517, 421] width 34 height 18
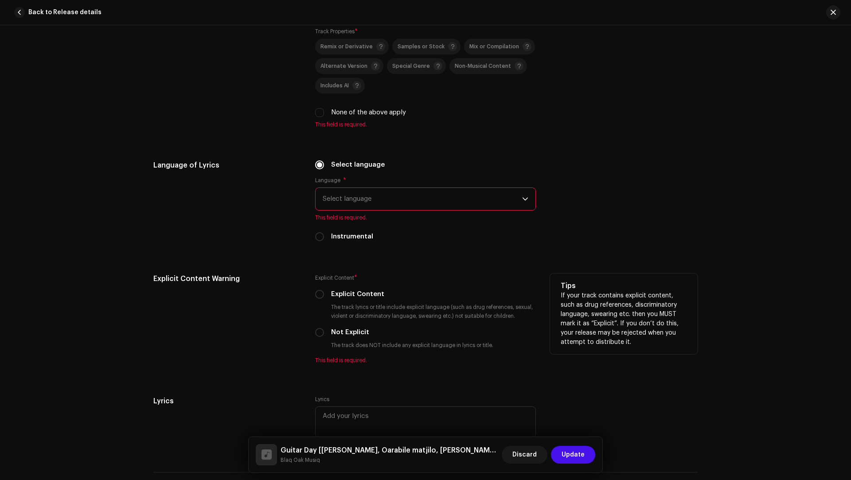
scroll to position [1528, 0]
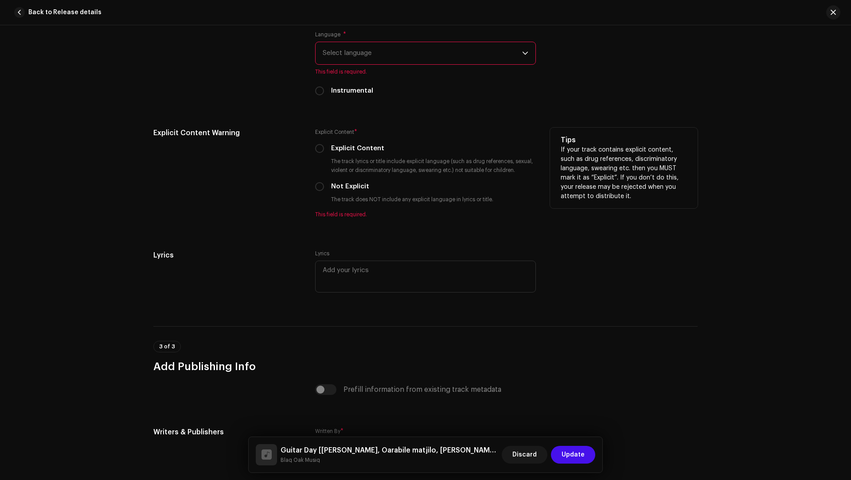
click at [342, 182] on label "Not Explicit" at bounding box center [350, 187] width 38 height 10
click at [324, 182] on input "Not Explicit" at bounding box center [319, 186] width 9 height 9
radio input "true"
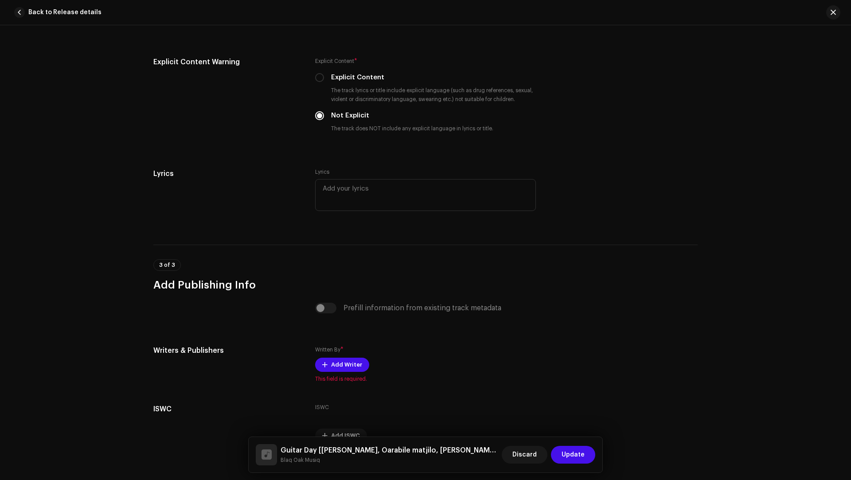
scroll to position [1644, 0]
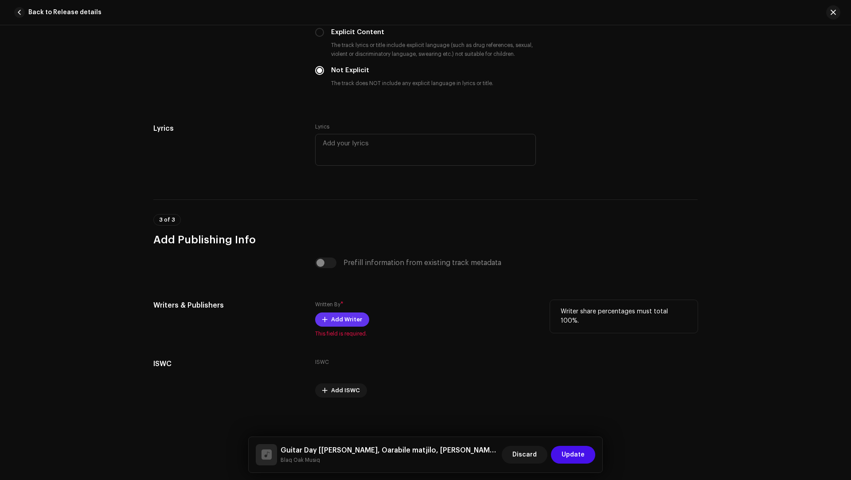
click at [327, 316] on button "Add Writer" at bounding box center [342, 319] width 54 height 14
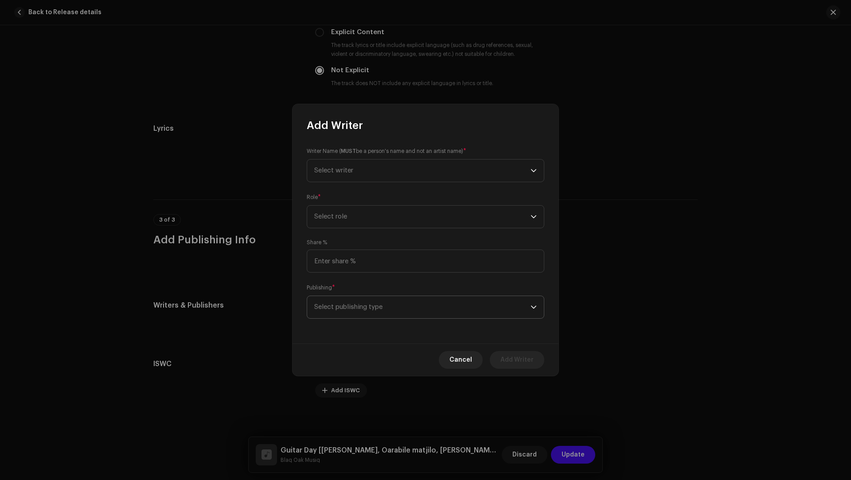
click at [339, 297] on span "Select publishing type" at bounding box center [422, 307] width 216 height 22
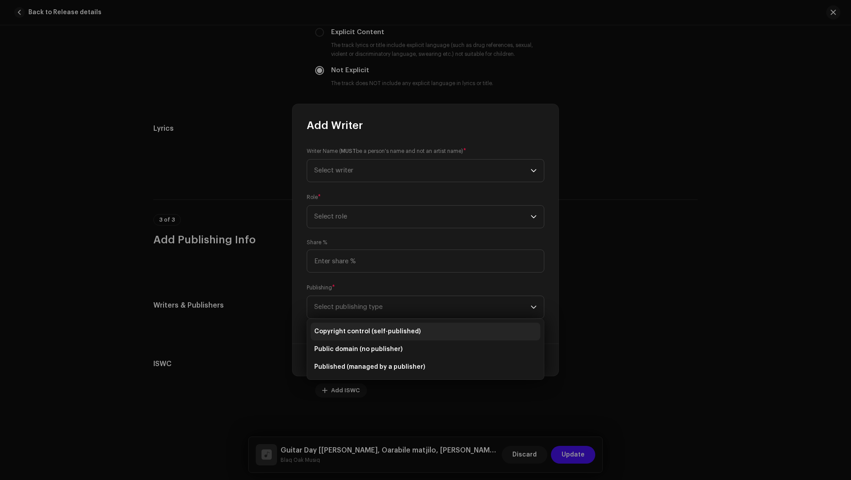
click at [346, 324] on li "Copyright control (self-published)" at bounding box center [426, 332] width 230 height 18
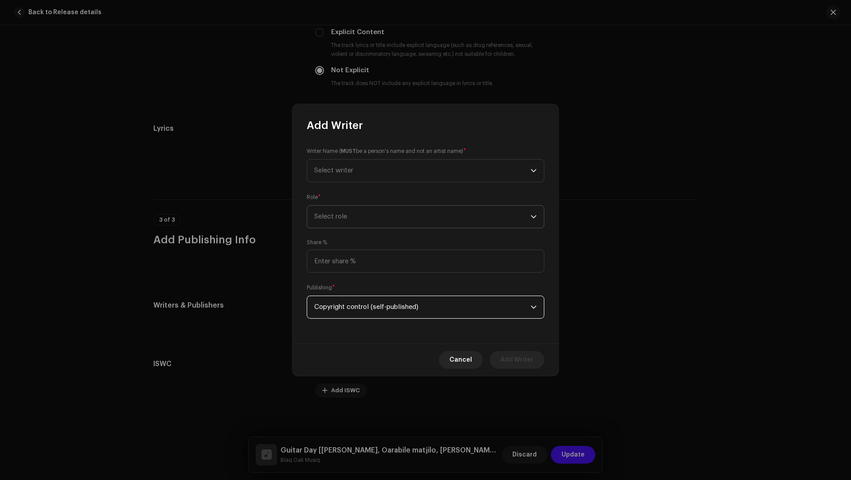
click at [346, 210] on span "Select role" at bounding box center [422, 217] width 216 height 22
click at [351, 290] on span "Composer & Lyricist" at bounding box center [345, 294] width 62 height 9
click at [333, 160] on span "Select writer" at bounding box center [422, 171] width 216 height 22
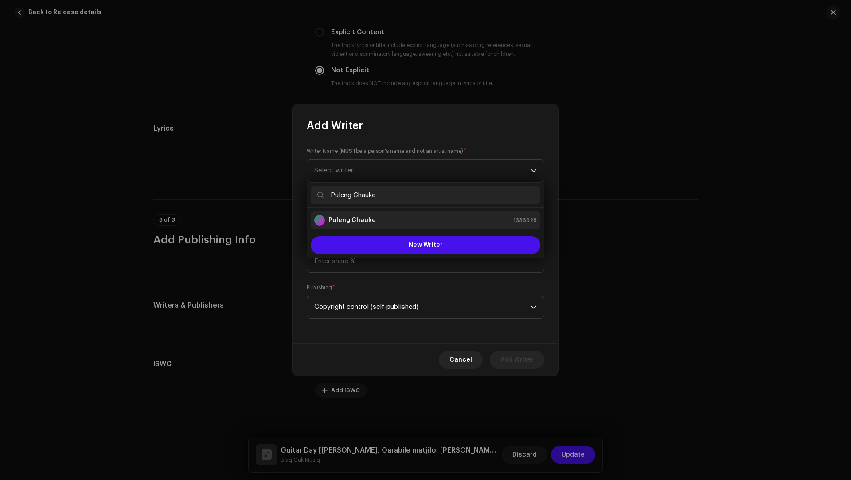
type input "Puleng Chauke"
click at [373, 222] on div "Puleng Chauke 1336928" at bounding box center [425, 220] width 222 height 11
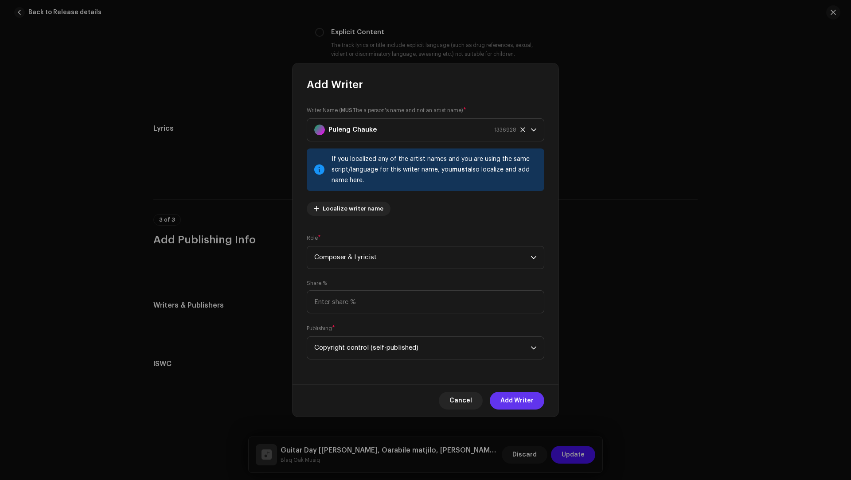
click at [515, 402] on span "Add Writer" at bounding box center [516, 401] width 33 height 18
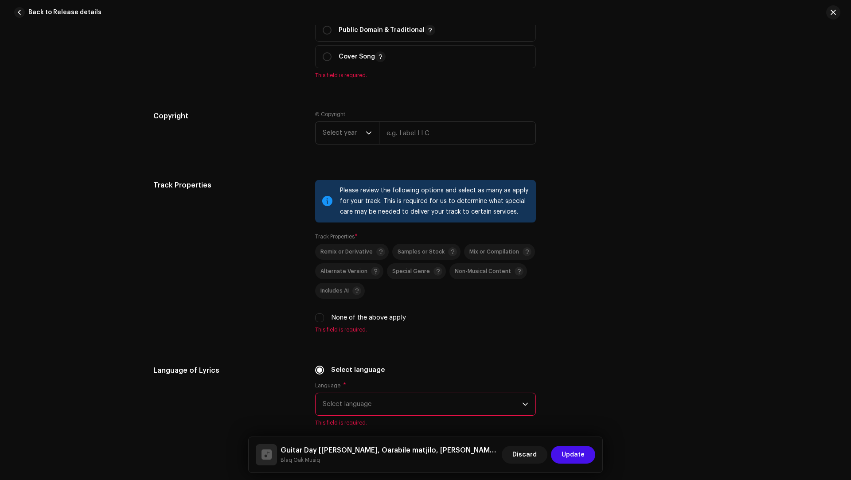
scroll to position [1239, 0]
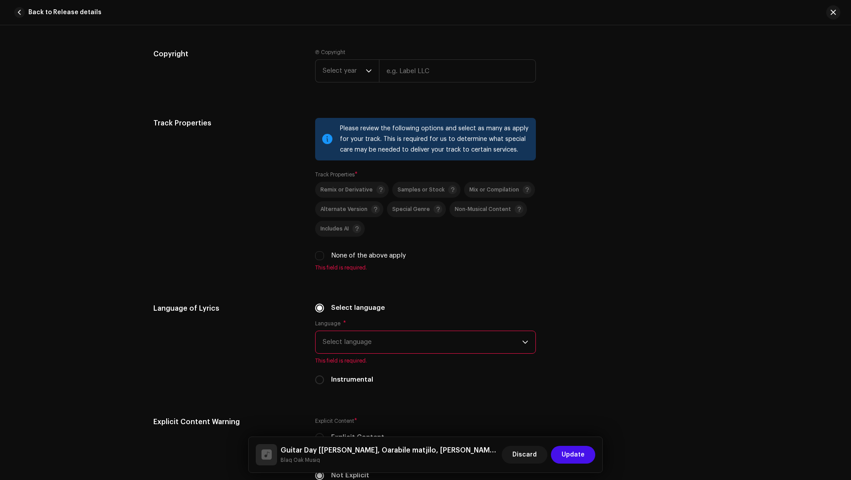
click at [362, 347] on span "Select language" at bounding box center [422, 342] width 199 height 22
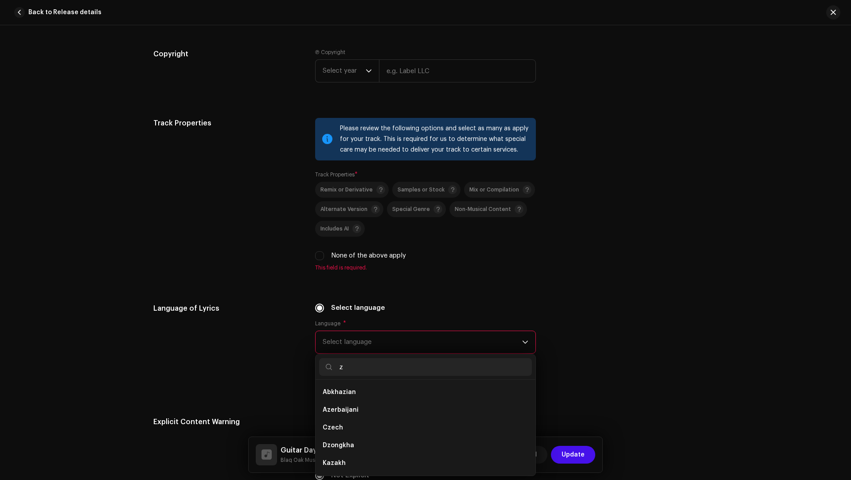
scroll to position [0, 0]
type input "zu"
click at [323, 383] on li "Zulu" at bounding box center [425, 392] width 213 height 18
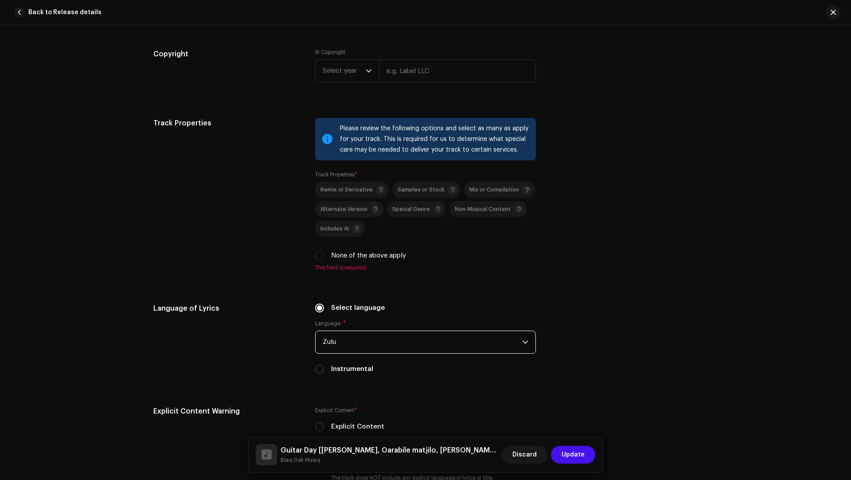
click at [374, 252] on label "None of the above apply" at bounding box center [368, 256] width 75 height 10
click at [324, 252] on input "None of the above apply" at bounding box center [319, 255] width 9 height 9
checkbox input "true"
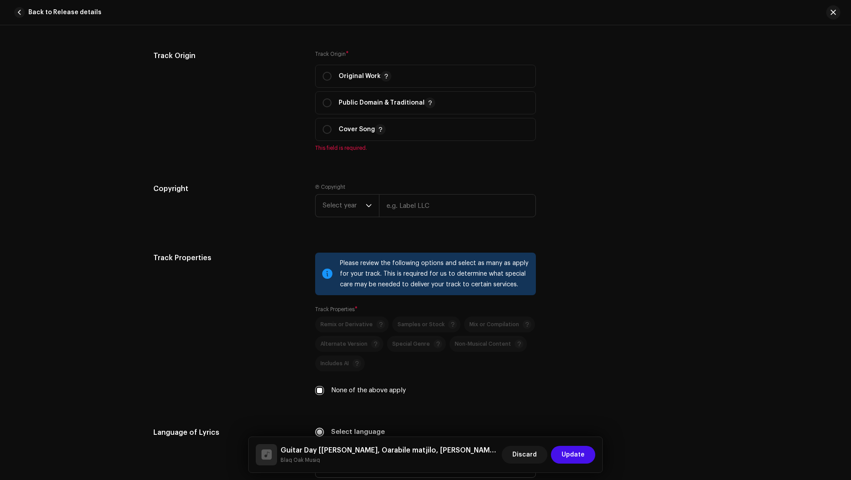
scroll to position [1040, 0]
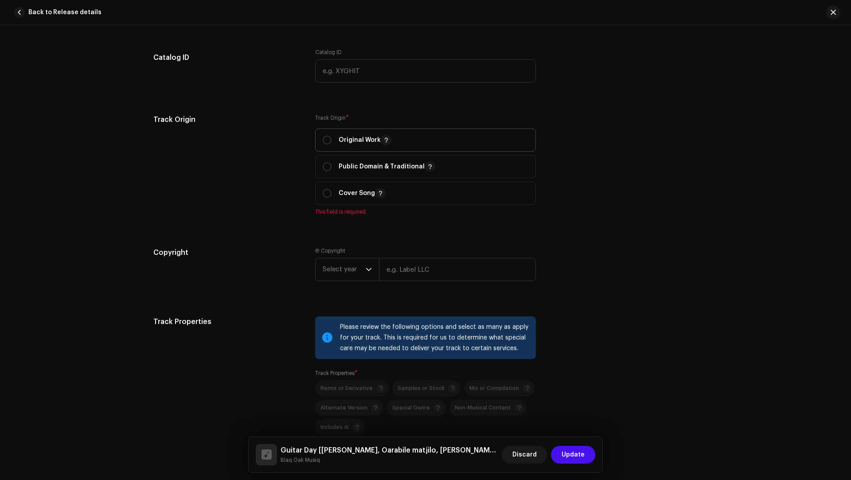
click at [359, 142] on p "Original Work" at bounding box center [365, 140] width 53 height 11
radio input "true"
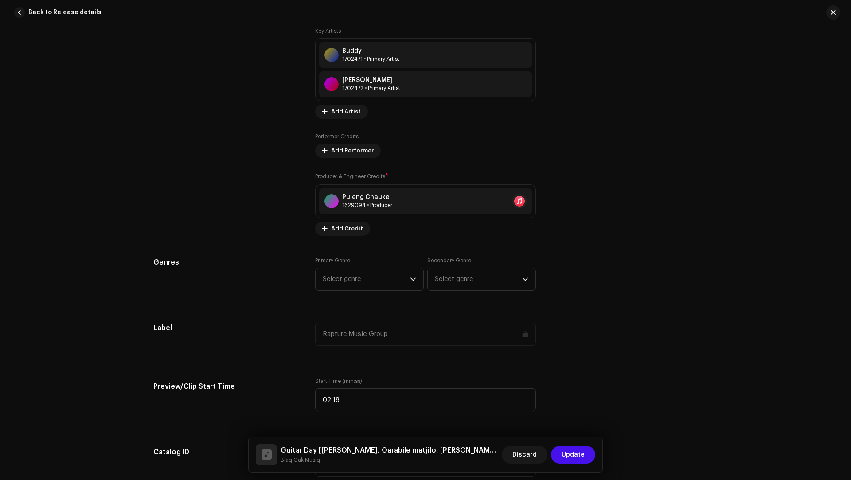
scroll to position [367, 0]
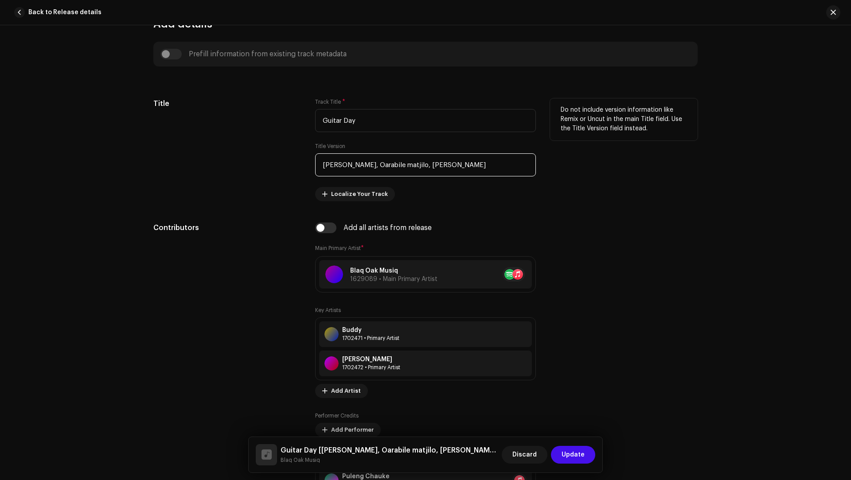
click at [407, 163] on input "Puleng Chauke, Oarabile matjilo, Isaac Mabosela" at bounding box center [425, 164] width 221 height 23
click at [406, 163] on input "Puleng Chauke, Oarabile Matjilo, Isaac Mabosela" at bounding box center [425, 164] width 221 height 23
drag, startPoint x: 406, startPoint y: 163, endPoint x: 395, endPoint y: 163, distance: 11.1
click at [395, 163] on input "Puleng Chauke, Oarabile Matjilo, Isaac Mabosela" at bounding box center [425, 164] width 221 height 23
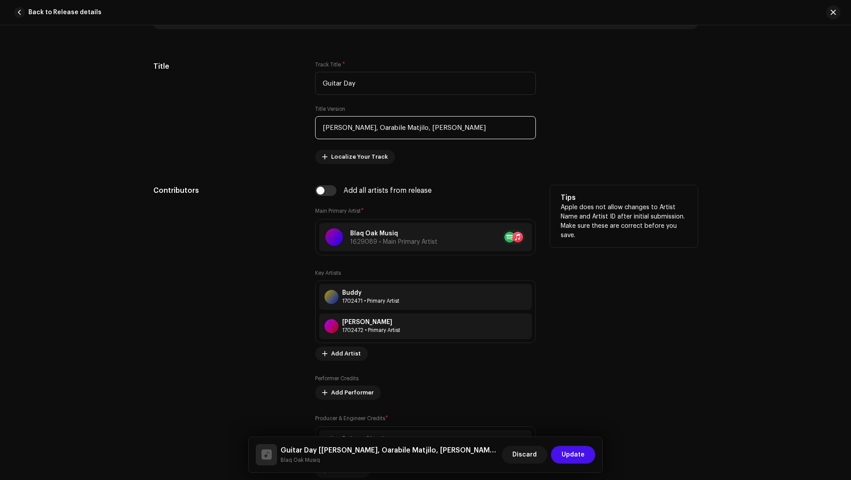
scroll to position [557, 0]
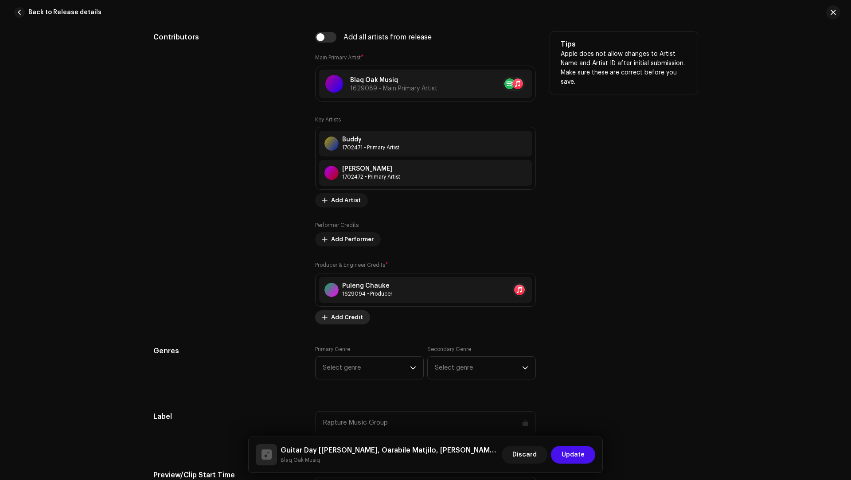
type input "Puleng Chauke, Oarabile Matjilo, Isaac Mabosela"
click at [345, 312] on span "Add Credit" at bounding box center [347, 317] width 32 height 18
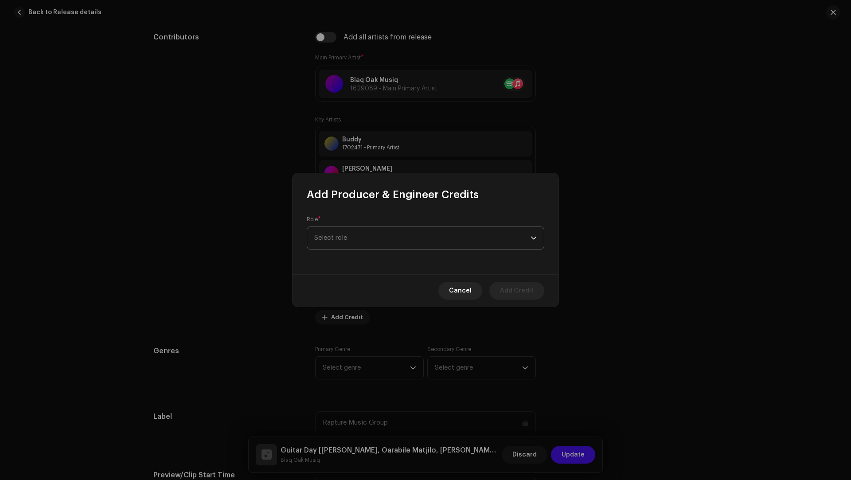
click at [350, 247] on span "Select role" at bounding box center [422, 238] width 216 height 22
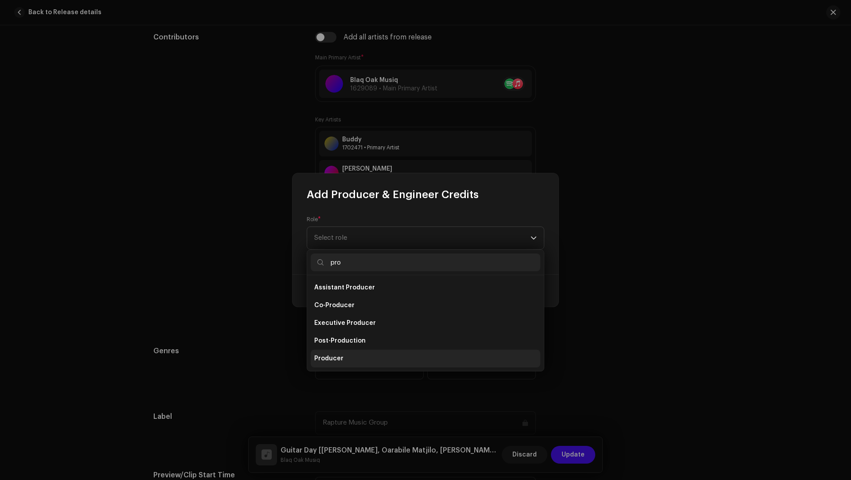
type input "pro"
click at [339, 353] on li "Producer" at bounding box center [426, 359] width 230 height 18
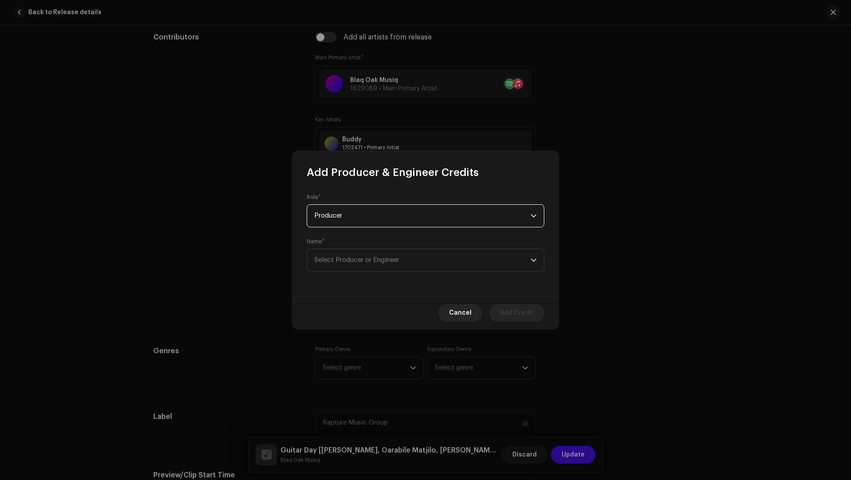
click at [347, 279] on div "Role * Producer Name * Select Producer or Engineer" at bounding box center [425, 237] width 266 height 117
click at [343, 268] on span "Select Producer or Engineer" at bounding box center [422, 260] width 216 height 22
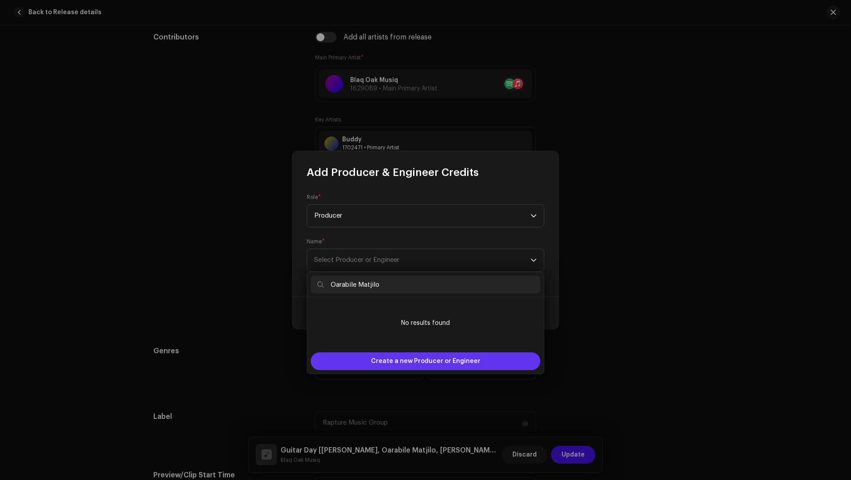
type input "Oarabile Matjilo"
click at [372, 361] on div "Create a new Producer or Engineer" at bounding box center [426, 361] width 230 height 18
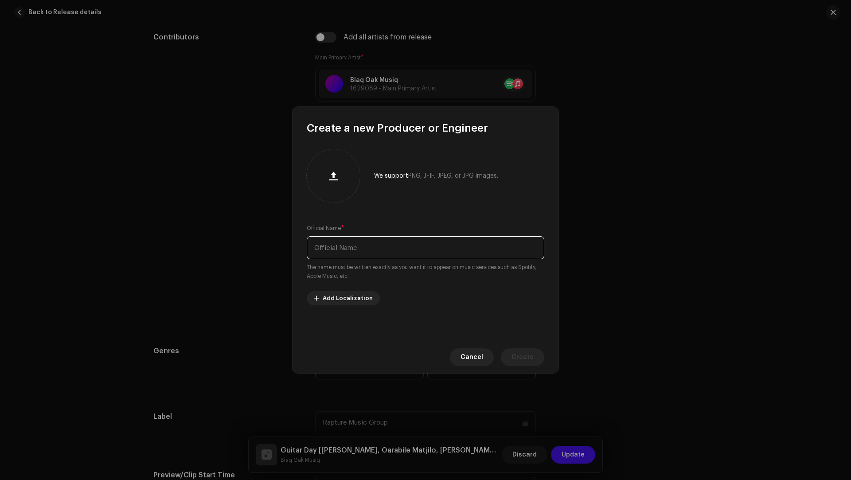
click at [362, 243] on input "text" at bounding box center [426, 247] width 238 height 23
paste input "Oarabile Matjilo"
type input "Oarabile Matjilo"
click at [529, 355] on span "Create" at bounding box center [522, 357] width 22 height 18
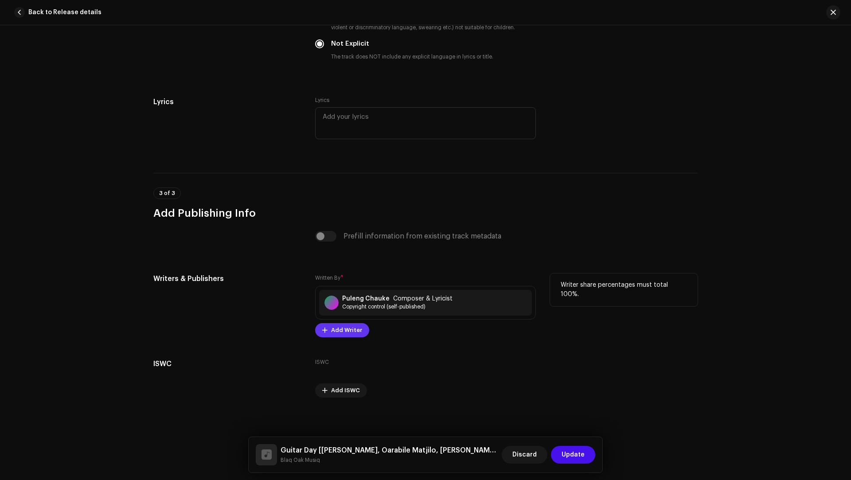
click at [346, 329] on span "Add Writer" at bounding box center [346, 330] width 31 height 18
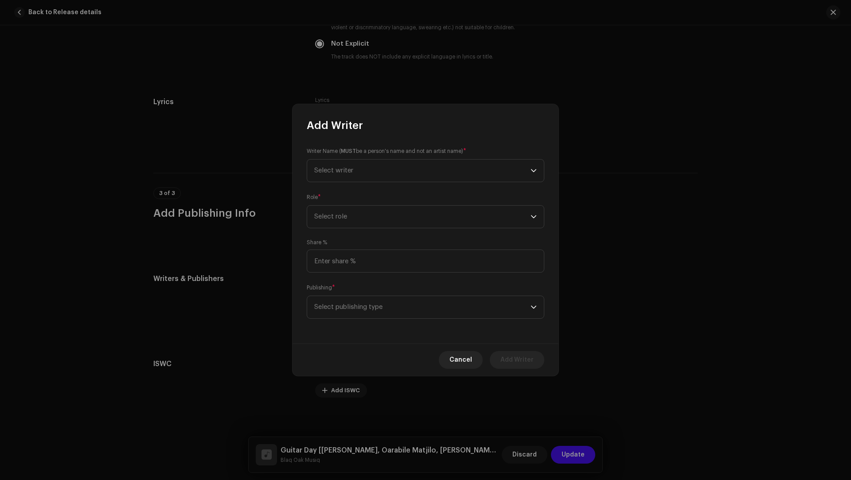
scroll to position [1668, 0]
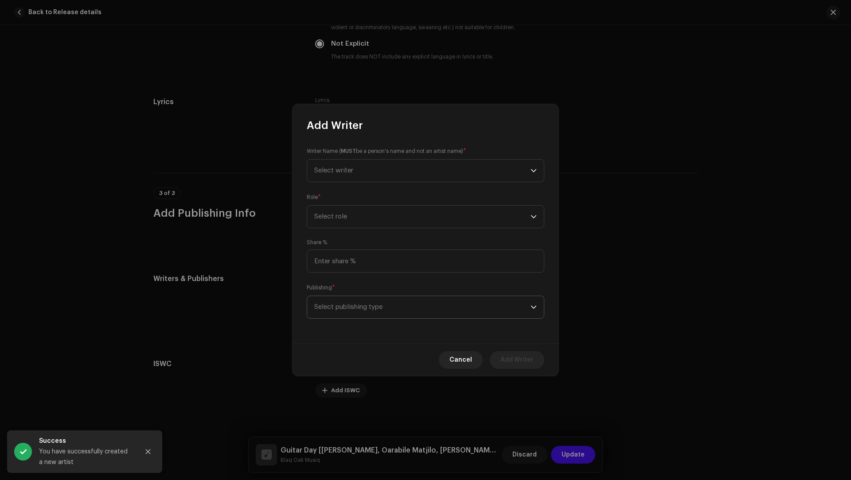
click at [345, 314] on span "Select publishing type" at bounding box center [422, 307] width 216 height 22
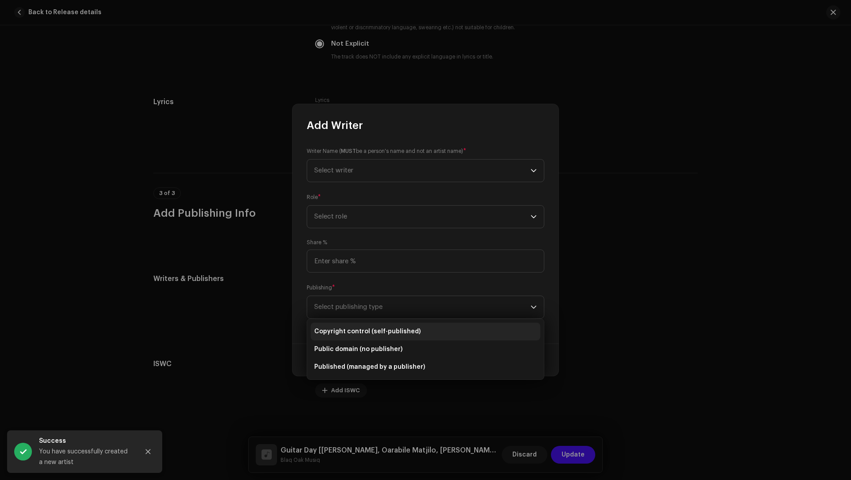
click at [346, 328] on span "Copyright control (self-published)" at bounding box center [367, 331] width 106 height 9
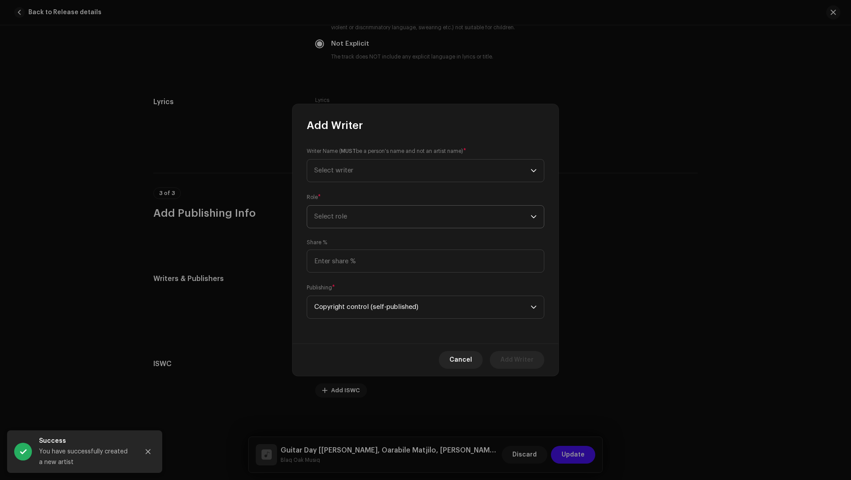
click at [331, 220] on span "Select role" at bounding box center [422, 217] width 216 height 22
drag, startPoint x: 339, startPoint y: 293, endPoint x: 327, endPoint y: 193, distance: 100.5
click at [339, 293] on span "Composer & Lyricist" at bounding box center [345, 294] width 62 height 9
click at [327, 164] on span "Select writer" at bounding box center [422, 171] width 216 height 22
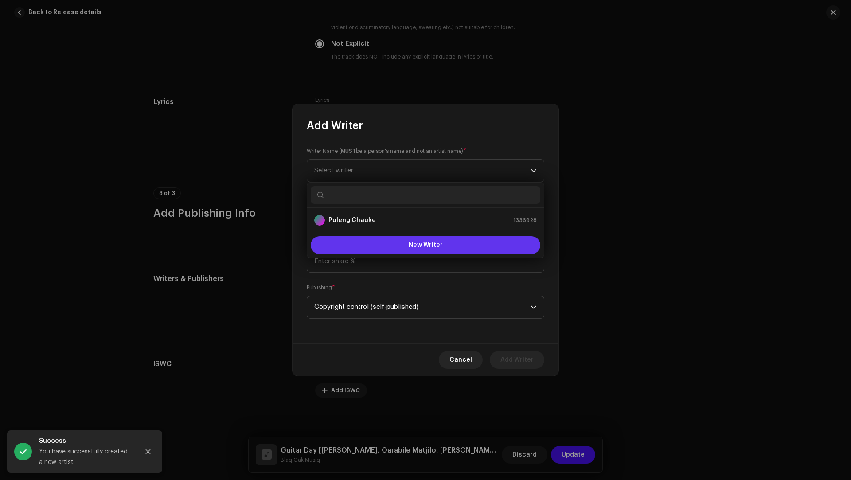
click at [350, 242] on button "New Writer" at bounding box center [426, 245] width 230 height 18
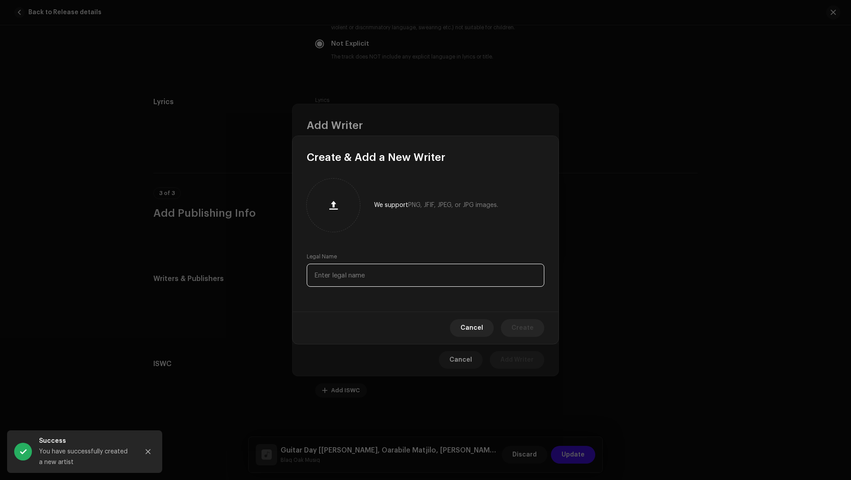
click at [351, 265] on input "text" at bounding box center [426, 275] width 238 height 23
paste input "Oarabile Matjilo"
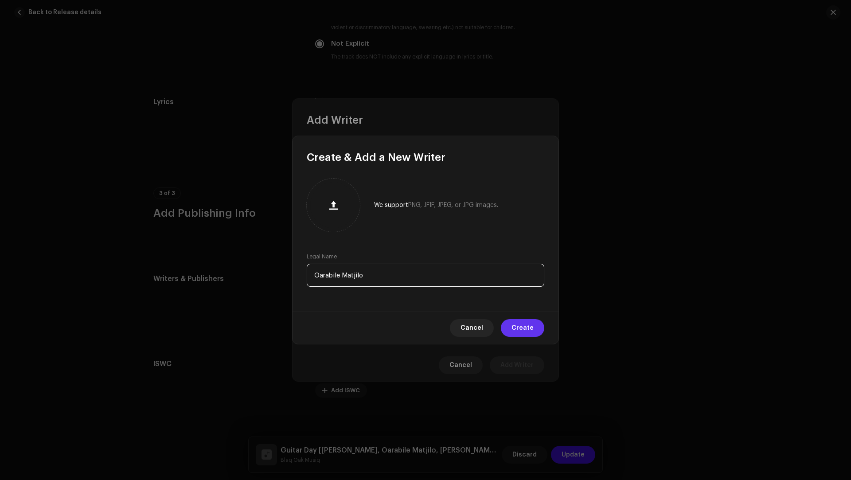
type input "Oarabile Matjilo"
click at [525, 328] on span "Create" at bounding box center [522, 328] width 22 height 18
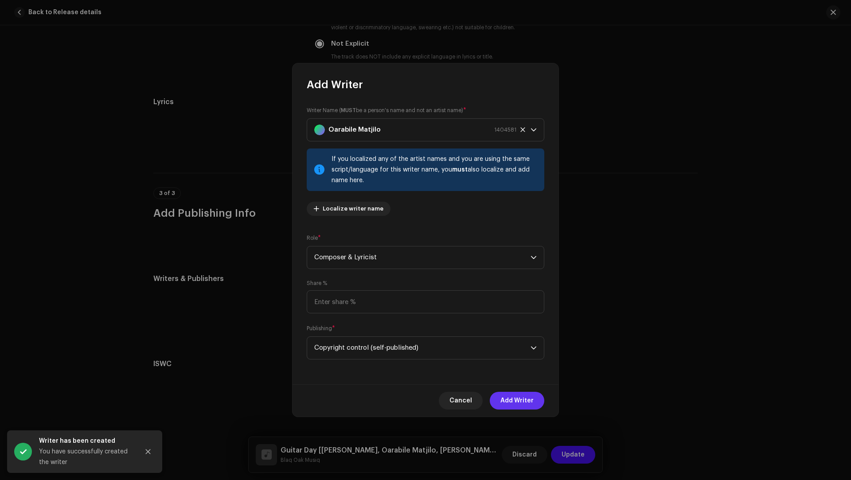
click at [504, 400] on span "Add Writer" at bounding box center [516, 401] width 33 height 18
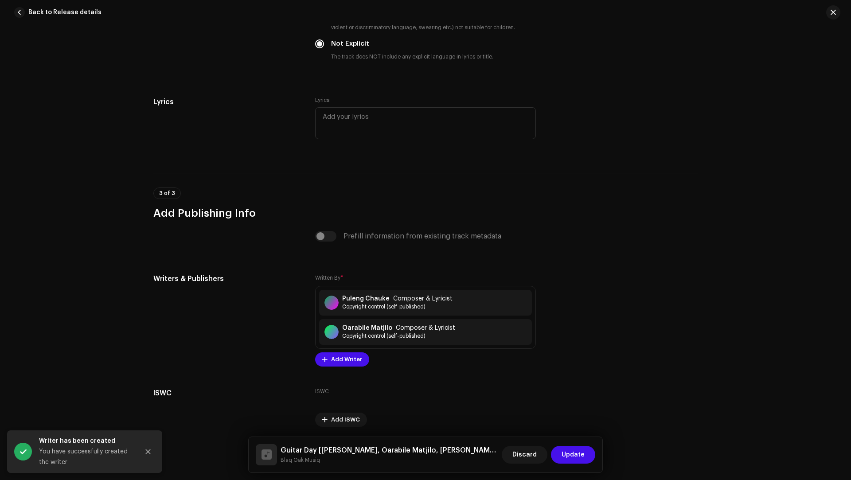
click at [438, 452] on h5 "Guitar Day [Puleng Chauke, Oarabile Matjilo, Isaac Mabosela]" at bounding box center [389, 450] width 218 height 11
drag, startPoint x: 438, startPoint y: 452, endPoint x: 459, endPoint y: 453, distance: 20.4
click at [459, 453] on h5 "Guitar Day [Puleng Chauke, Oarabile Matjilo, Isaac Mabosela]" at bounding box center [389, 450] width 218 height 11
copy h5 "Isaac Mabosela"
click at [341, 358] on span "Add Writer" at bounding box center [346, 360] width 31 height 18
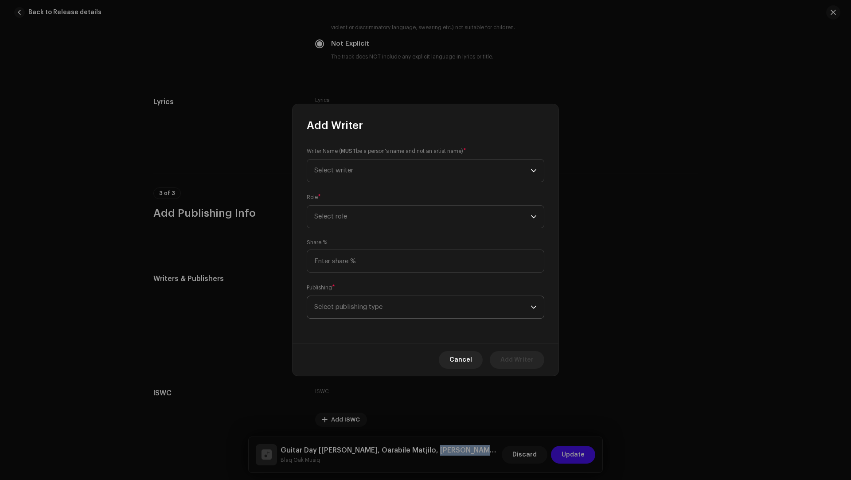
click at [342, 309] on span "Select publishing type" at bounding box center [422, 307] width 216 height 22
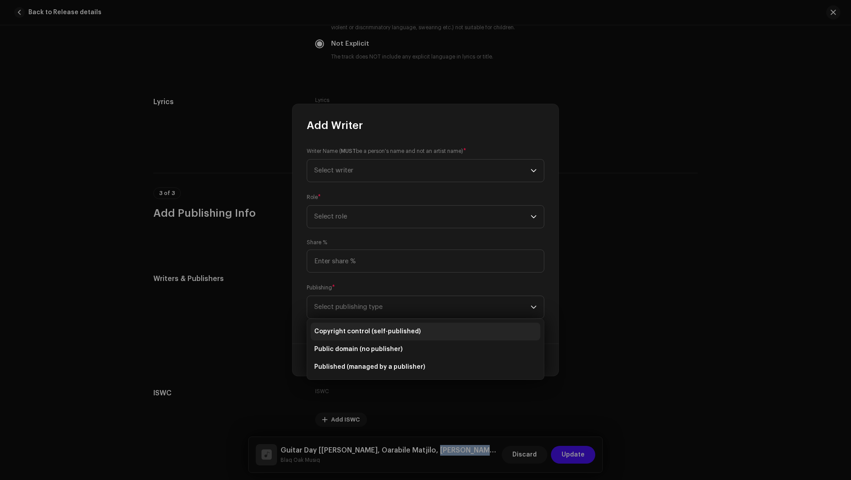
click at [349, 327] on span "Copyright control (self-published)" at bounding box center [367, 331] width 106 height 9
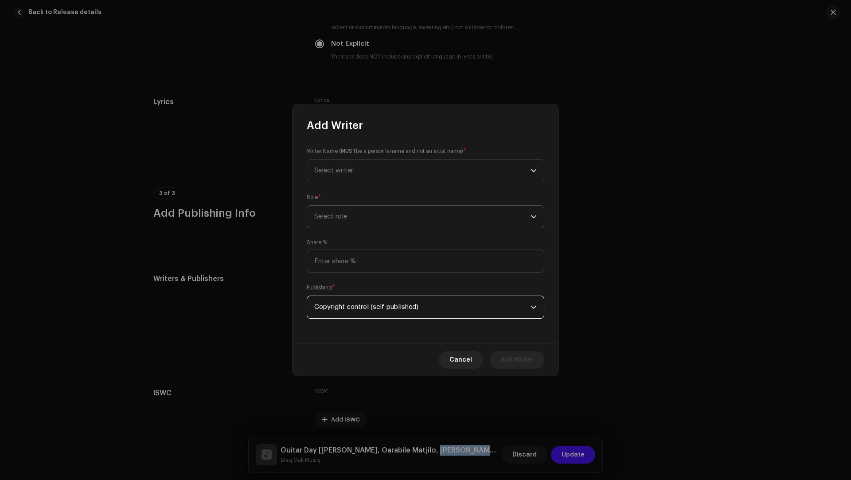
click at [342, 223] on span "Select role" at bounding box center [422, 217] width 216 height 22
click at [349, 293] on span "Composer & Lyricist" at bounding box center [345, 294] width 62 height 9
click at [331, 164] on span "Select writer" at bounding box center [422, 171] width 216 height 22
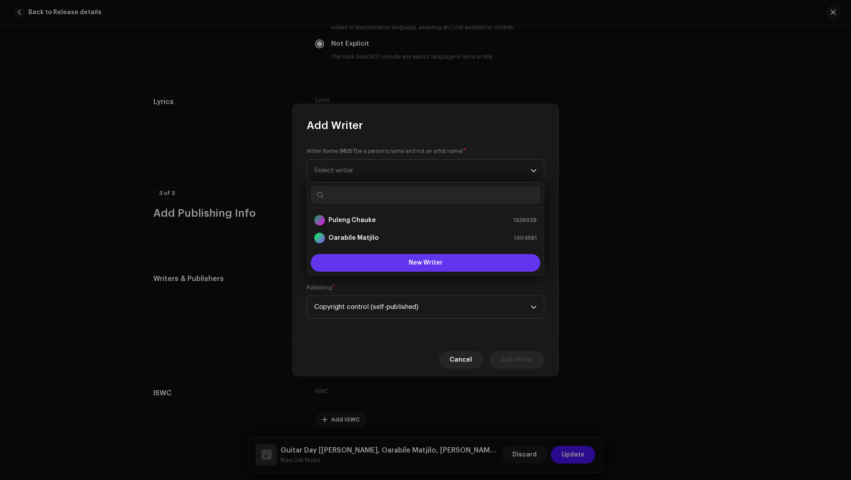
click at [368, 261] on button "New Writer" at bounding box center [426, 263] width 230 height 18
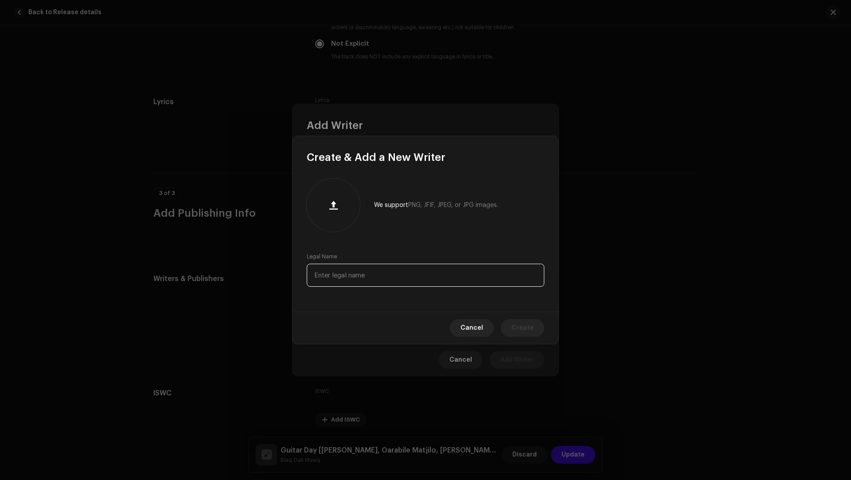
click at [346, 269] on input "text" at bounding box center [426, 275] width 238 height 23
paste input "Isaac Mabosela"
type input "Isaac Mabosela"
click at [522, 326] on span "Create" at bounding box center [522, 328] width 22 height 18
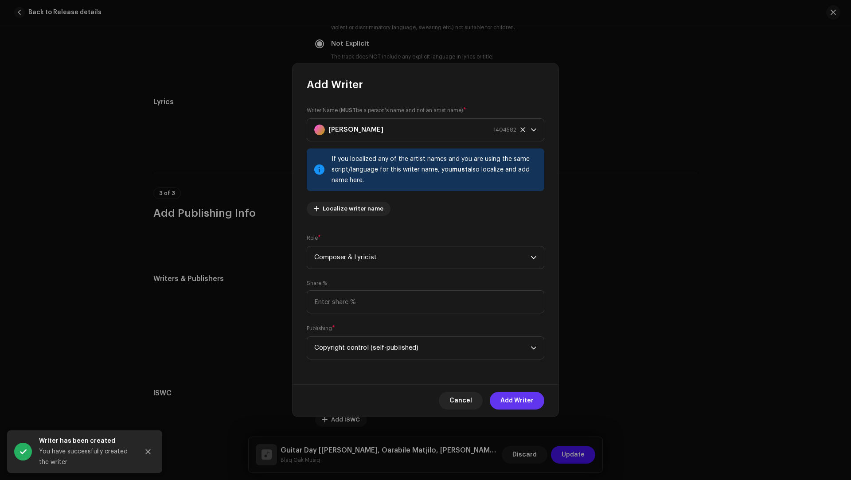
click at [518, 400] on span "Add Writer" at bounding box center [516, 401] width 33 height 18
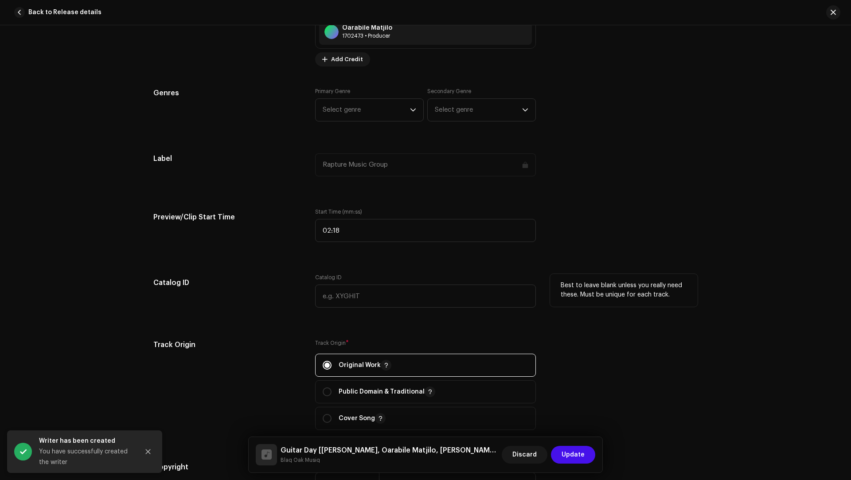
scroll to position [741, 0]
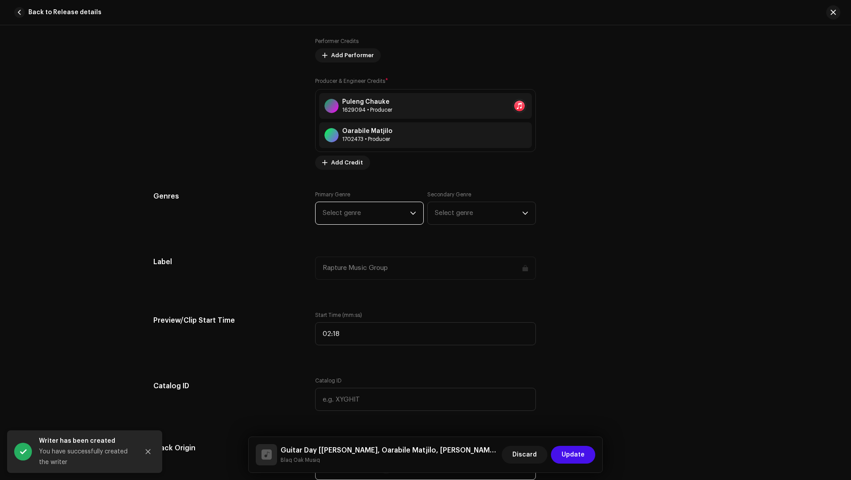
click at [327, 214] on span "Select genre" at bounding box center [366, 213] width 87 height 22
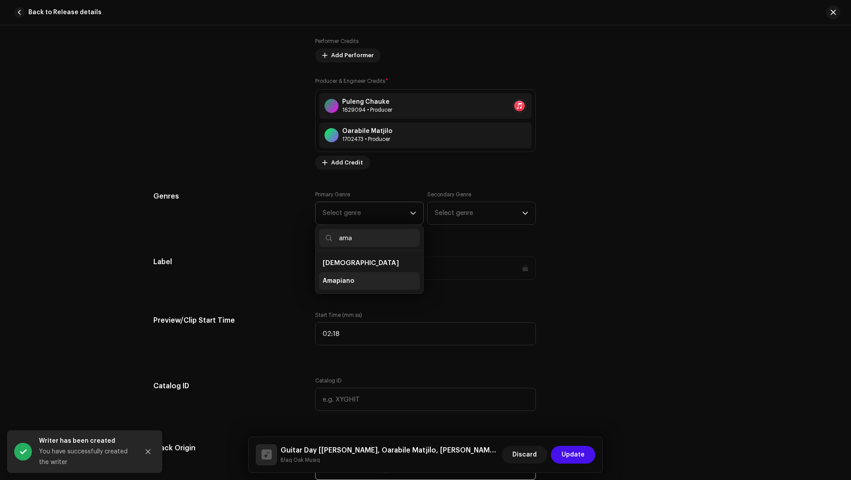
type input "ama"
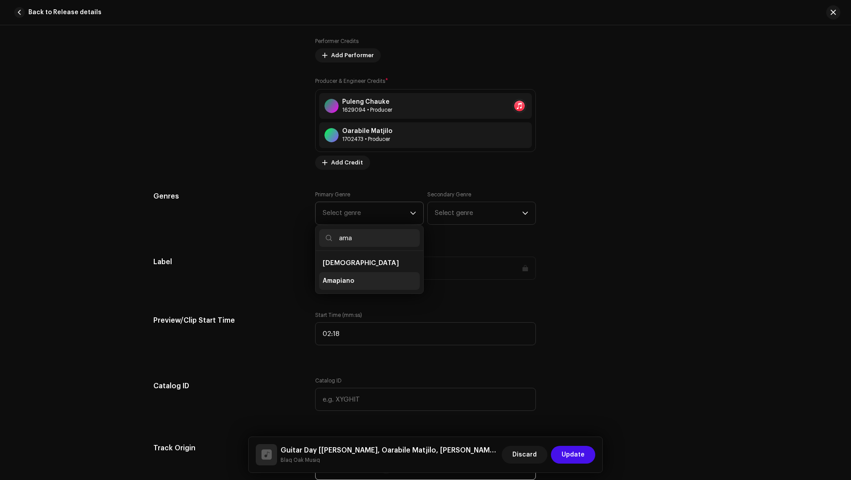
click at [340, 272] on li "Amapiano" at bounding box center [369, 281] width 101 height 18
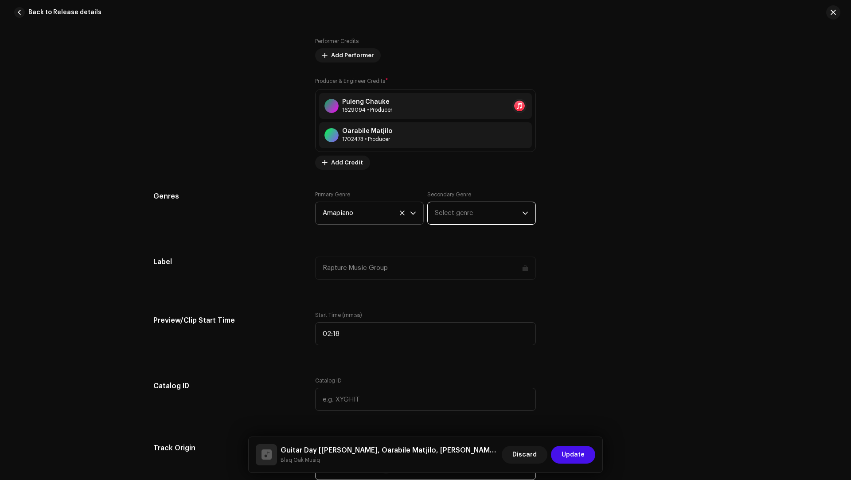
click at [468, 214] on span "Select genre" at bounding box center [478, 213] width 87 height 22
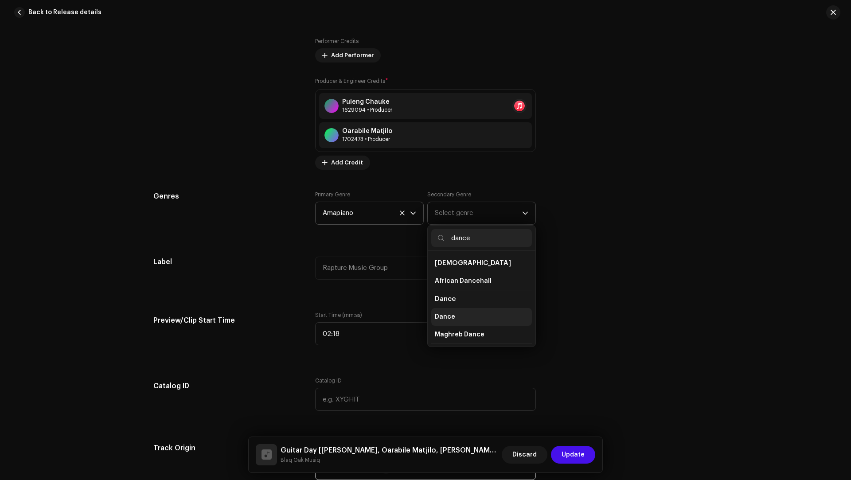
type input "dance"
click at [438, 308] on li "Dance" at bounding box center [481, 317] width 101 height 18
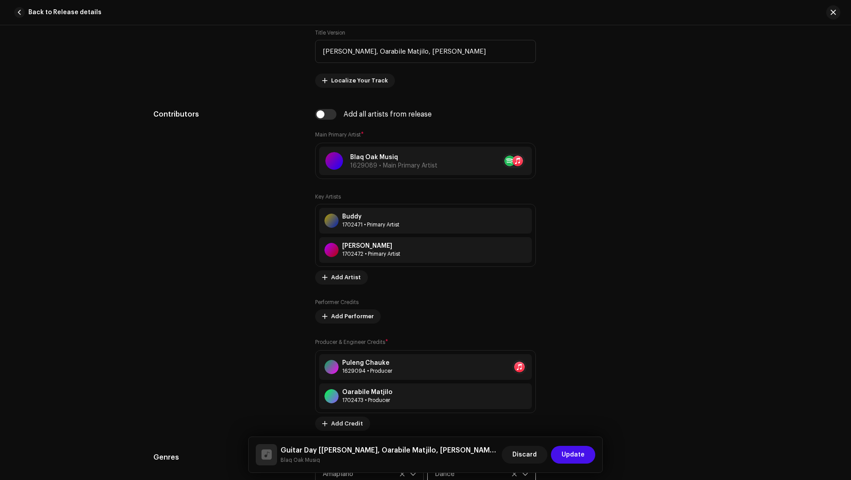
scroll to position [171, 0]
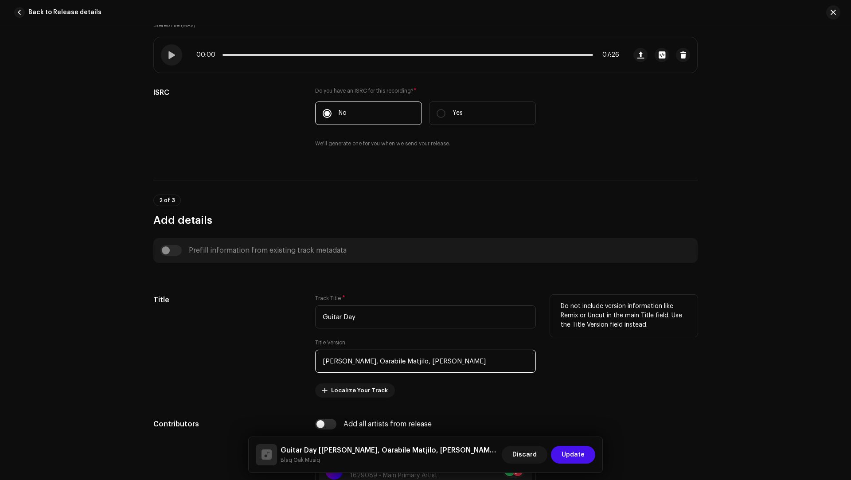
drag, startPoint x: 505, startPoint y: 364, endPoint x: 499, endPoint y: 351, distance: 14.9
click at [499, 351] on input "Puleng Chauke, Oarabile Matjilo, Isaac Mabosela" at bounding box center [425, 361] width 221 height 23
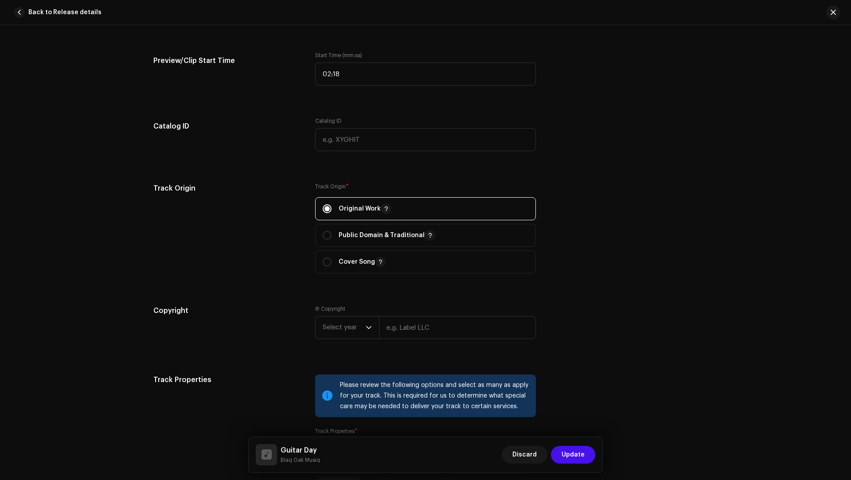
scroll to position [1004, 0]
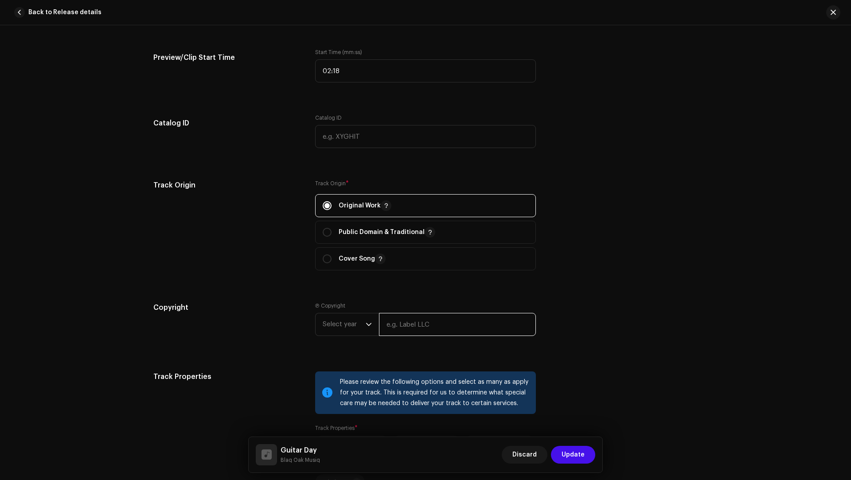
click at [388, 327] on input "text" at bounding box center [457, 324] width 157 height 23
type input "Blaq Oak Musiq"
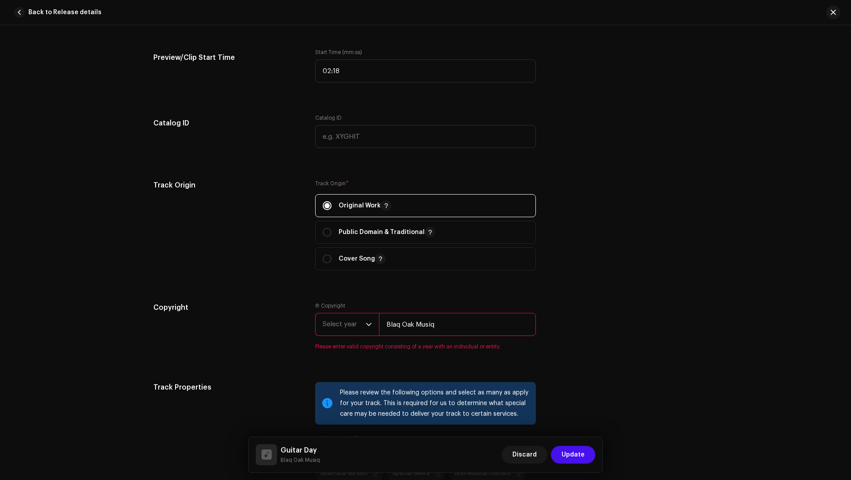
click at [333, 326] on span "Select year" at bounding box center [344, 324] width 43 height 22
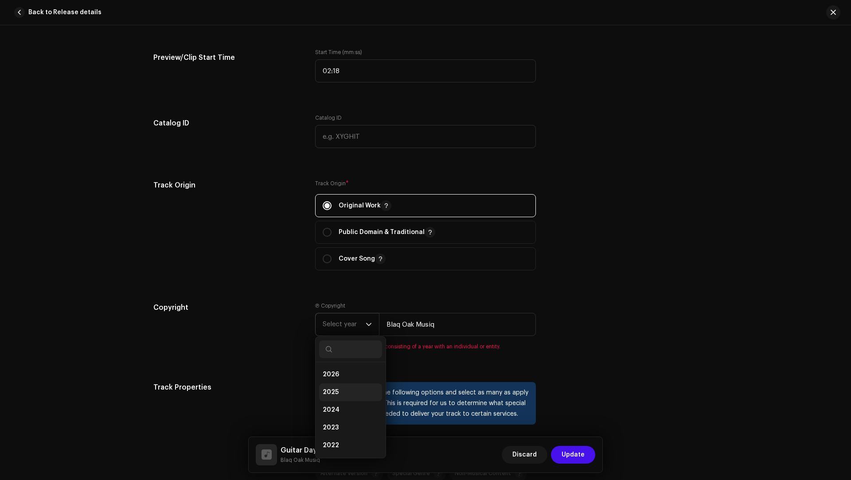
click at [327, 388] on span "2025" at bounding box center [331, 392] width 16 height 9
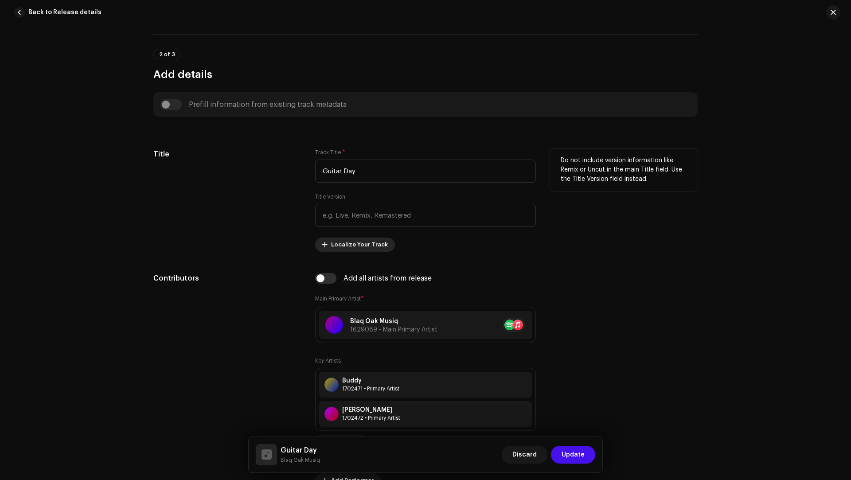
scroll to position [229, 0]
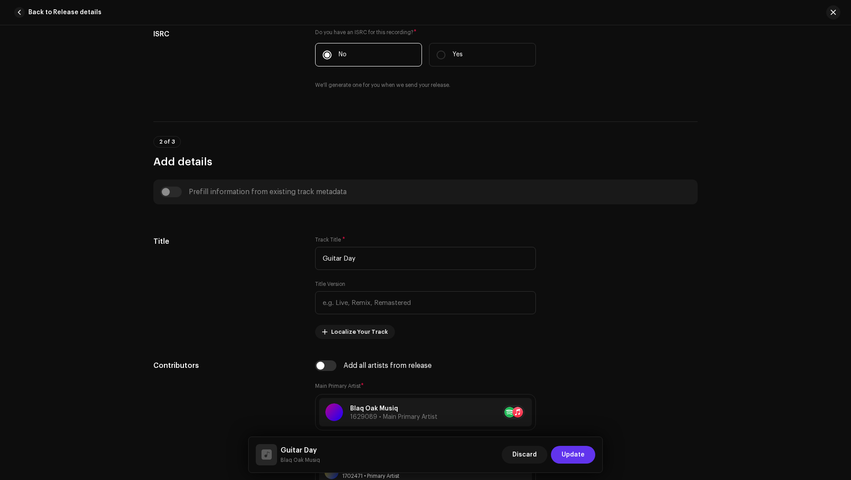
click at [577, 449] on span "Update" at bounding box center [572, 455] width 23 height 18
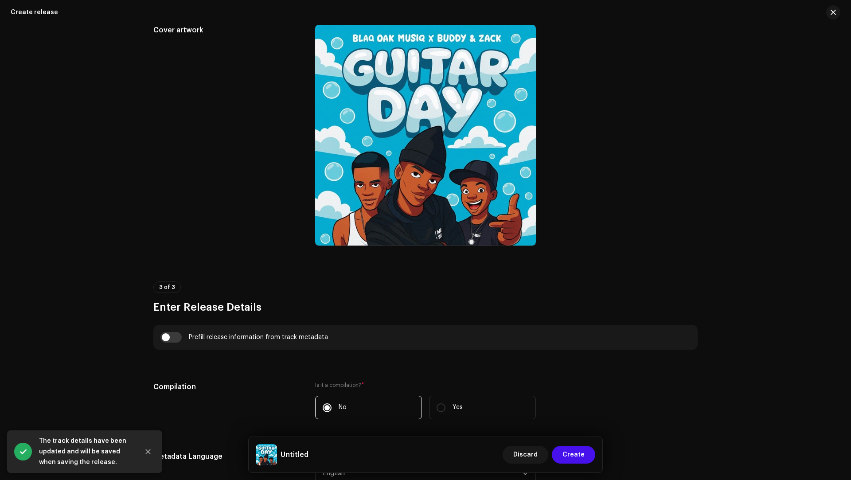
scroll to position [509, 0]
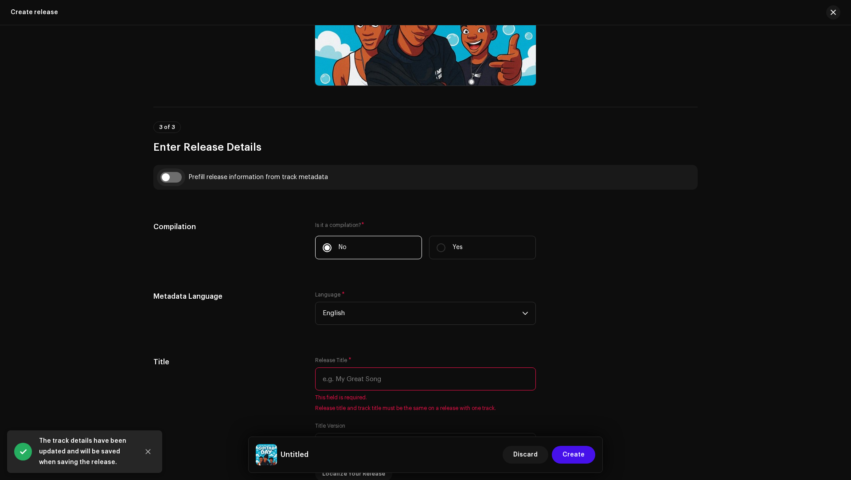
click at [176, 175] on input "checkbox" at bounding box center [170, 177] width 21 height 11
checkbox input "true"
type input "Guitar Day"
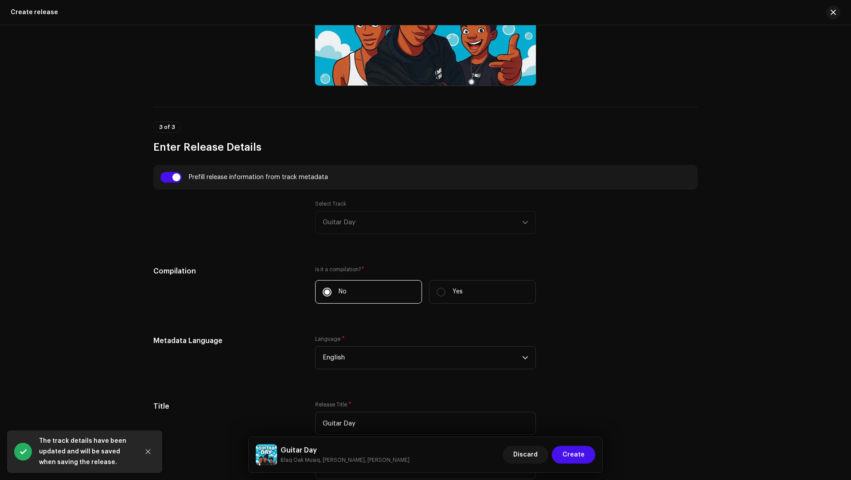
click at [308, 459] on small "Blaq Oak Musiq, Buddy, Zack" at bounding box center [344, 460] width 129 height 9
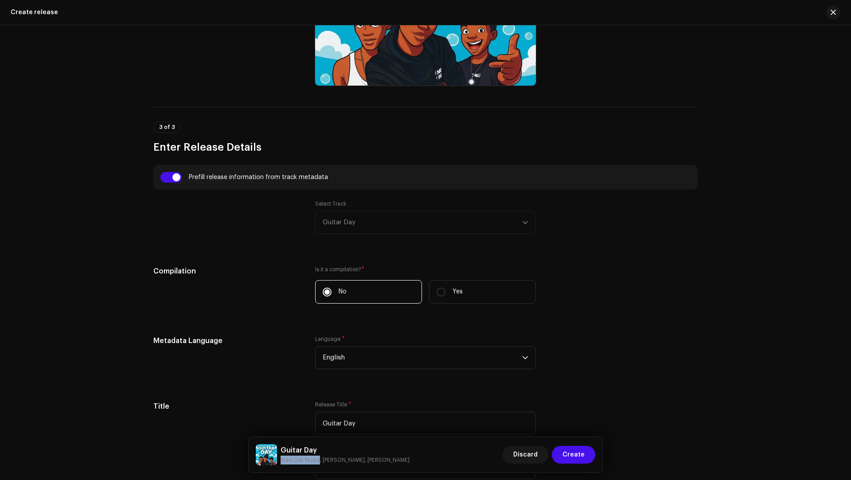
drag, startPoint x: 308, startPoint y: 459, endPoint x: 286, endPoint y: 460, distance: 21.7
click at [286, 460] on small "Blaq Oak Musiq, Buddy, Zack" at bounding box center [344, 460] width 129 height 9
copy small "Blaq Oak Musiq"
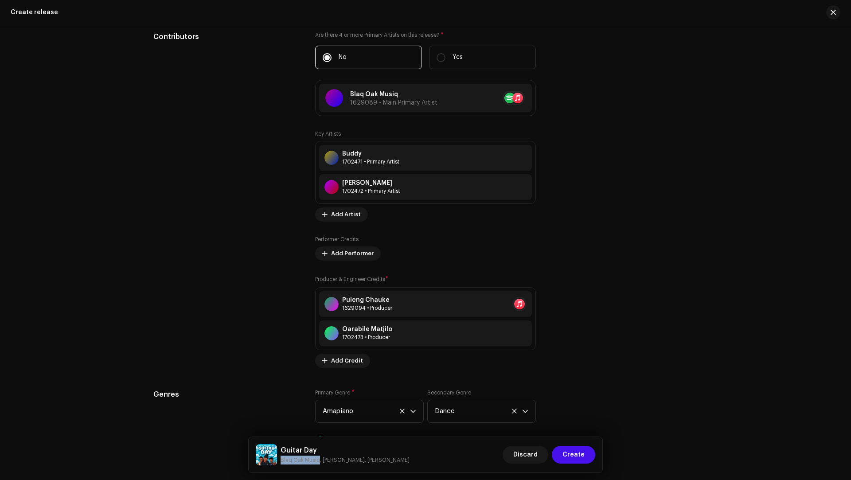
scroll to position [1291, 0]
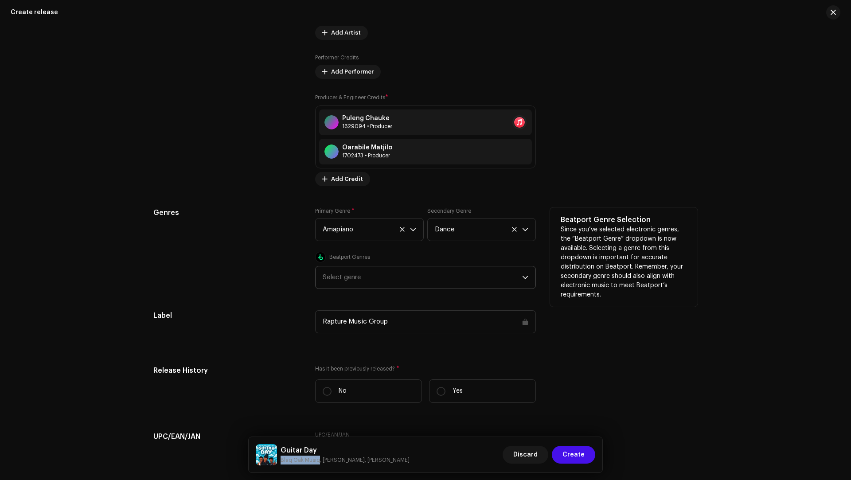
click at [347, 266] on div "Select genre" at bounding box center [422, 277] width 199 height 22
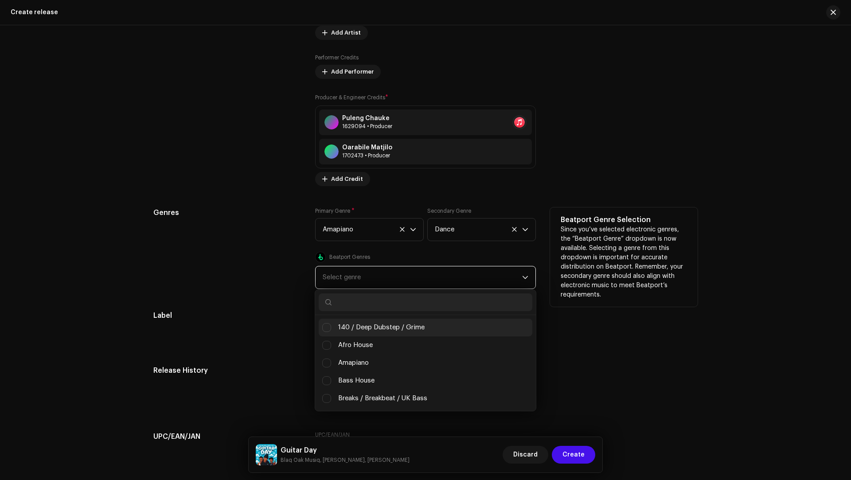
scroll to position [4, 32]
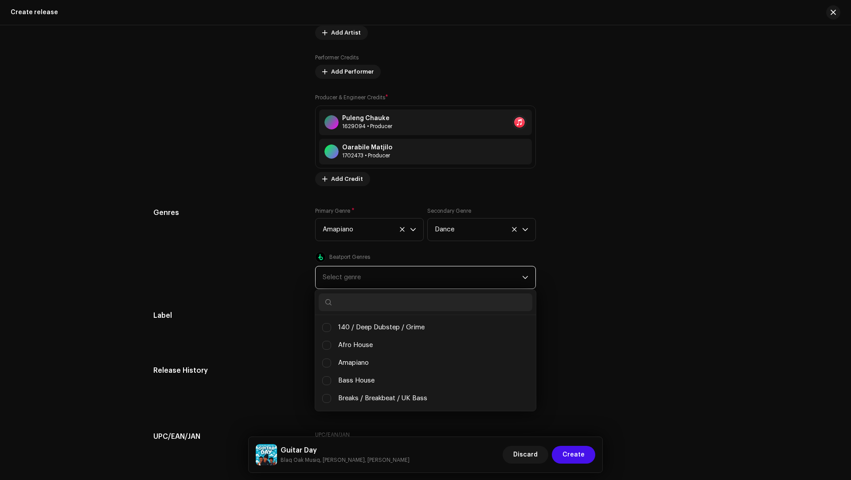
click at [233, 340] on div "Label" at bounding box center [227, 327] width 148 height 34
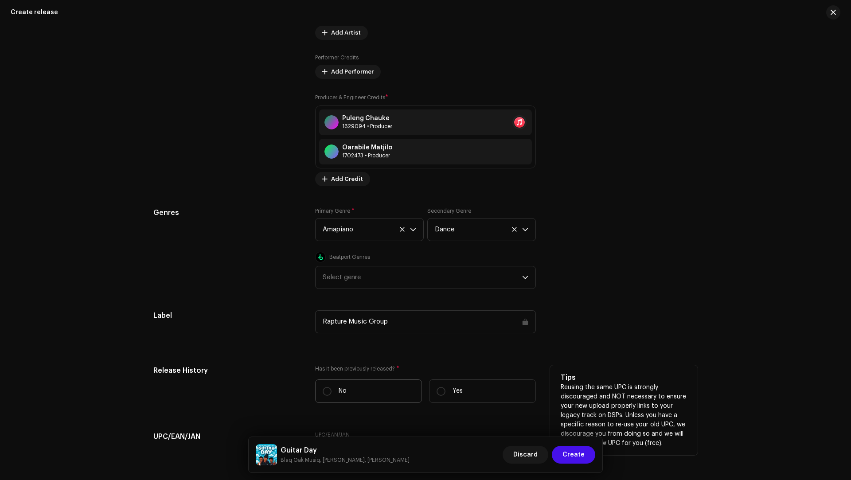
click at [350, 382] on label "No" at bounding box center [368, 390] width 107 height 23
click at [331, 387] on input "No" at bounding box center [327, 391] width 9 height 9
radio input "true"
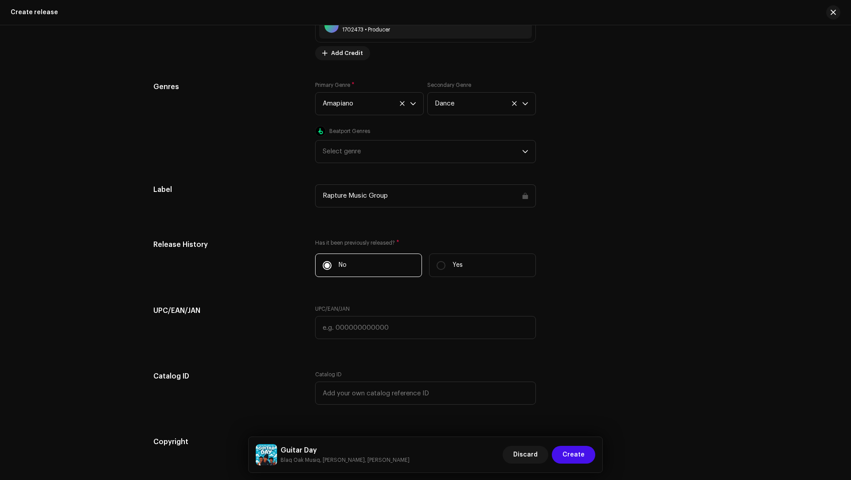
scroll to position [1545, 0]
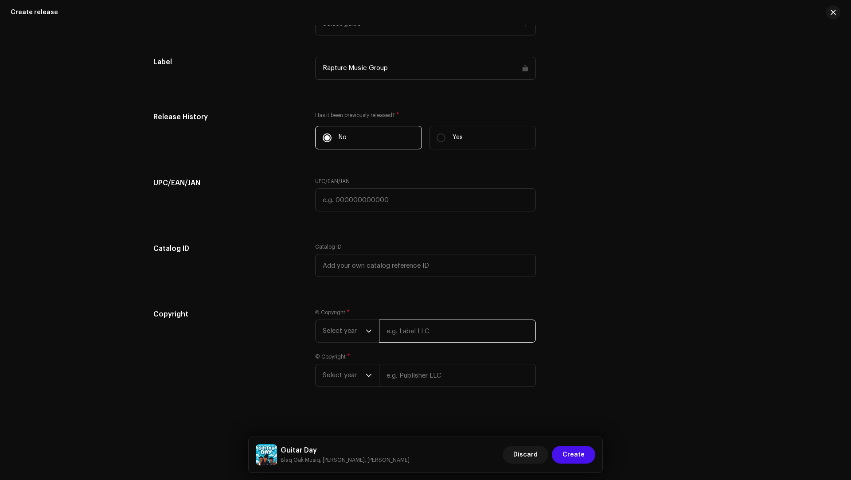
click at [428, 339] on input "text" at bounding box center [457, 330] width 157 height 23
paste input "Blaq Oak Musiq"
type input "Blaq Oak Musiq"
click at [391, 370] on div "© Copyright * Select year" at bounding box center [425, 370] width 221 height 34
paste input "Blaq Oak Musiq"
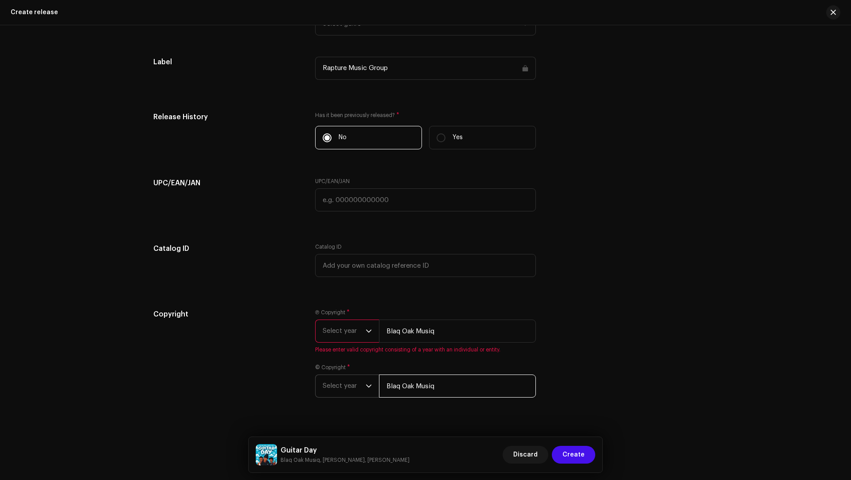
type input "Blaq Oak Musiq"
click at [330, 388] on span "Select year" at bounding box center [344, 386] width 43 height 22
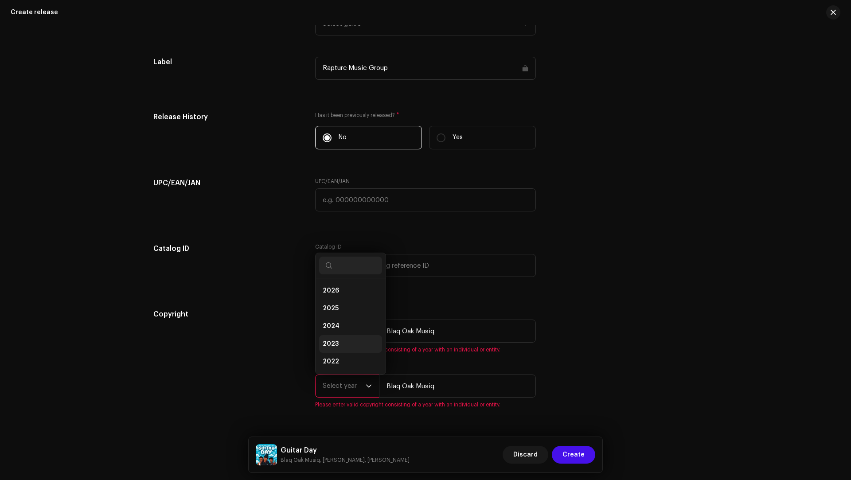
scroll to position [14, 0]
click at [330, 293] on span "2025" at bounding box center [331, 294] width 16 height 9
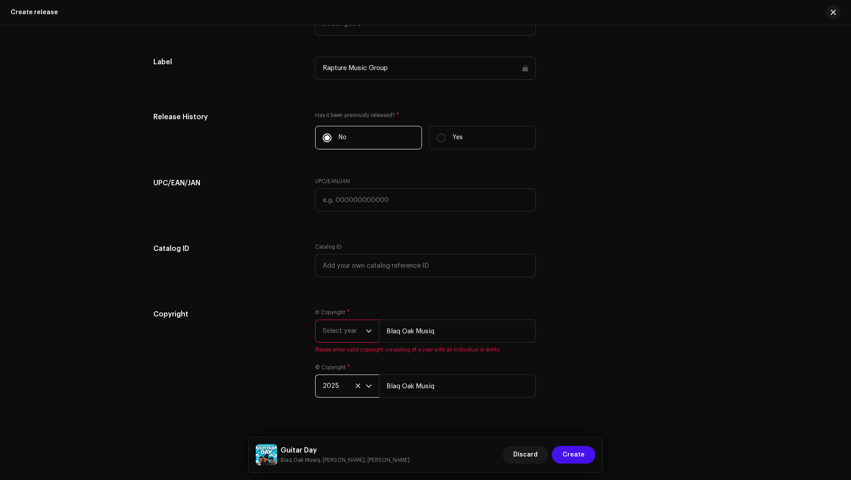
click at [331, 326] on span "Select year" at bounding box center [344, 331] width 43 height 22
click at [328, 394] on span "2025" at bounding box center [331, 398] width 16 height 9
click at [582, 455] on span "Create" at bounding box center [573, 455] width 22 height 18
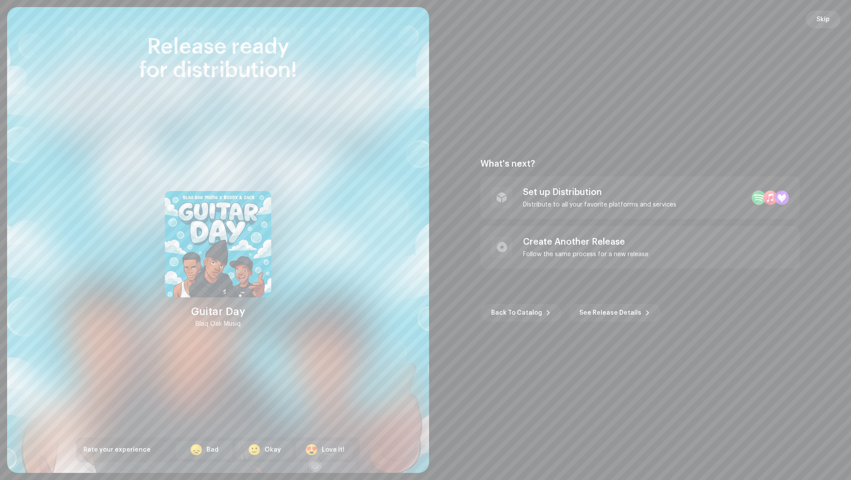
click at [821, 15] on span "Skip" at bounding box center [822, 20] width 13 height 18
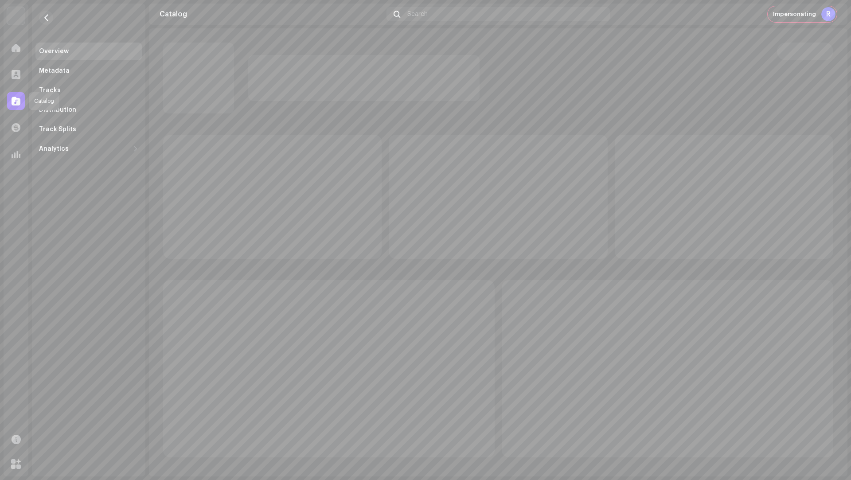
click at [18, 99] on span at bounding box center [16, 100] width 9 height 7
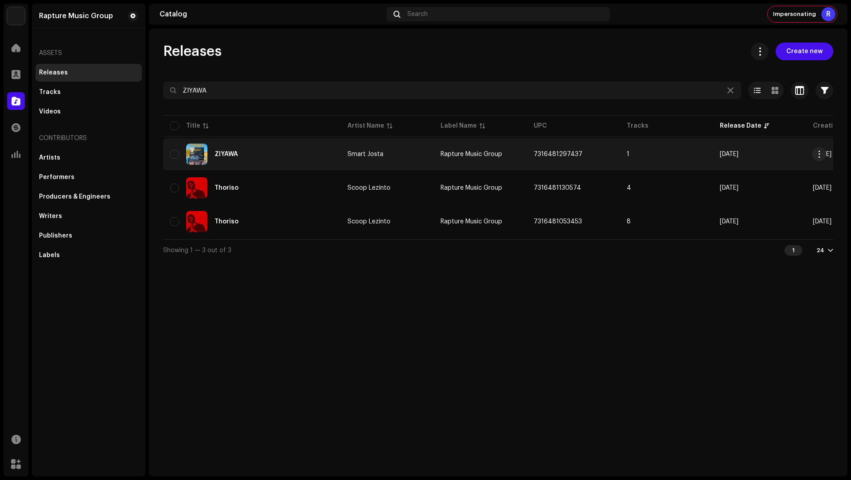
click at [299, 155] on div "ZIYAWA" at bounding box center [251, 154] width 163 height 21
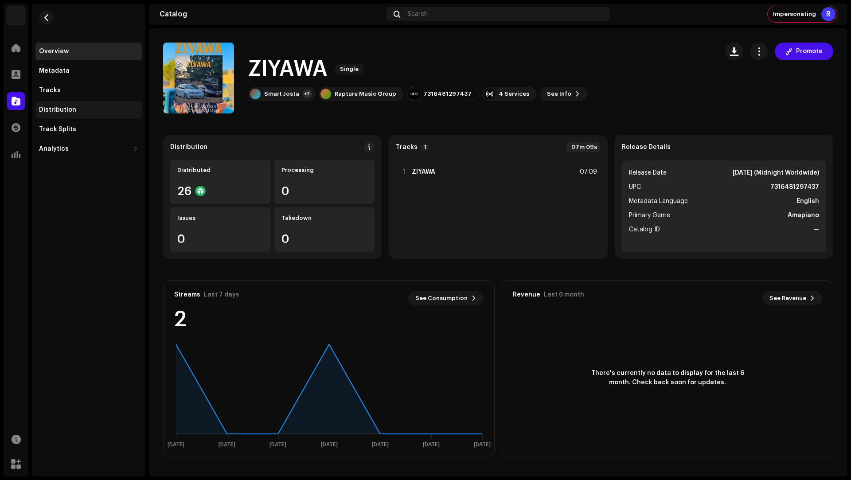
click at [78, 105] on div "Distribution" at bounding box center [88, 110] width 106 height 18
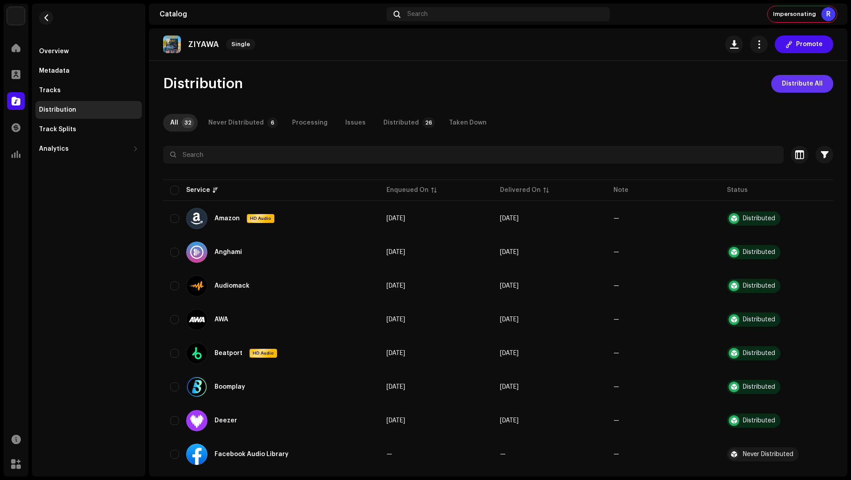
click at [809, 85] on span "Distribute All" at bounding box center [802, 84] width 41 height 18
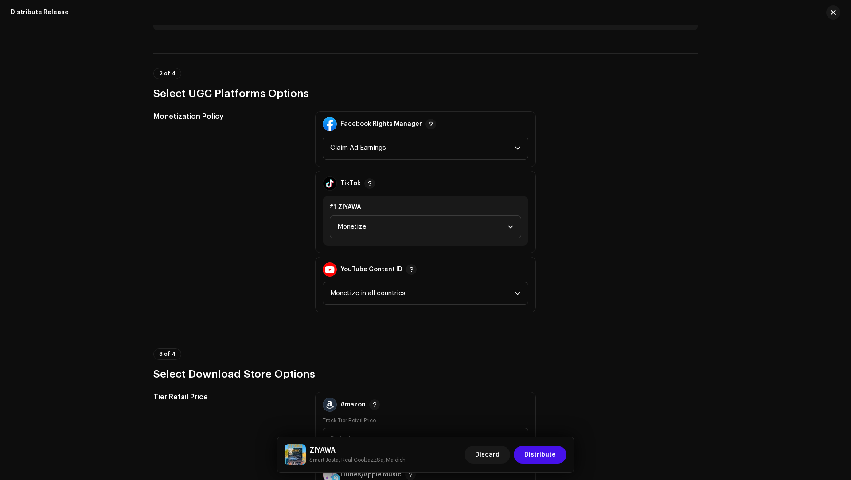
scroll to position [1262, 0]
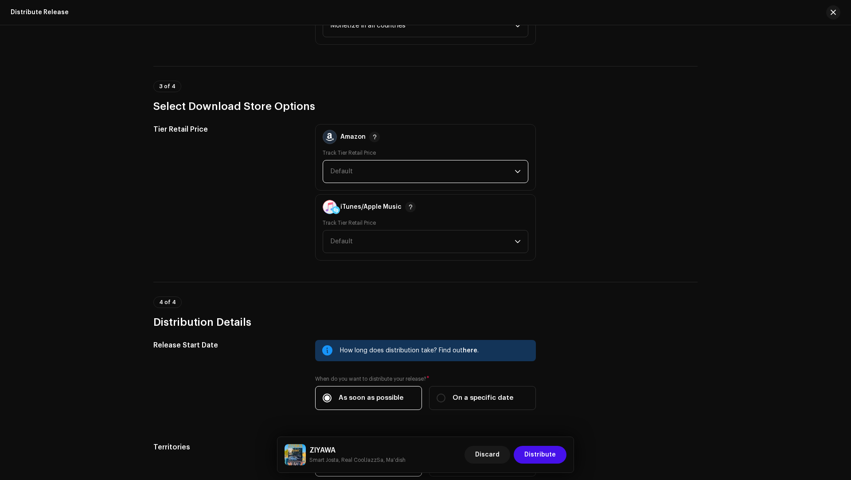
click at [376, 170] on span "Default" at bounding box center [422, 171] width 184 height 22
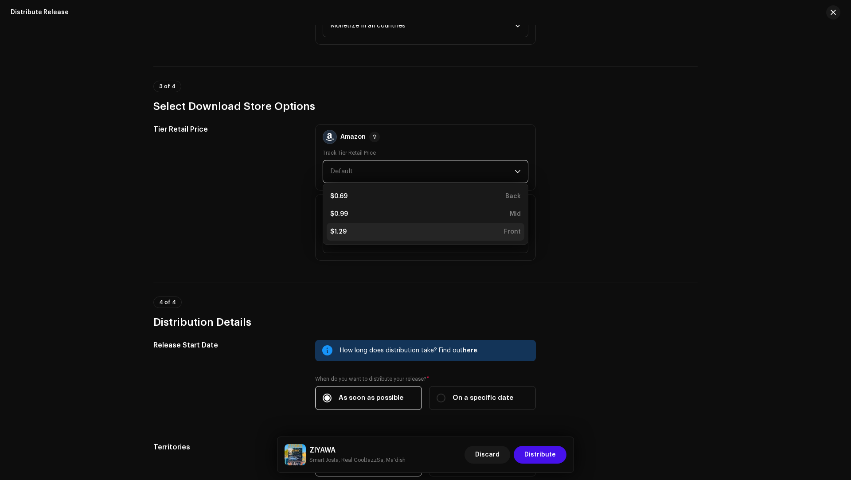
click at [360, 229] on div "$1.29 Front" at bounding box center [425, 231] width 191 height 9
click at [352, 238] on span "Default" at bounding box center [422, 241] width 184 height 22
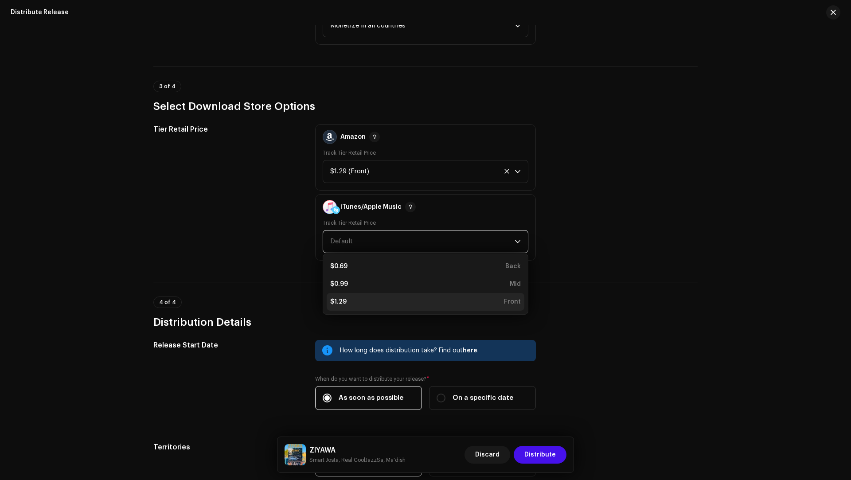
click at [333, 300] on div "$1.29" at bounding box center [338, 301] width 16 height 9
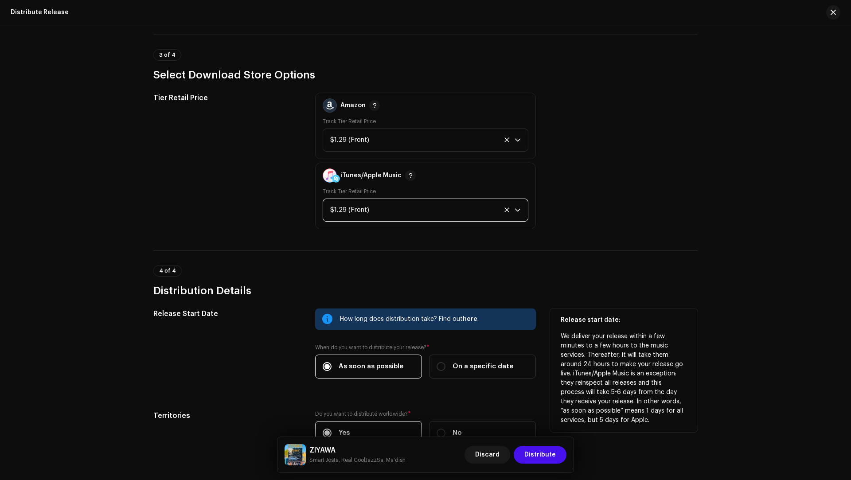
scroll to position [1351, 0]
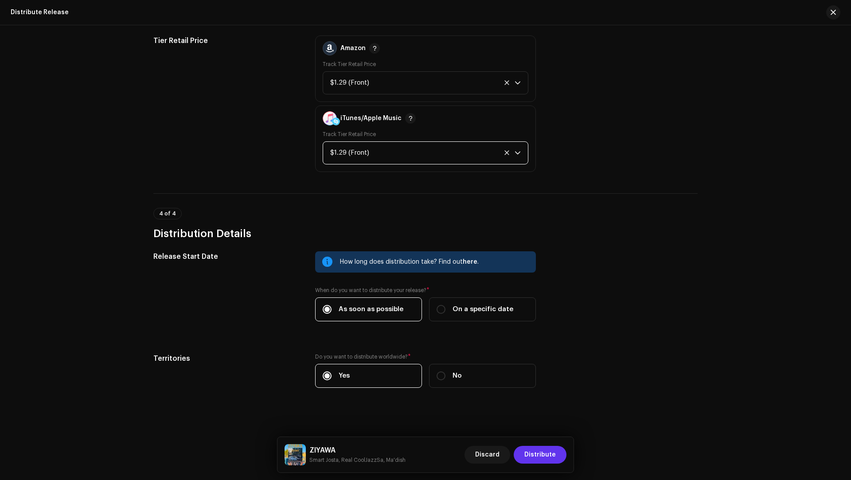
click at [543, 455] on span "Distribute" at bounding box center [539, 455] width 31 height 18
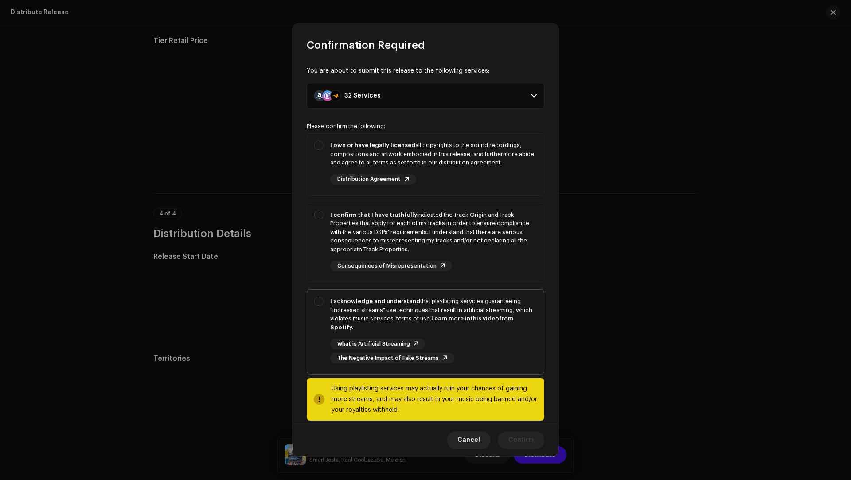
click at [390, 314] on div "I acknowledge and understand that playlisting services guaranteeing "increased …" at bounding box center [433, 314] width 206 height 35
checkbox input "true"
click at [514, 230] on div "I confirm that I have truthfully indicated the Track Origin and Track Propertie…" at bounding box center [433, 231] width 206 height 43
checkbox input "true"
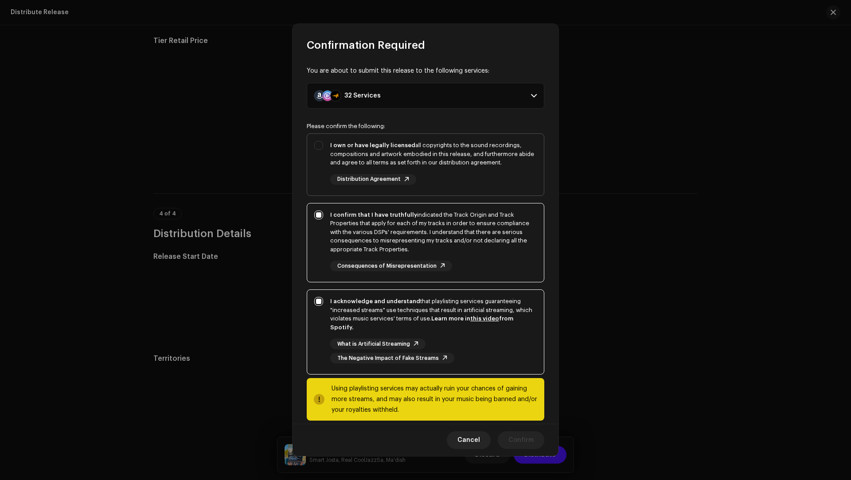
click at [458, 186] on div "I own or have legally licensed all copyrights to the sound recordings, composit…" at bounding box center [425, 163] width 237 height 58
checkbox input "true"
click at [527, 436] on span "Confirm" at bounding box center [520, 440] width 25 height 18
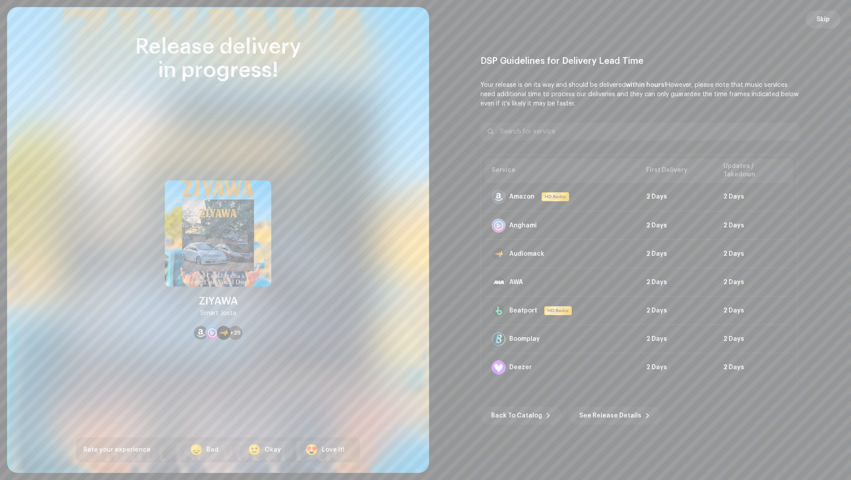
click at [820, 18] on span "Skip" at bounding box center [822, 20] width 13 height 18
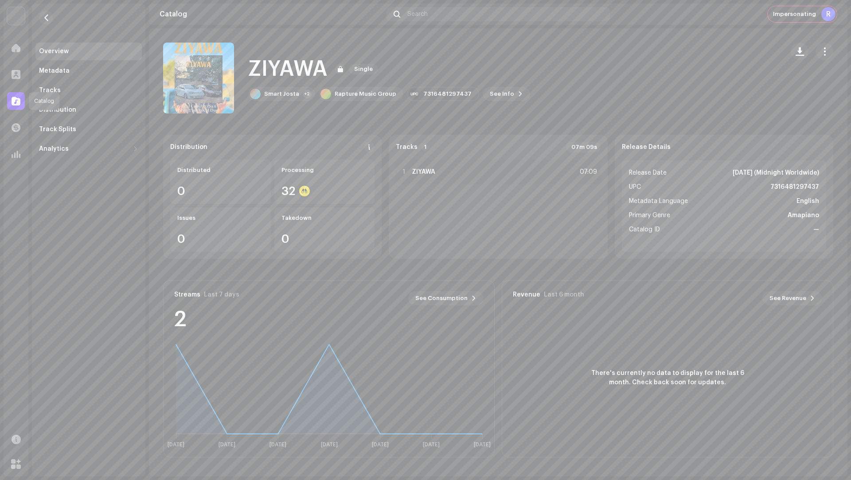
click at [15, 105] on div at bounding box center [16, 101] width 18 height 18
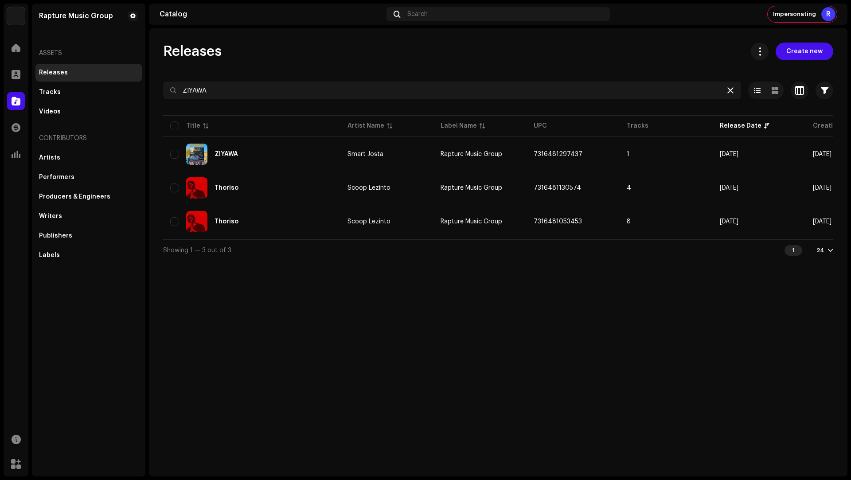
click at [734, 91] on div at bounding box center [730, 90] width 11 height 11
click at [732, 88] on icon at bounding box center [730, 90] width 6 height 7
click at [801, 52] on span "Create new" at bounding box center [804, 52] width 36 height 18
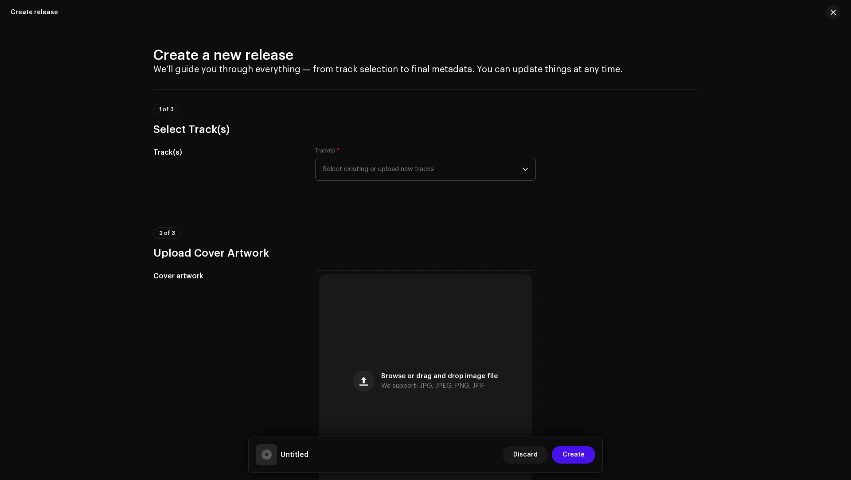
click at [354, 169] on span "Select existing or upload new tracks" at bounding box center [422, 169] width 199 height 22
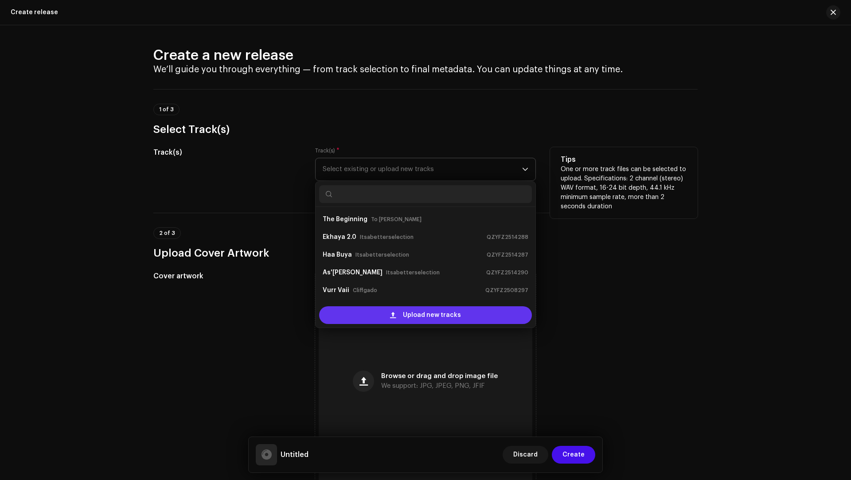
click at [395, 310] on div "Upload new tracks" at bounding box center [425, 315] width 213 height 18
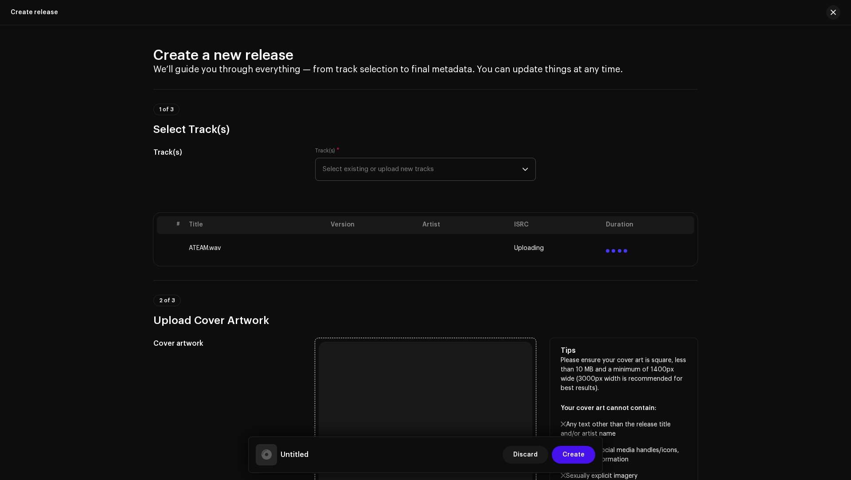
click at [415, 367] on div "Browse or drag and drop image file We support: JPG, JPEG, PNG, JFIF" at bounding box center [426, 449] width 214 height 214
click at [437, 385] on div "Browse or drag and drop image file We support: JPG, JPEG, PNG, JFIF" at bounding box center [426, 449] width 214 height 214
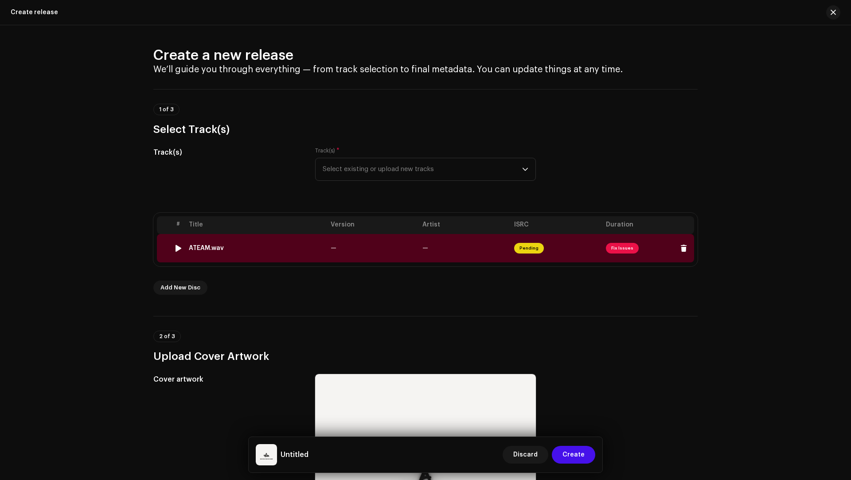
click at [361, 253] on td "—" at bounding box center [373, 248] width 92 height 28
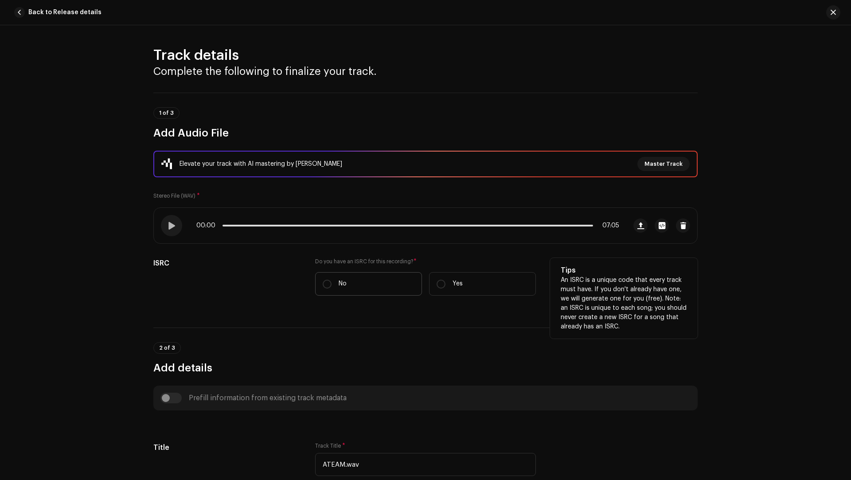
click at [358, 281] on label "No" at bounding box center [368, 283] width 107 height 23
click at [331, 281] on input "No" at bounding box center [327, 284] width 9 height 9
radio input "true"
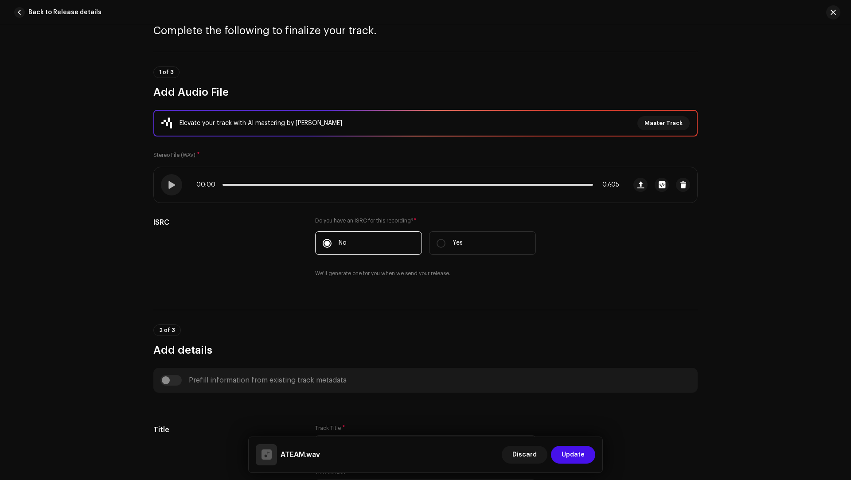
scroll to position [106, 0]
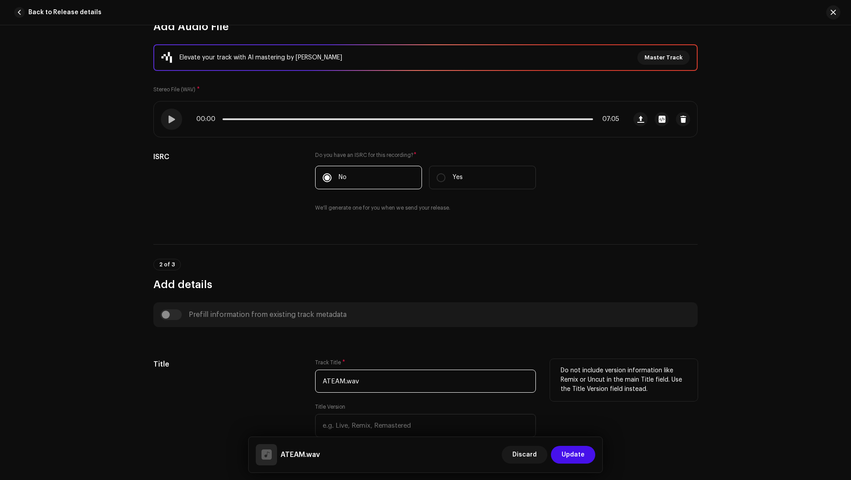
drag, startPoint x: 386, startPoint y: 379, endPoint x: 376, endPoint y: 359, distance: 23.0
click at [376, 360] on div "Track Title * ATEAM.wav" at bounding box center [425, 376] width 221 height 34
paste input "Team (Ft. D-MINOR)"
type input "A Team (Ft. D-MINOR)"
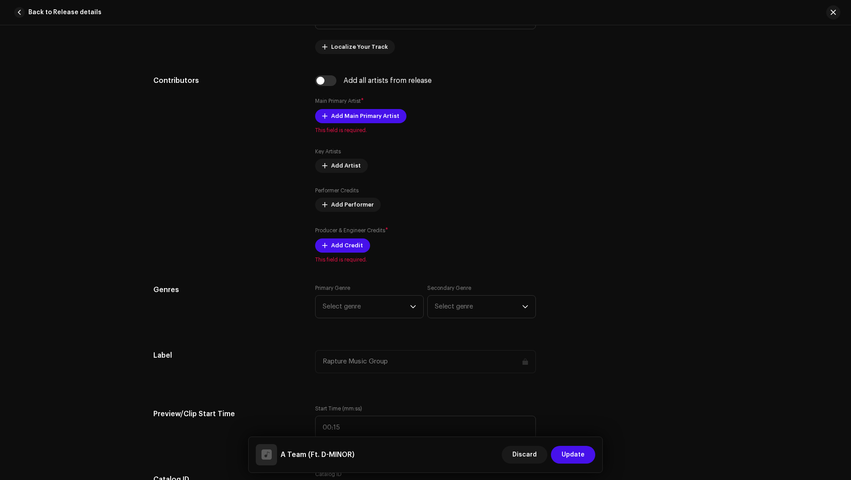
scroll to position [681, 0]
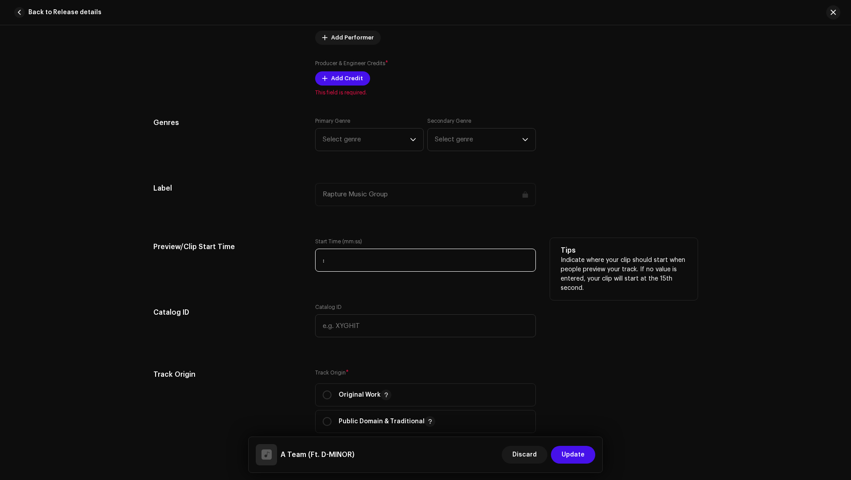
click at [355, 261] on input ":" at bounding box center [425, 260] width 221 height 23
paste input "1:41"
type input "01:41"
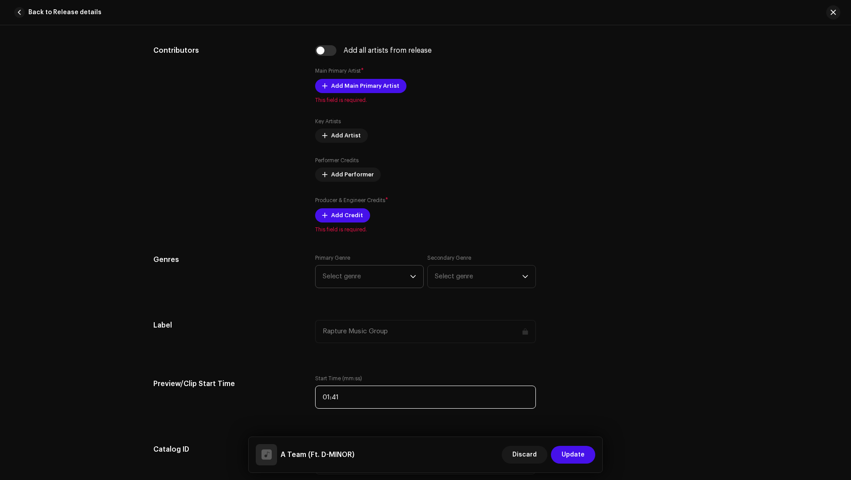
scroll to position [301, 0]
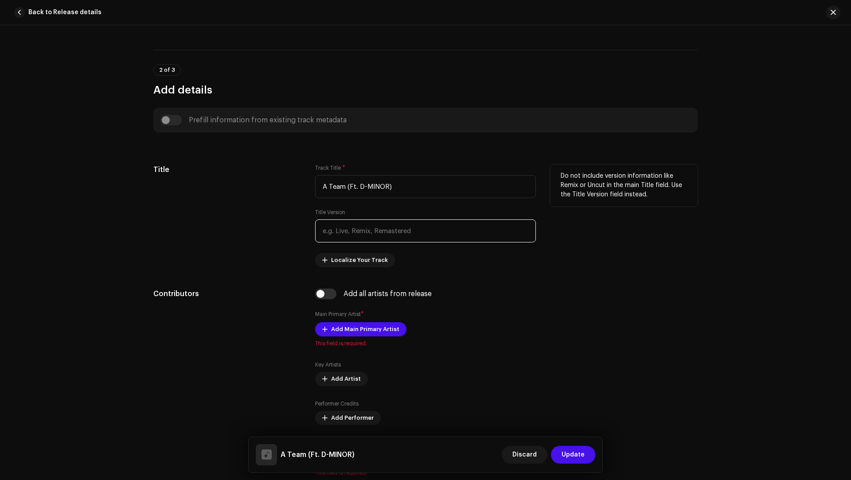
click at [360, 232] on input "text" at bounding box center [425, 230] width 221 height 23
paste input "Six40 , Rivalz , Seun1401"
click at [332, 232] on input "Six40 , Rivalz , Seun1401" at bounding box center [425, 230] width 221 height 23
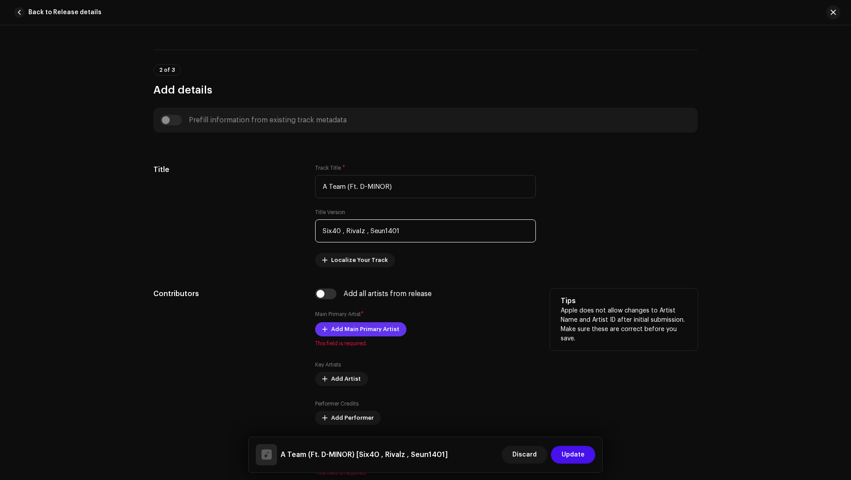
type input "Six40 , Rivalz , Seun1401"
click at [333, 333] on span "Add Main Primary Artist" at bounding box center [365, 329] width 68 height 18
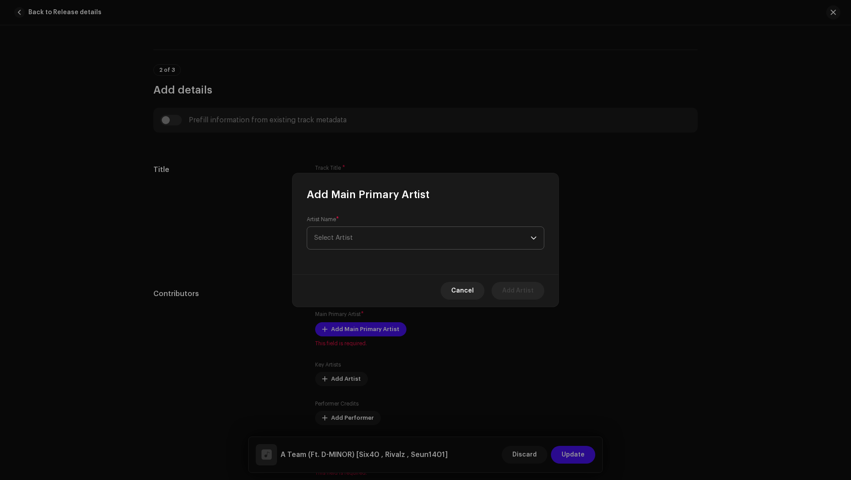
click at [316, 236] on span "Select Artist" at bounding box center [333, 237] width 39 height 7
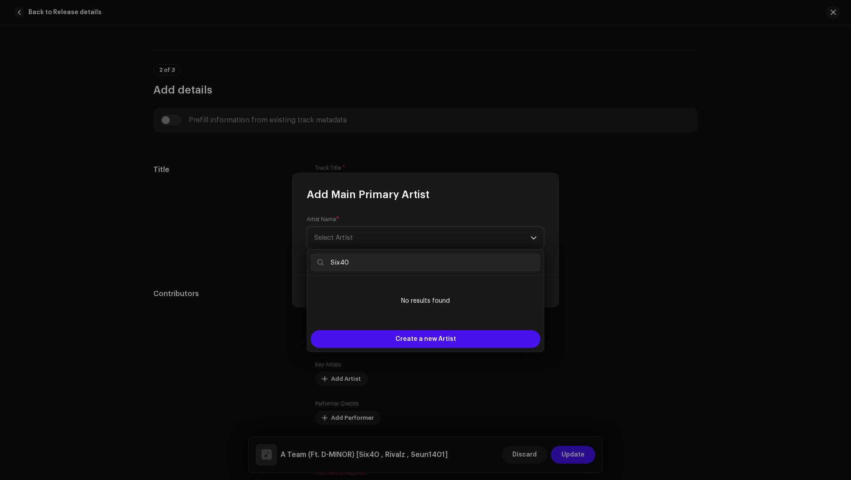
click at [331, 265] on input "Six40" at bounding box center [426, 262] width 230 height 18
type input "S"
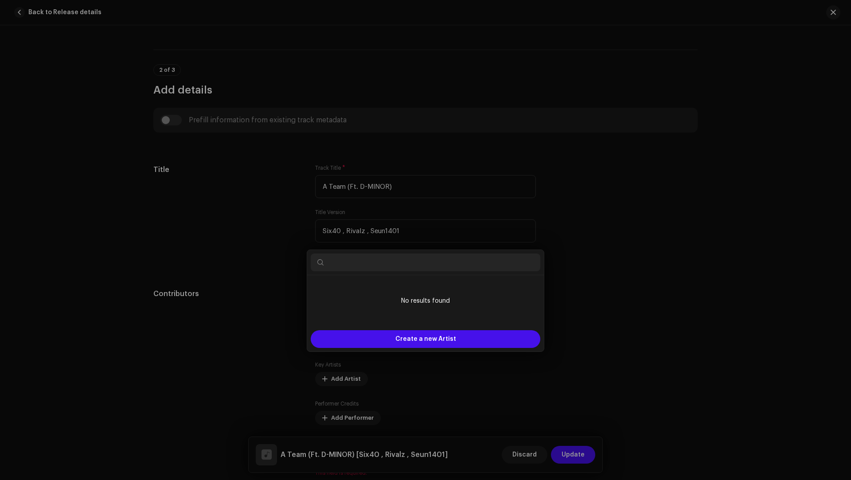
click at [650, 238] on div "Add Main Primary Artist Artist Name * Select Artist Cancel Add Artist" at bounding box center [425, 240] width 851 height 480
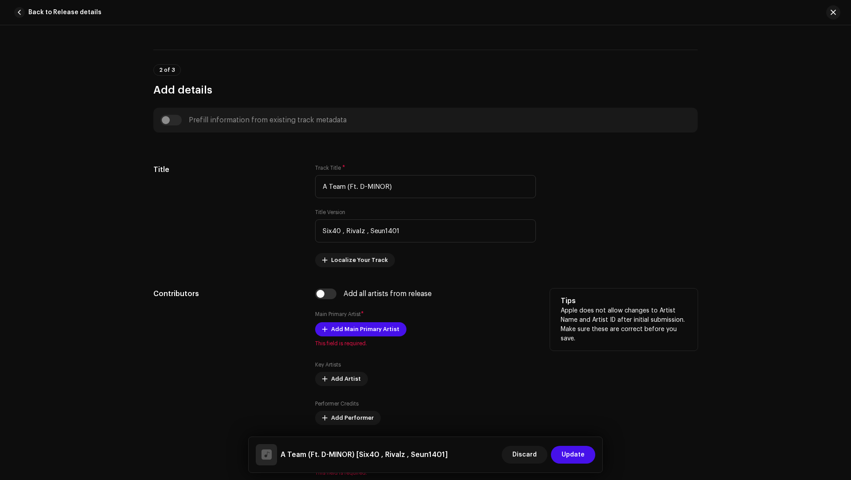
click at [356, 338] on div "Add Main Primary Artist This field is required." at bounding box center [425, 334] width 221 height 25
click at [351, 332] on span "Add Main Primary Artist" at bounding box center [365, 329] width 68 height 18
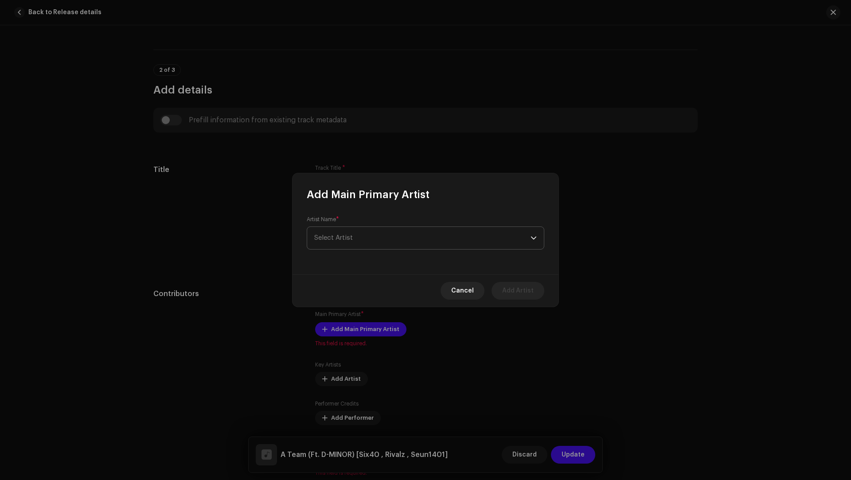
click at [347, 242] on span "Select Artist" at bounding box center [422, 238] width 216 height 22
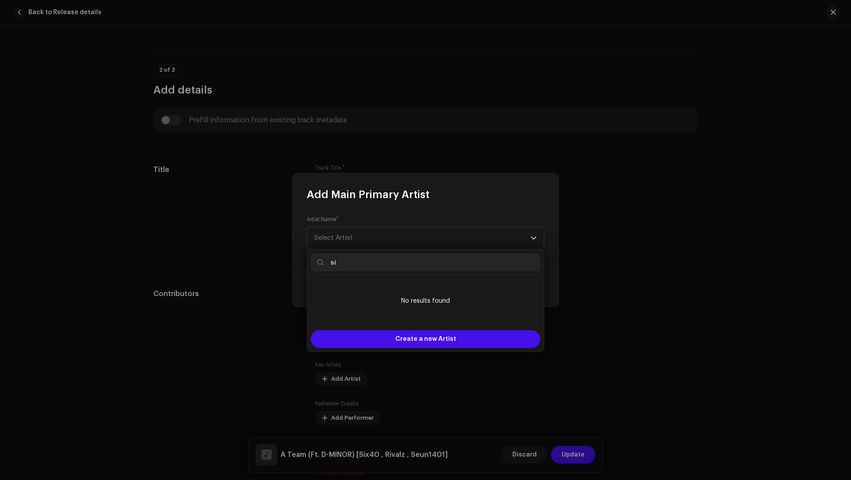
type input "s"
click at [401, 335] on span "Create a new Artist" at bounding box center [425, 339] width 61 height 18
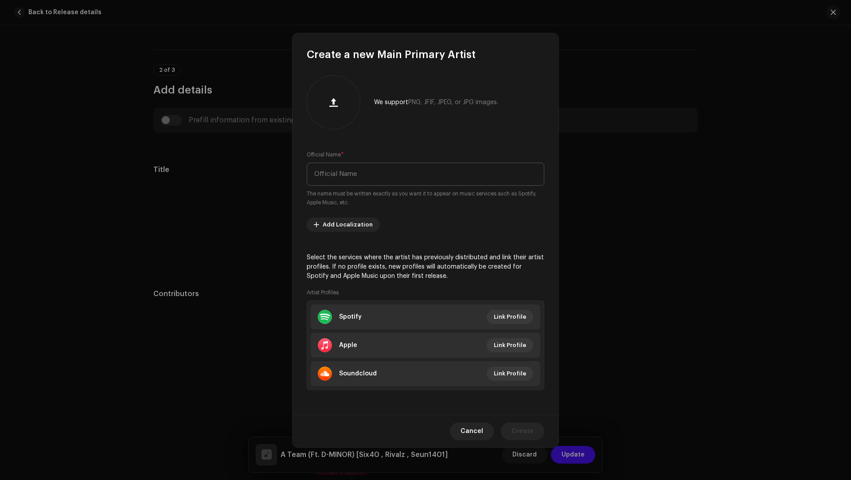
click at [339, 166] on input "text" at bounding box center [426, 174] width 238 height 23
paste input "Six40"
type input "Six40"
click at [405, 347] on li "Apple Link Profile" at bounding box center [426, 345] width 230 height 25
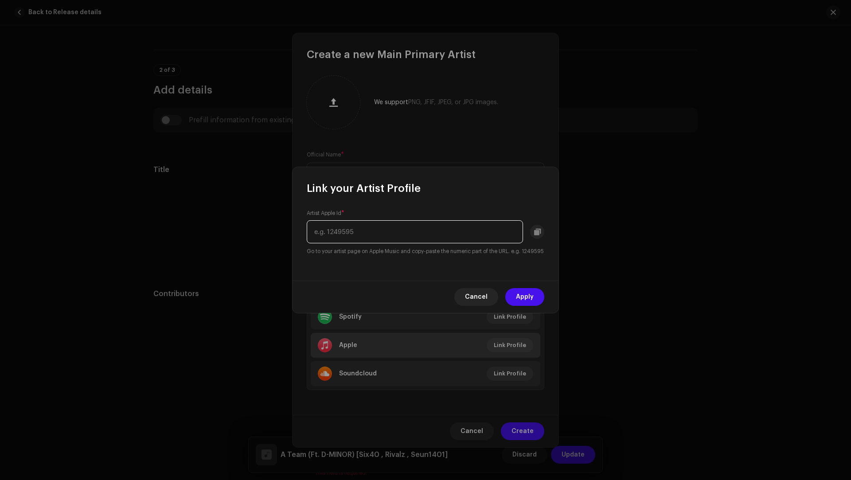
paste input "1526174231"
type input "1526174231"
click at [510, 297] on button "Apply" at bounding box center [524, 297] width 39 height 18
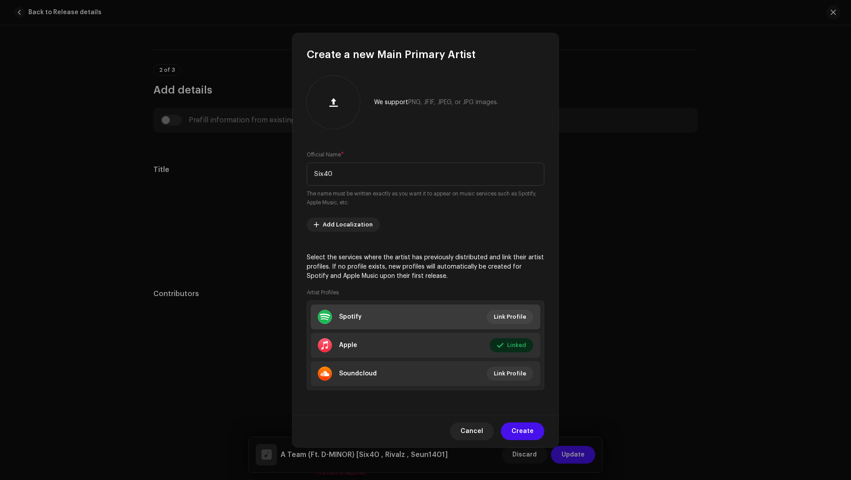
click at [375, 313] on li "Spotify Link Profile" at bounding box center [426, 316] width 230 height 25
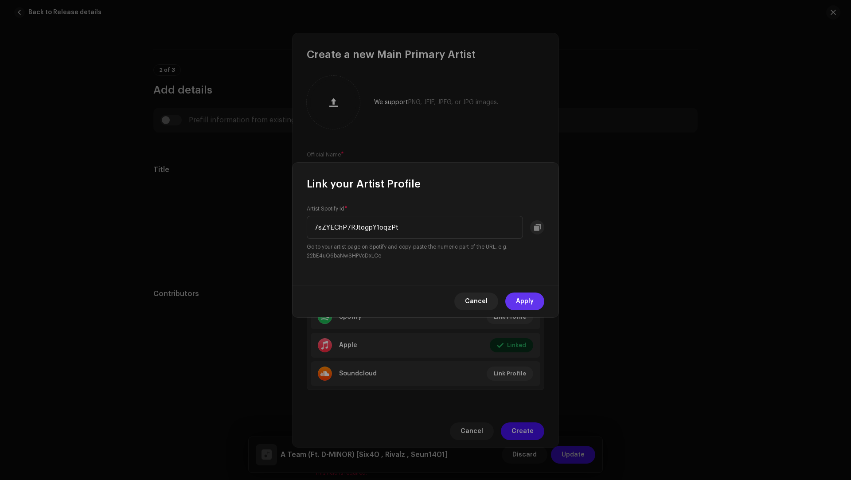
type input "7sZYEChP7RJtogpY1oqzPt"
click at [525, 305] on span "Apply" at bounding box center [525, 301] width 18 height 18
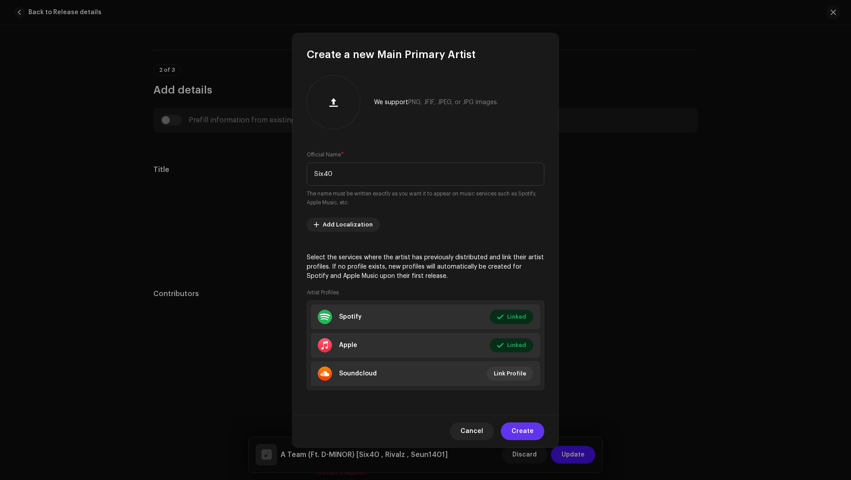
click at [522, 429] on span "Create" at bounding box center [522, 431] width 22 height 18
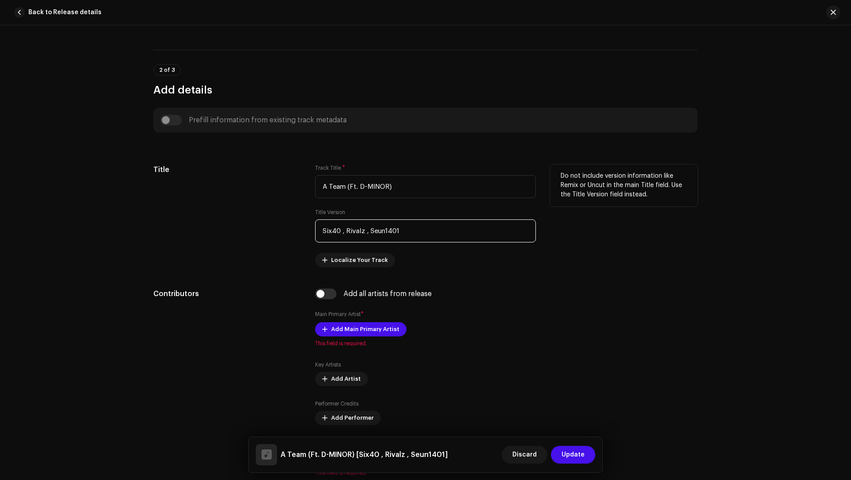
click at [354, 232] on input "Six40 , Rivalz , Seun1401" at bounding box center [425, 230] width 221 height 23
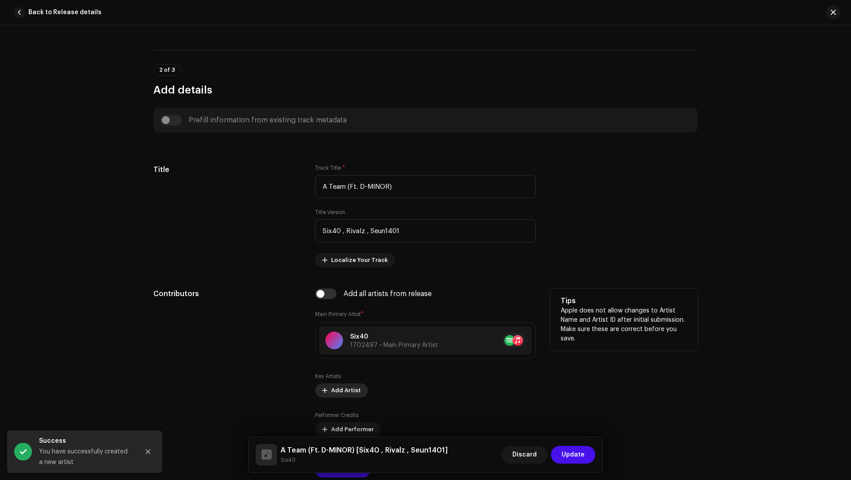
click at [333, 386] on span "Add Artist" at bounding box center [346, 391] width 30 height 18
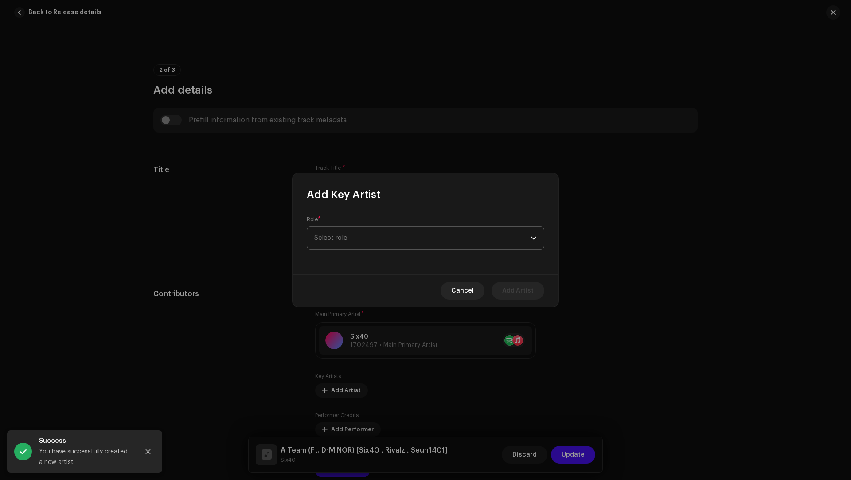
click at [337, 230] on span "Select role" at bounding box center [422, 238] width 216 height 22
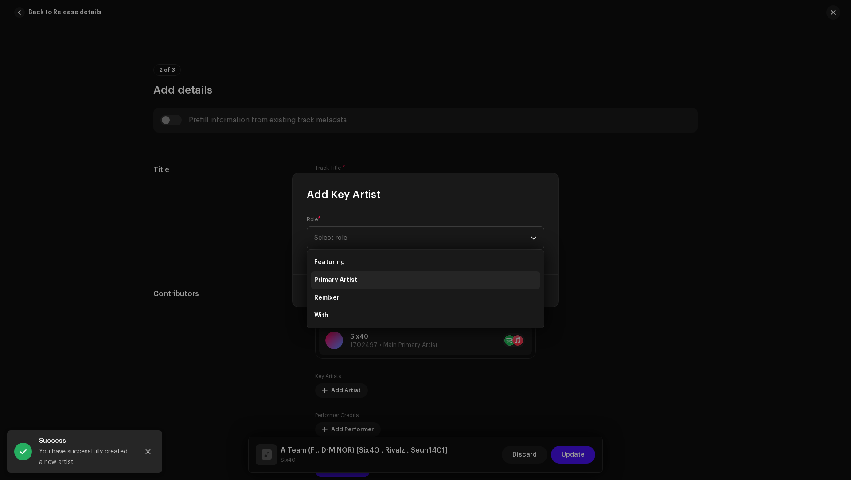
click at [329, 277] on span "Primary Artist" at bounding box center [335, 280] width 43 height 9
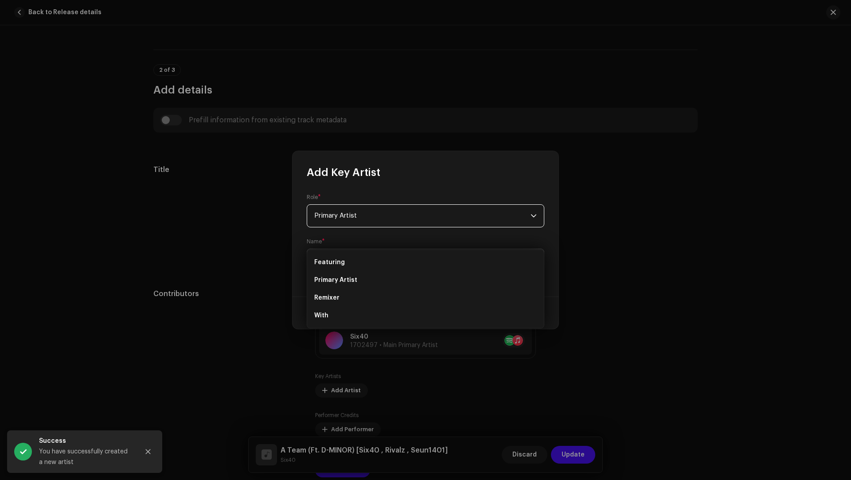
click at [327, 262] on span "Select Artist" at bounding box center [333, 260] width 39 height 7
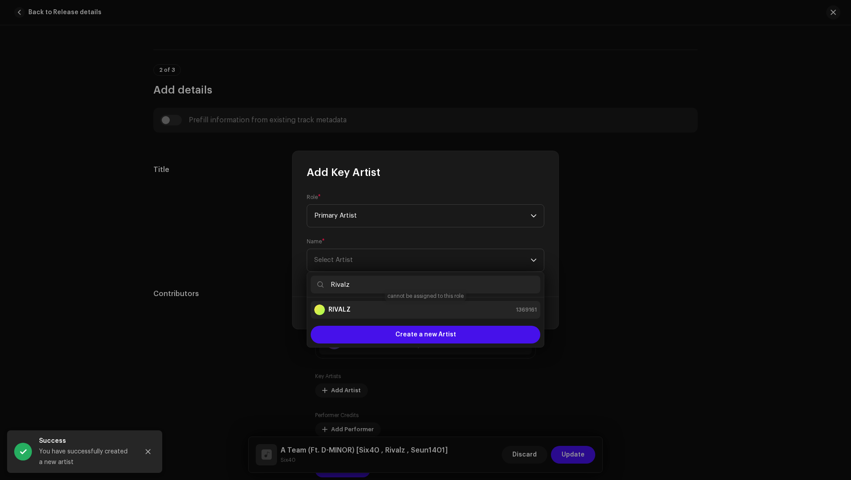
type input "Rivalz"
click at [345, 312] on strong "RIVALZ" at bounding box center [339, 309] width 22 height 9
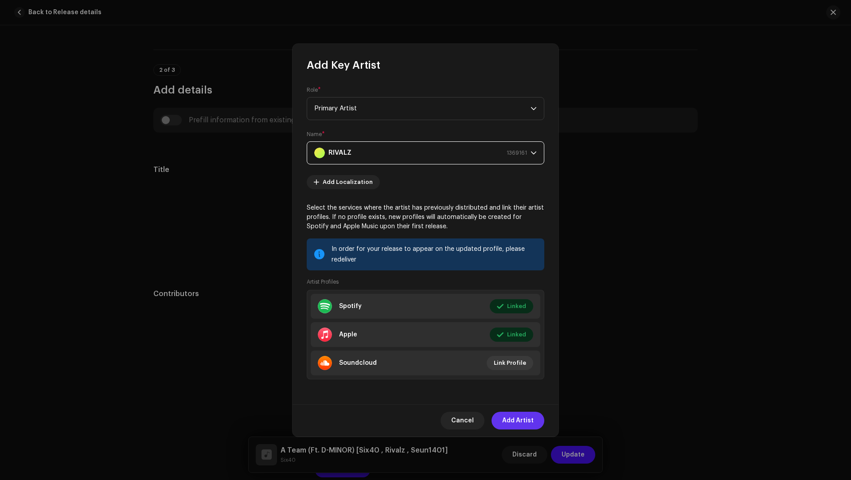
click at [516, 415] on span "Add Artist" at bounding box center [517, 421] width 31 height 18
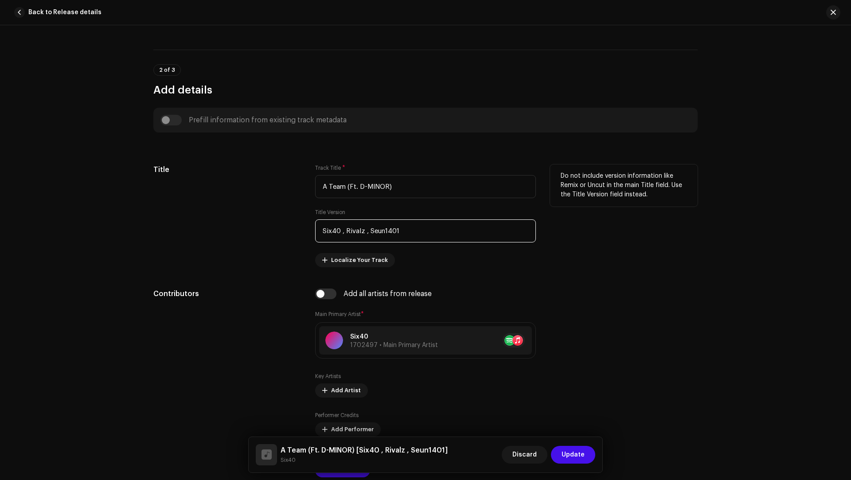
click at [382, 230] on input "Six40 , Rivalz , Seun1401" at bounding box center [425, 230] width 221 height 23
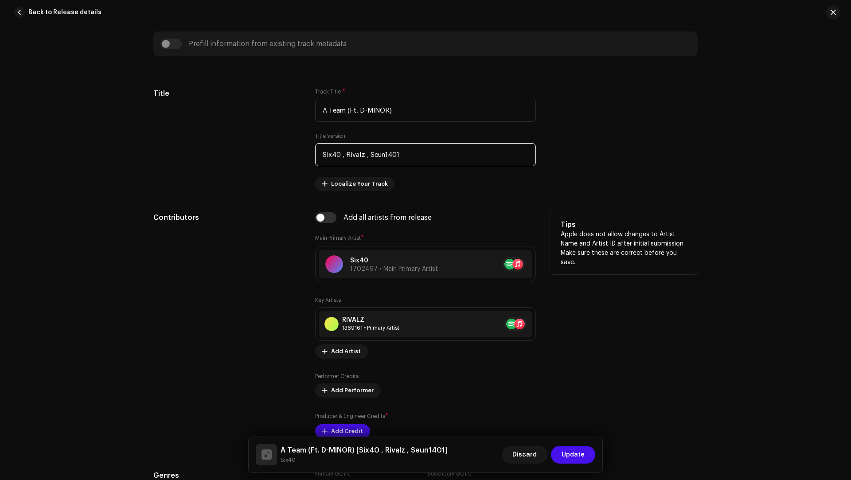
scroll to position [379, 0]
click at [335, 349] on span "Add Artist" at bounding box center [346, 350] width 30 height 18
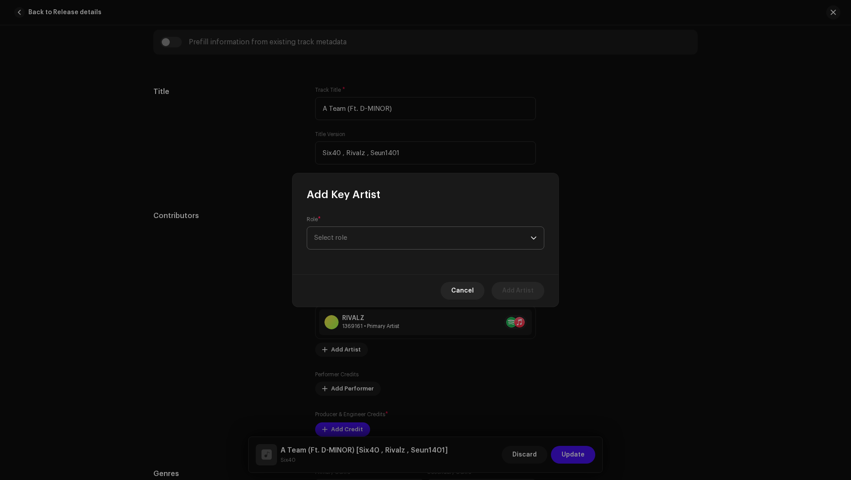
click at [336, 245] on span "Select role" at bounding box center [422, 238] width 216 height 22
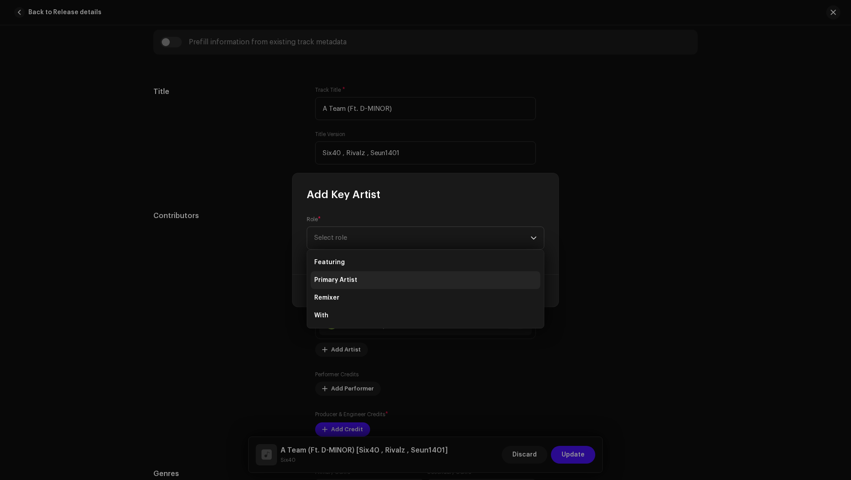
click at [343, 279] on span "Primary Artist" at bounding box center [335, 280] width 43 height 9
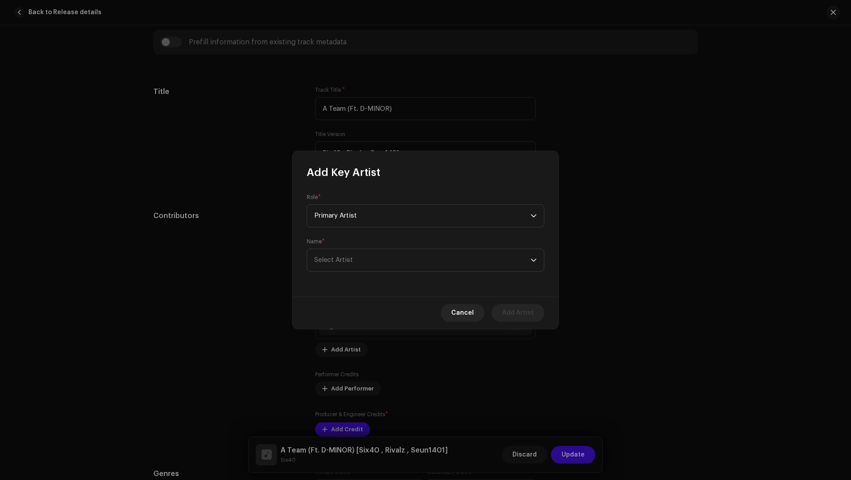
click at [342, 275] on div "Role * Primary Artist Name * Select Artist" at bounding box center [425, 237] width 266 height 117
click at [339, 262] on span "Select Artist" at bounding box center [333, 260] width 39 height 7
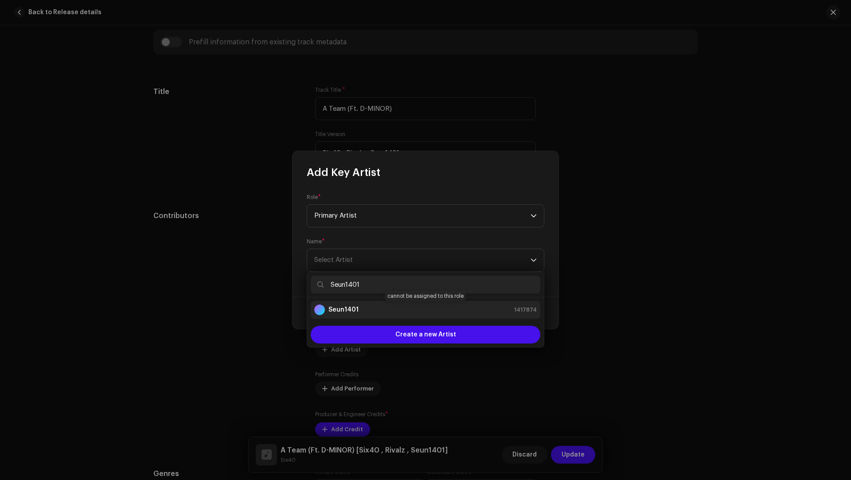
type input "Seun1401"
click at [352, 309] on strong "Seun1401" at bounding box center [343, 309] width 30 height 9
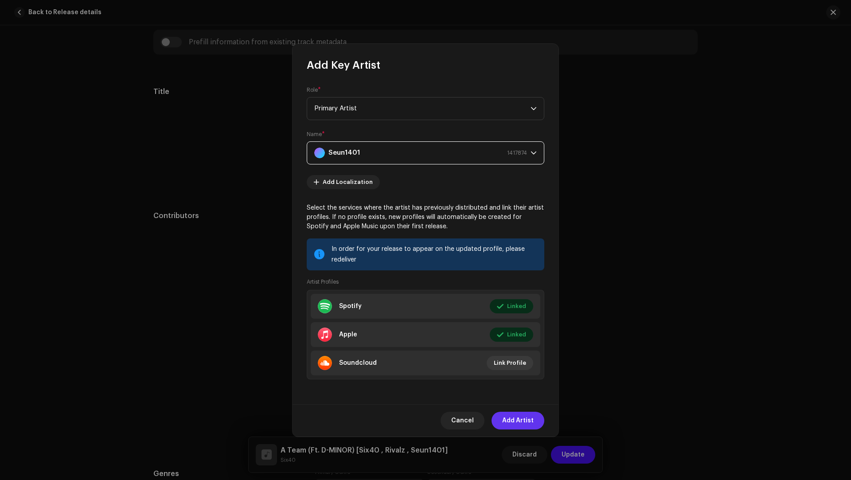
click at [508, 414] on span "Add Artist" at bounding box center [517, 421] width 31 height 18
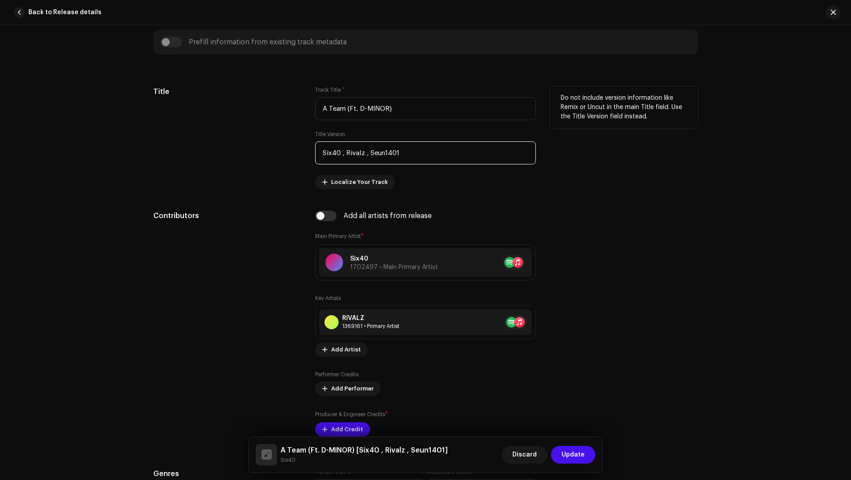
drag, startPoint x: 408, startPoint y: 153, endPoint x: 400, endPoint y: 139, distance: 16.5
click at [400, 139] on div "Title Version Six40 , Rivalz , Seun1401" at bounding box center [425, 148] width 221 height 34
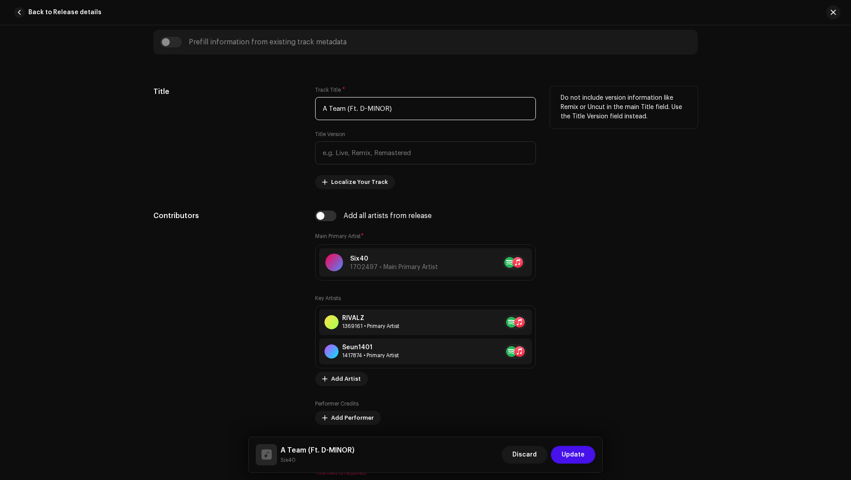
click at [367, 104] on input "A Team (Ft. D-MINOR)" at bounding box center [425, 108] width 221 height 23
drag, startPoint x: 367, startPoint y: 104, endPoint x: 358, endPoint y: 105, distance: 8.5
click at [358, 105] on input "A Team (Ft. D-MINOR)" at bounding box center [425, 108] width 221 height 23
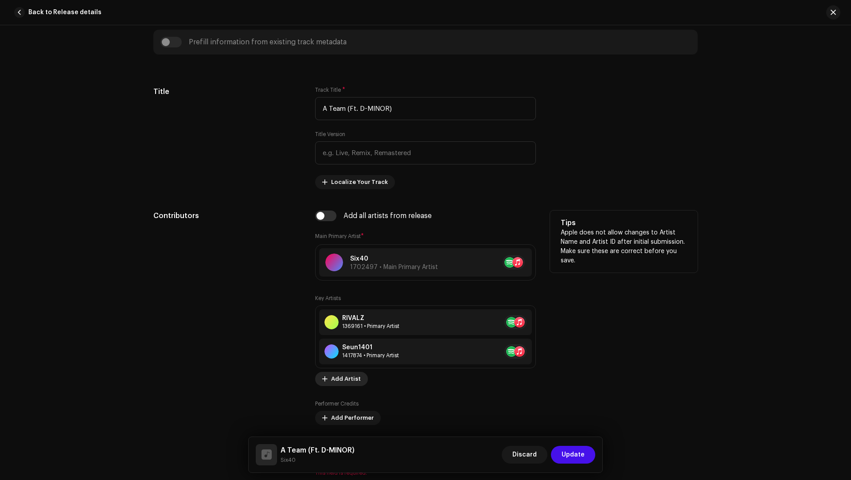
click at [336, 382] on span "Add Artist" at bounding box center [346, 379] width 30 height 18
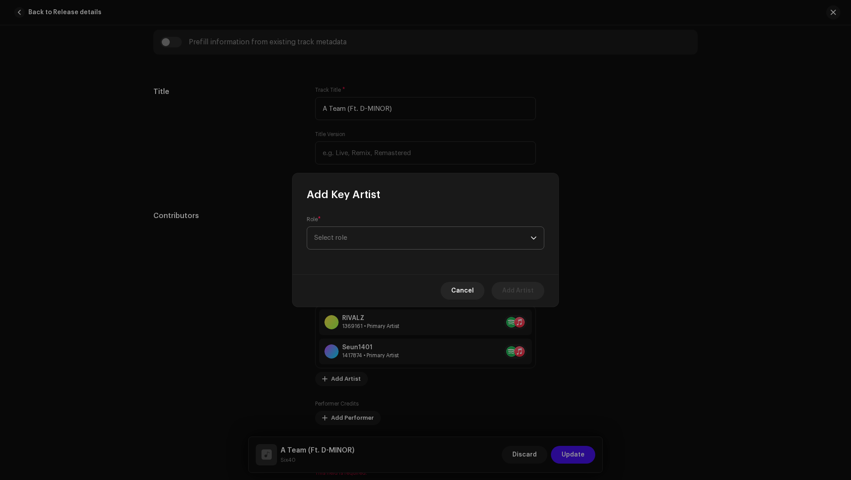
click at [358, 244] on span "Select role" at bounding box center [422, 238] width 216 height 22
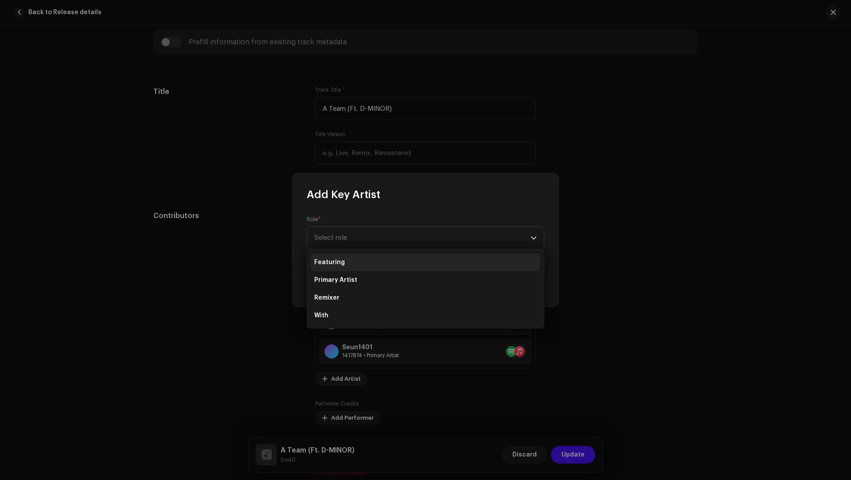
click at [357, 254] on li "Featuring" at bounding box center [426, 262] width 230 height 18
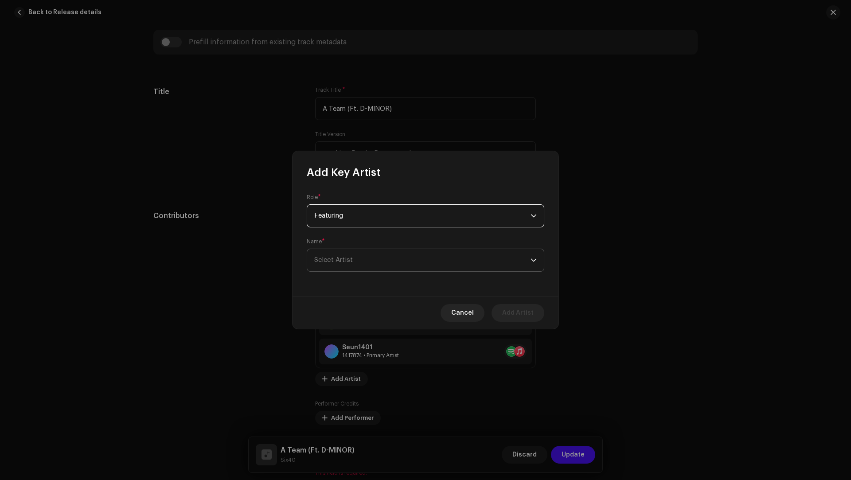
click at [355, 259] on span "Select Artist" at bounding box center [422, 260] width 216 height 22
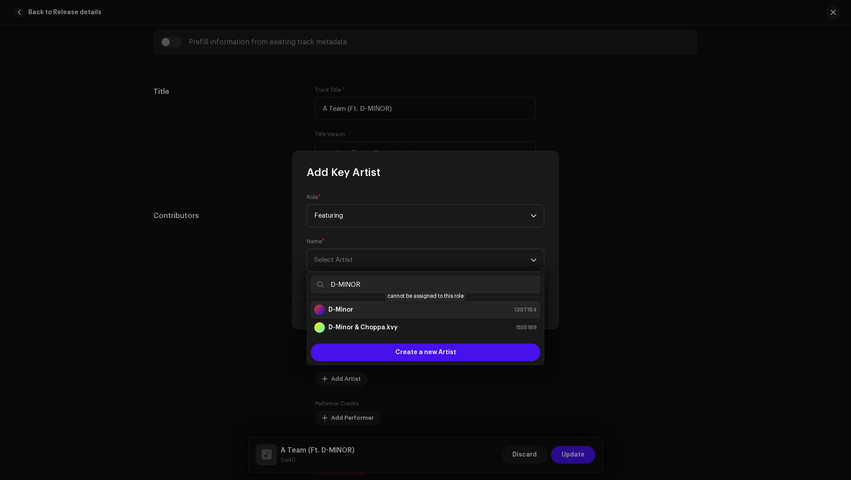
type input "D-MINOR"
click at [371, 312] on div "D-Minor 1397164" at bounding box center [425, 309] width 222 height 11
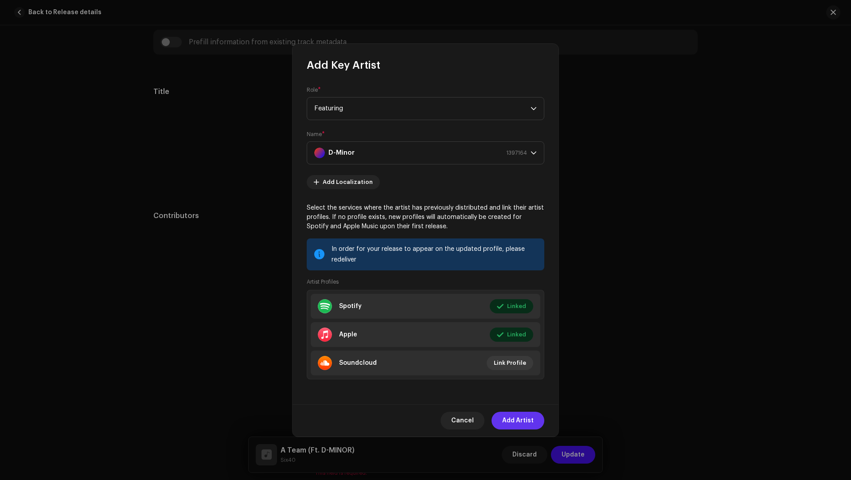
click at [508, 414] on span "Add Artist" at bounding box center [517, 421] width 31 height 18
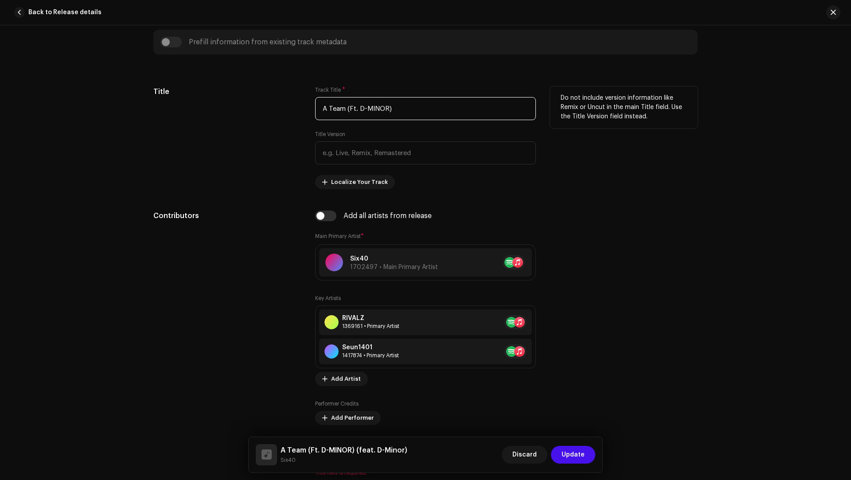
drag, startPoint x: 346, startPoint y: 106, endPoint x: 406, endPoint y: 113, distance: 61.2
click at [406, 113] on input "A Team (Ft. D-MINOR)" at bounding box center [425, 108] width 221 height 23
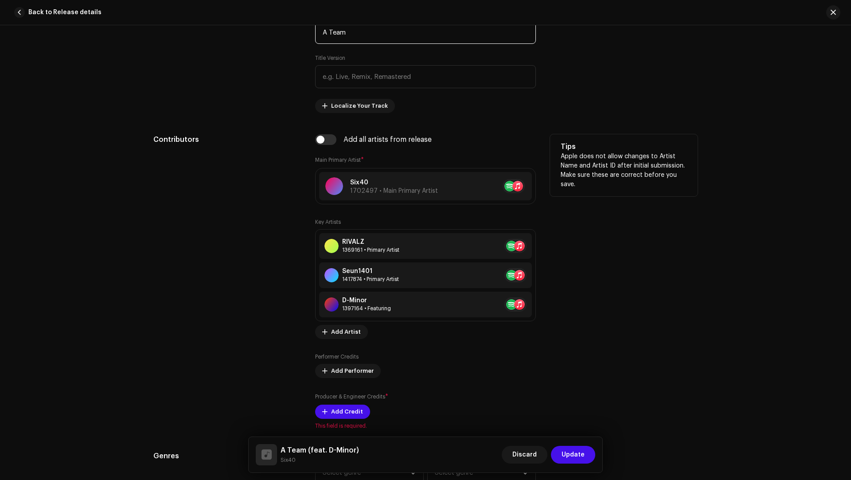
scroll to position [456, 0]
type input "A Team"
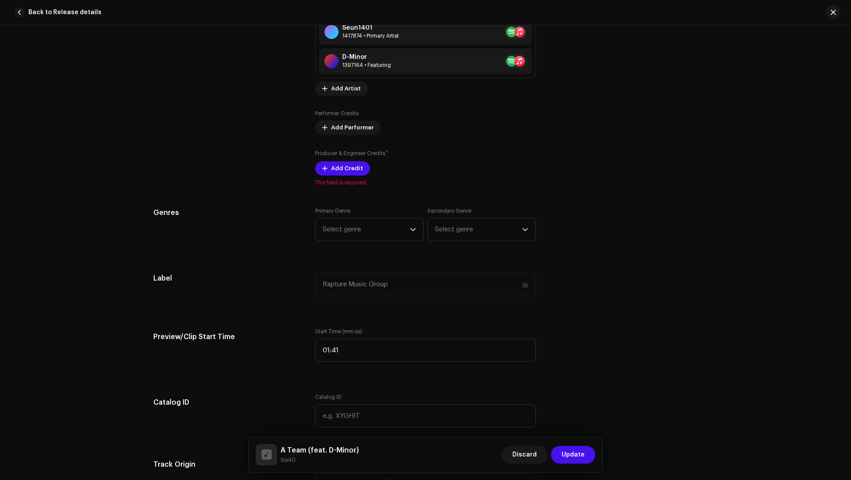
scroll to position [698, 0]
click at [334, 165] on span "Add Credit" at bounding box center [347, 169] width 32 height 18
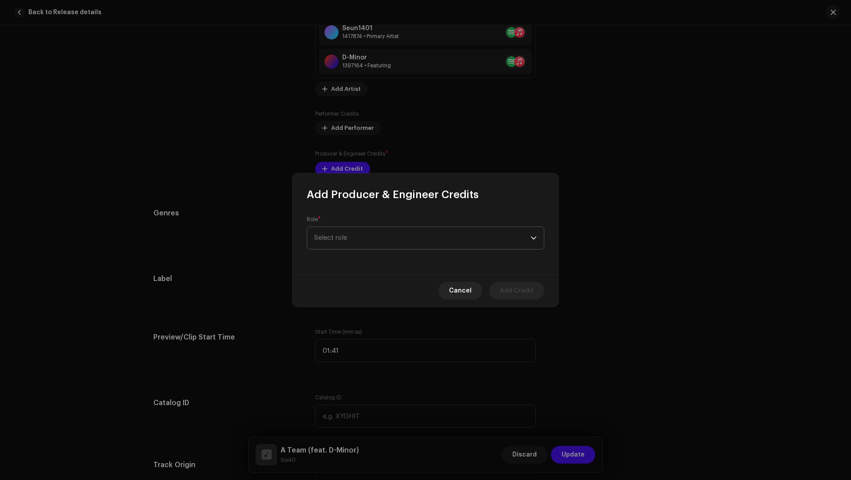
click at [335, 243] on span "Select role" at bounding box center [422, 238] width 216 height 22
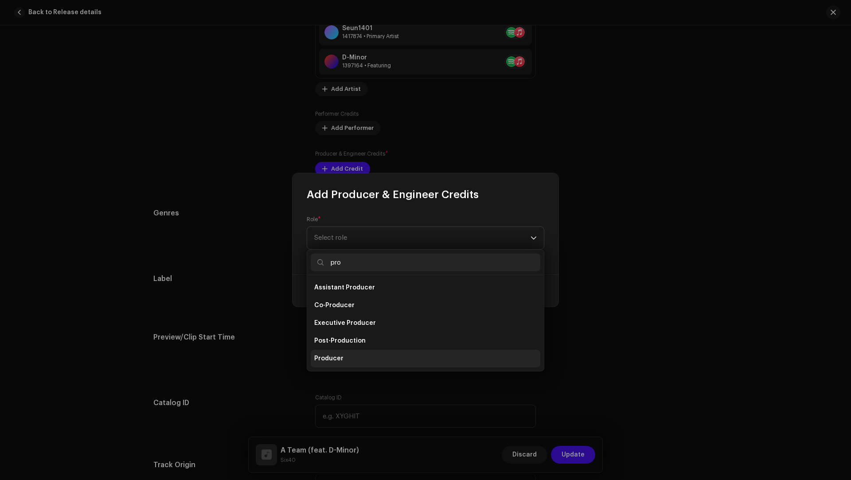
type input "pro"
click at [340, 355] on span "Producer" at bounding box center [328, 358] width 29 height 9
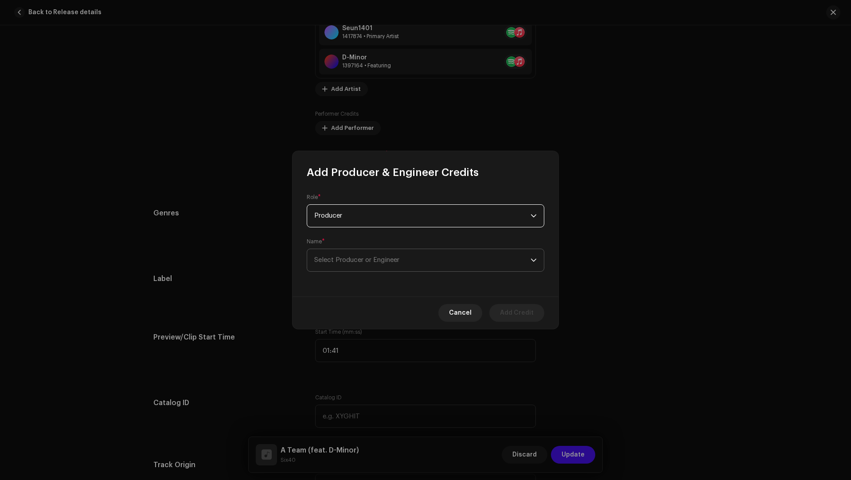
click at [339, 257] on span "Select Producer or Engineer" at bounding box center [356, 260] width 85 height 7
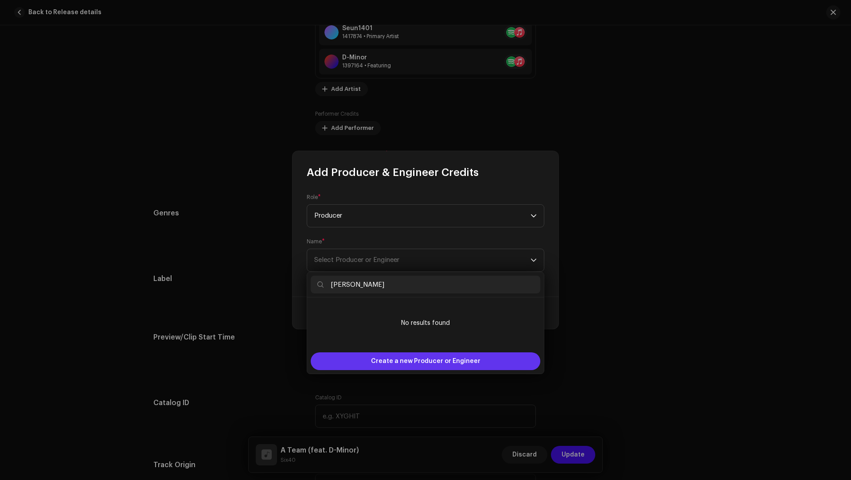
type input "Kgaugelo Selby Makopo"
click at [373, 367] on div "Create a new Producer or Engineer" at bounding box center [426, 361] width 230 height 18
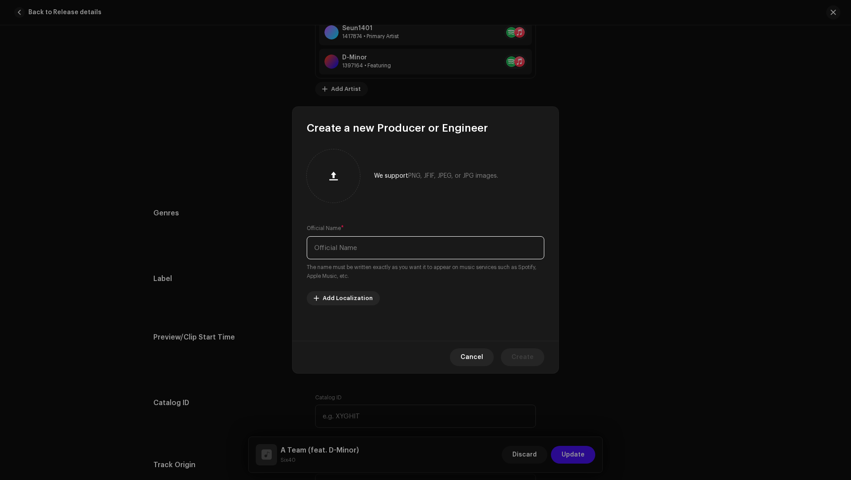
click at [348, 245] on input "text" at bounding box center [426, 247] width 238 height 23
paste input "Kgaugelo Selby Makopo"
type input "Kgaugelo Selby Makopo"
click at [525, 354] on span "Create" at bounding box center [522, 357] width 22 height 18
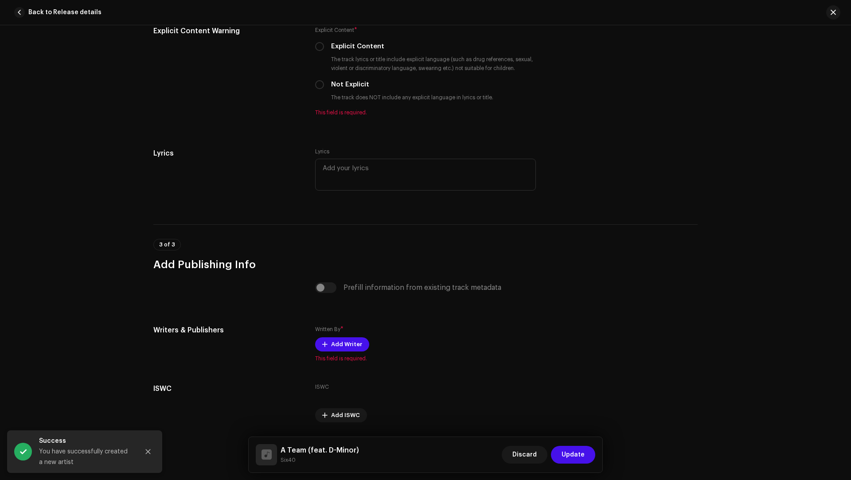
scroll to position [1684, 0]
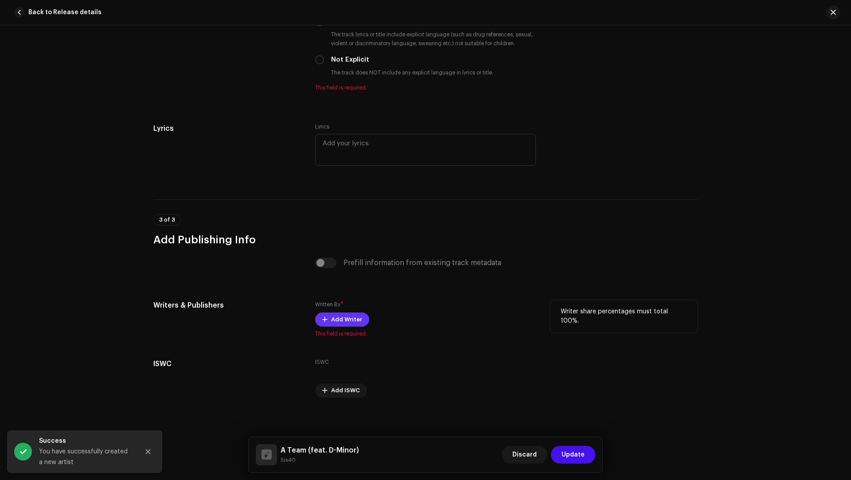
click at [339, 313] on span "Add Writer" at bounding box center [346, 320] width 31 height 18
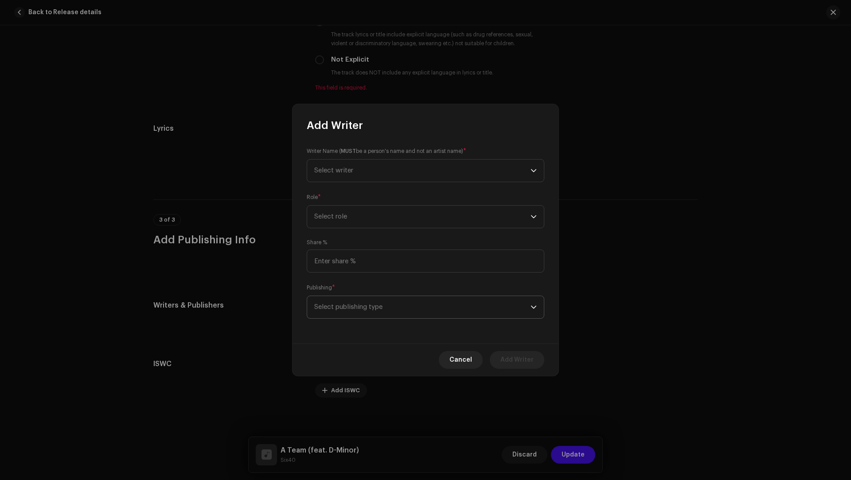
drag, startPoint x: 338, startPoint y: 304, endPoint x: 339, endPoint y: 314, distance: 10.2
click at [338, 304] on span "Select publishing type" at bounding box center [422, 307] width 216 height 22
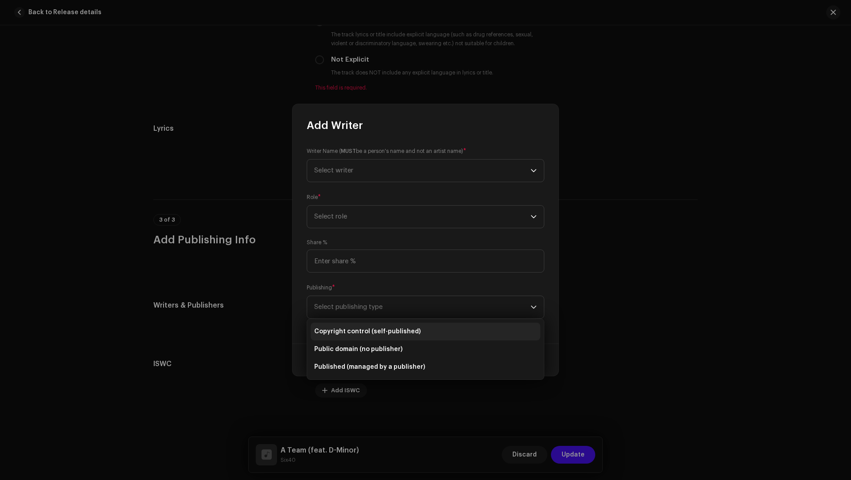
click at [343, 328] on span "Copyright control (self-published)" at bounding box center [367, 331] width 106 height 9
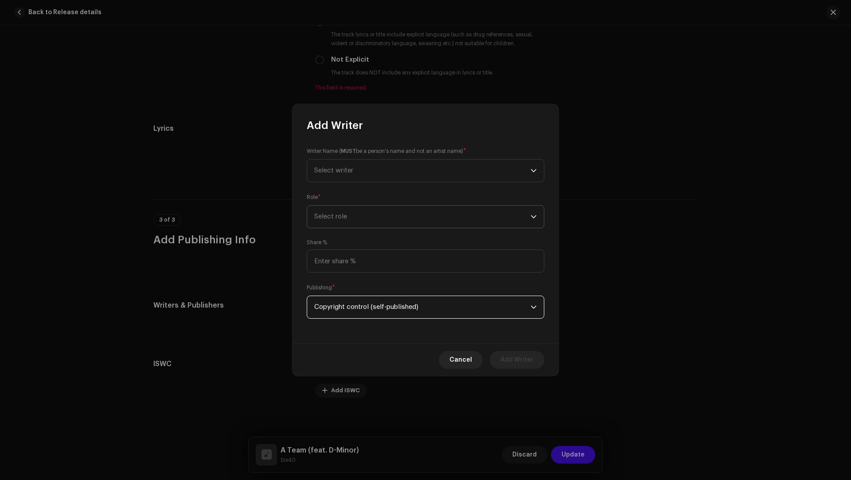
click at [325, 226] on span "Select role" at bounding box center [422, 217] width 216 height 22
click at [347, 292] on span "Composer & Lyricist" at bounding box center [345, 294] width 62 height 9
click at [332, 170] on span "Select writer" at bounding box center [333, 170] width 39 height 7
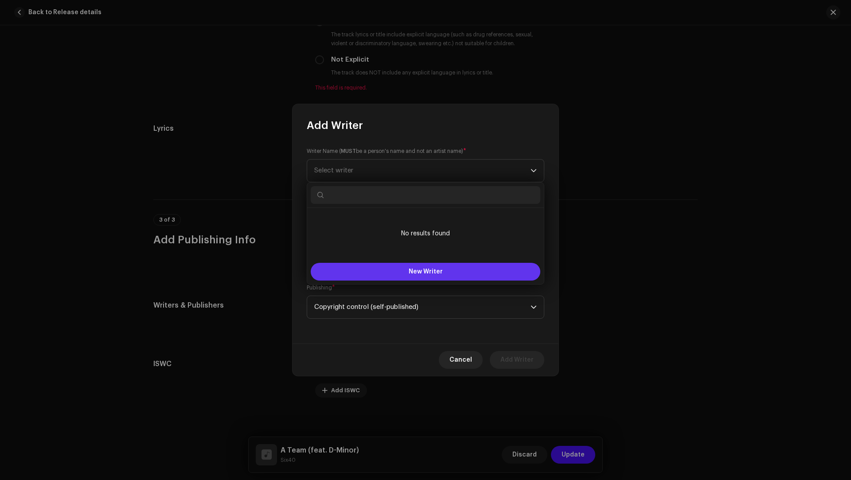
click at [352, 269] on button "New Writer" at bounding box center [426, 272] width 230 height 18
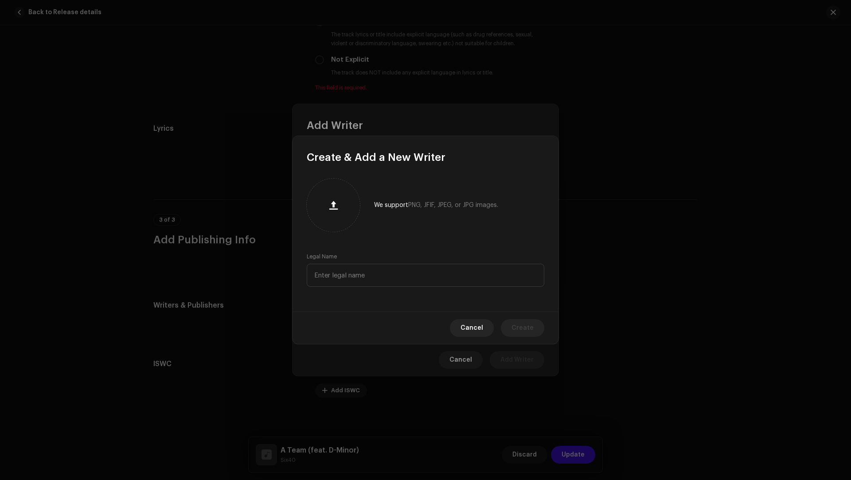
click at [343, 295] on div "We support PNG, JFIF, JPEG, or JPG images. Legal Name" at bounding box center [425, 237] width 266 height 147
click at [343, 279] on input "text" at bounding box center [426, 275] width 238 height 23
paste input "Kgaugelo Selby Makopo"
type input "Kgaugelo Selby Makopo"
click at [523, 332] on span "Create" at bounding box center [522, 328] width 22 height 18
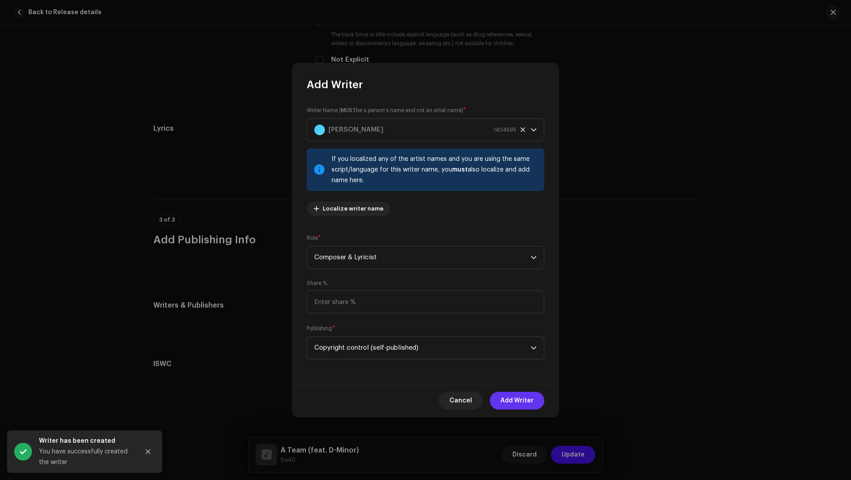
click at [514, 398] on span "Add Writer" at bounding box center [516, 401] width 33 height 18
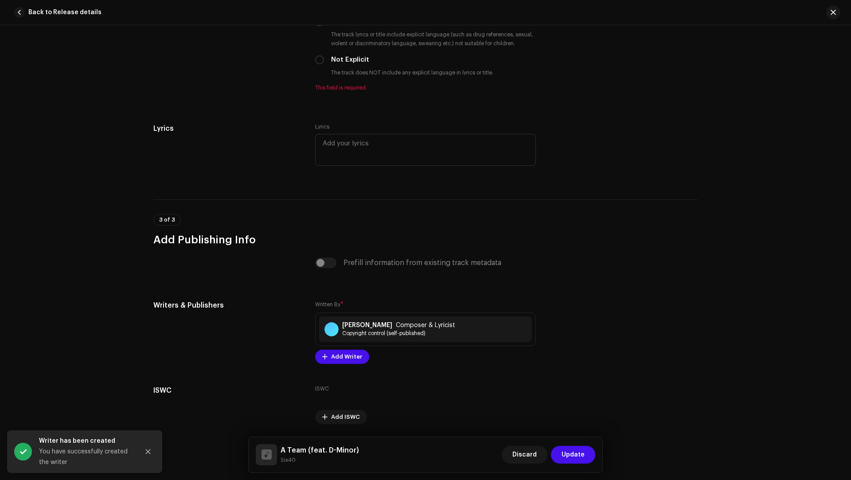
scroll to position [1580, 0]
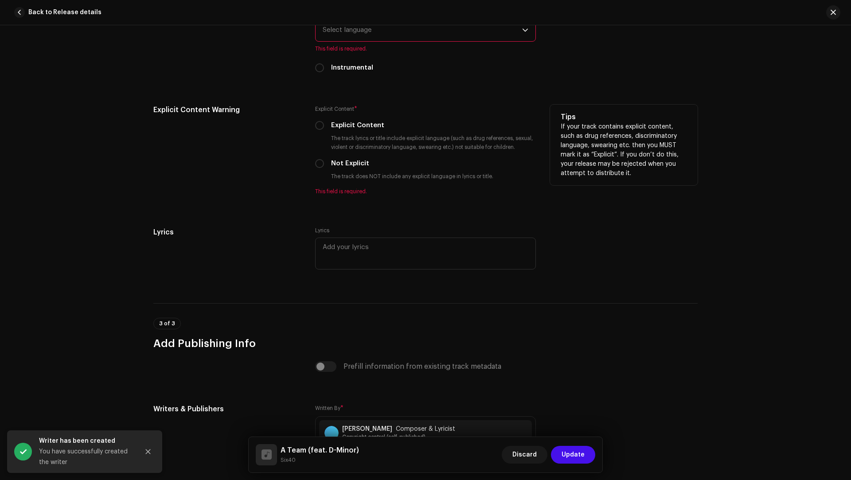
click at [346, 167] on div "Explicit Content * Explicit Content The track lyrics or title include explicit …" at bounding box center [425, 150] width 221 height 90
click at [345, 164] on label "Not Explicit" at bounding box center [350, 164] width 38 height 10
click at [324, 164] on input "Not Explicit" at bounding box center [319, 163] width 9 height 9
radio input "true"
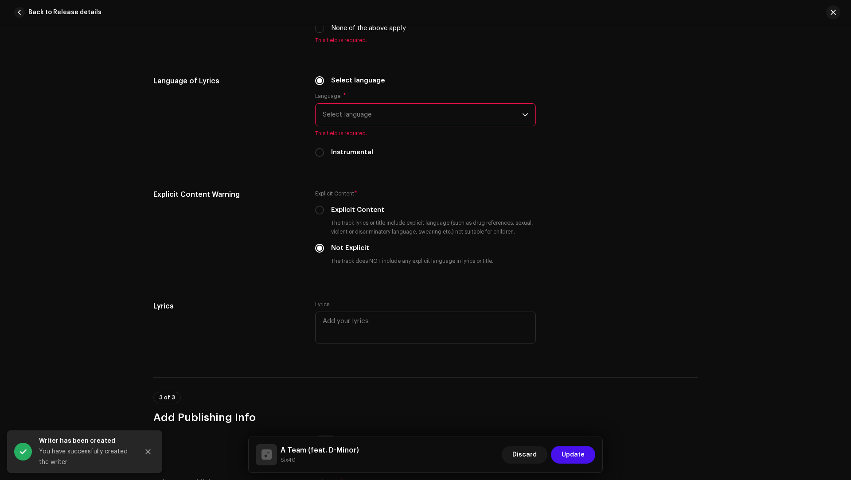
scroll to position [1491, 0]
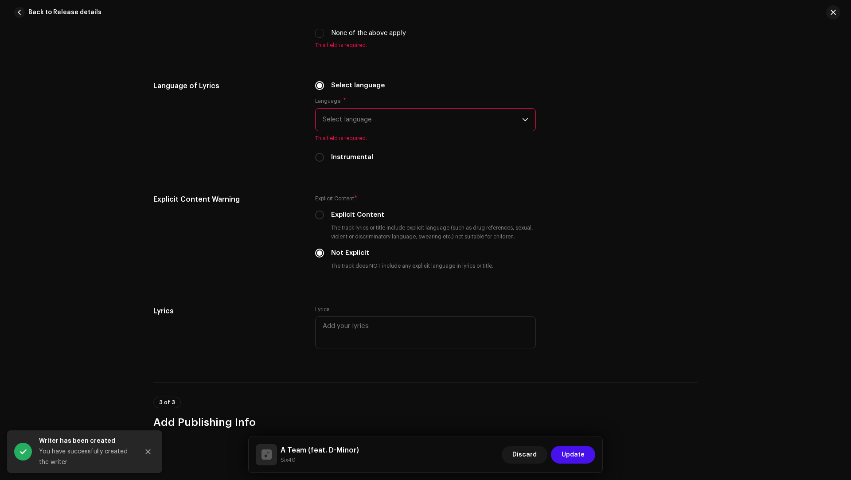
click at [361, 117] on span "Select language" at bounding box center [422, 120] width 199 height 22
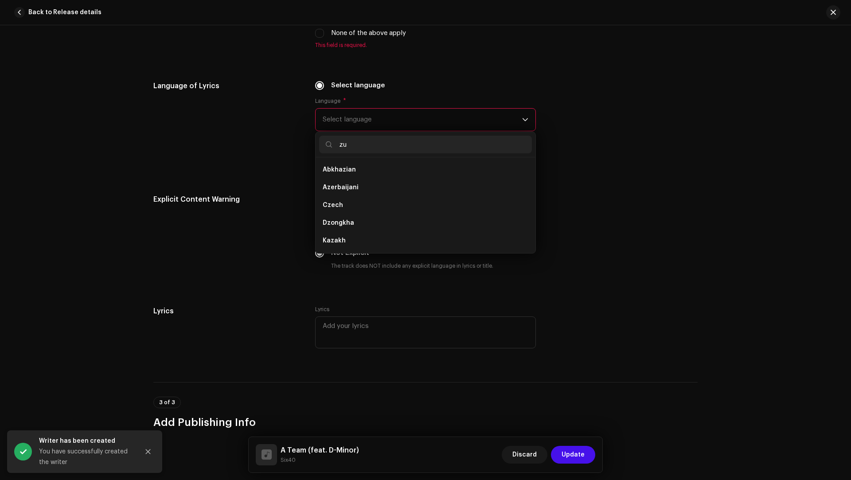
scroll to position [0, 0]
type input "zu"
click at [357, 168] on li "Zulu" at bounding box center [425, 170] width 213 height 18
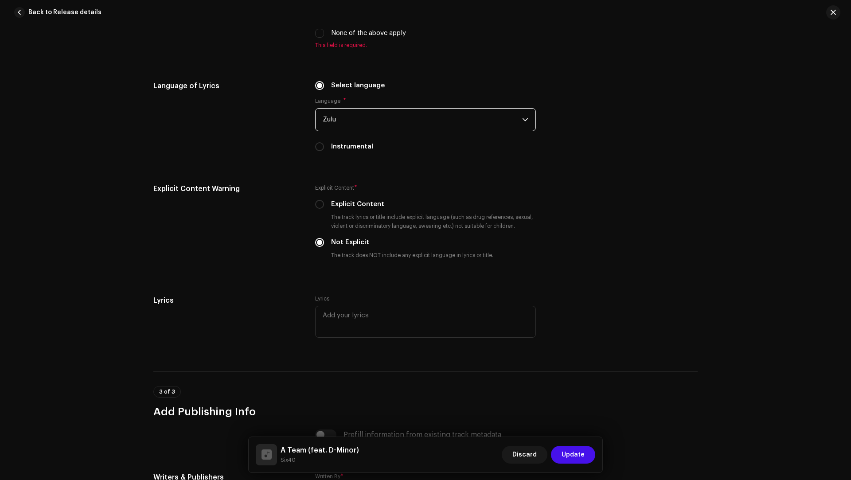
scroll to position [1289, 0]
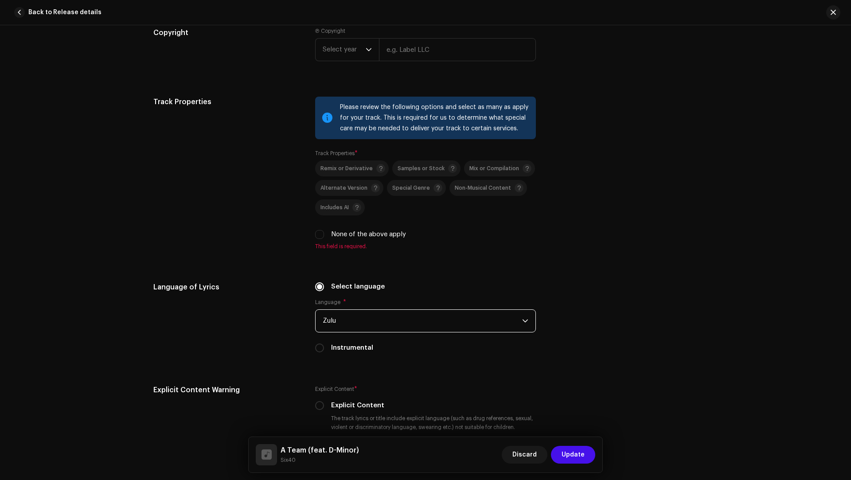
click at [360, 230] on label "None of the above apply" at bounding box center [368, 235] width 75 height 10
click at [324, 230] on input "None of the above apply" at bounding box center [319, 234] width 9 height 9
checkbox input "true"
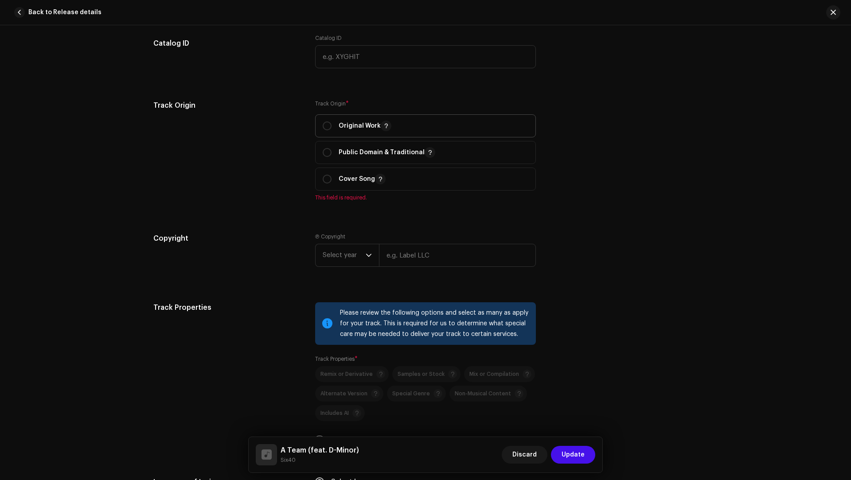
click at [346, 123] on p "Original Work" at bounding box center [365, 126] width 53 height 11
radio input "true"
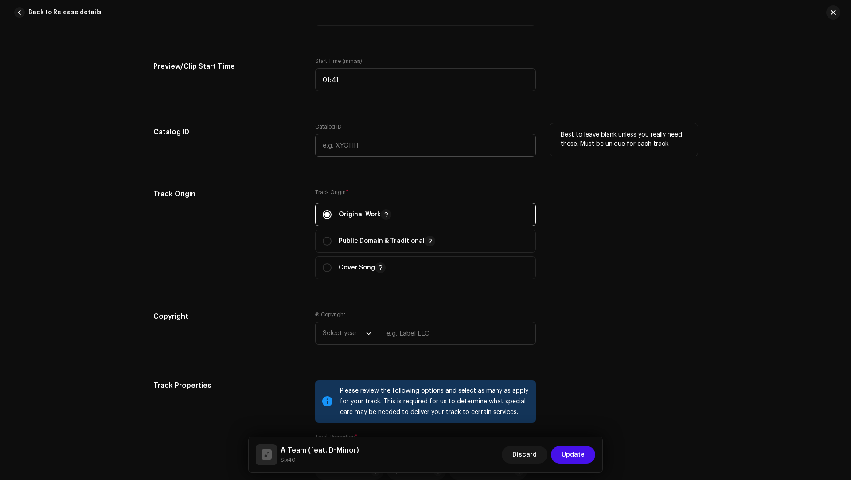
scroll to position [1087, 0]
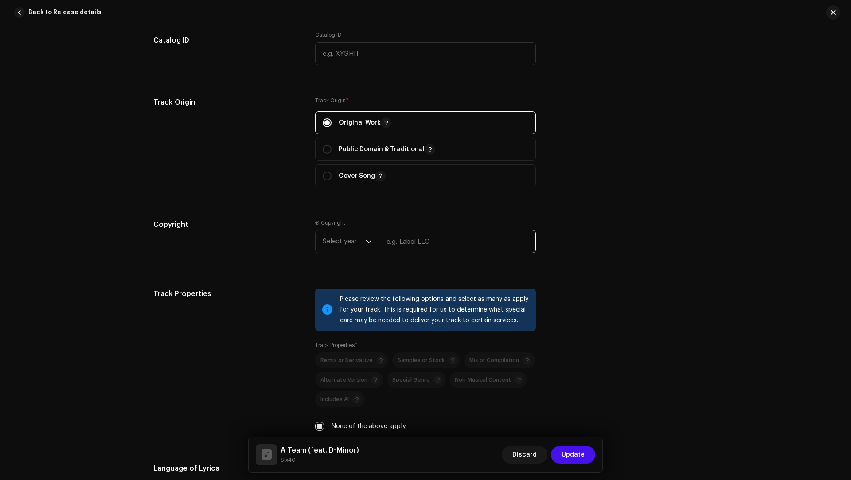
click at [413, 242] on input "text" at bounding box center [457, 241] width 157 height 23
paste input "Bokamoso Records"
type input "Bokamoso Records"
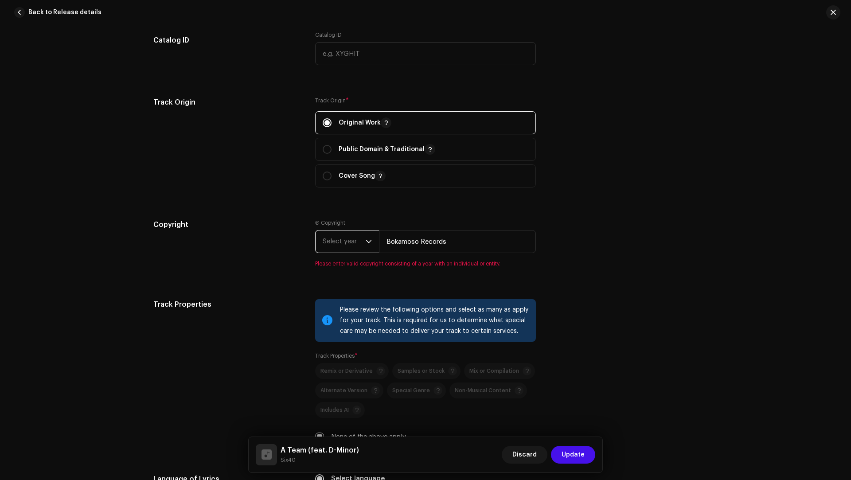
click at [335, 238] on span "Select year" at bounding box center [344, 241] width 43 height 22
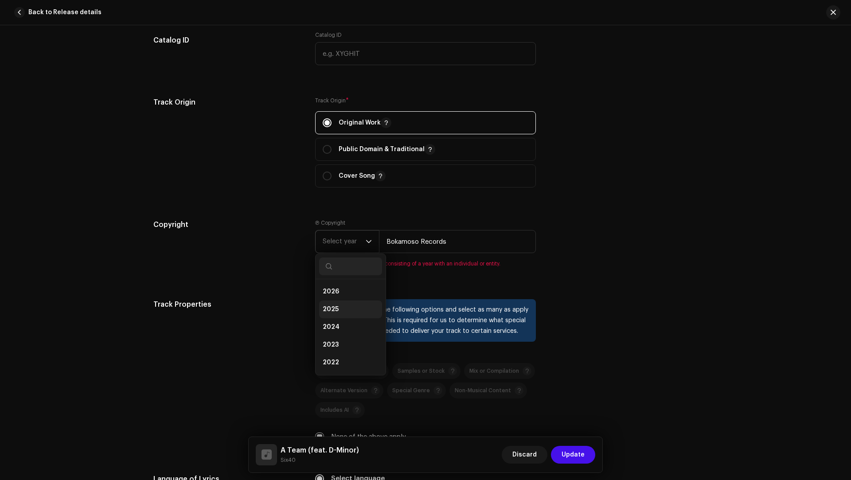
click at [344, 306] on li "2025" at bounding box center [350, 309] width 63 height 18
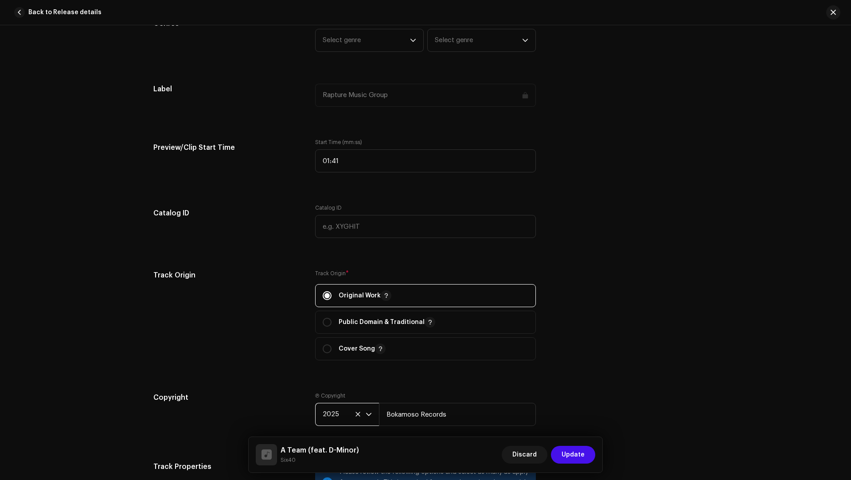
scroll to position [713, 0]
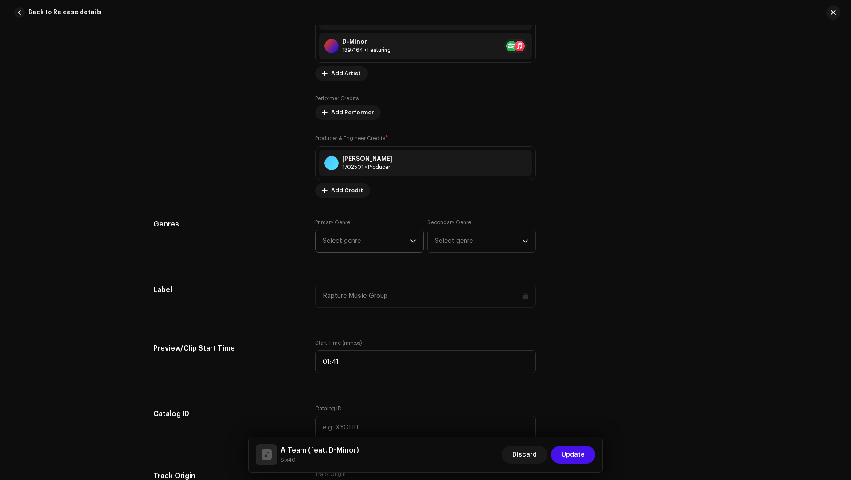
click at [342, 245] on span "Select genre" at bounding box center [366, 241] width 87 height 22
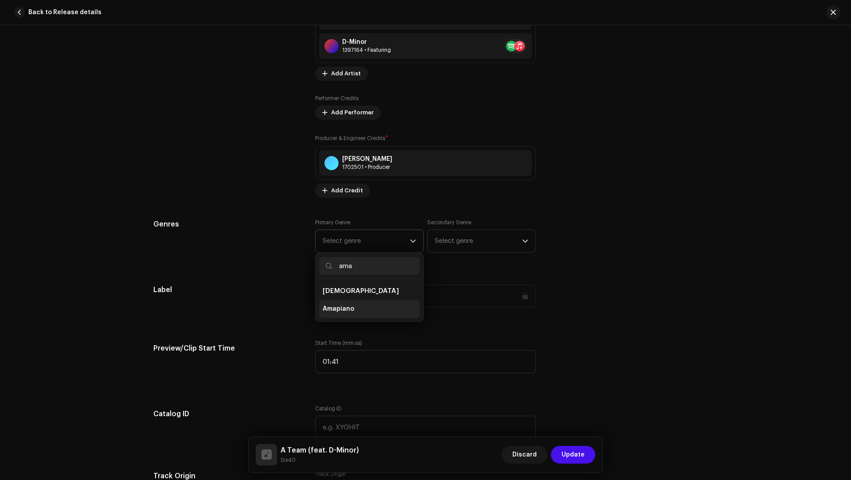
type input "ama"
click at [342, 304] on span "Amapiano" at bounding box center [338, 308] width 31 height 9
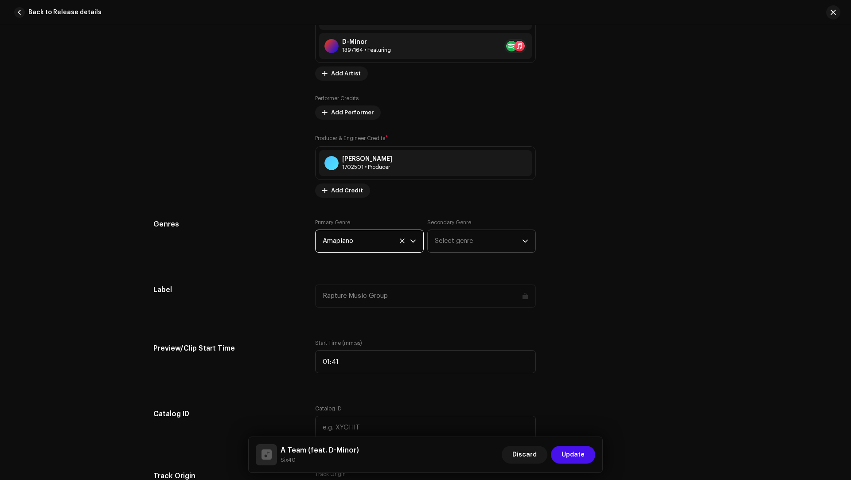
click at [459, 242] on span "Select genre" at bounding box center [478, 241] width 87 height 22
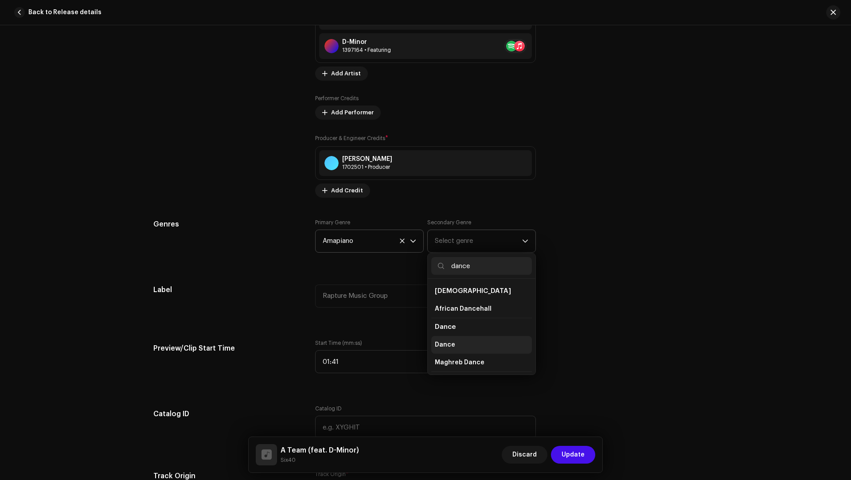
type input "dance"
click at [444, 343] on span "Dance" at bounding box center [445, 344] width 20 height 9
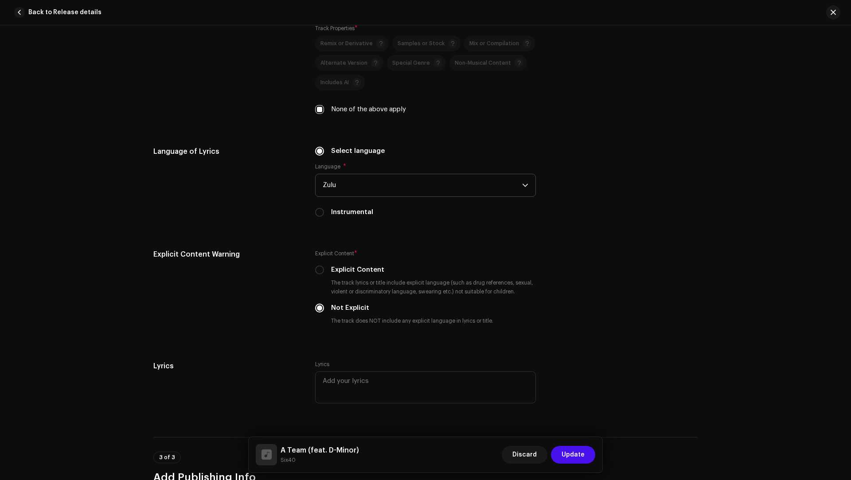
scroll to position [1582, 0]
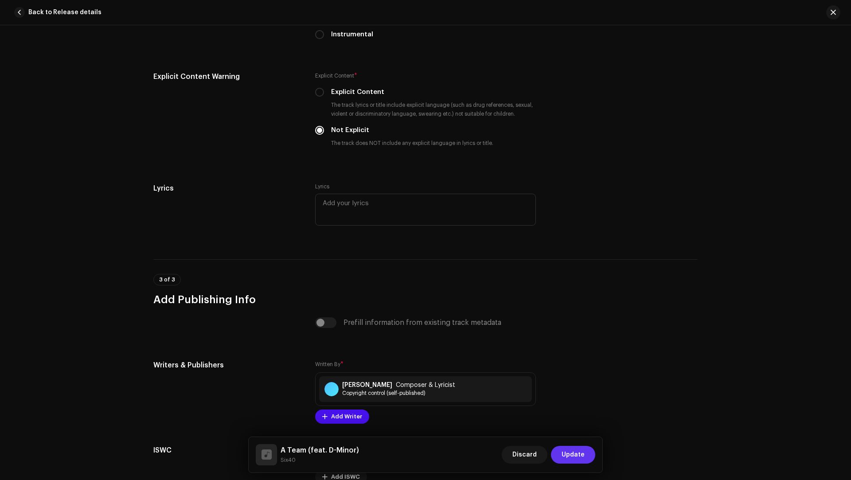
click at [581, 459] on span "Update" at bounding box center [572, 455] width 23 height 18
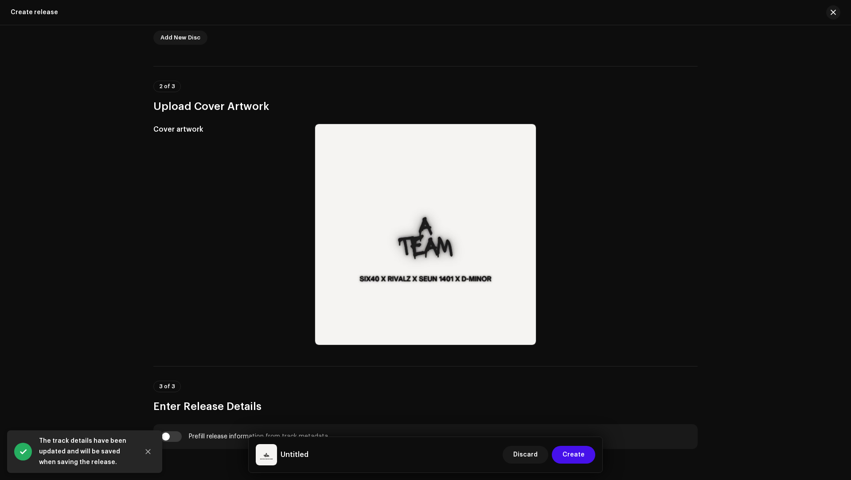
scroll to position [483, 0]
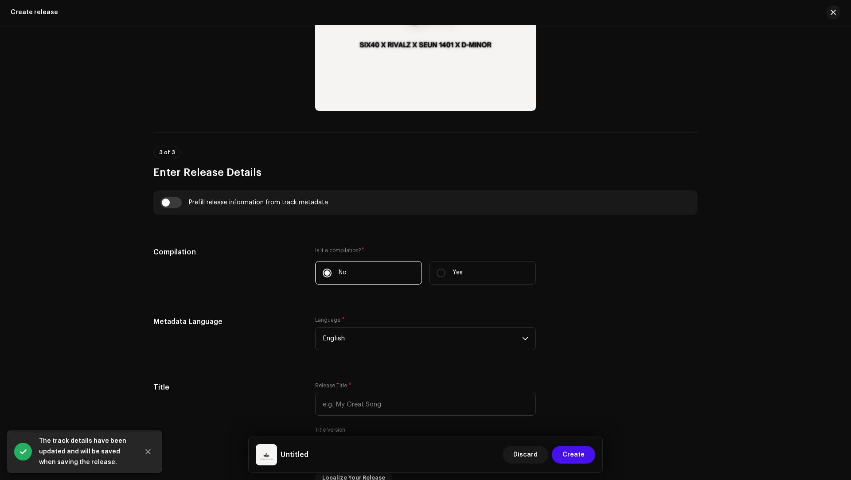
click at [172, 194] on div "Prefill release information from track metadata" at bounding box center [425, 202] width 544 height 25
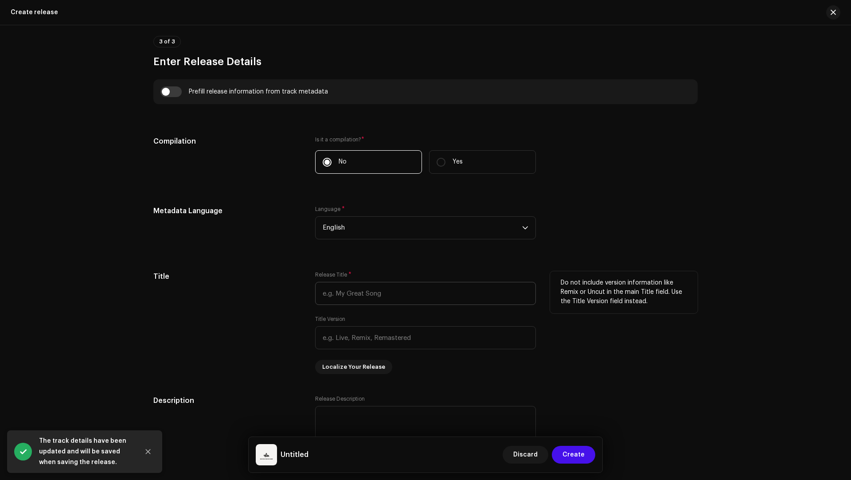
scroll to position [506, 0]
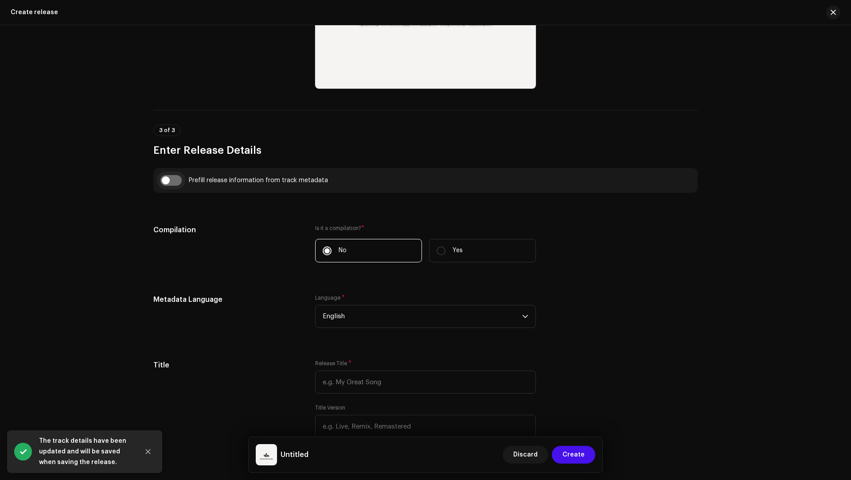
click at [170, 178] on input "checkbox" at bounding box center [170, 180] width 21 height 11
checkbox input "true"
type input "A Team"
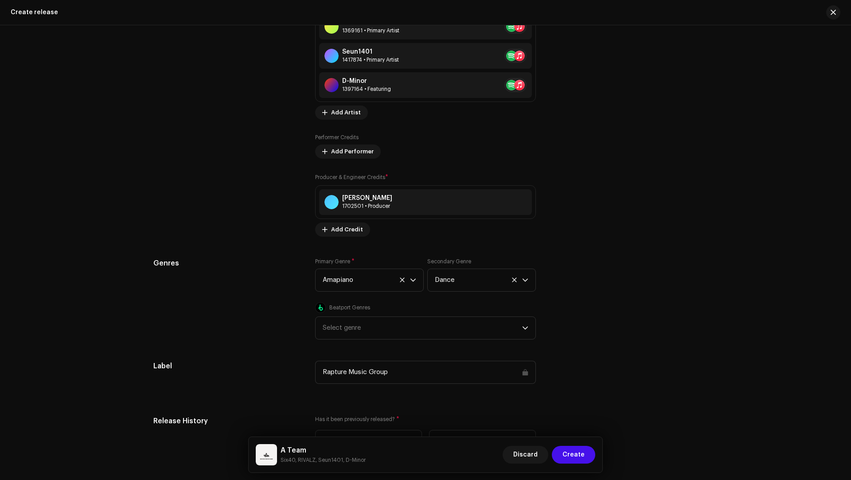
scroll to position [1310, 0]
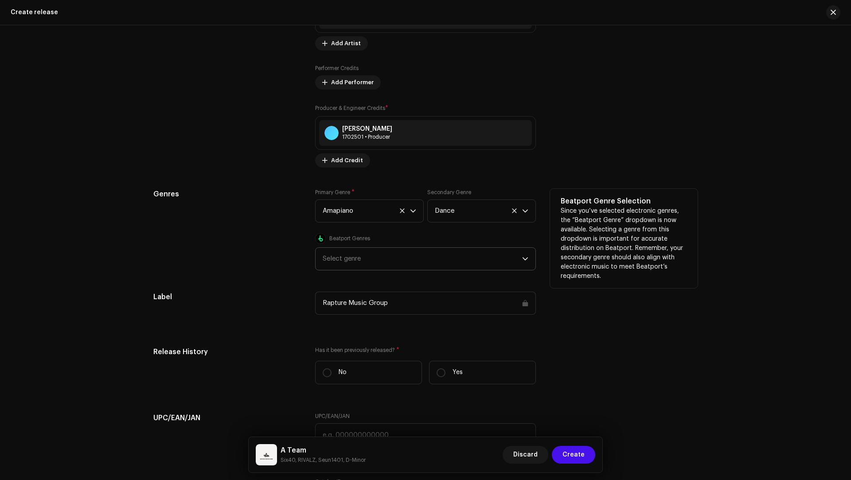
click at [343, 258] on div "Select genre" at bounding box center [422, 259] width 199 height 22
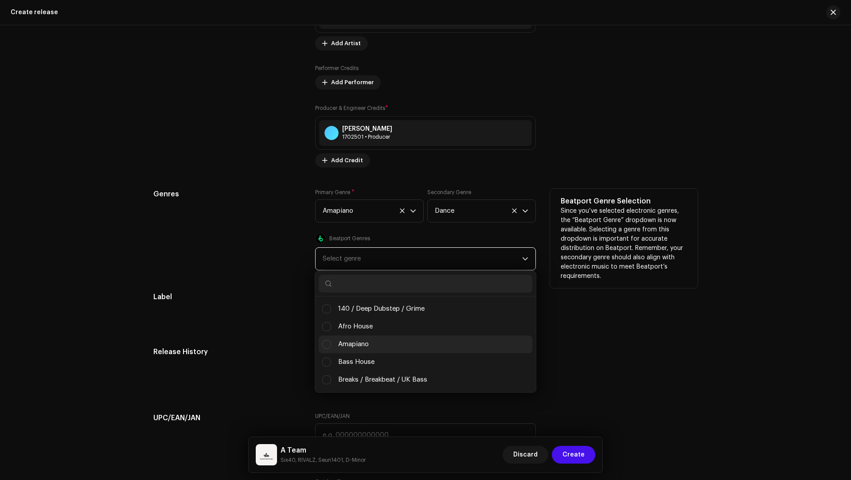
click at [354, 340] on span "Amapiano" at bounding box center [353, 344] width 31 height 10
checkbox input "true"
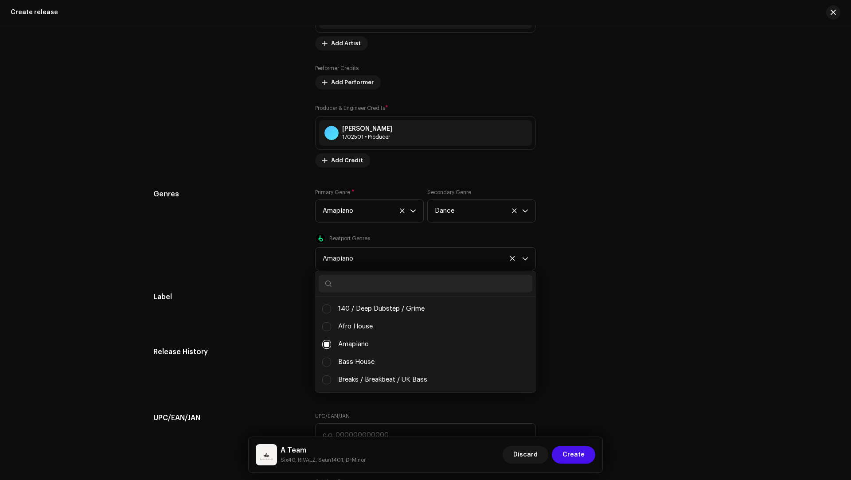
click at [175, 310] on div "Label" at bounding box center [227, 309] width 148 height 34
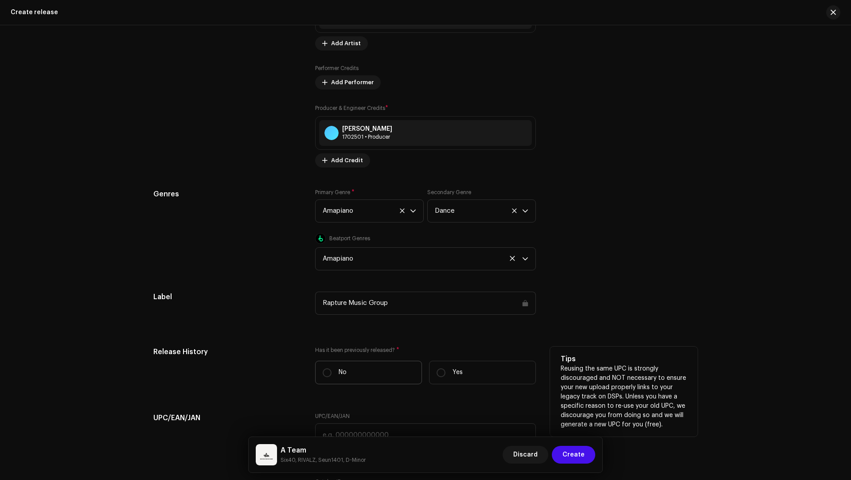
click at [358, 362] on label "No" at bounding box center [368, 372] width 107 height 23
click at [331, 368] on input "No" at bounding box center [327, 372] width 9 height 9
radio input "true"
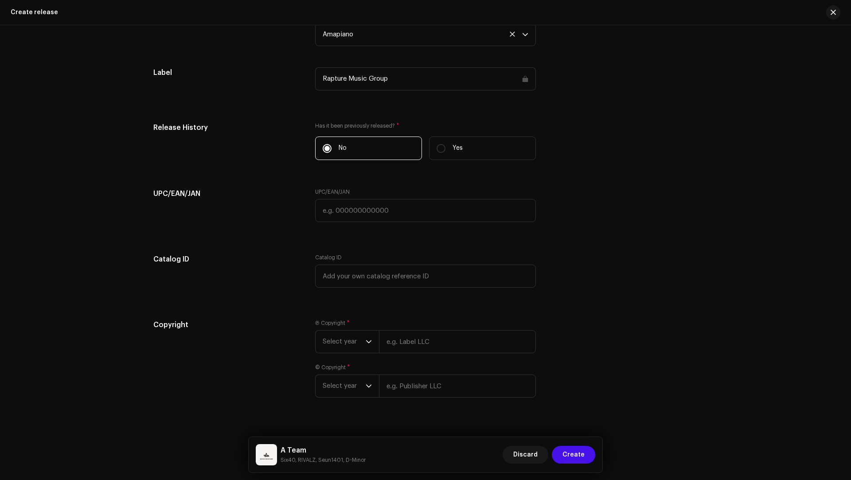
scroll to position [1545, 0]
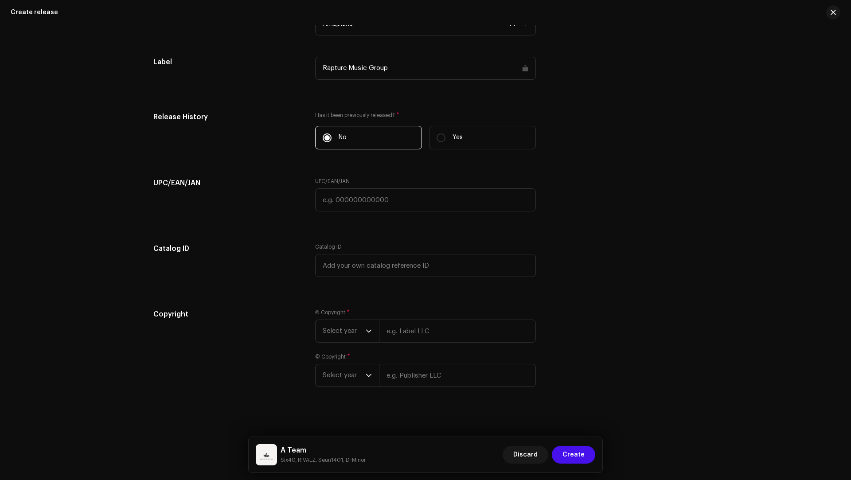
click at [399, 340] on div "Ⓟ Copyright * Select year © Copyright * Select year" at bounding box center [425, 353] width 221 height 89
click at [401, 332] on input "text" at bounding box center [457, 330] width 157 height 23
type input "Bokamoso Records"
click at [420, 371] on input "text" at bounding box center [457, 375] width 157 height 23
type input "Bokamoso Records"
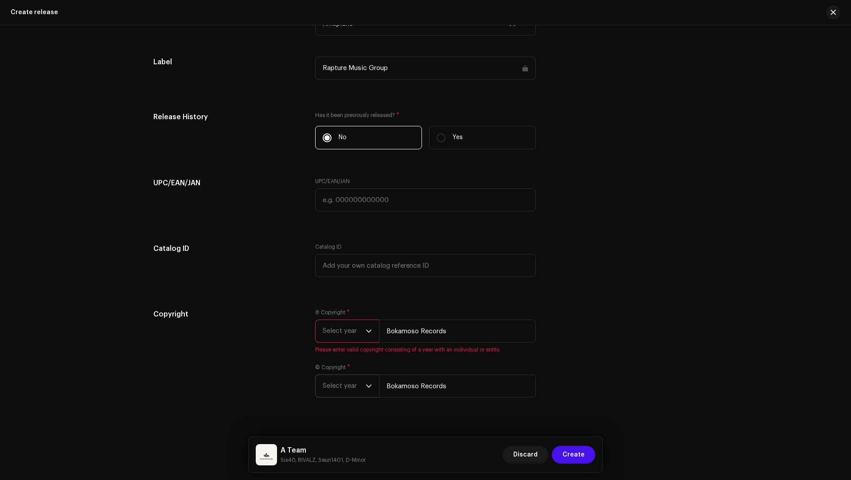
click at [328, 379] on span "Select year" at bounding box center [344, 386] width 43 height 22
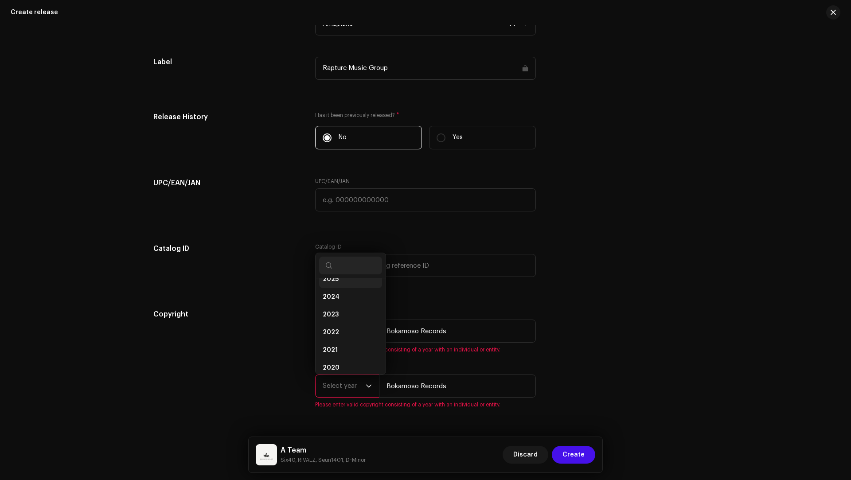
scroll to position [21, 0]
click at [334, 283] on span "2025" at bounding box center [331, 287] width 16 height 9
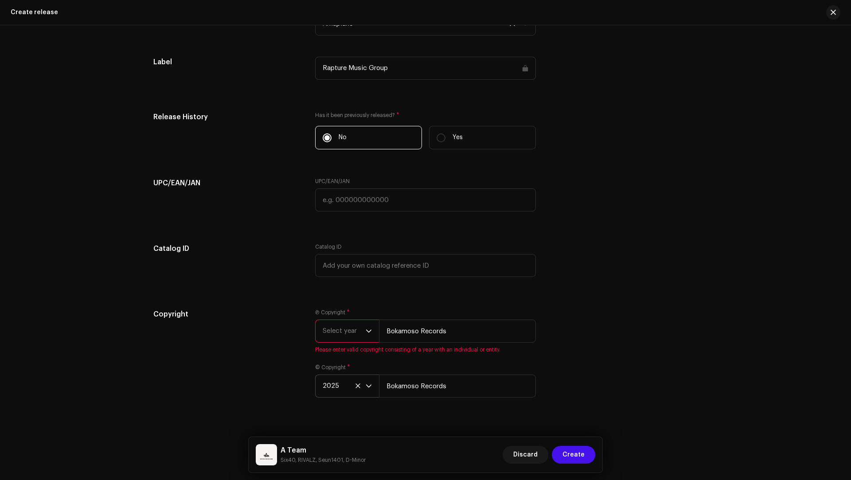
click at [330, 327] on span "Select year" at bounding box center [344, 331] width 43 height 22
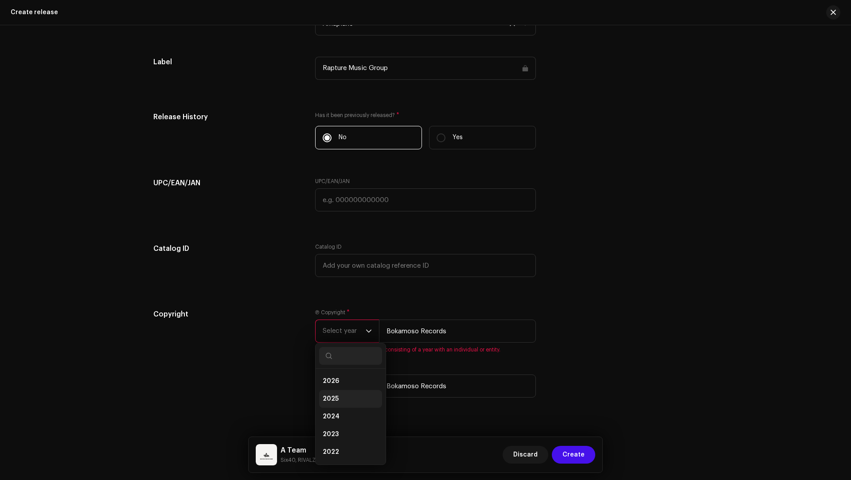
click at [327, 394] on span "2025" at bounding box center [331, 398] width 16 height 9
click at [459, 412] on div "Create a new release We’ll guide you through everything — from track selection …" at bounding box center [425, 252] width 851 height 455
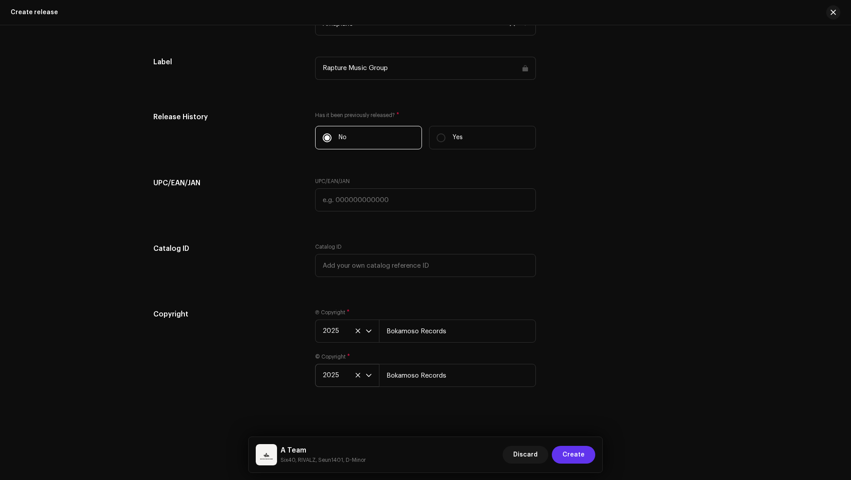
click at [572, 453] on span "Create" at bounding box center [573, 455] width 22 height 18
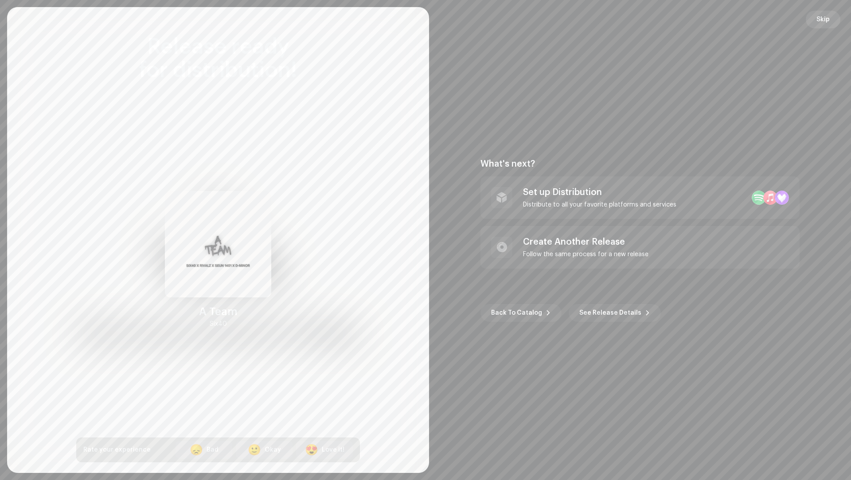
click at [821, 16] on span "Skip" at bounding box center [822, 20] width 13 height 18
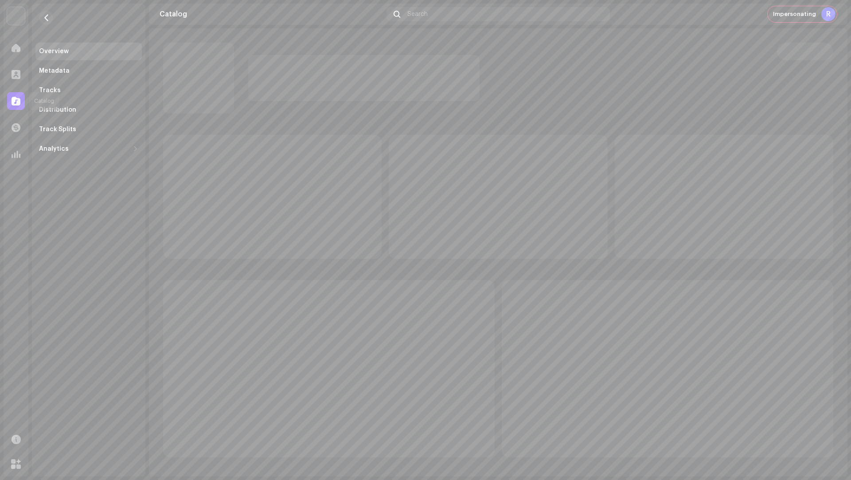
click at [12, 101] on span at bounding box center [16, 100] width 9 height 7
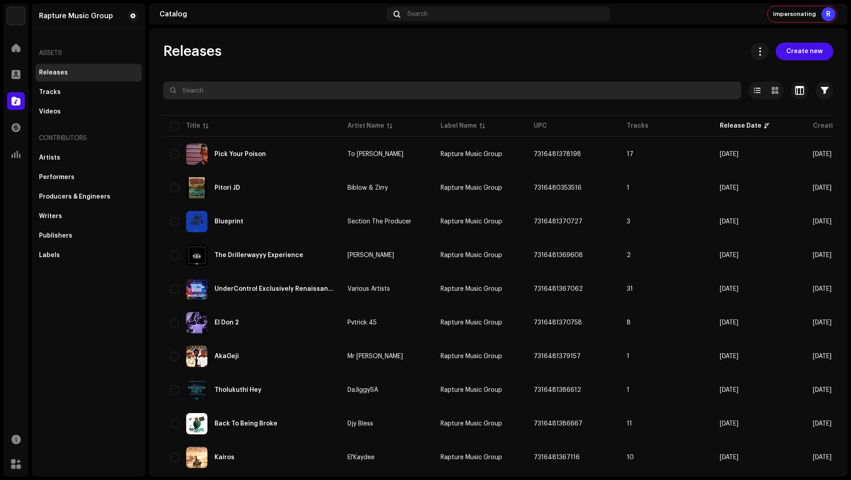
click at [192, 91] on input "text" at bounding box center [452, 91] width 578 height 18
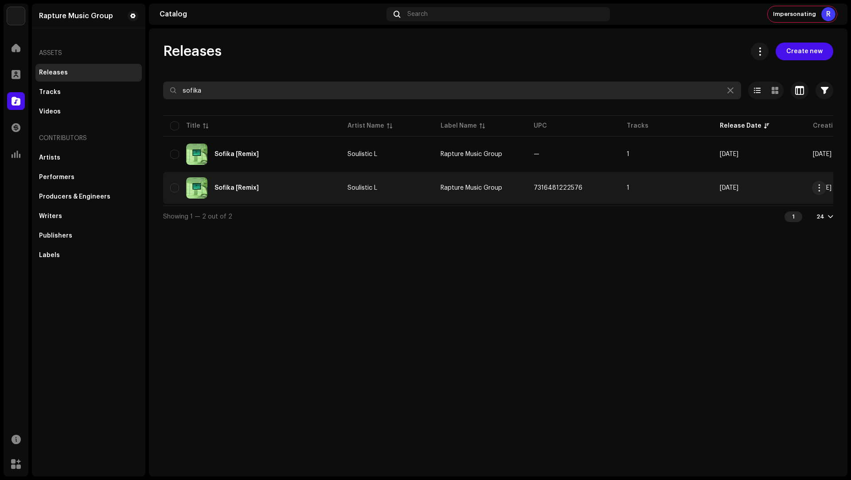
type input "sofika"
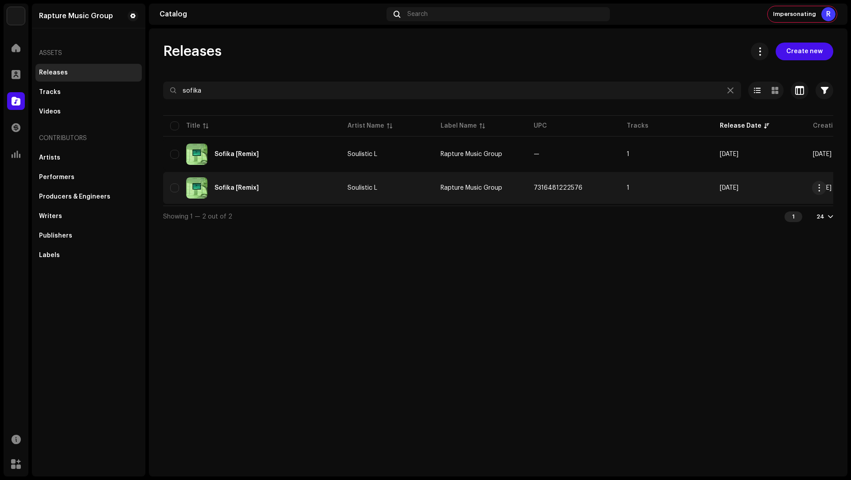
click at [303, 185] on div "Sofika [Remix]" at bounding box center [251, 187] width 163 height 21
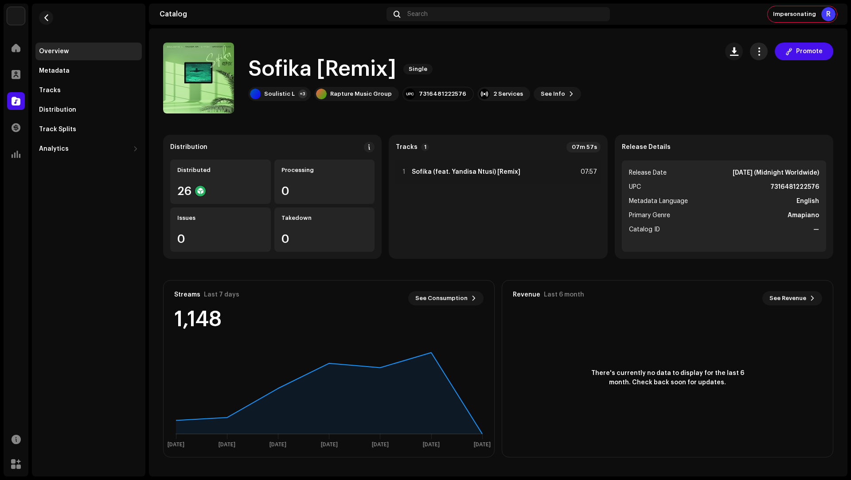
click at [761, 48] on span "button" at bounding box center [759, 51] width 8 height 7
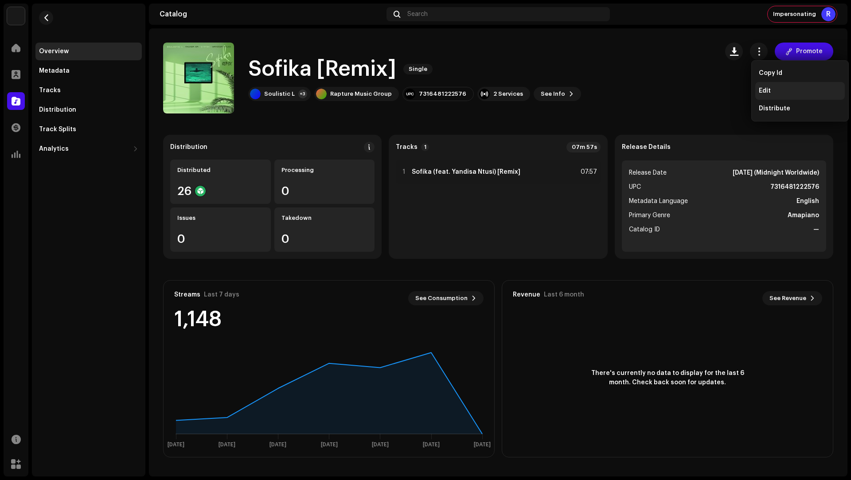
click at [780, 91] on div "Edit" at bounding box center [800, 90] width 82 height 7
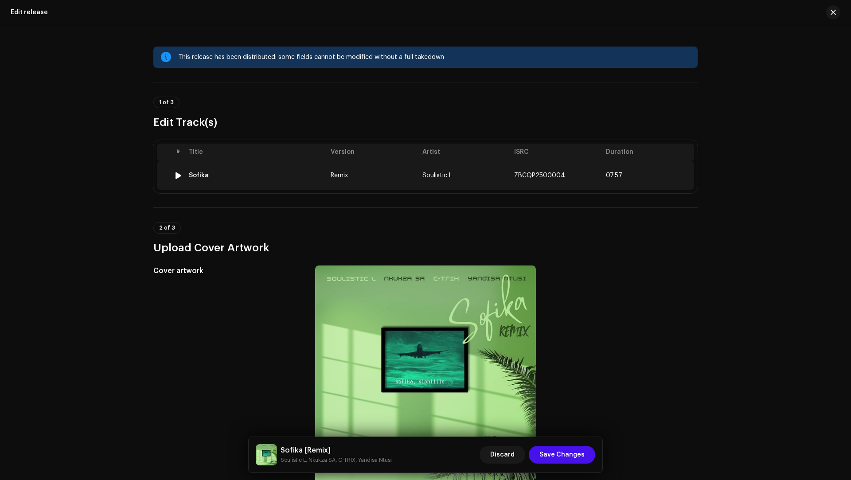
click at [303, 187] on td "Sofika" at bounding box center [256, 175] width 142 height 28
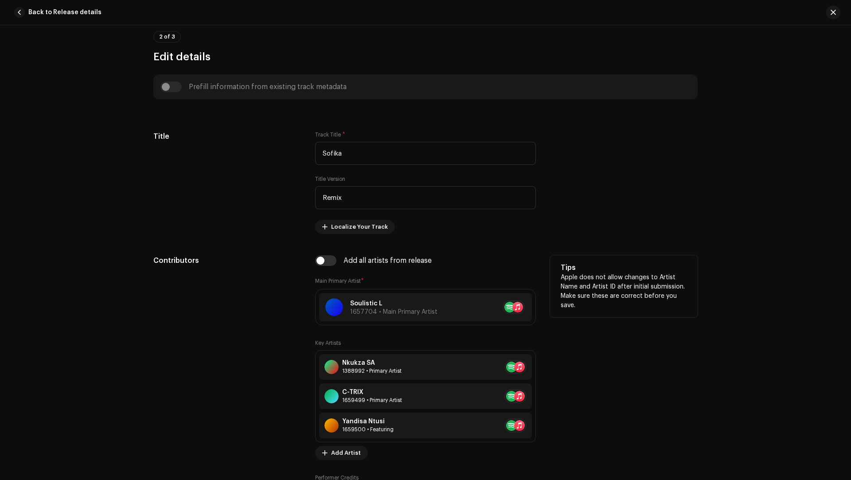
scroll to position [391, 0]
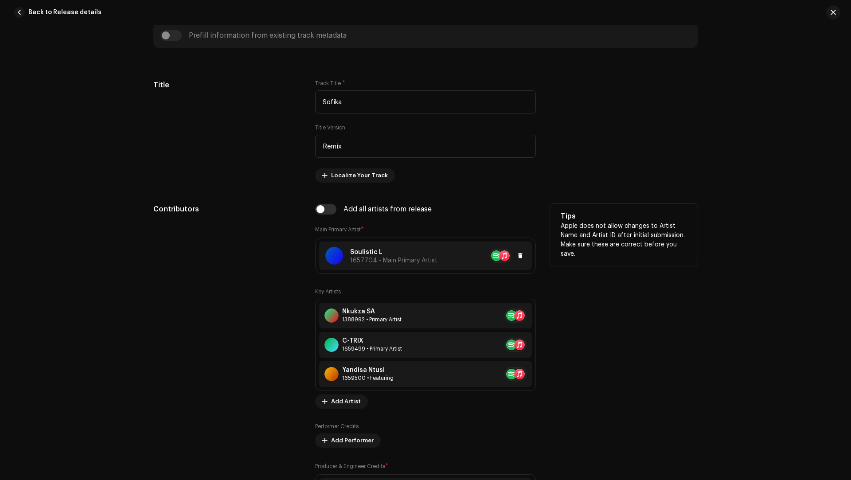
click at [414, 251] on p "Soulistic L" at bounding box center [393, 252] width 87 height 9
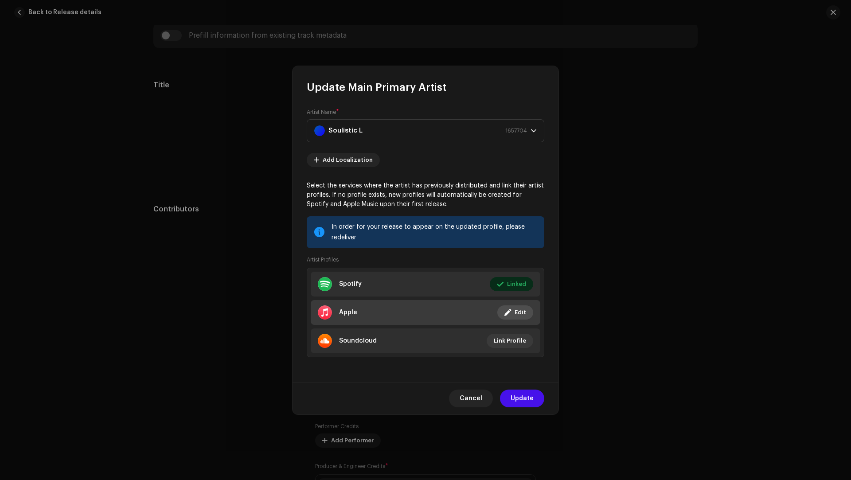
click at [378, 307] on li "Apple Linked Edit" at bounding box center [426, 312] width 230 height 25
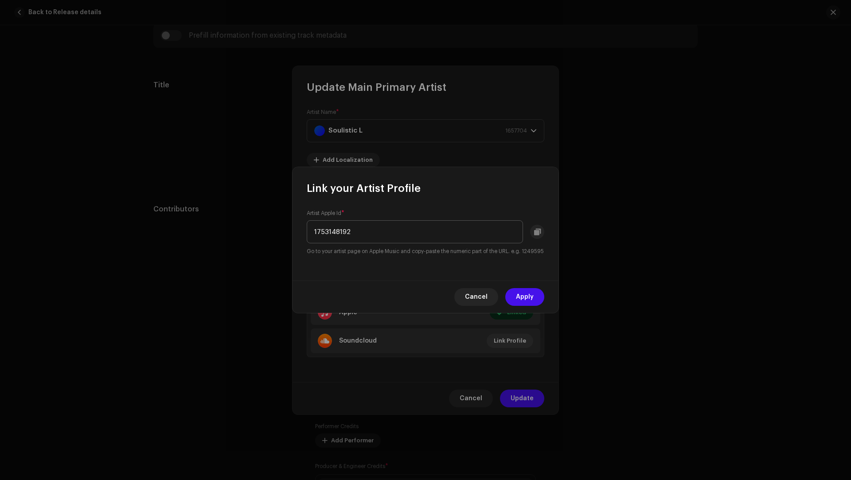
click at [341, 226] on input "1753148192" at bounding box center [415, 231] width 216 height 23
click at [331, 221] on input "1753148192" at bounding box center [415, 231] width 216 height 23
click at [467, 301] on span "Cancel" at bounding box center [476, 297] width 23 height 18
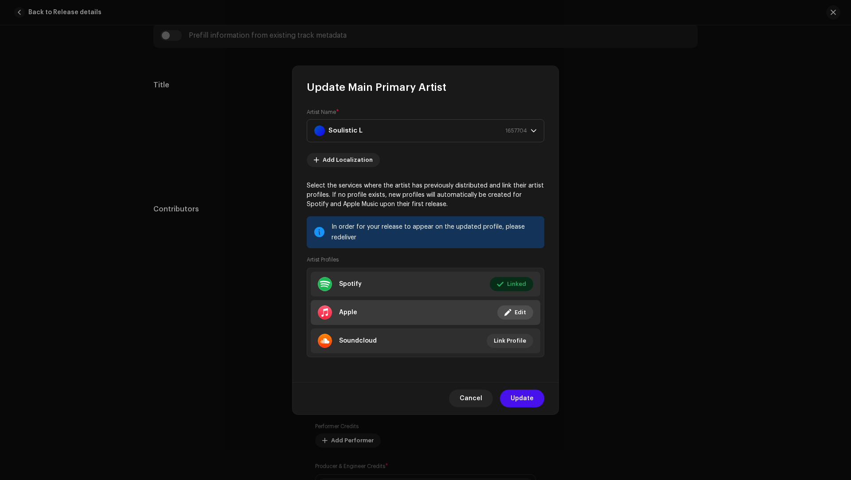
click at [353, 302] on li "Apple Linked Edit" at bounding box center [426, 312] width 230 height 25
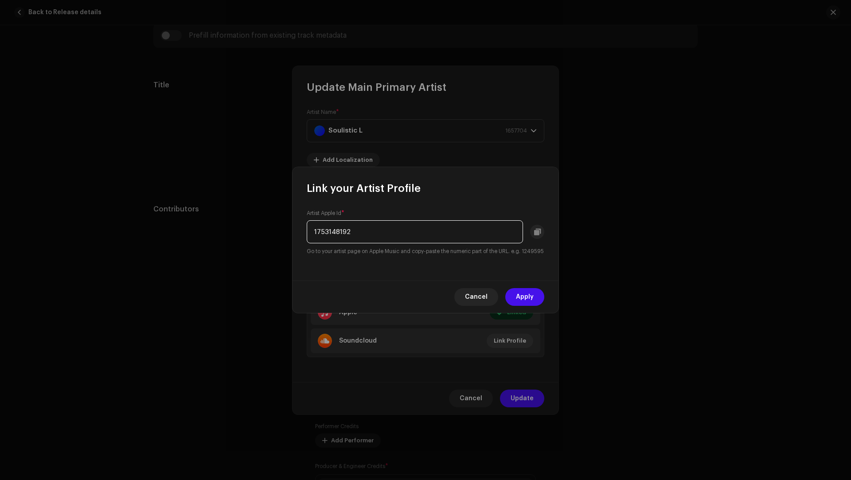
click at [335, 235] on input "1753148192" at bounding box center [415, 231] width 216 height 23
click at [533, 301] on span "Apply" at bounding box center [525, 297] width 18 height 18
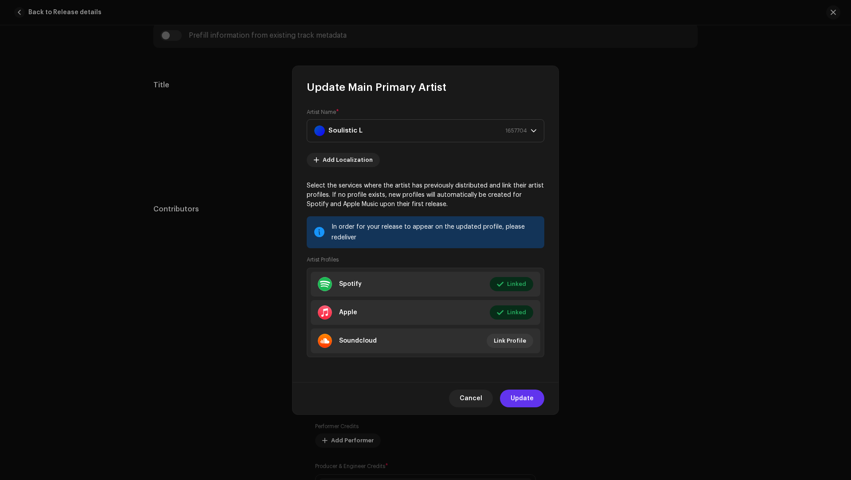
click at [513, 395] on span "Update" at bounding box center [521, 399] width 23 height 18
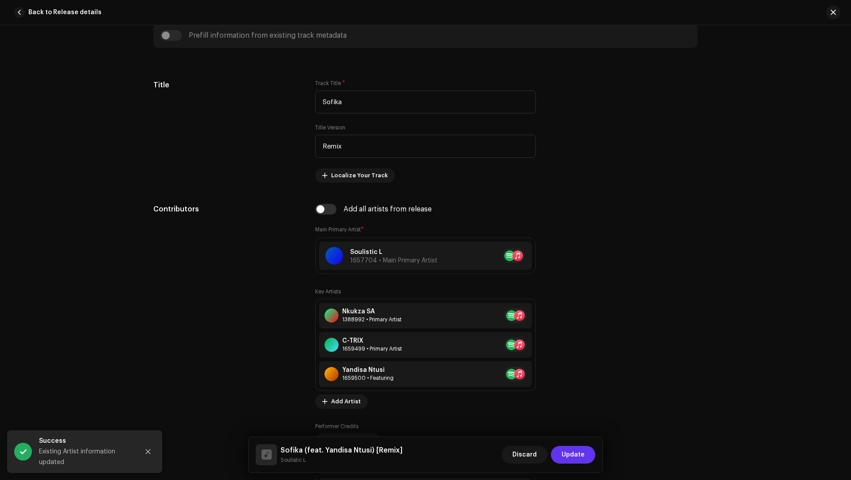
click at [571, 450] on span "Update" at bounding box center [572, 455] width 23 height 18
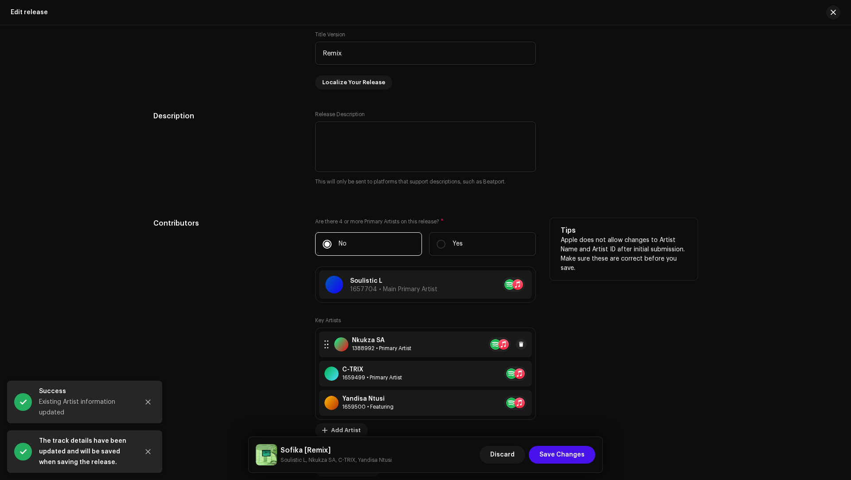
scroll to position [716, 0]
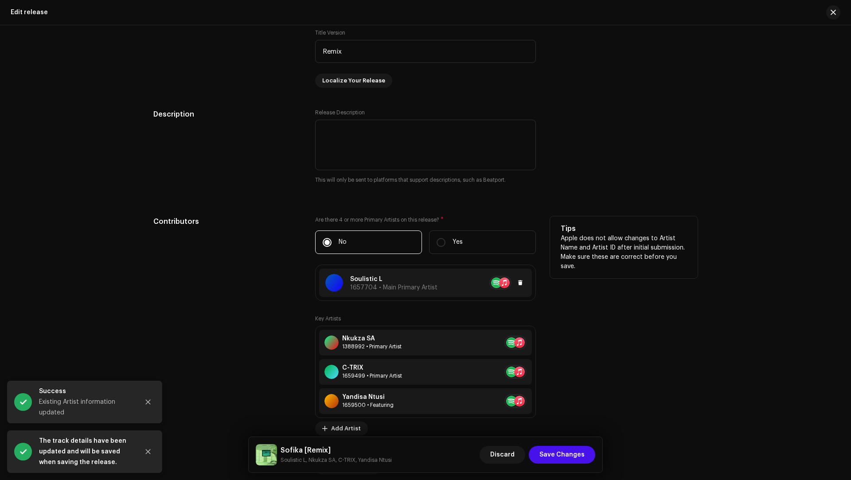
click at [416, 284] on span "1657704 • Main Primary Artist" at bounding box center [393, 287] width 87 height 6
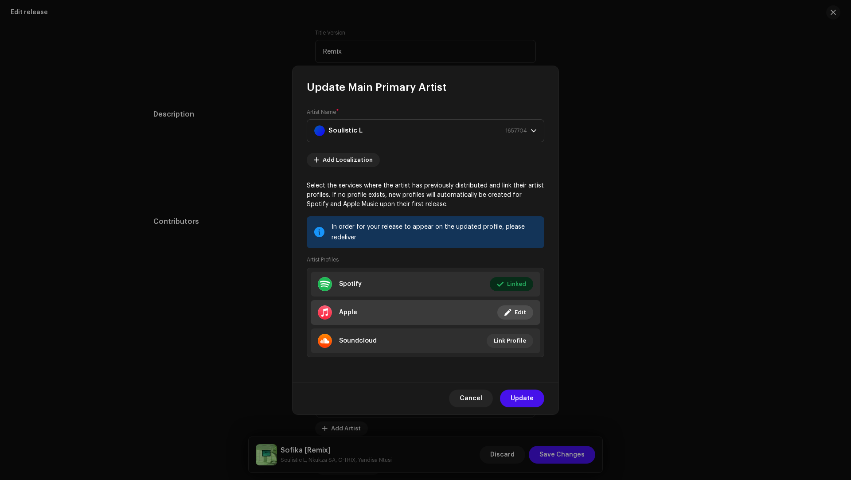
click at [395, 312] on li "Apple Linked Edit" at bounding box center [426, 312] width 230 height 25
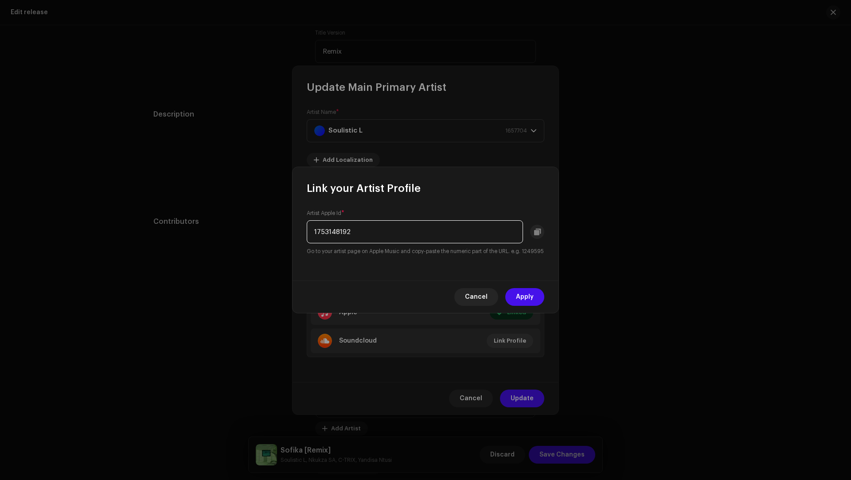
click at [346, 231] on input "1753148192" at bounding box center [415, 231] width 216 height 23
click at [529, 300] on span "Apply" at bounding box center [525, 297] width 18 height 18
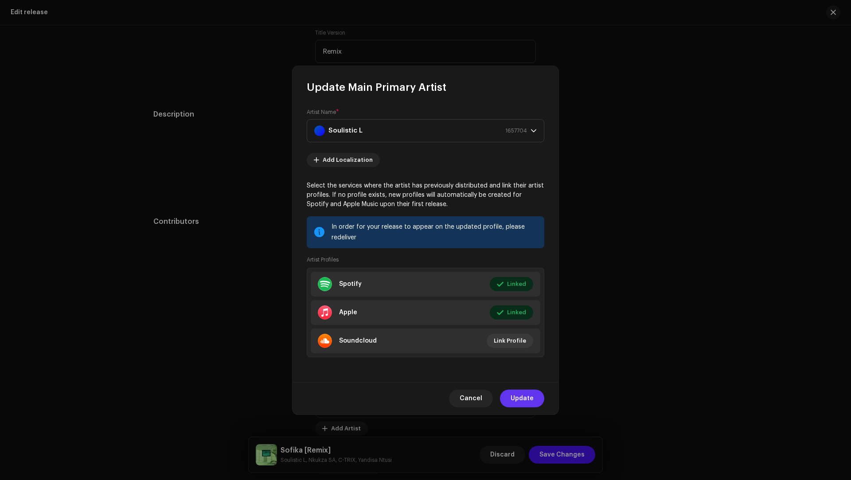
click at [522, 396] on span "Update" at bounding box center [521, 399] width 23 height 18
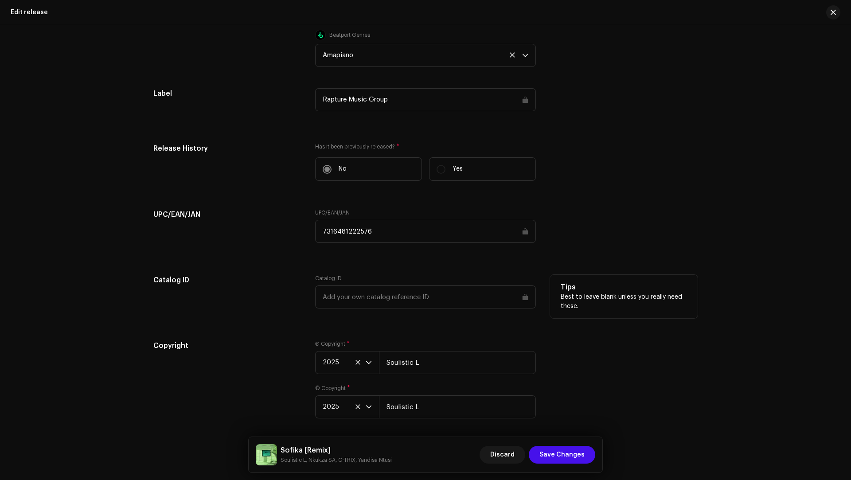
scroll to position [1394, 0]
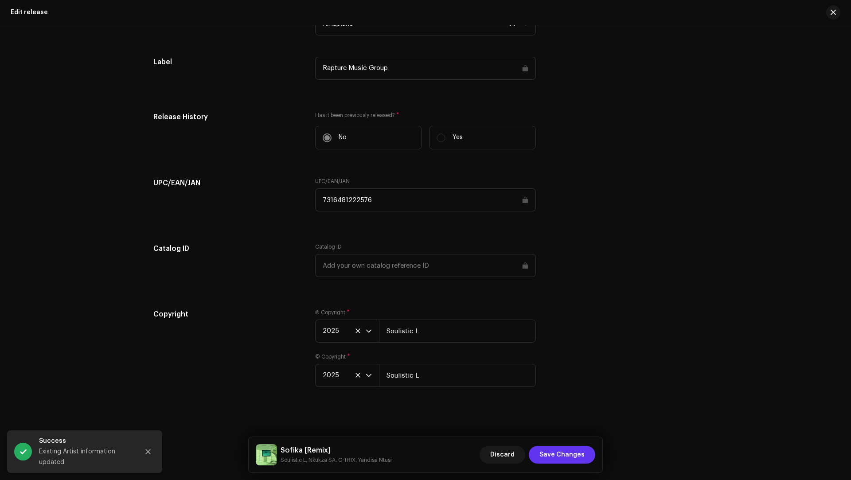
click at [570, 454] on span "Save Changes" at bounding box center [561, 455] width 45 height 18
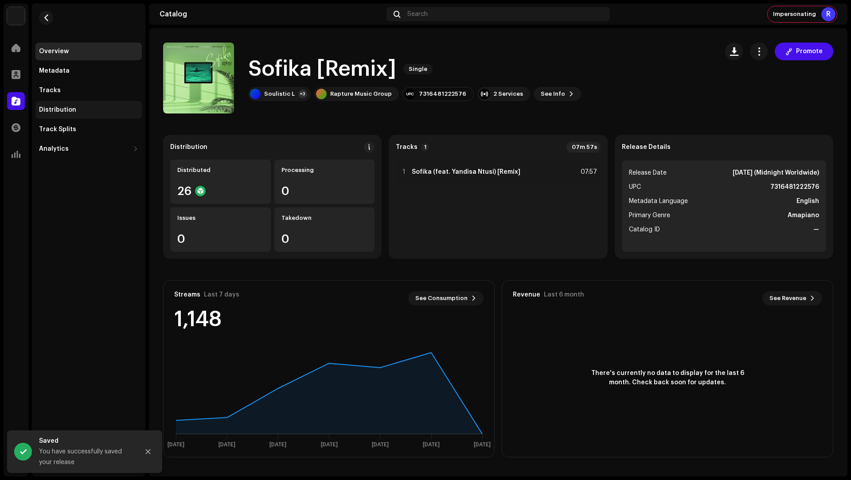
click at [60, 108] on div "Distribution" at bounding box center [57, 109] width 37 height 7
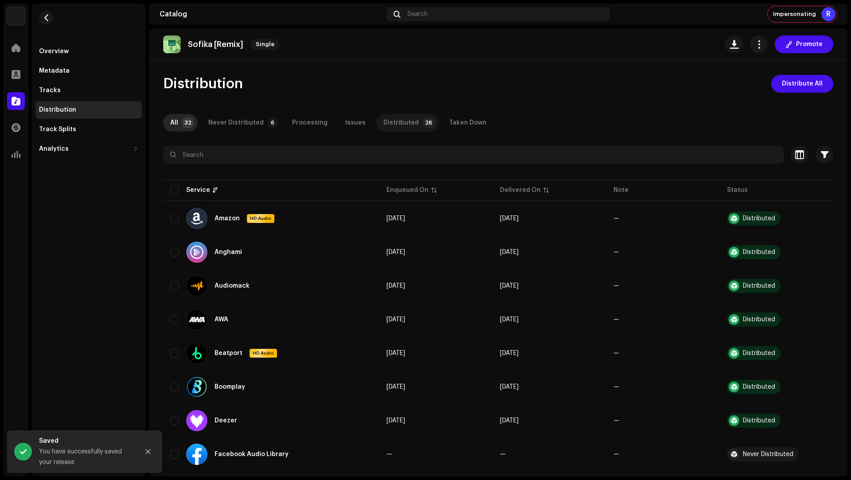
click at [393, 125] on div "Distributed" at bounding box center [400, 123] width 35 height 18
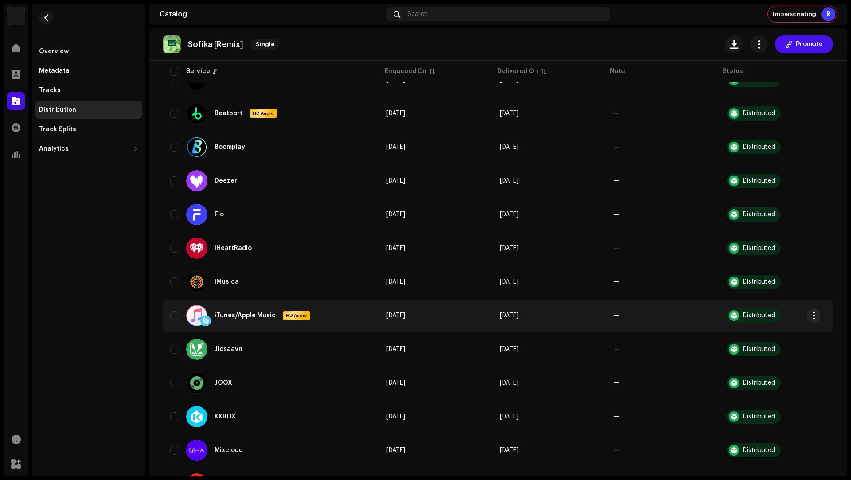
scroll to position [253, 0]
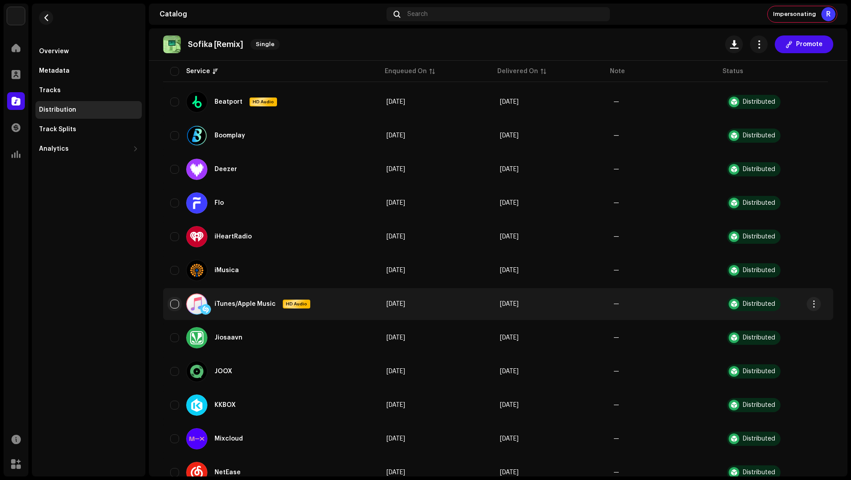
click at [174, 303] on input "checkbox" at bounding box center [174, 304] width 9 height 9
checkbox input "true"
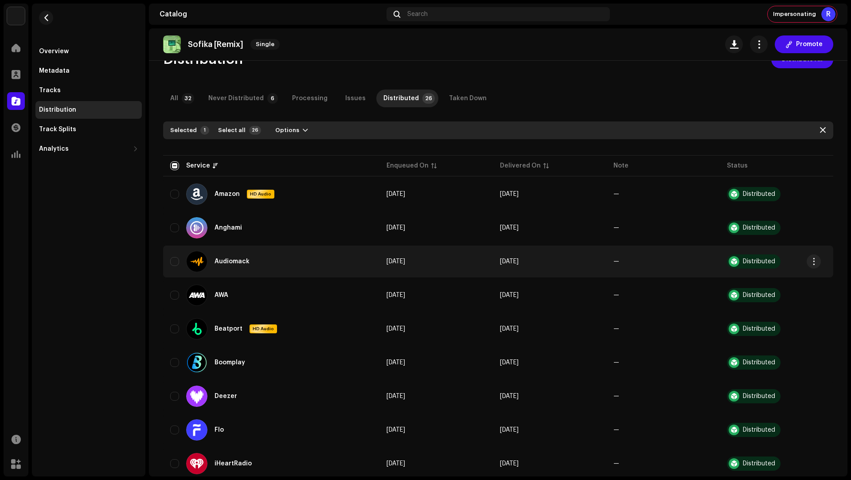
scroll to position [0, 0]
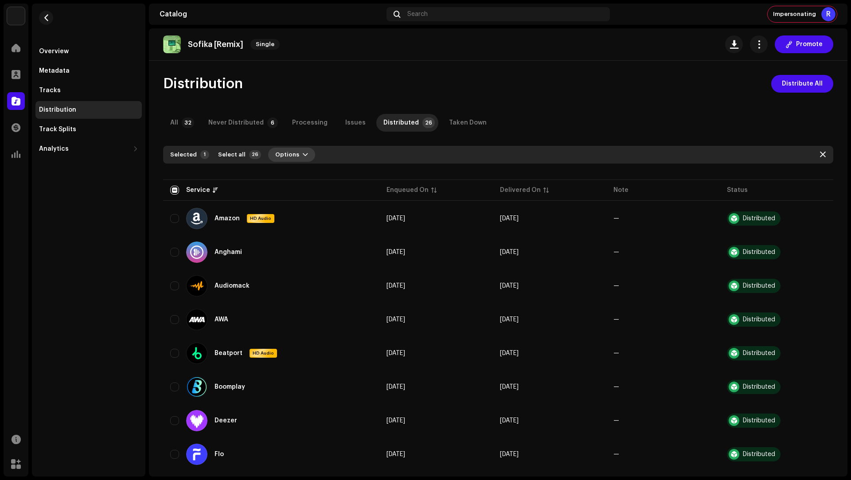
drag, startPoint x: 284, startPoint y: 152, endPoint x: 288, endPoint y: 158, distance: 7.0
click at [284, 152] on span "Options" at bounding box center [287, 155] width 24 height 18
drag, startPoint x: 288, startPoint y: 158, endPoint x: 299, endPoint y: 177, distance: 21.4
click at [299, 177] on span "Distribute" at bounding box center [285, 174] width 31 height 7
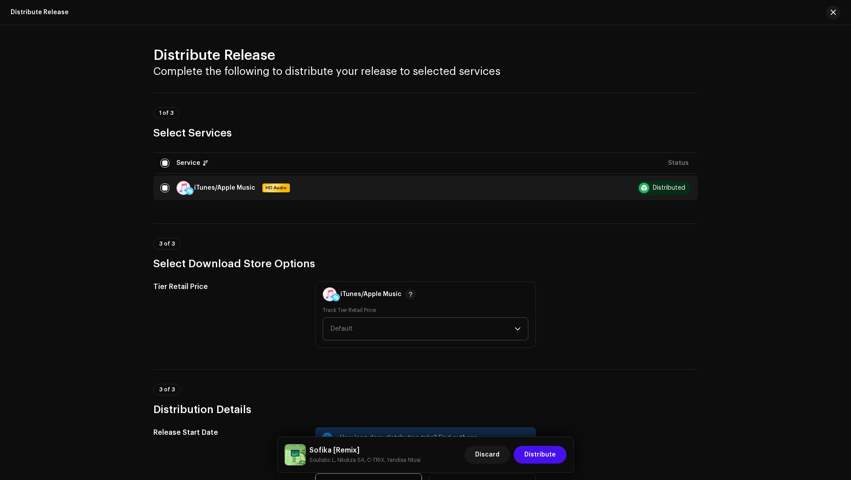
click at [350, 325] on span "Default" at bounding box center [341, 328] width 23 height 7
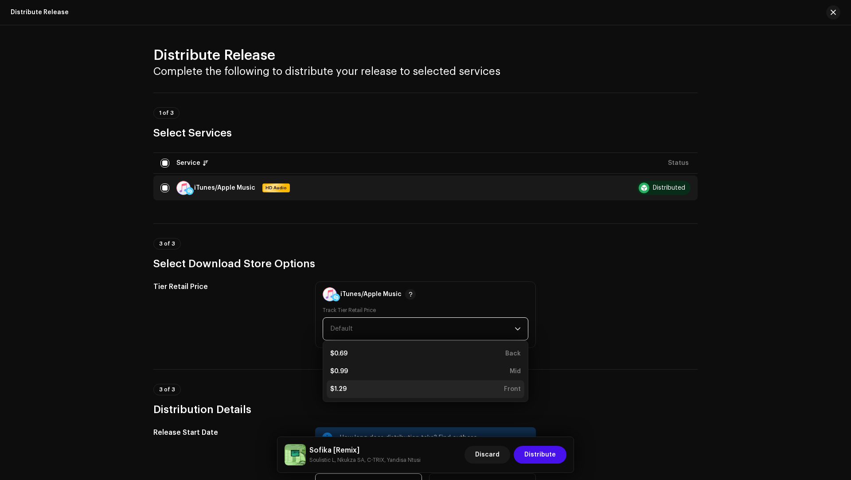
click at [341, 389] on div "$1.29" at bounding box center [338, 389] width 16 height 9
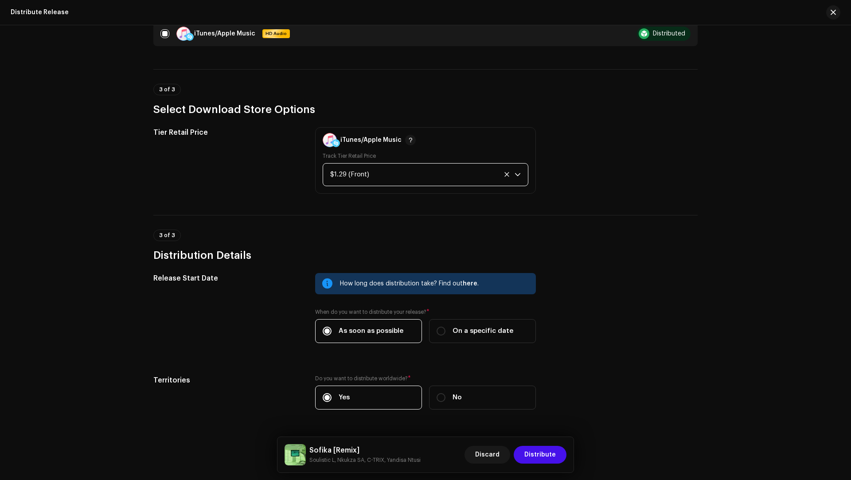
scroll to position [177, 0]
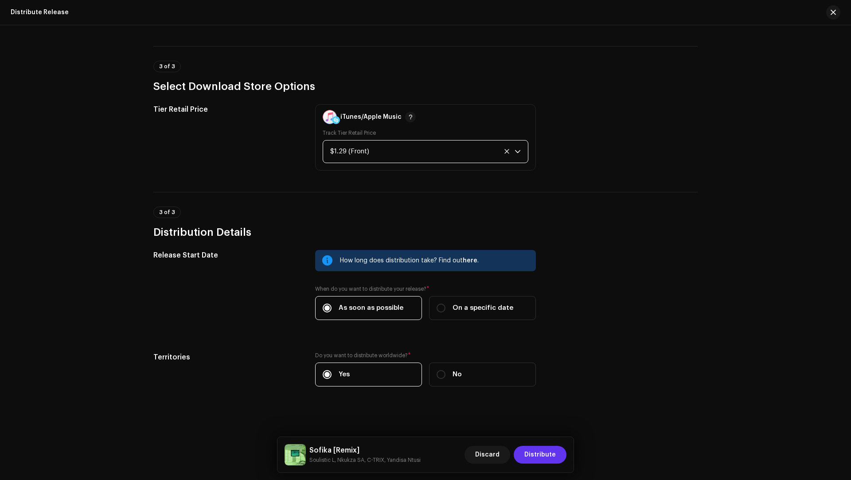
click at [527, 453] on span "Distribute" at bounding box center [539, 455] width 31 height 18
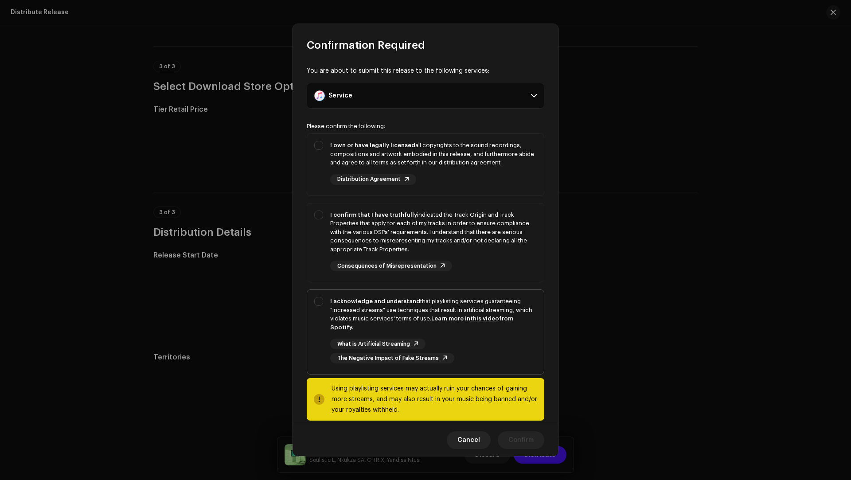
click at [357, 315] on div "I acknowledge and understand that playlisting services guaranteeing "increased …" at bounding box center [433, 314] width 206 height 35
checkbox input "true"
click at [487, 242] on div "I confirm that I have truthfully indicated the Track Origin and Track Propertie…" at bounding box center [433, 231] width 206 height 43
checkbox input "true"
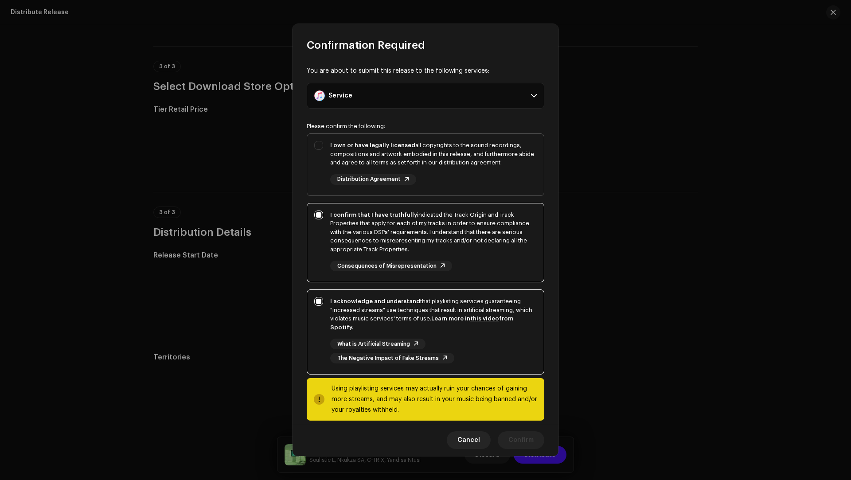
click at [484, 153] on div "I own or have legally licensed all copyrights to the sound recordings, composit…" at bounding box center [433, 154] width 206 height 26
checkbox input "true"
click at [513, 436] on span "Confirm" at bounding box center [520, 440] width 25 height 18
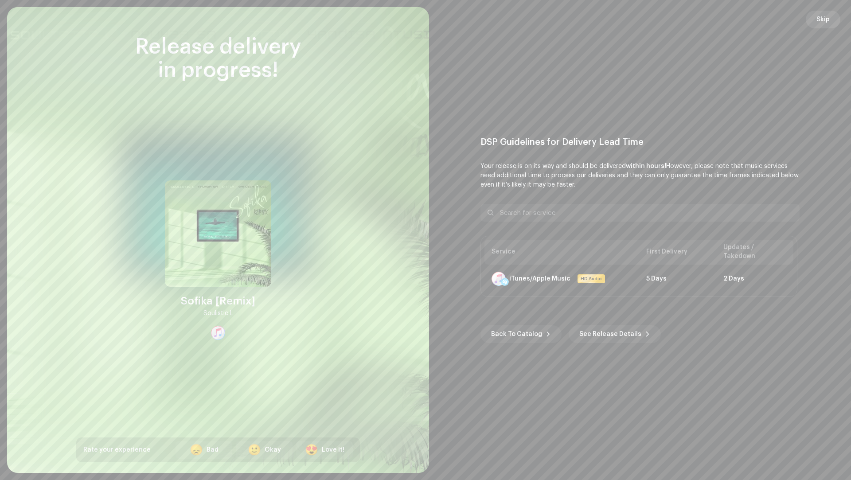
click at [827, 14] on span "Skip" at bounding box center [822, 20] width 13 height 18
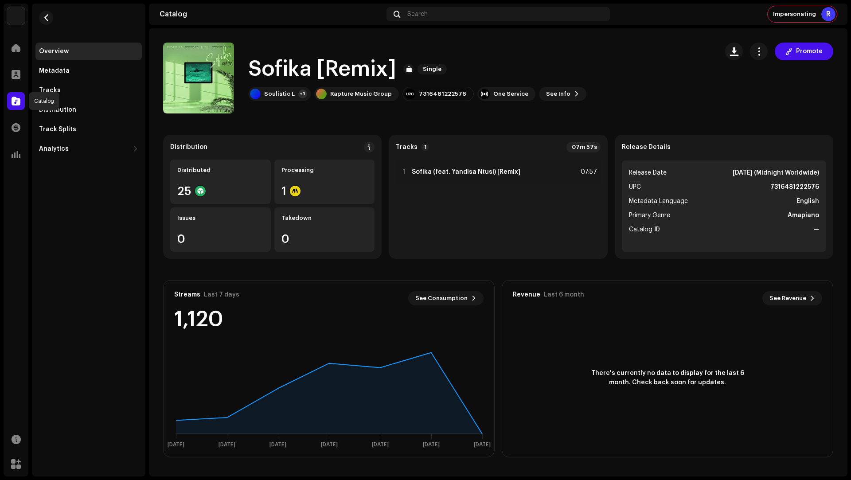
drag, startPoint x: 15, startPoint y: 102, endPoint x: 33, endPoint y: 77, distance: 31.4
click at [15, 101] on span at bounding box center [16, 100] width 9 height 7
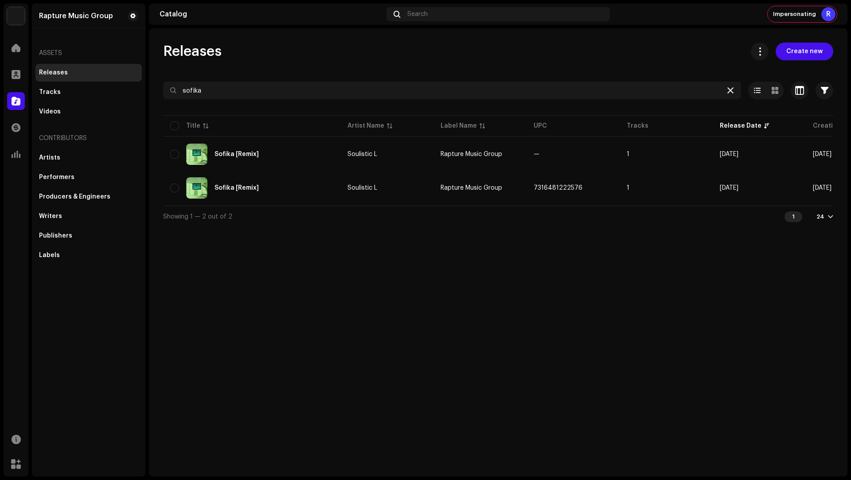
click at [731, 88] on icon at bounding box center [730, 90] width 6 height 7
